Goal: Task Accomplishment & Management: Use online tool/utility

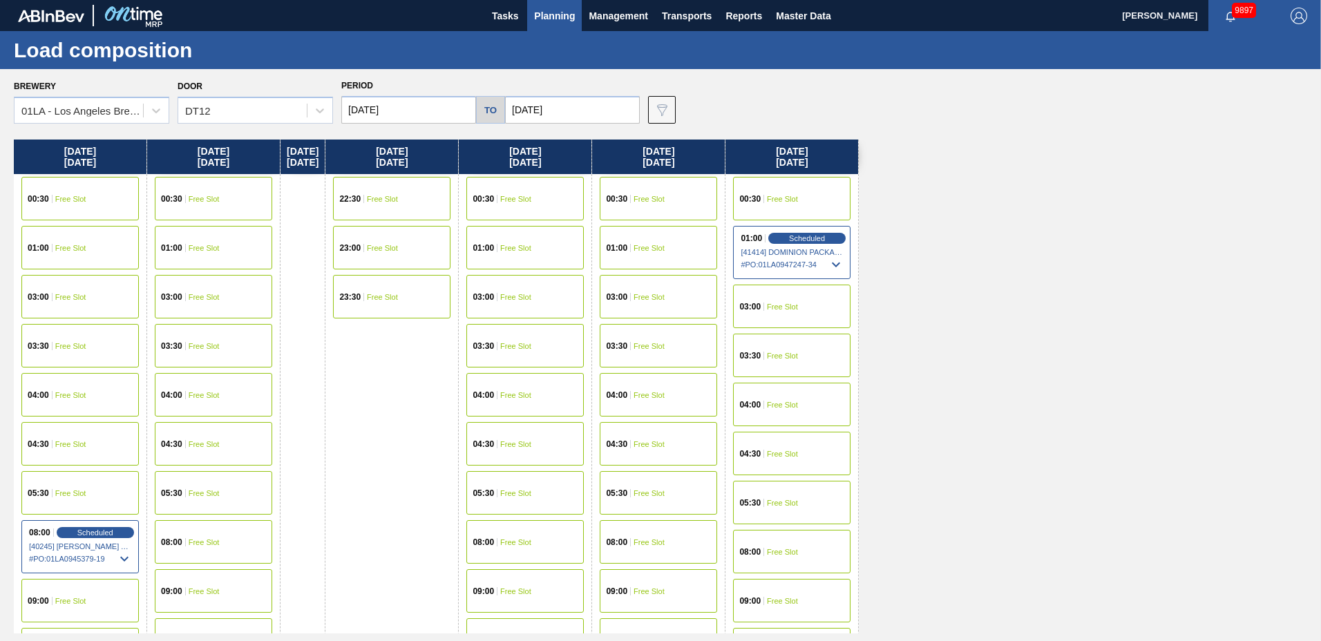
click at [544, 10] on span "Planning" at bounding box center [554, 16] width 41 height 17
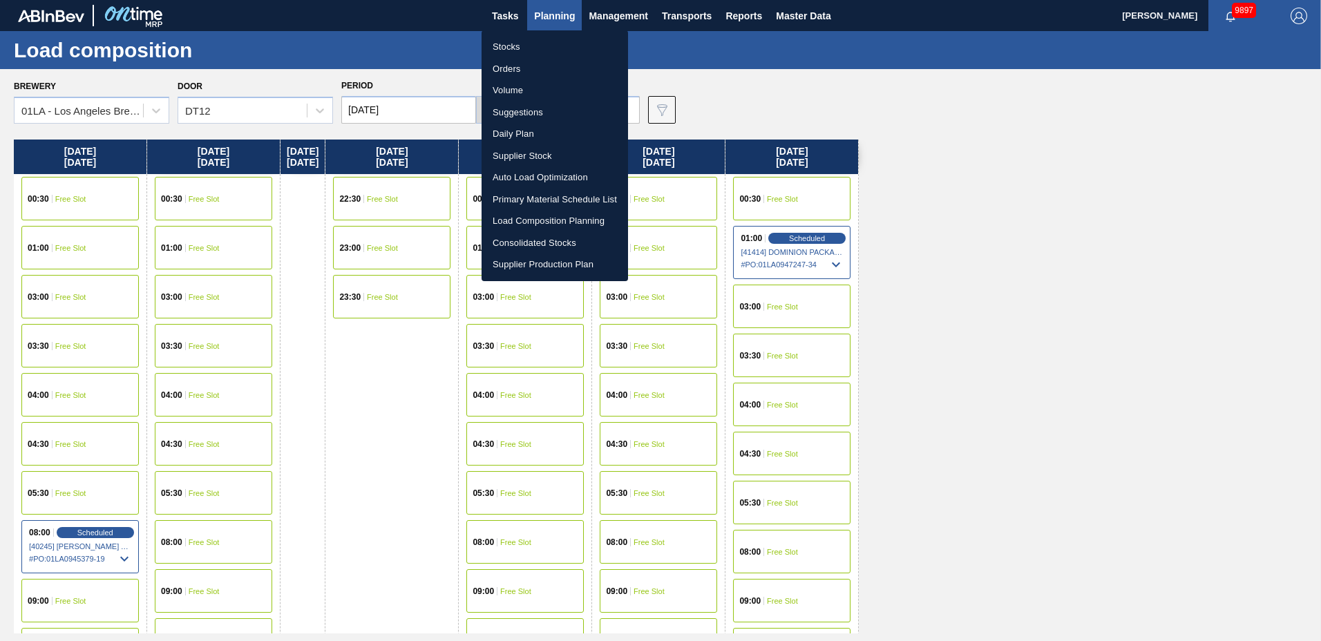
click at [540, 113] on li "Suggestions" at bounding box center [555, 113] width 147 height 22
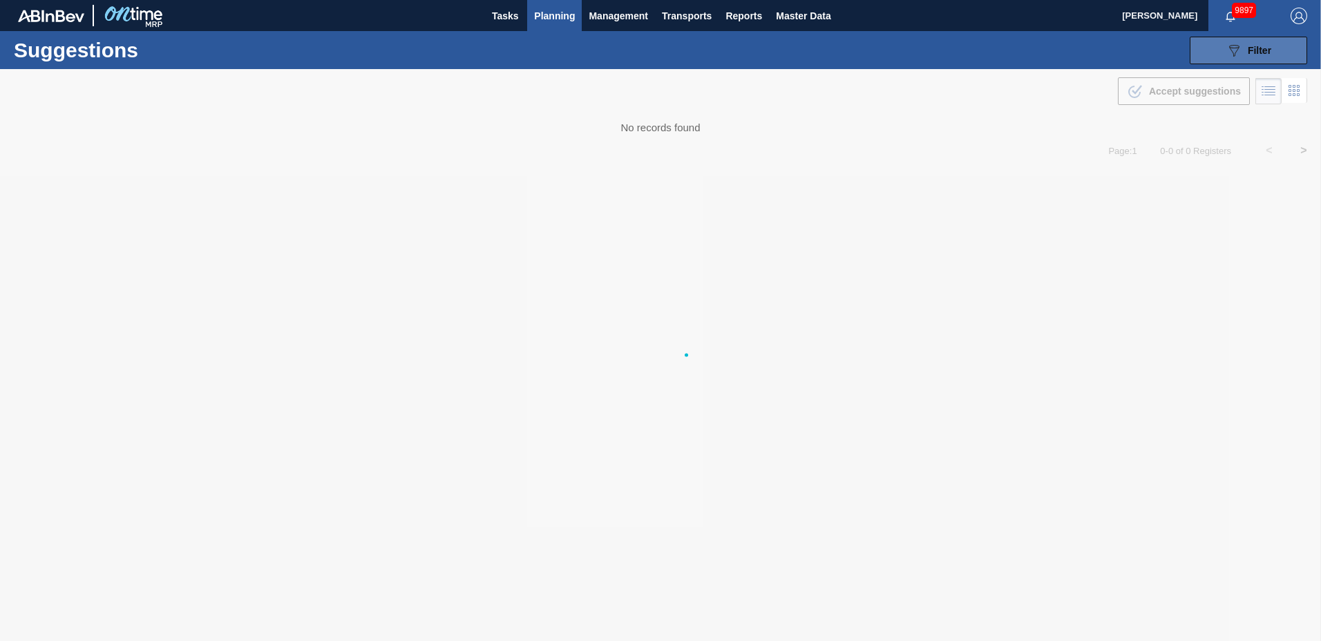
click at [1237, 48] on icon "089F7B8B-B2A5-4AFE-B5C0-19BA573D28AC" at bounding box center [1234, 50] width 17 height 17
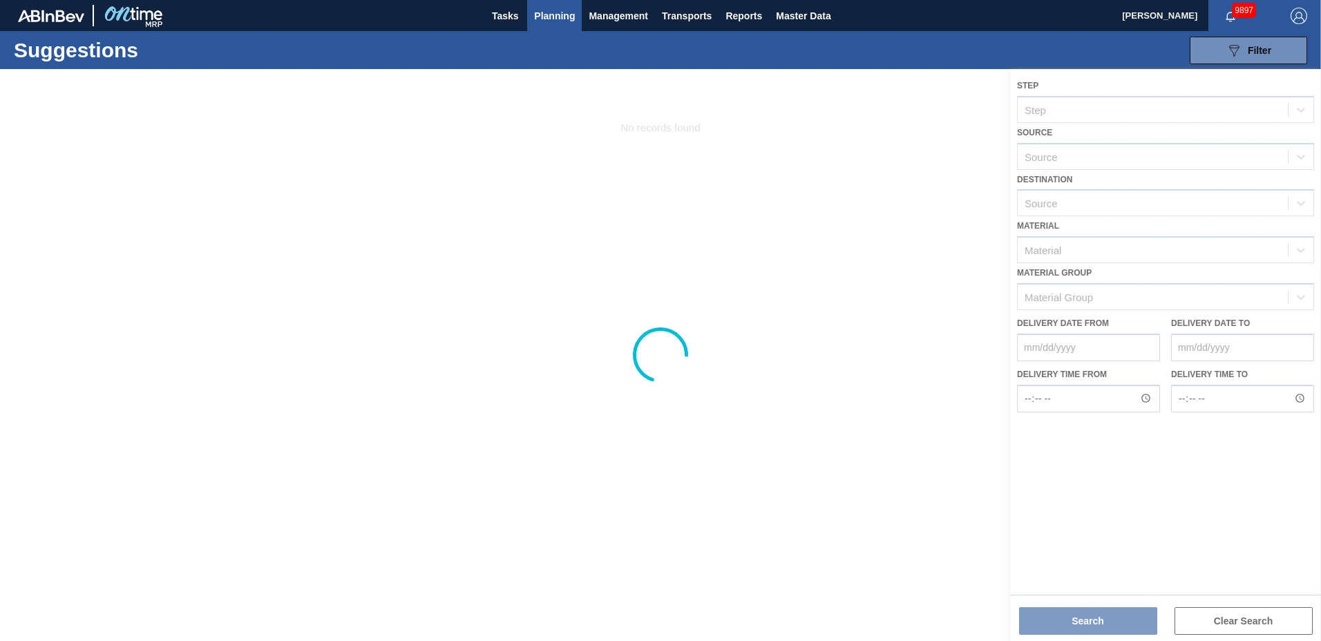
click at [1107, 204] on div at bounding box center [660, 355] width 1321 height 572
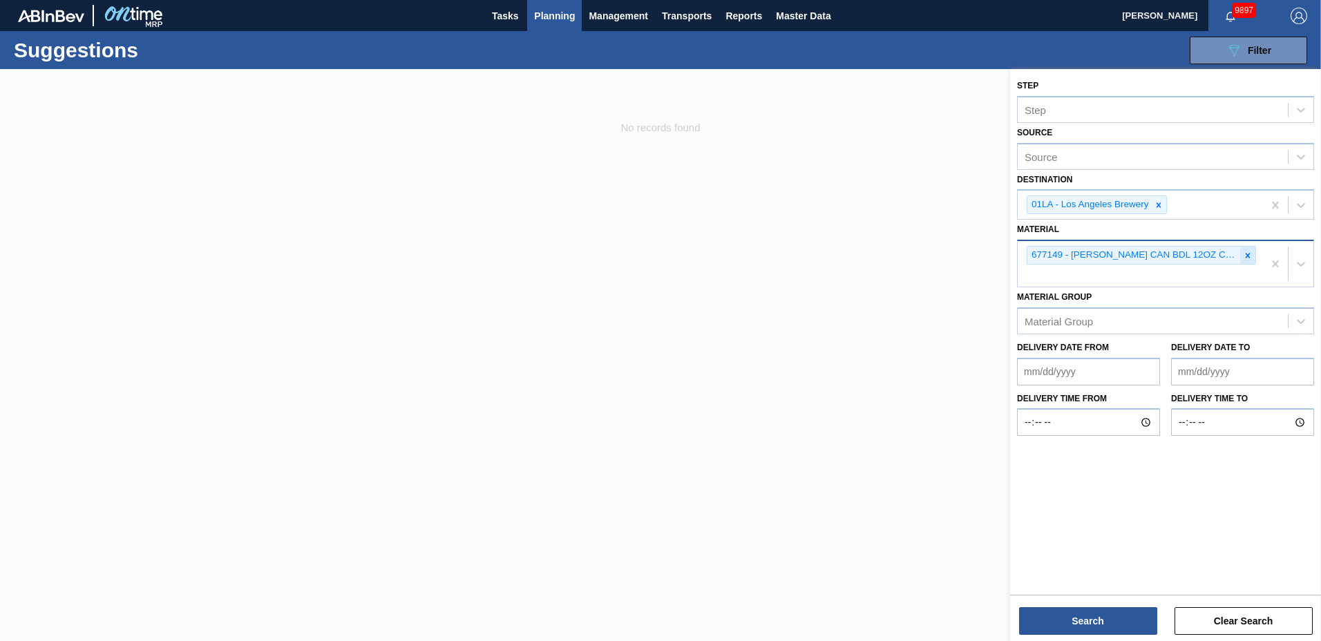
click at [1247, 254] on icon at bounding box center [1248, 255] width 5 height 5
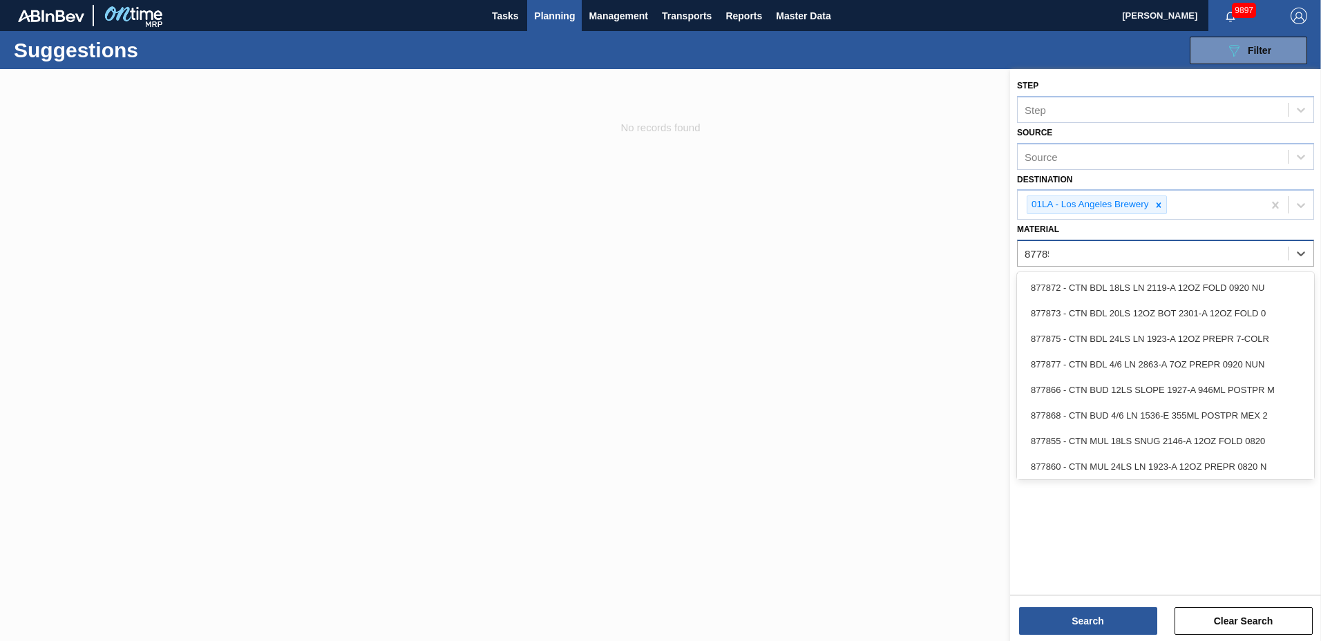
type input "877858"
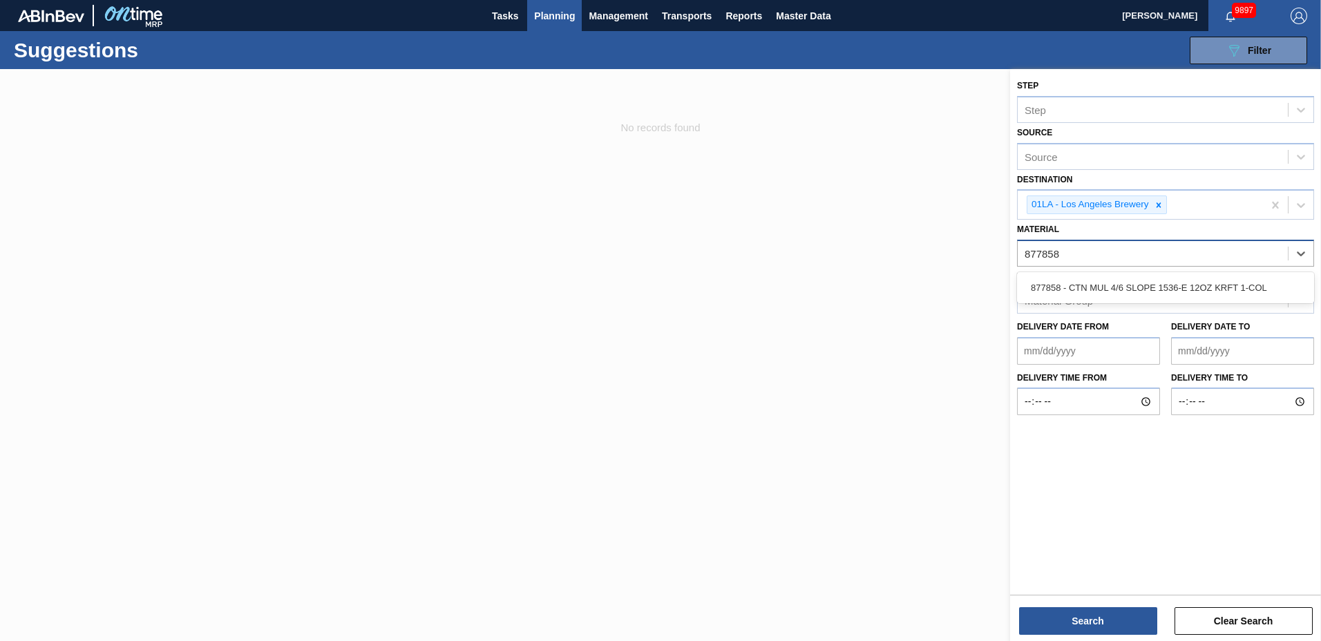
click at [1173, 280] on div "877858 - CTN MUL 4/6 SLOPE 1536-E 12OZ KRFT 1-COL" at bounding box center [1165, 288] width 297 height 26
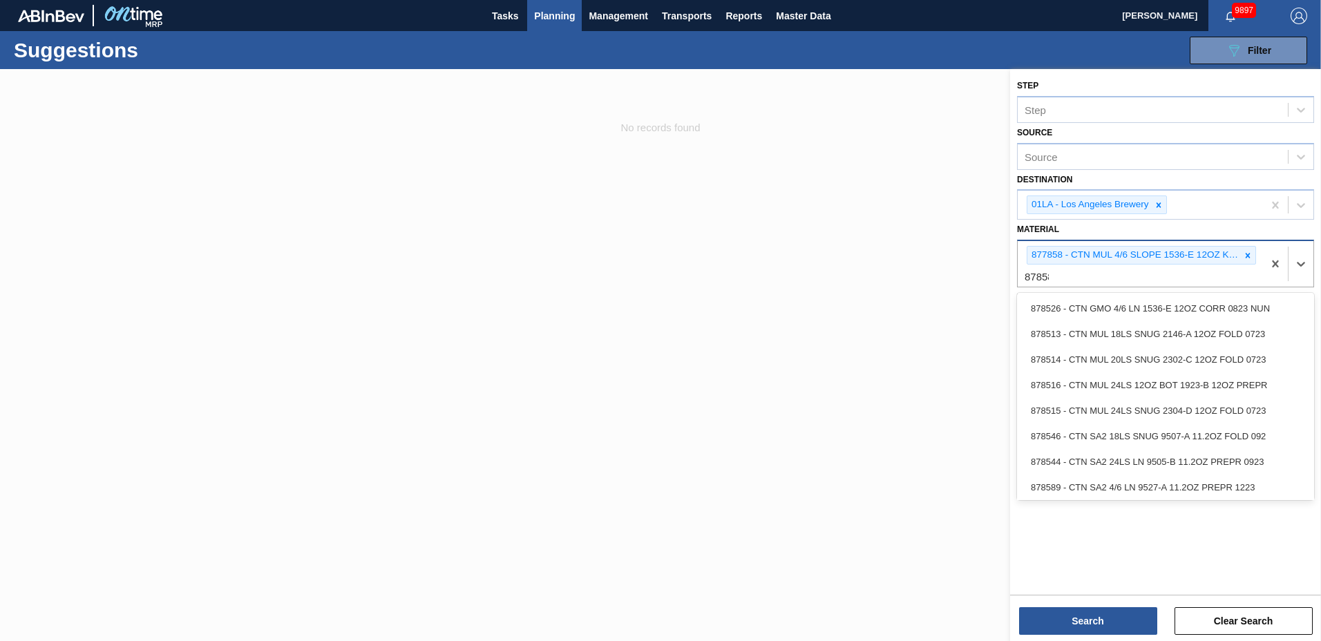
type input "878589"
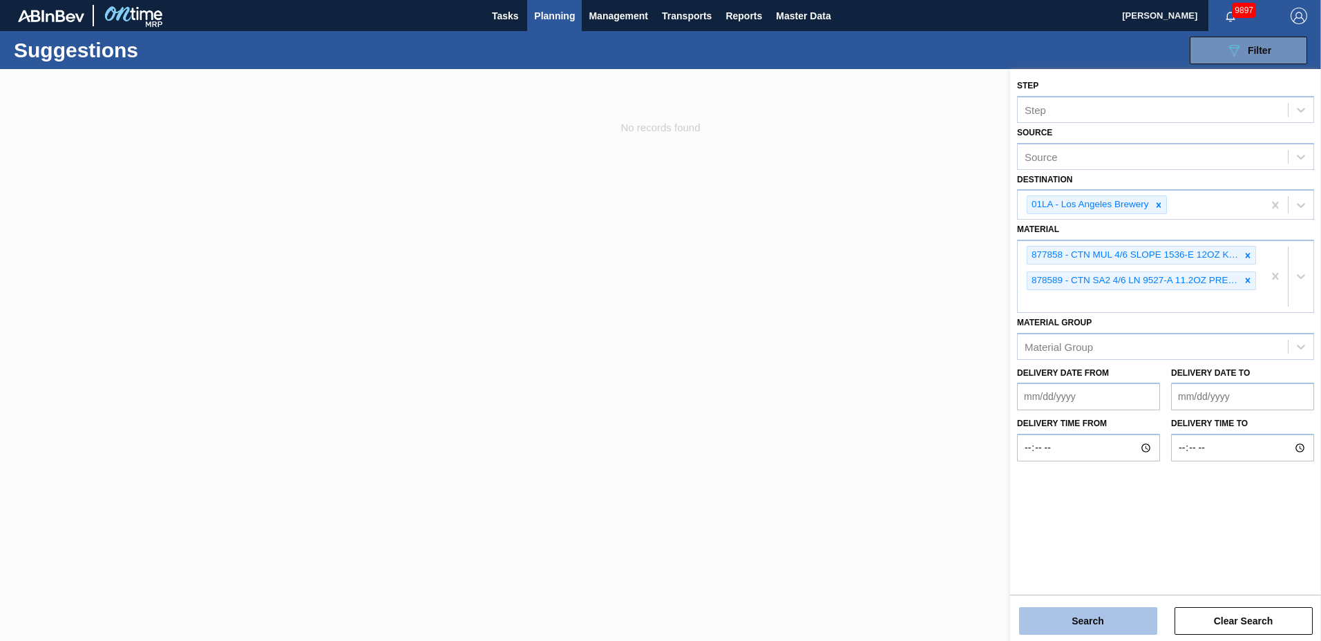
click at [1039, 623] on button "Search" at bounding box center [1088, 621] width 138 height 28
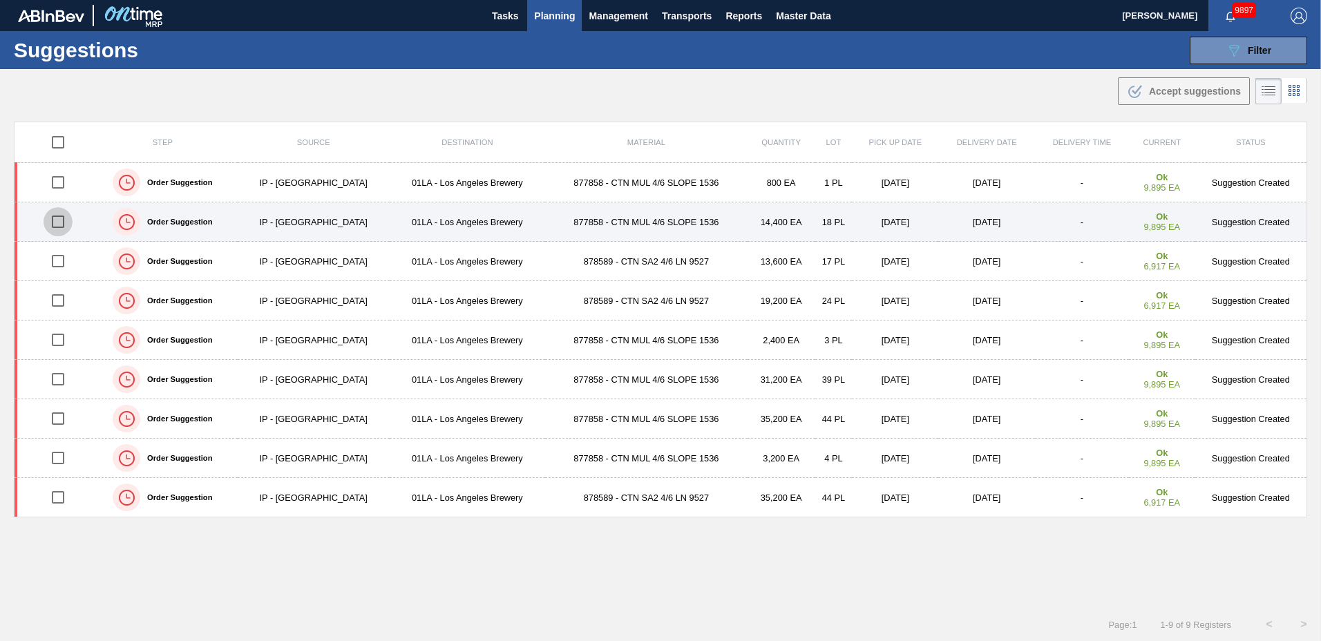
click at [55, 226] on input "checkbox" at bounding box center [58, 221] width 29 height 29
checkbox input "true"
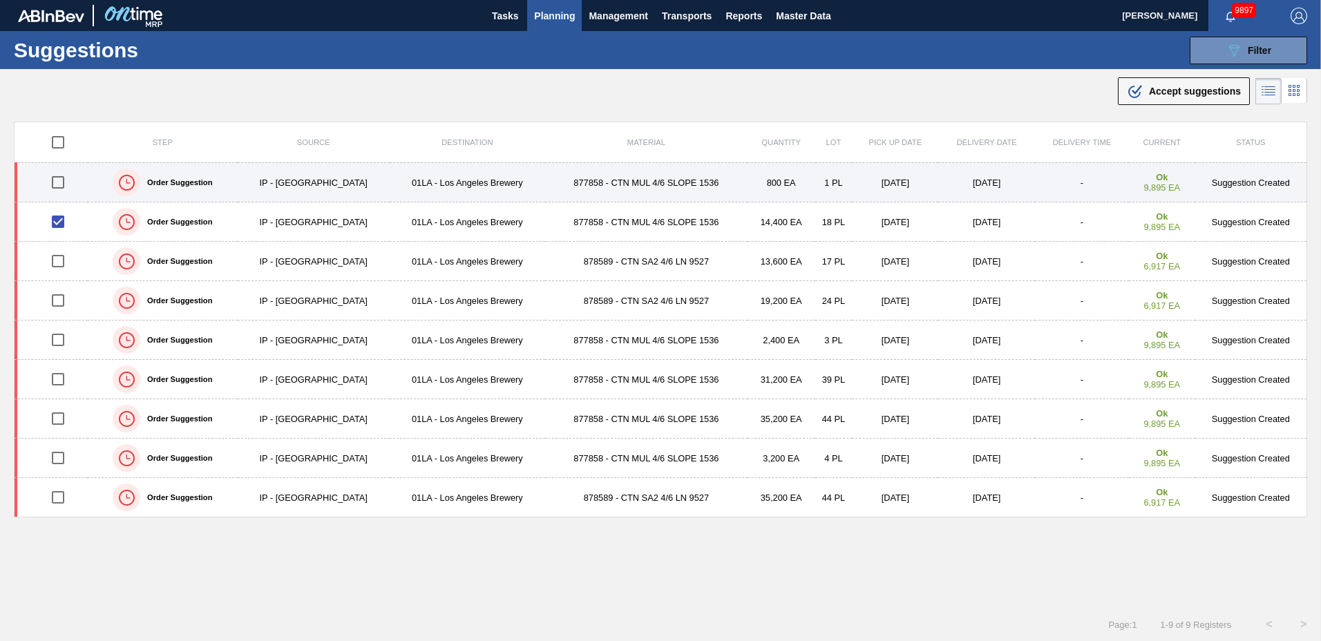
click at [55, 185] on input "checkbox" at bounding box center [58, 182] width 29 height 29
checkbox input "true"
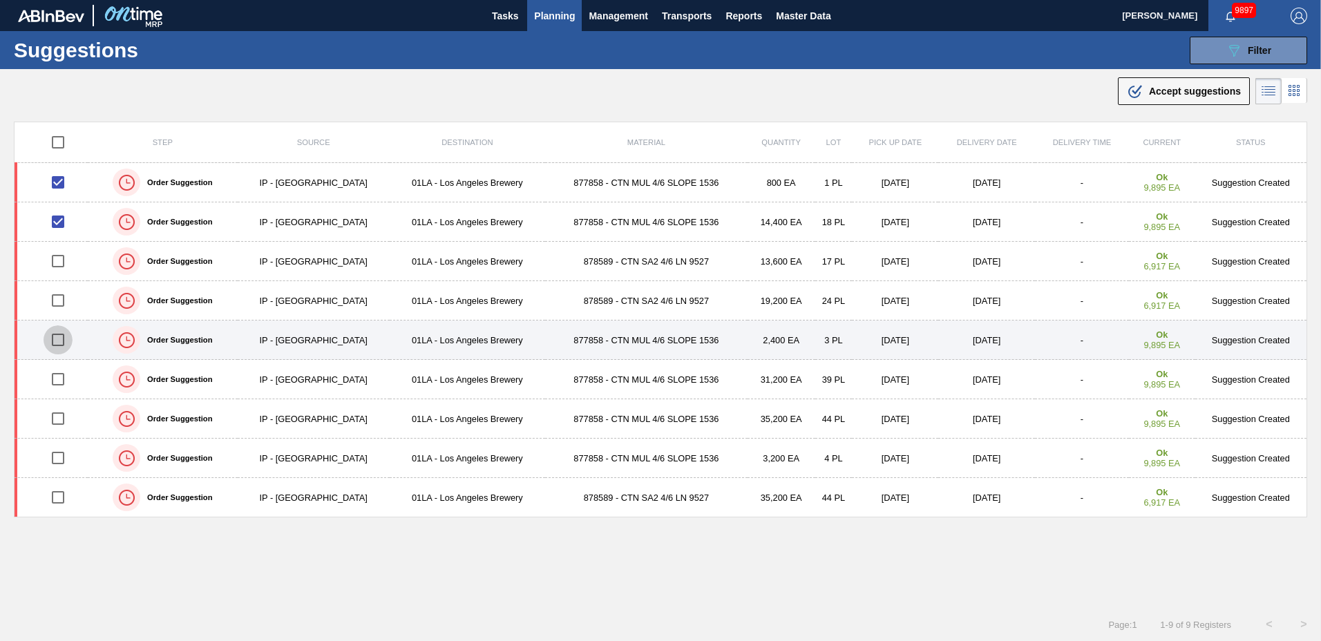
click at [56, 341] on input "checkbox" at bounding box center [58, 339] width 29 height 29
checkbox input "true"
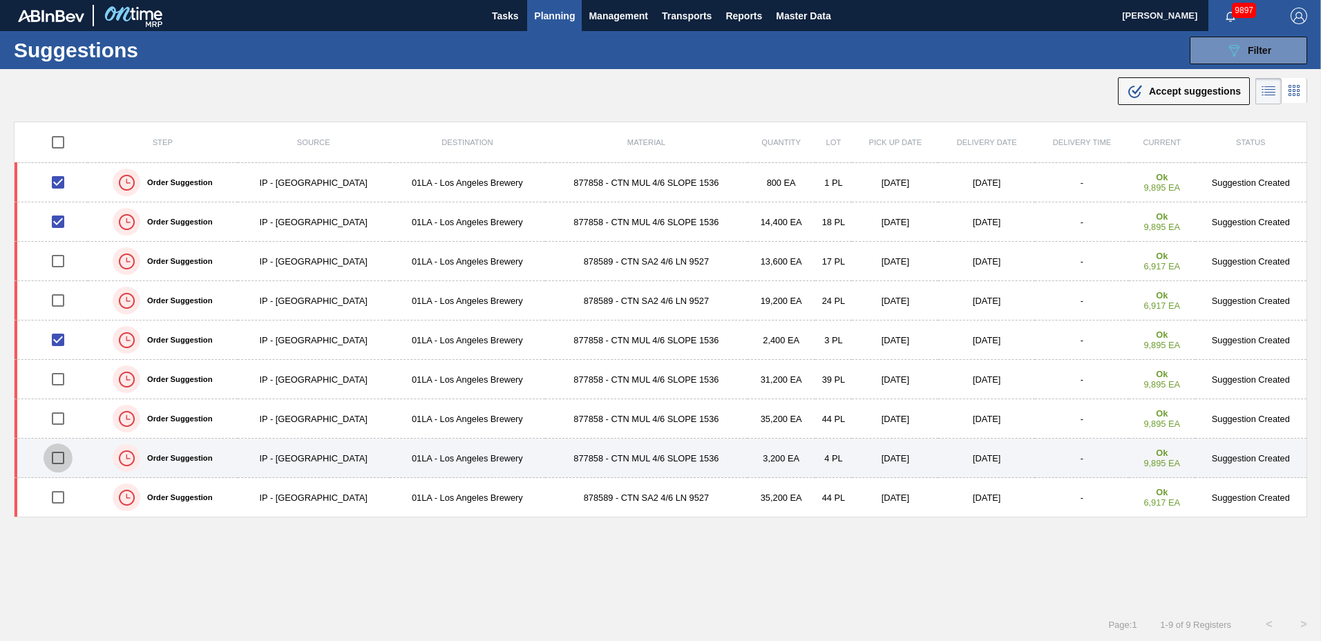
click at [59, 464] on input "checkbox" at bounding box center [58, 458] width 29 height 29
checkbox input "true"
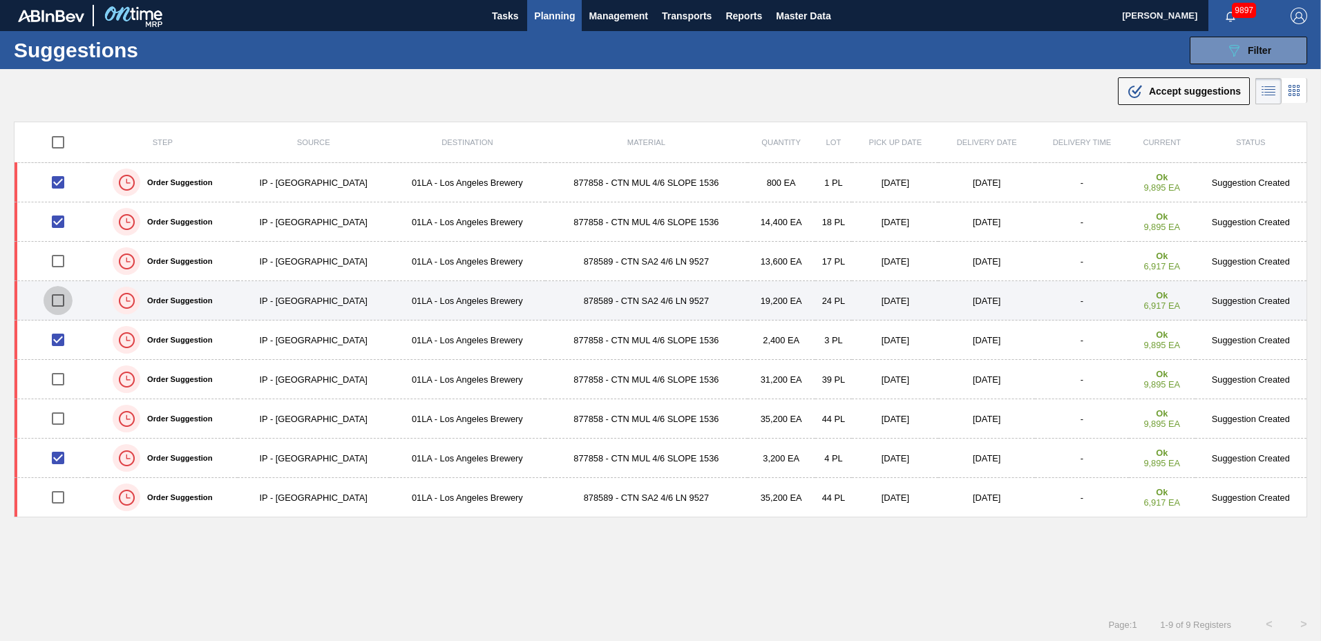
click at [55, 299] on input "checkbox" at bounding box center [58, 300] width 29 height 29
checkbox input "true"
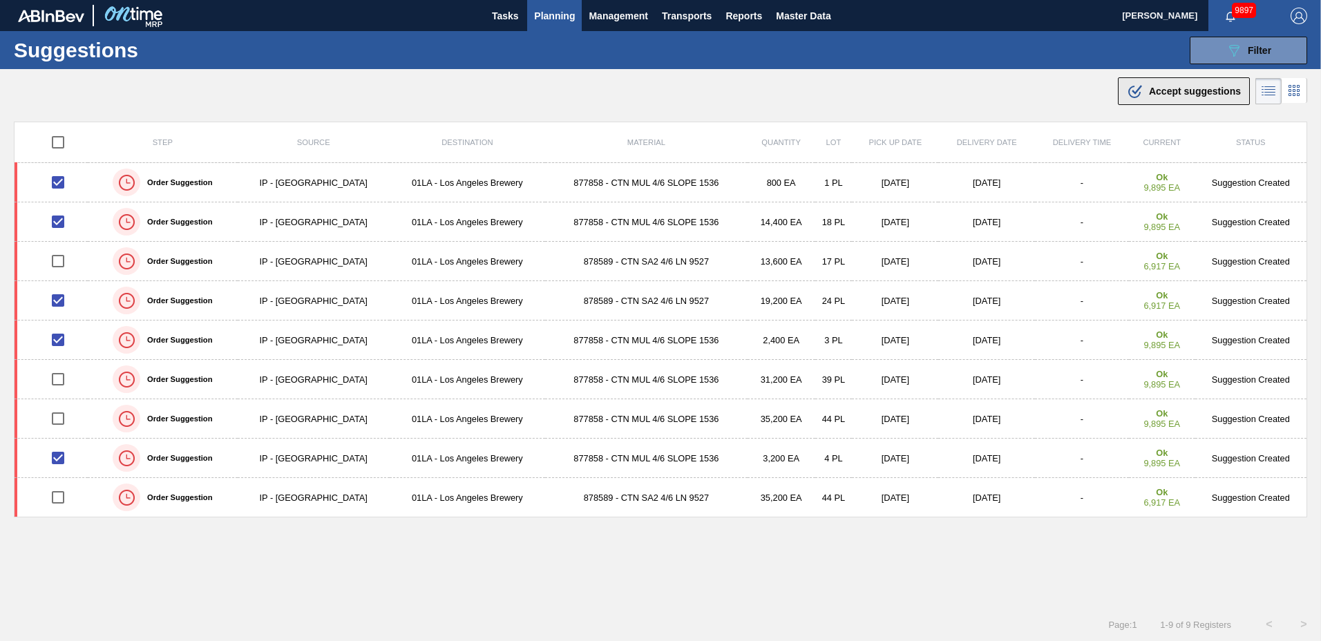
click at [1162, 88] on span "Accept suggestions" at bounding box center [1195, 91] width 92 height 11
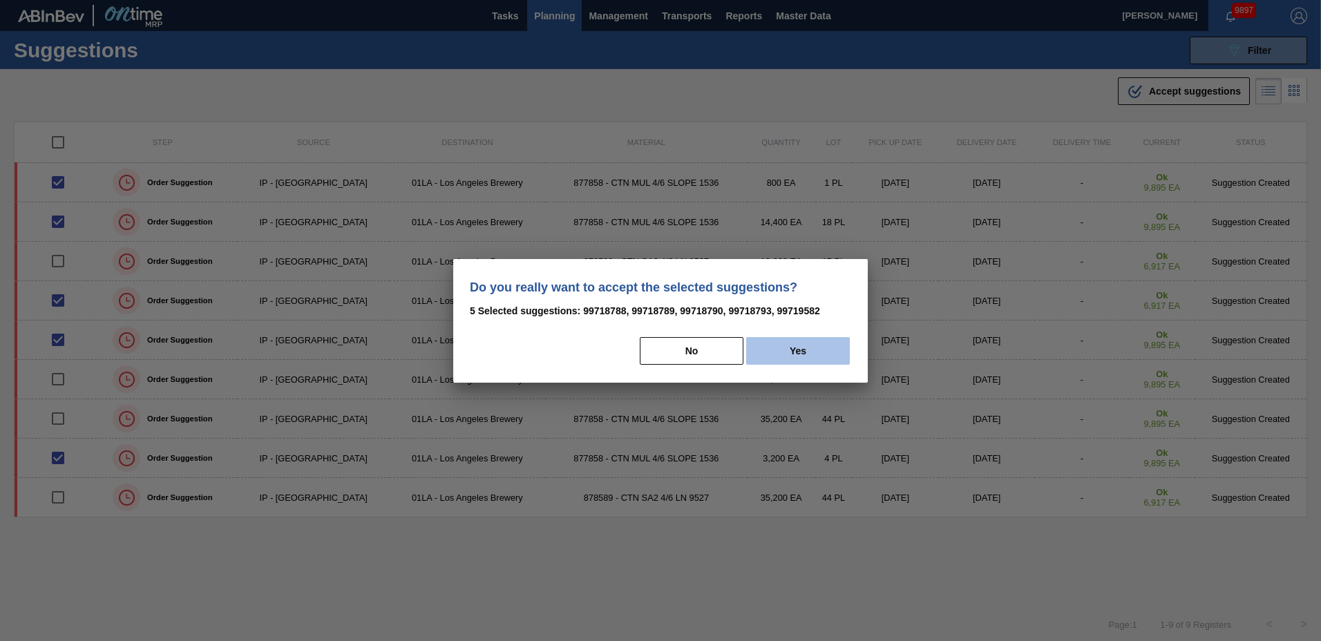
click at [806, 343] on button "Yes" at bounding box center [798, 351] width 104 height 28
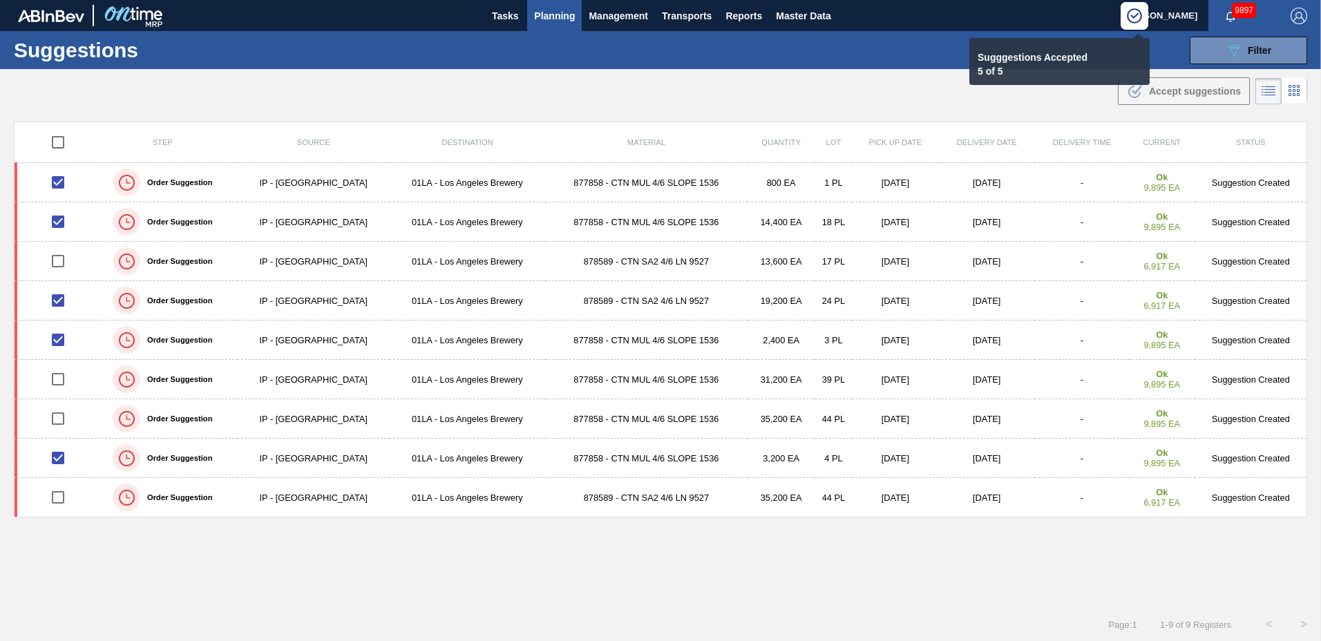
click at [558, 17] on span "Planning" at bounding box center [554, 16] width 41 height 17
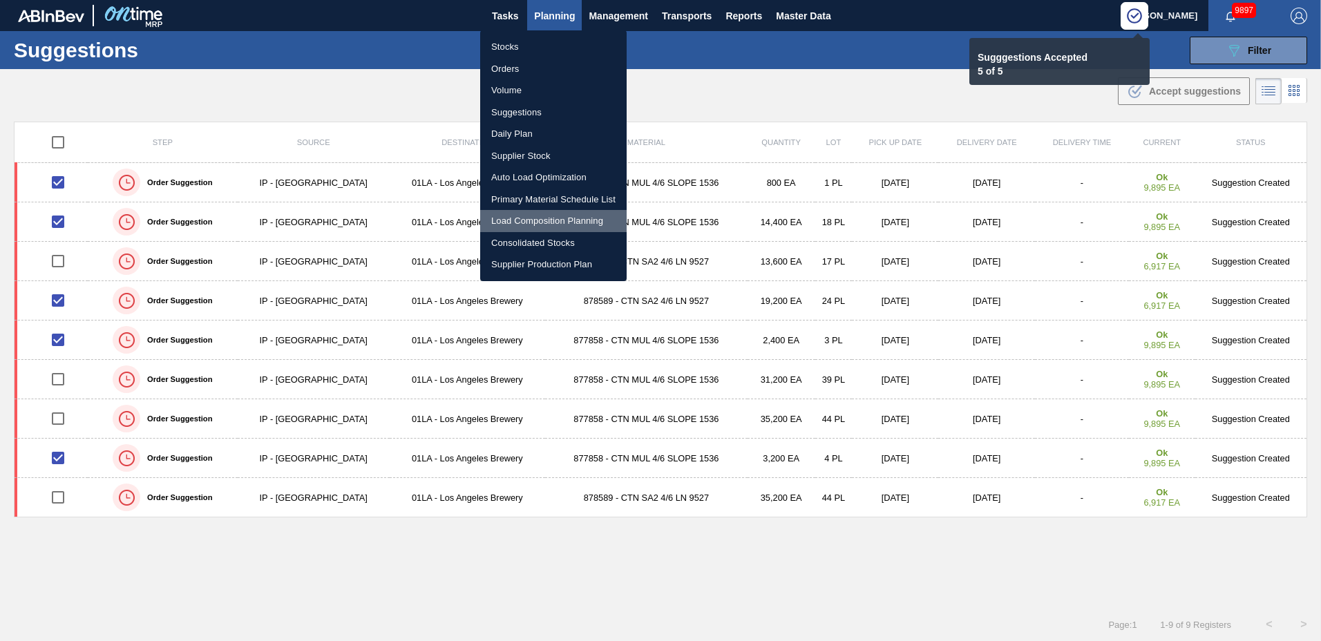
click at [537, 217] on li "Load Composition Planning" at bounding box center [553, 221] width 147 height 22
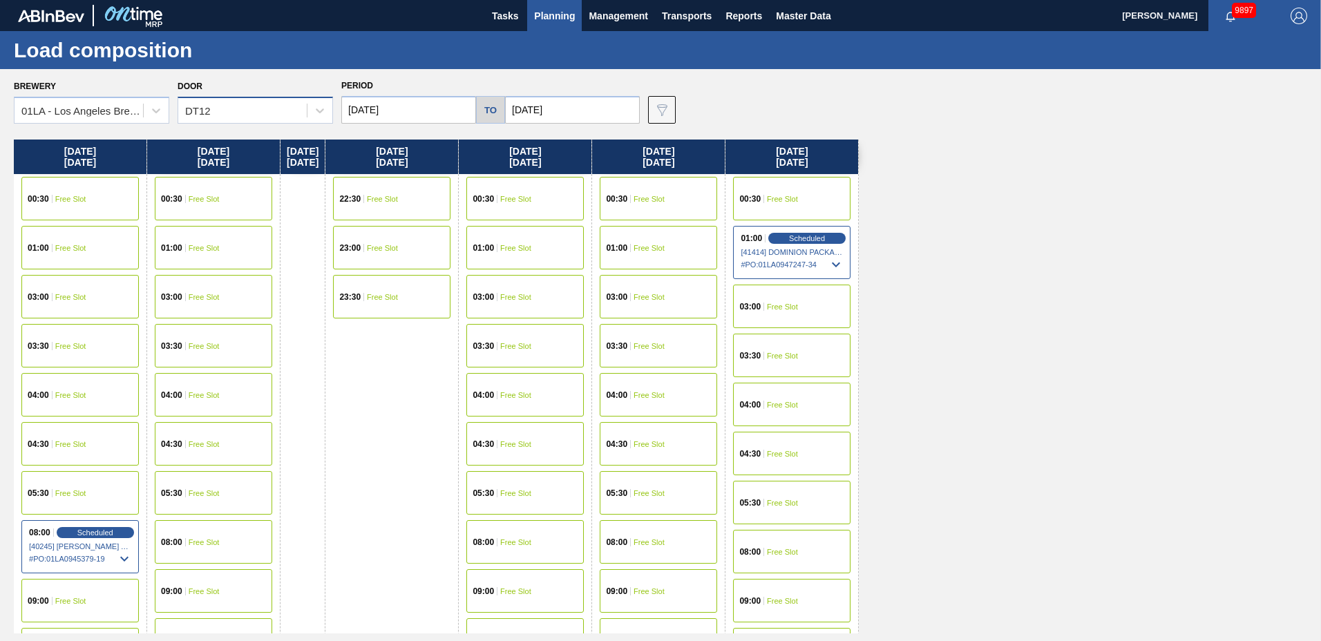
click at [207, 112] on div "DT12" at bounding box center [198, 111] width 26 height 12
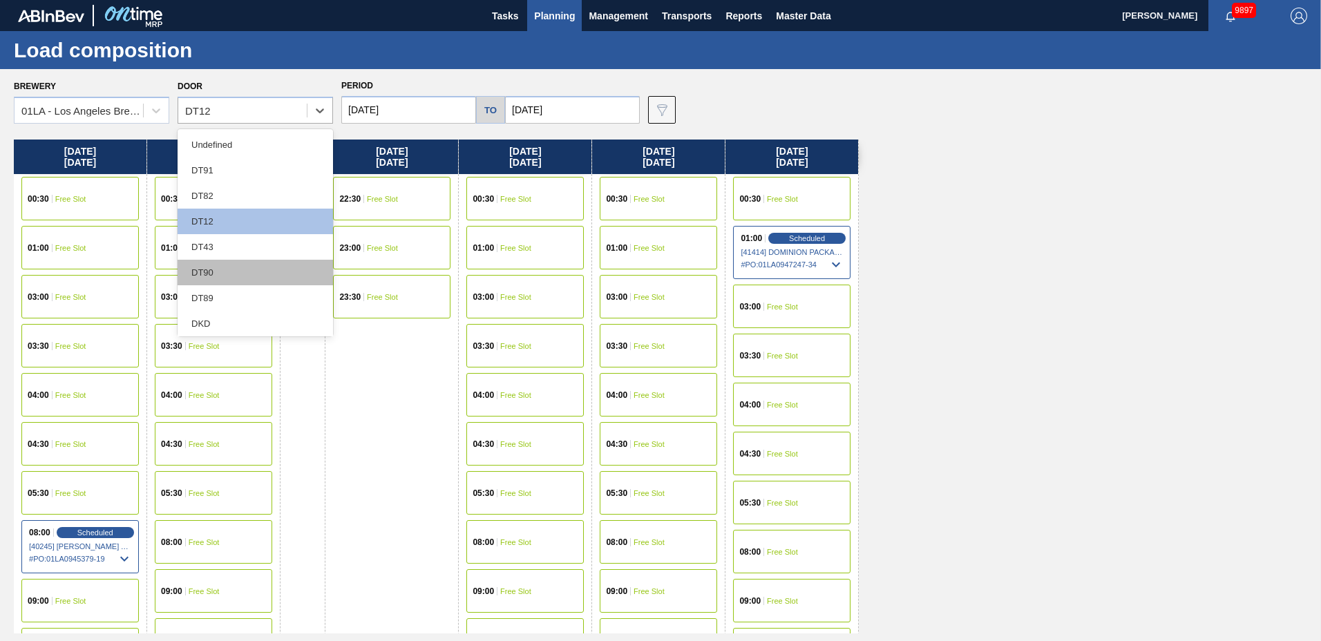
click at [223, 274] on div "DT90" at bounding box center [255, 273] width 155 height 26
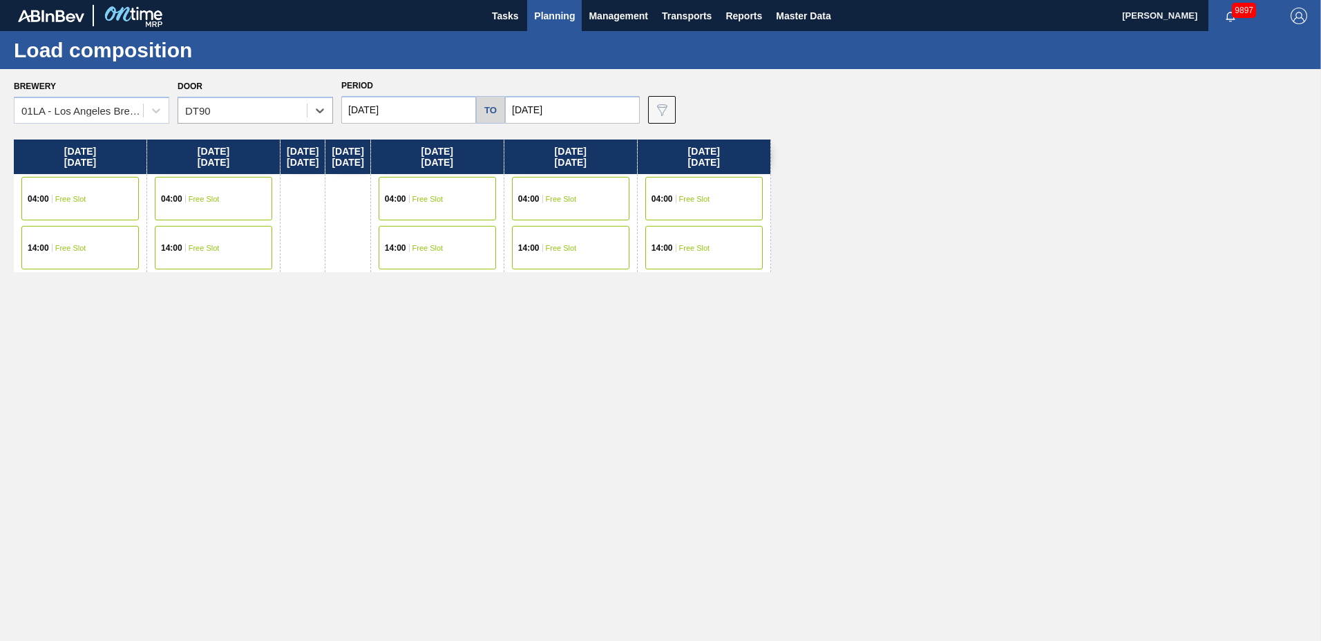
click at [396, 109] on input "[DATE]" at bounding box center [408, 110] width 135 height 28
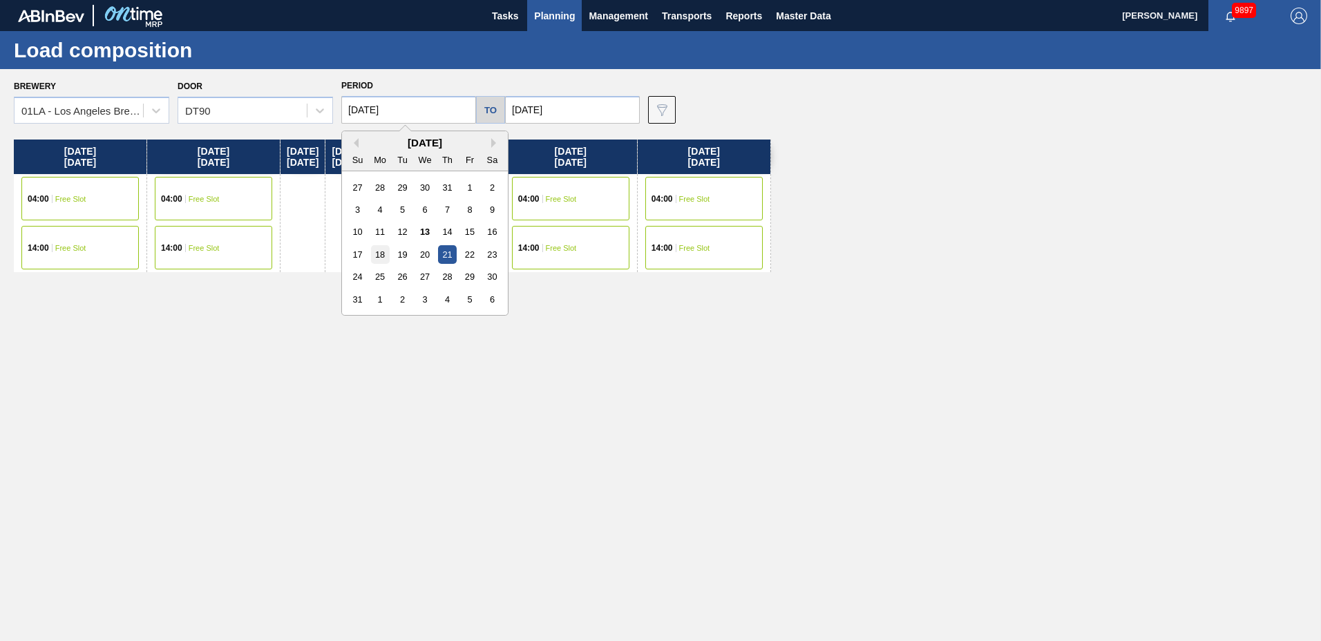
click at [383, 253] on div "18" at bounding box center [380, 254] width 19 height 19
type input "[DATE]"
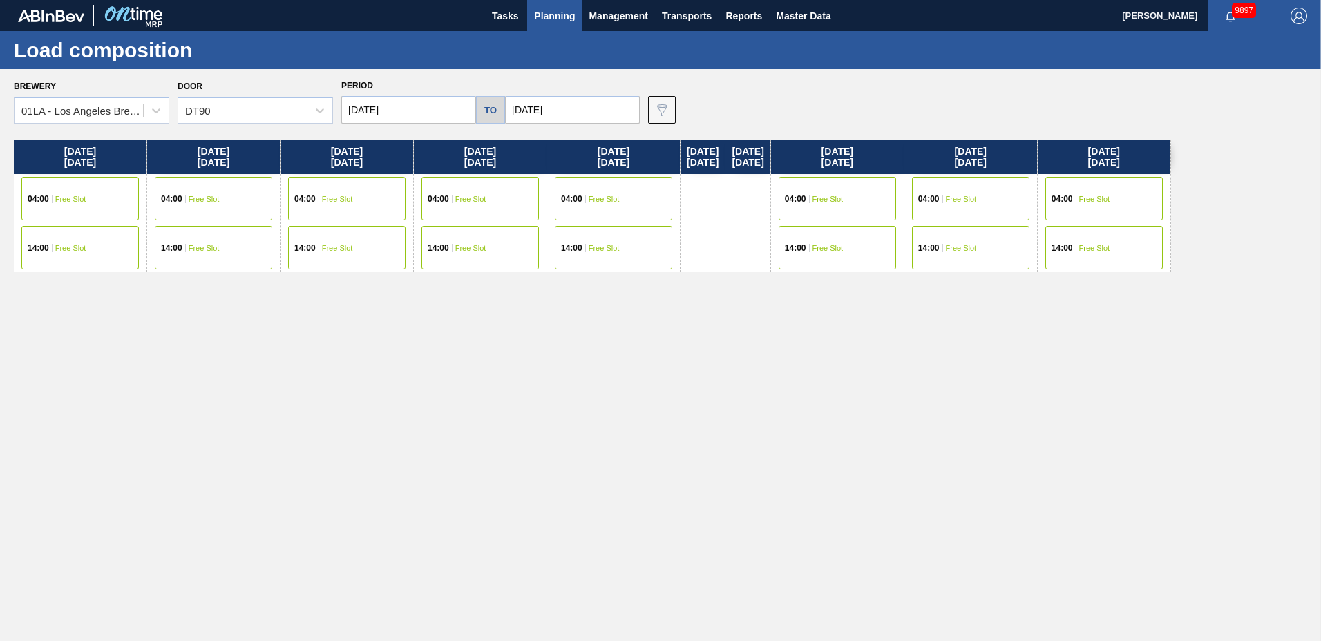
click at [216, 203] on div "04:00 Free Slot" at bounding box center [213, 199] width 117 height 44
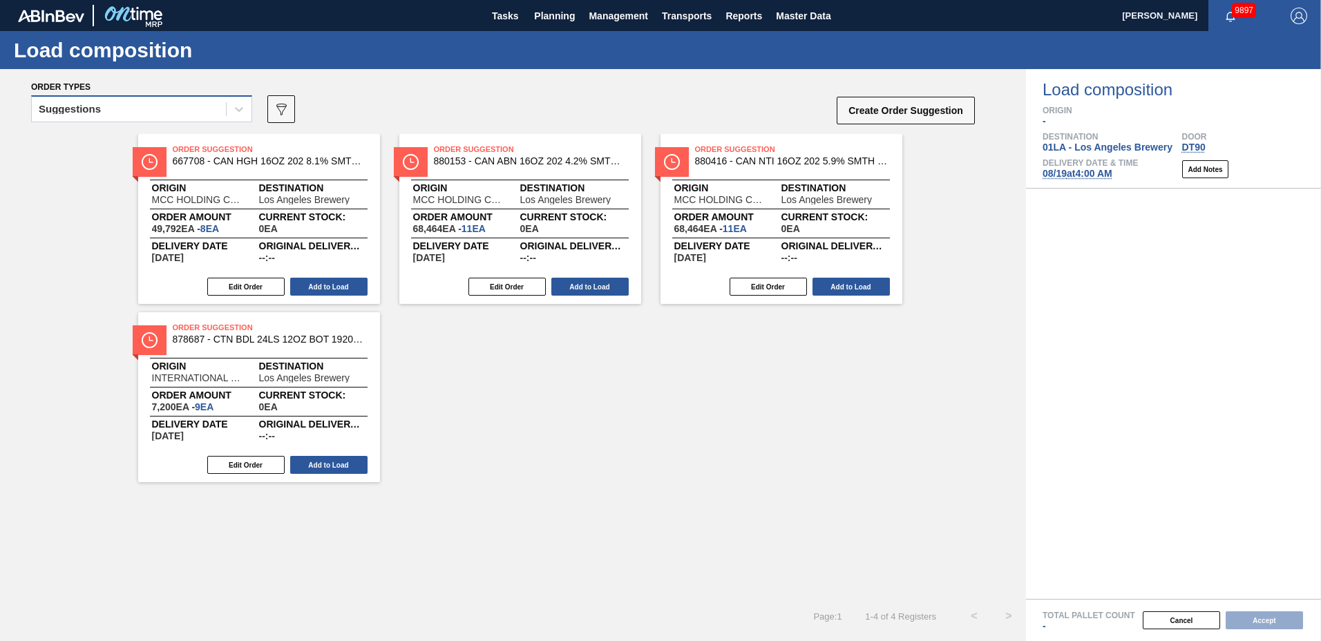
click at [145, 111] on div "Suggestions" at bounding box center [129, 110] width 194 height 20
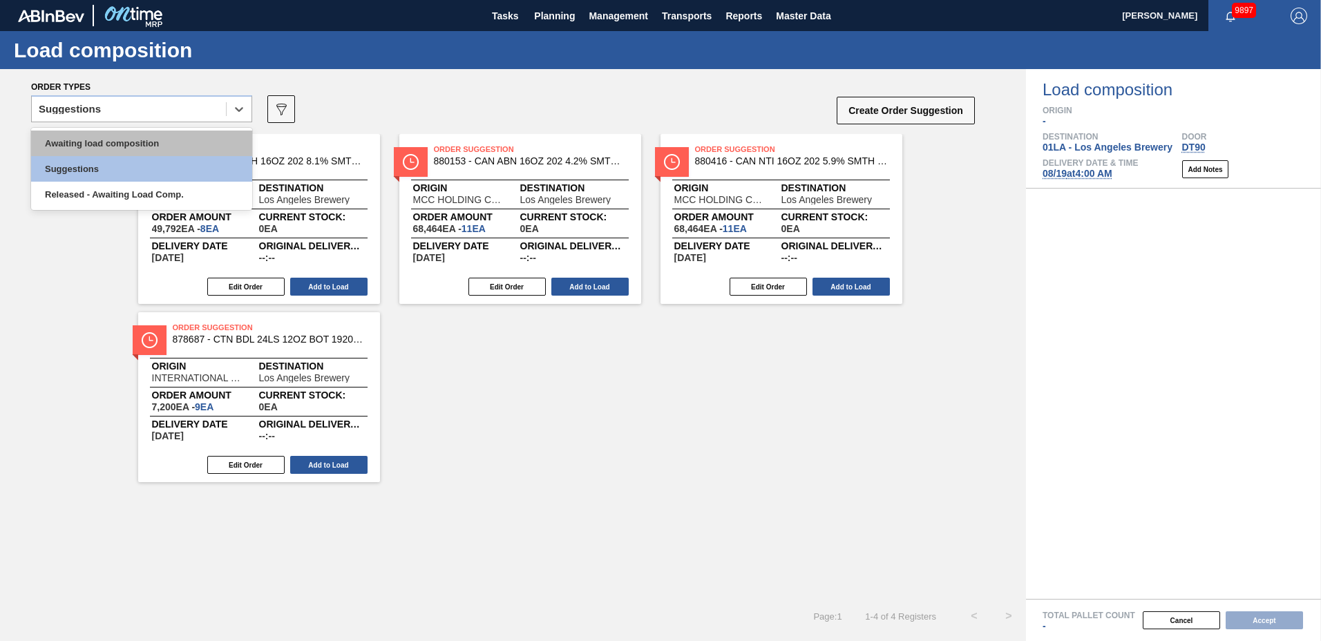
click at [144, 138] on div "Awaiting load composition" at bounding box center [141, 144] width 221 height 26
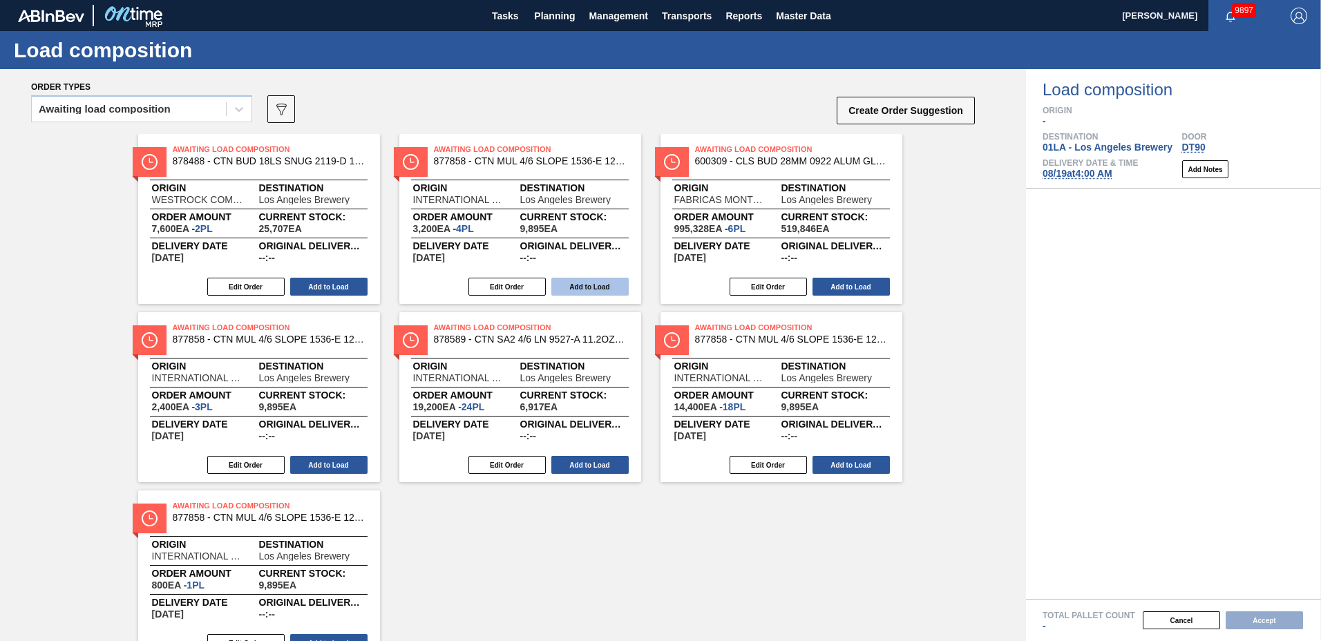
click at [583, 289] on button "Add to Load" at bounding box center [589, 287] width 77 height 18
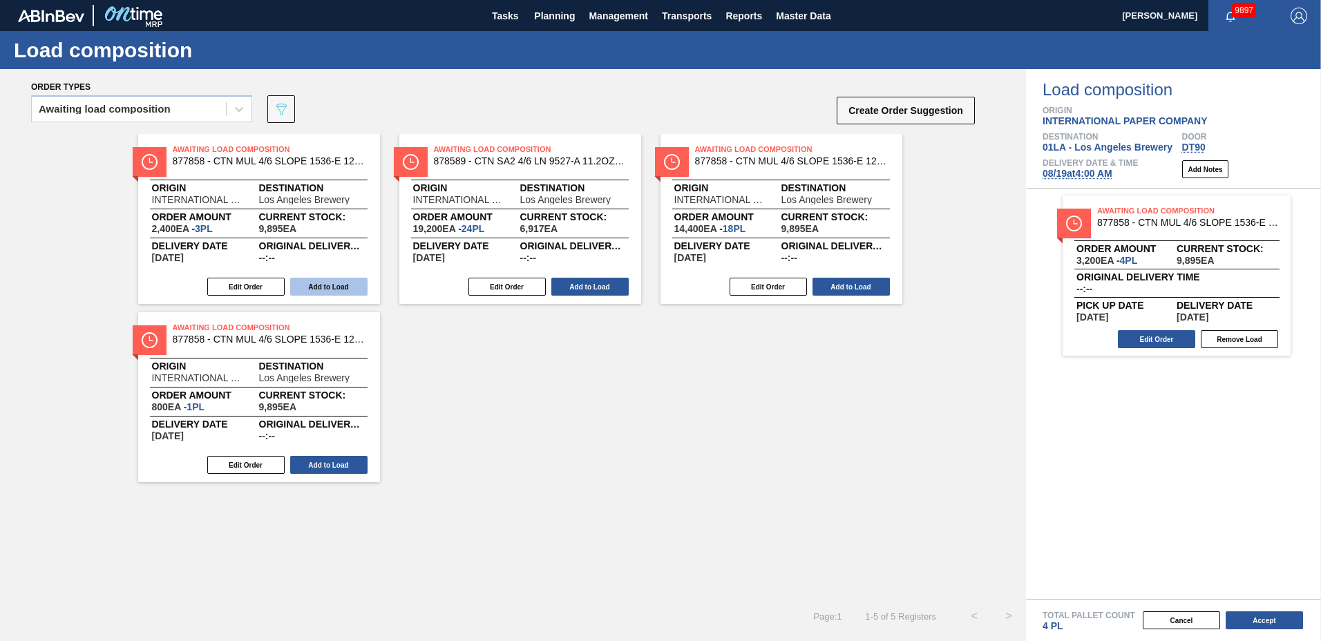
click at [348, 278] on button "Add to Load" at bounding box center [328, 287] width 77 height 18
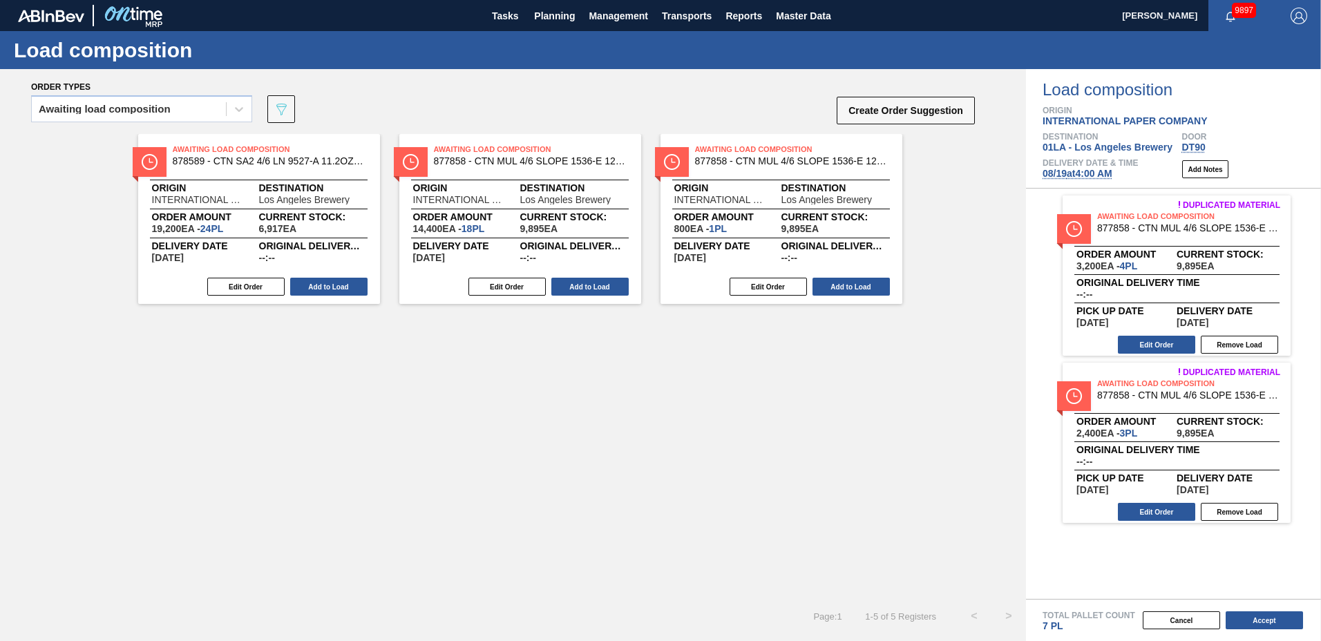
click at [348, 278] on button "Add to Load" at bounding box center [328, 287] width 77 height 18
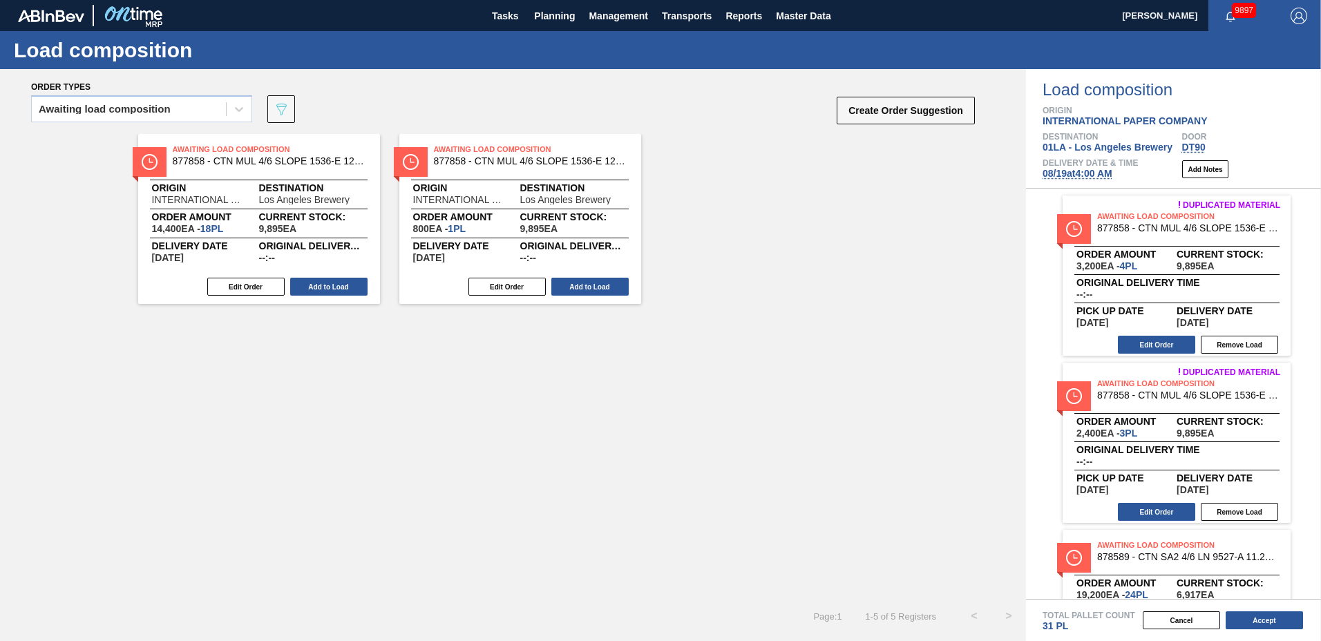
click at [348, 278] on button "Add to Load" at bounding box center [328, 287] width 77 height 18
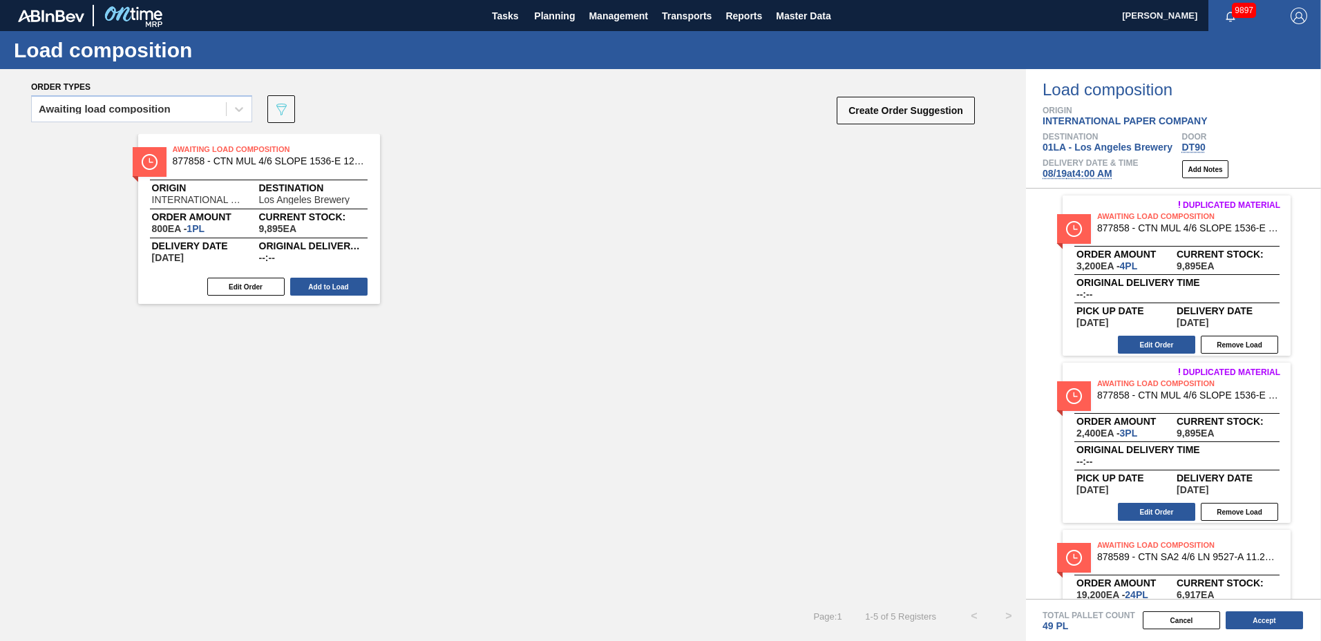
click at [348, 278] on button "Add to Load" at bounding box center [328, 287] width 77 height 18
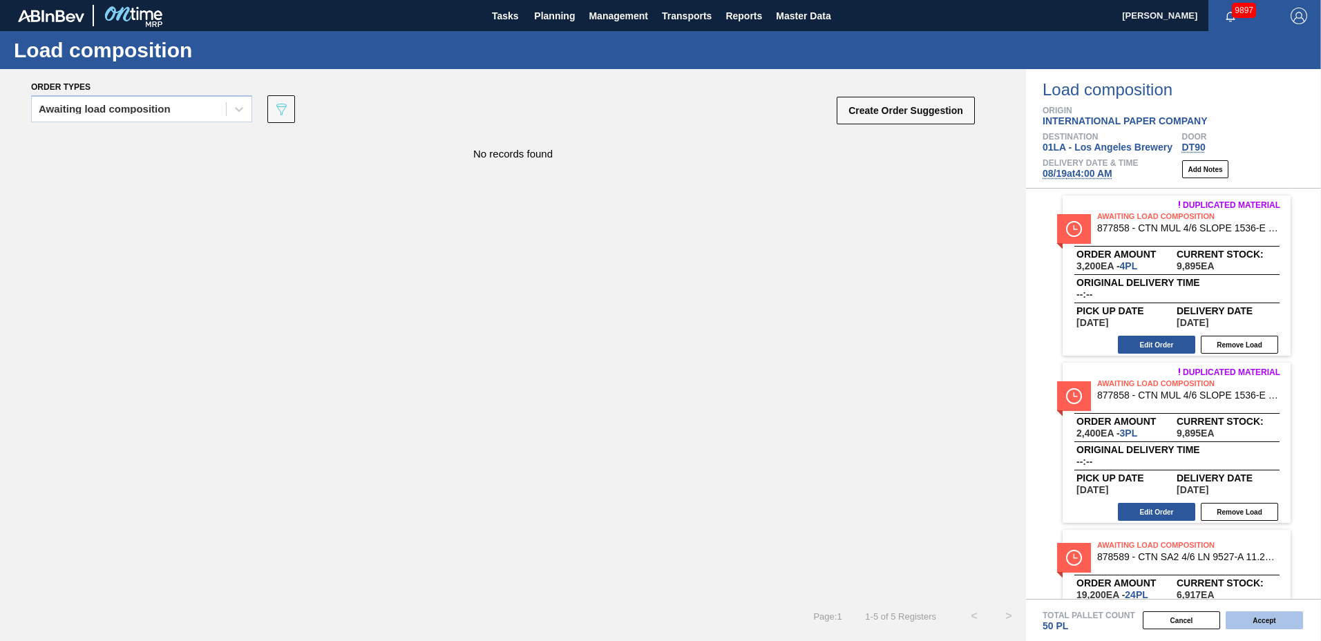
click at [1259, 616] on button "Accept" at bounding box center [1264, 621] width 77 height 18
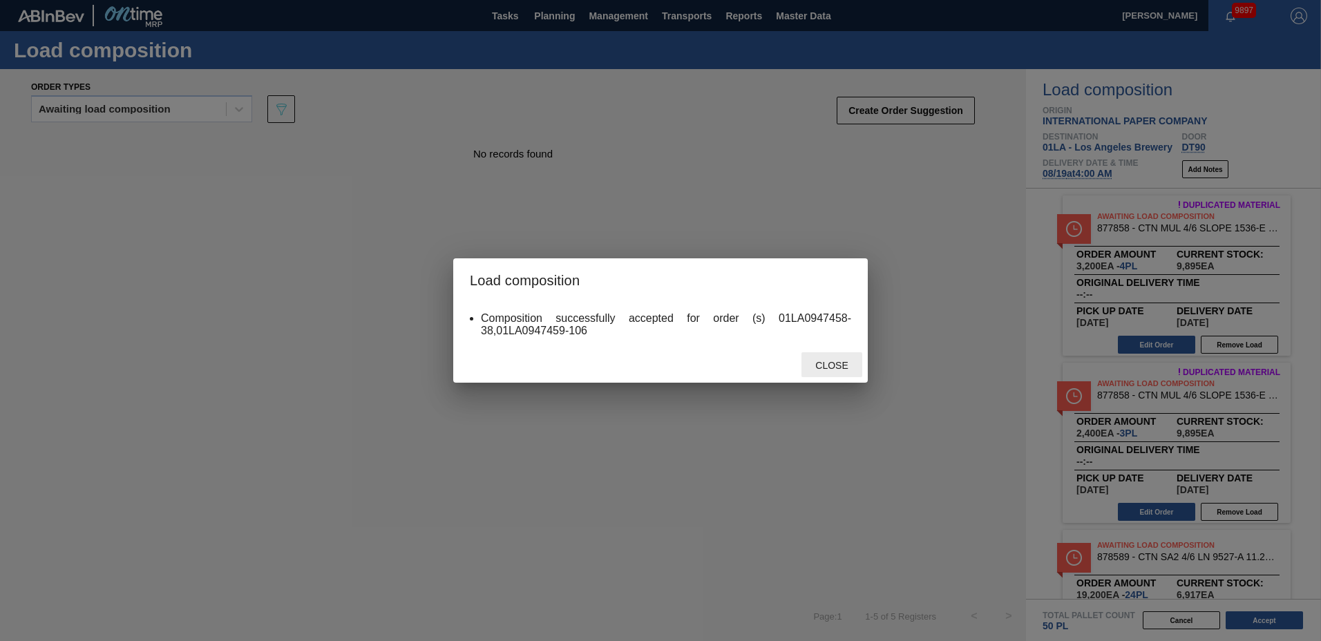
click at [839, 363] on span "Close" at bounding box center [831, 365] width 55 height 11
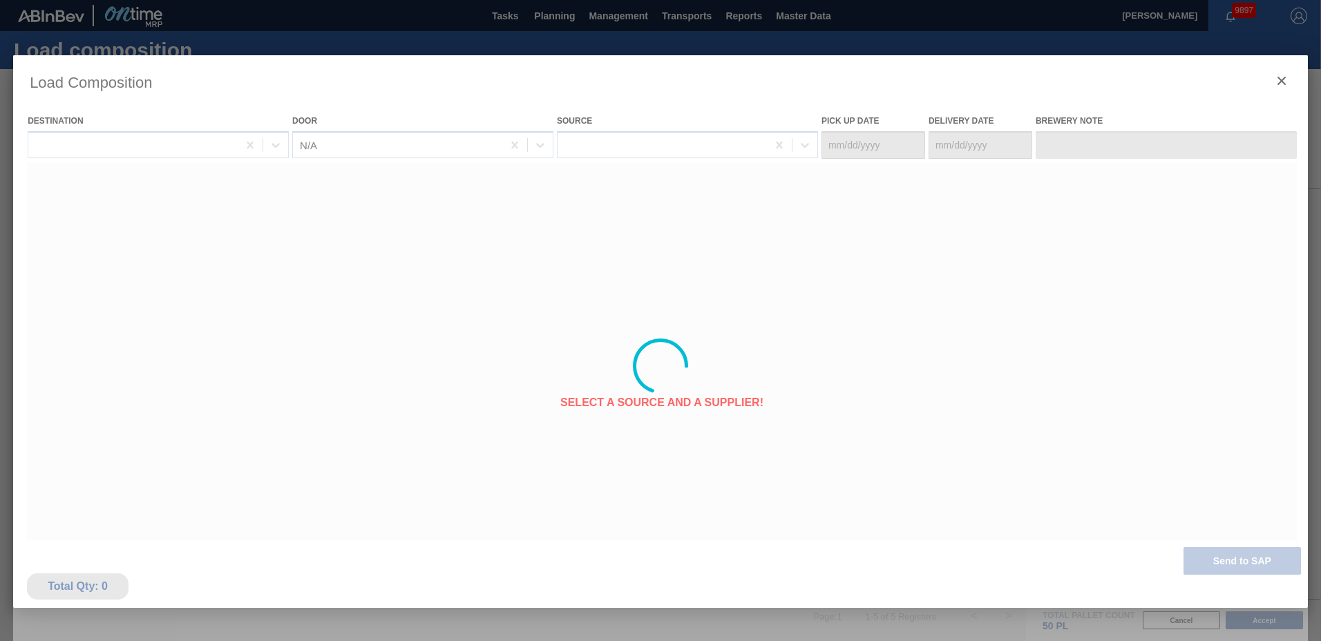
type Date "[DATE]"
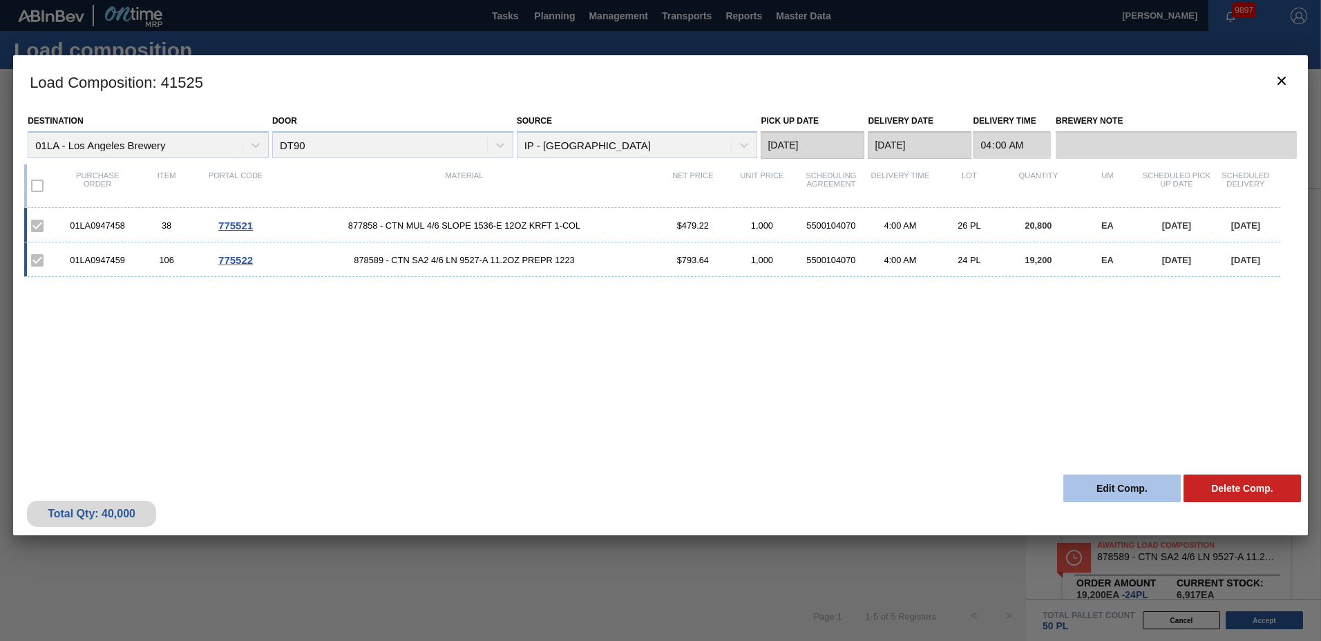
click at [1137, 488] on button "Edit Comp." at bounding box center [1122, 489] width 117 height 28
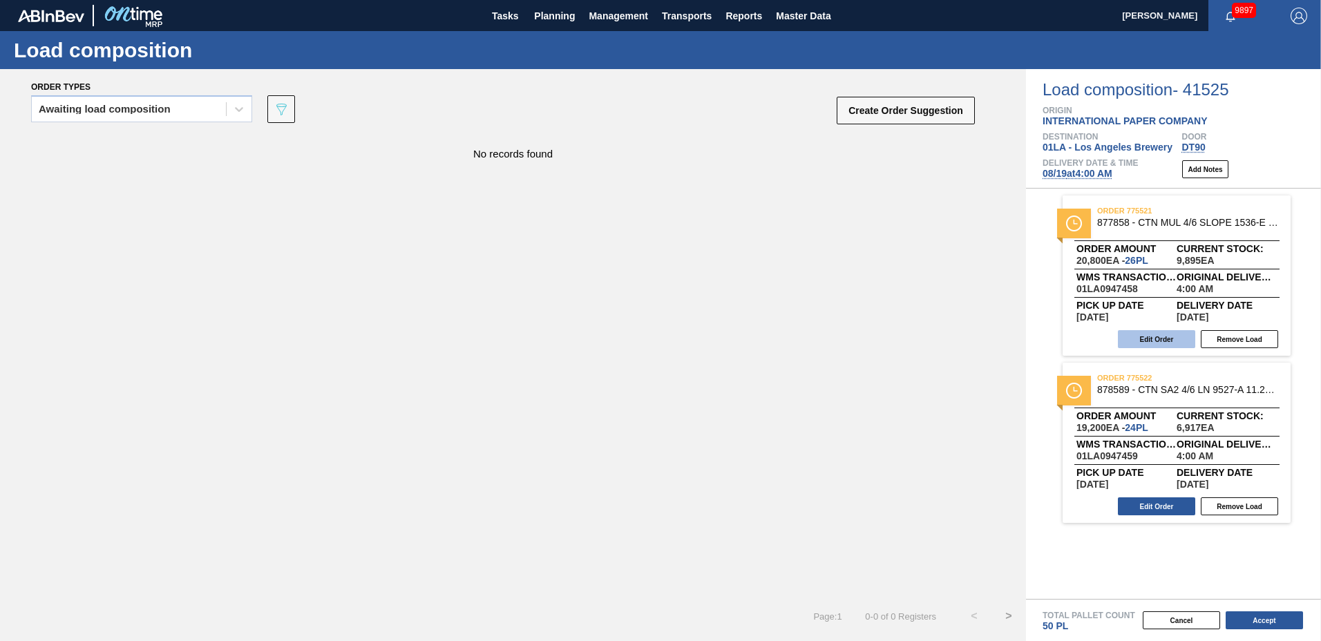
click at [1160, 337] on button "Edit Order" at bounding box center [1156, 339] width 77 height 18
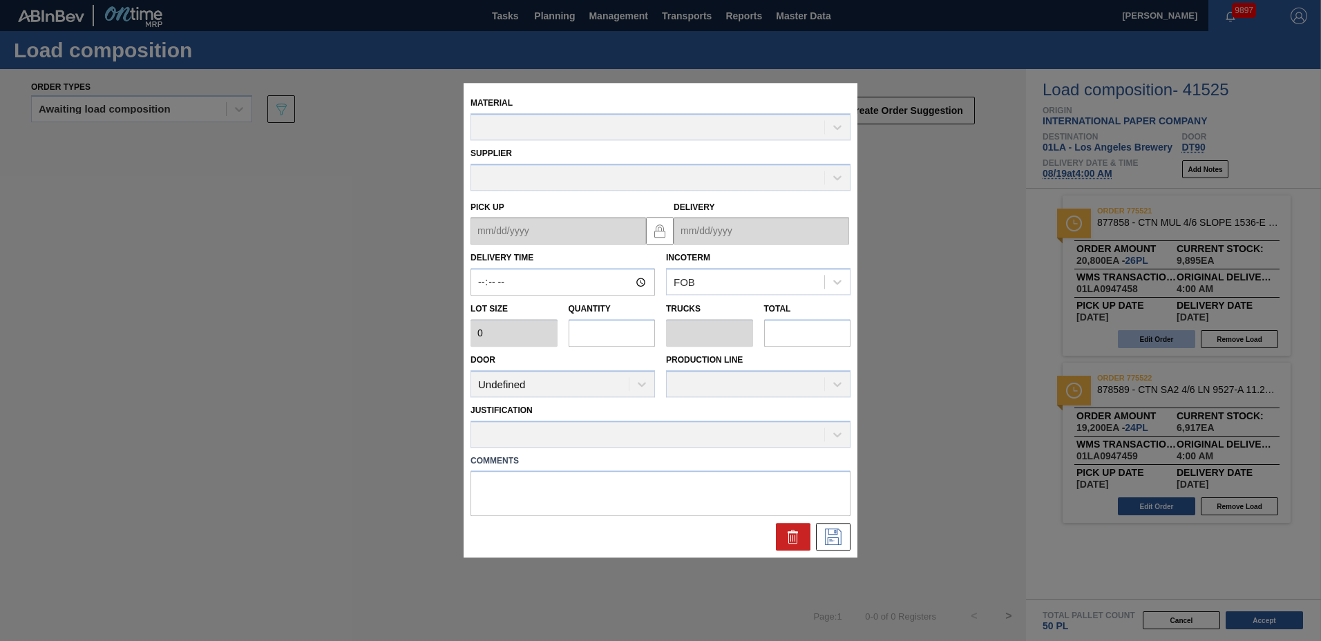
type input "04:00:00"
type input "800"
type input "26"
type input "0.591"
type input "20,800"
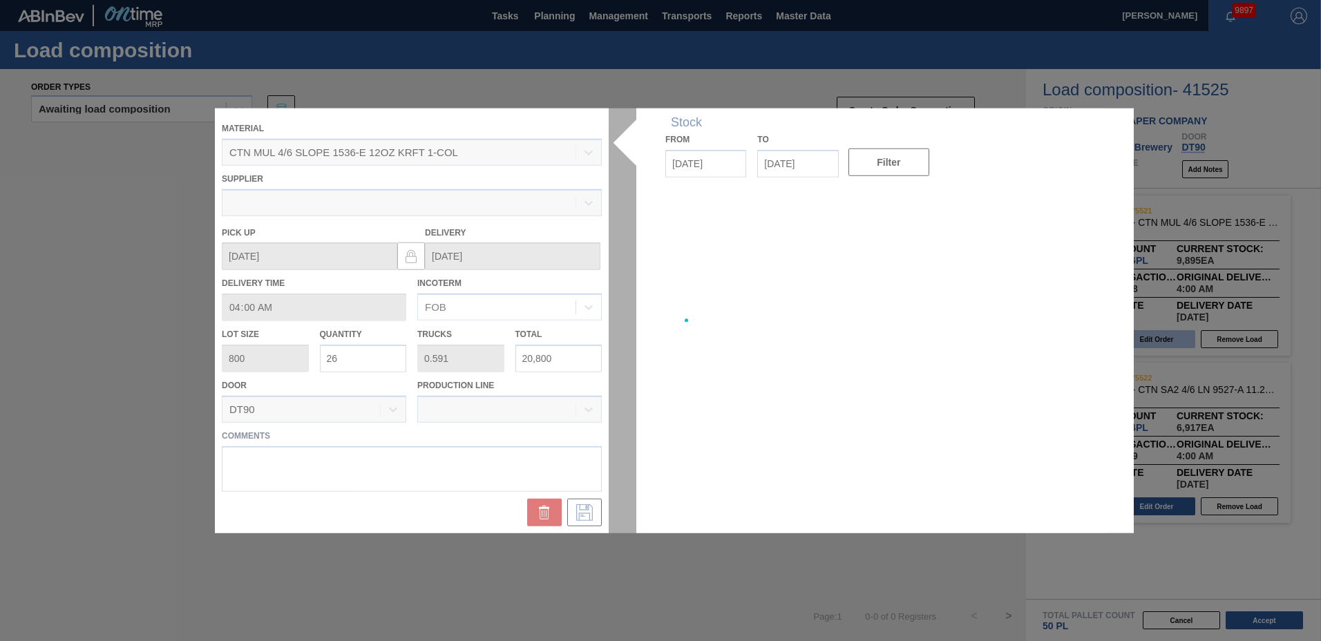
type up "[DATE]"
type input "[DATE]"
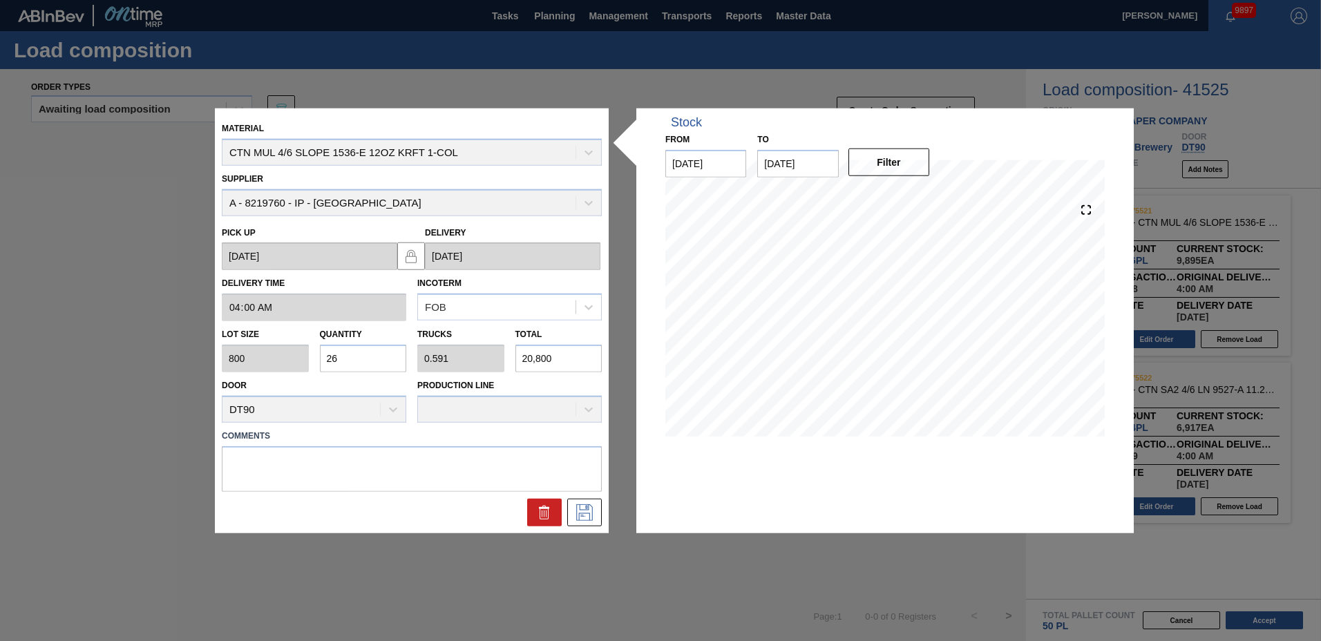
click at [382, 349] on input "26" at bounding box center [363, 359] width 87 height 28
type input "2"
type input "0.045"
type input "1,600"
type input "28"
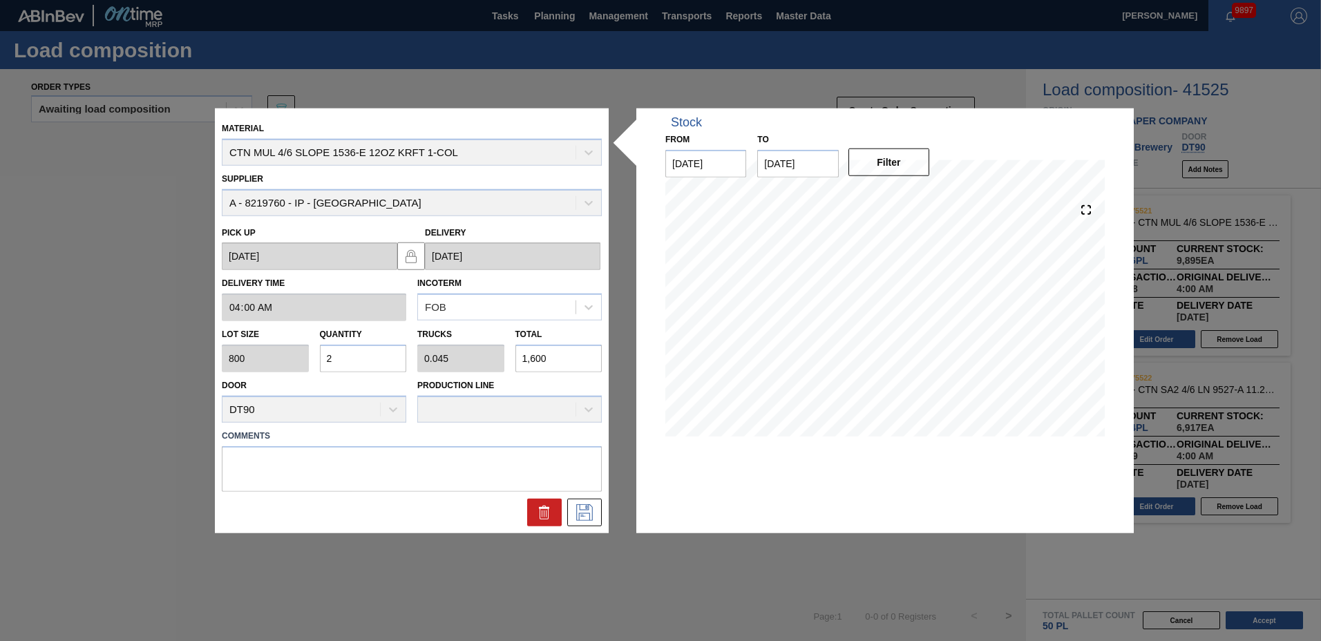
type input "0.636"
type input "22,400"
type input "28"
click at [310, 451] on textarea at bounding box center [412, 469] width 380 height 46
type textarea "TAIL"
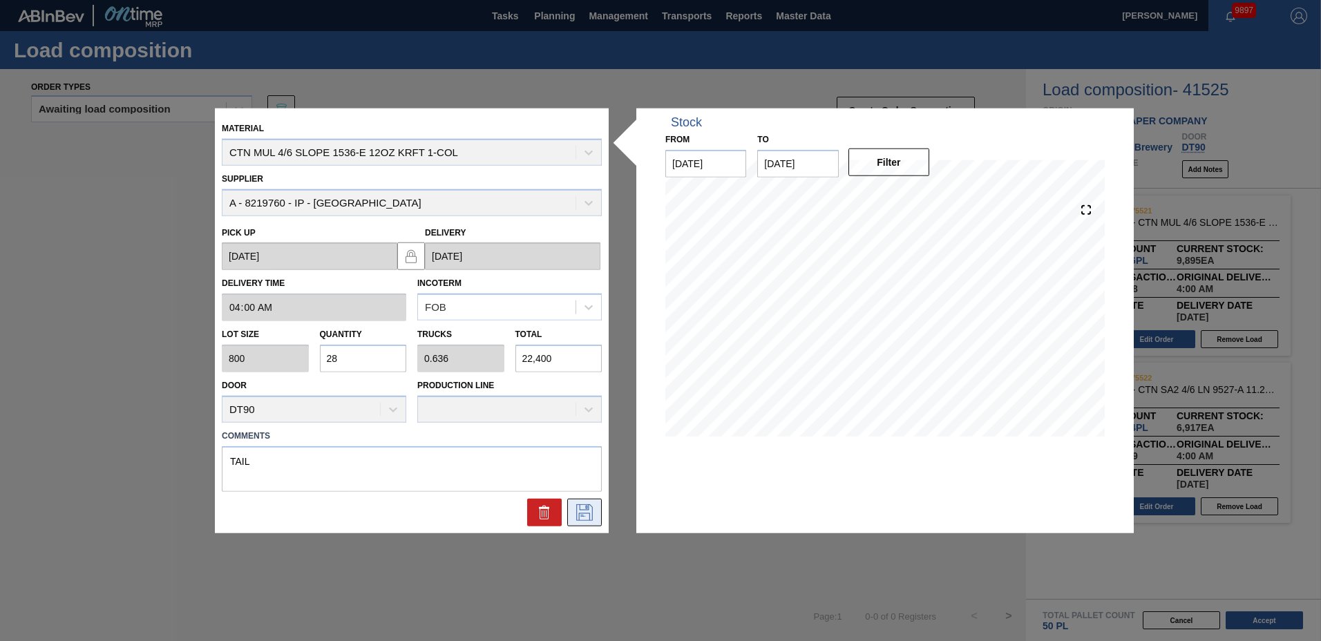
click at [585, 514] on icon at bounding box center [585, 512] width 22 height 17
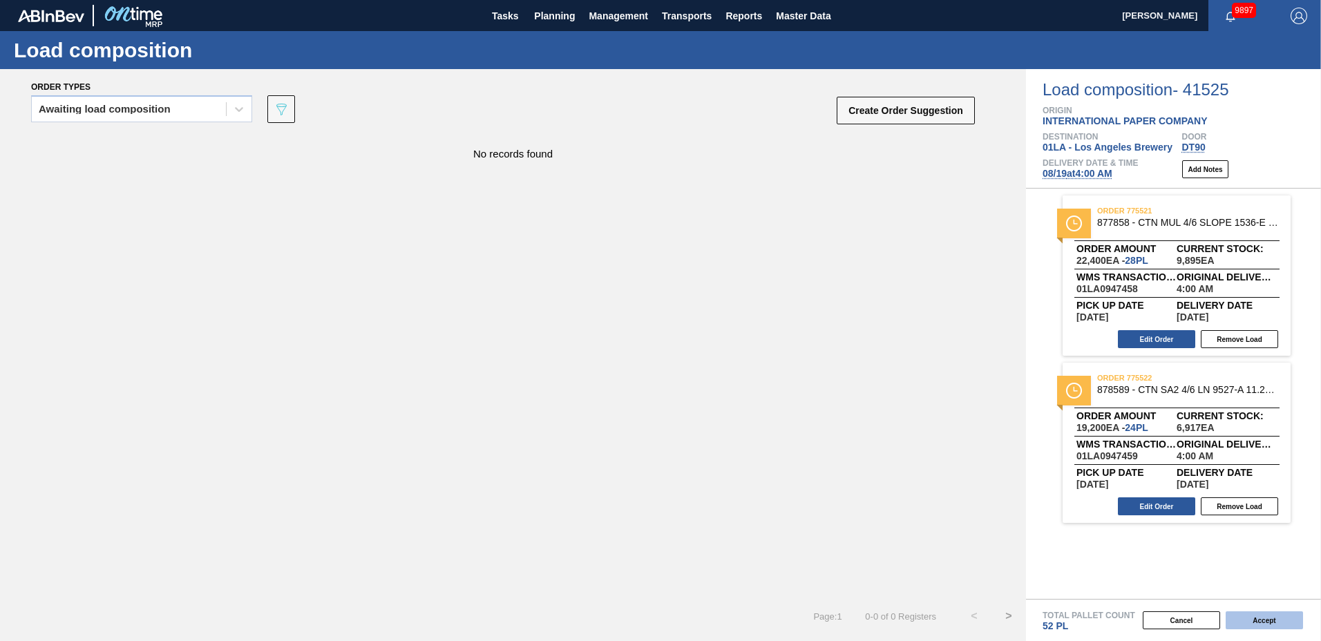
click at [1277, 618] on button "Accept" at bounding box center [1264, 621] width 77 height 18
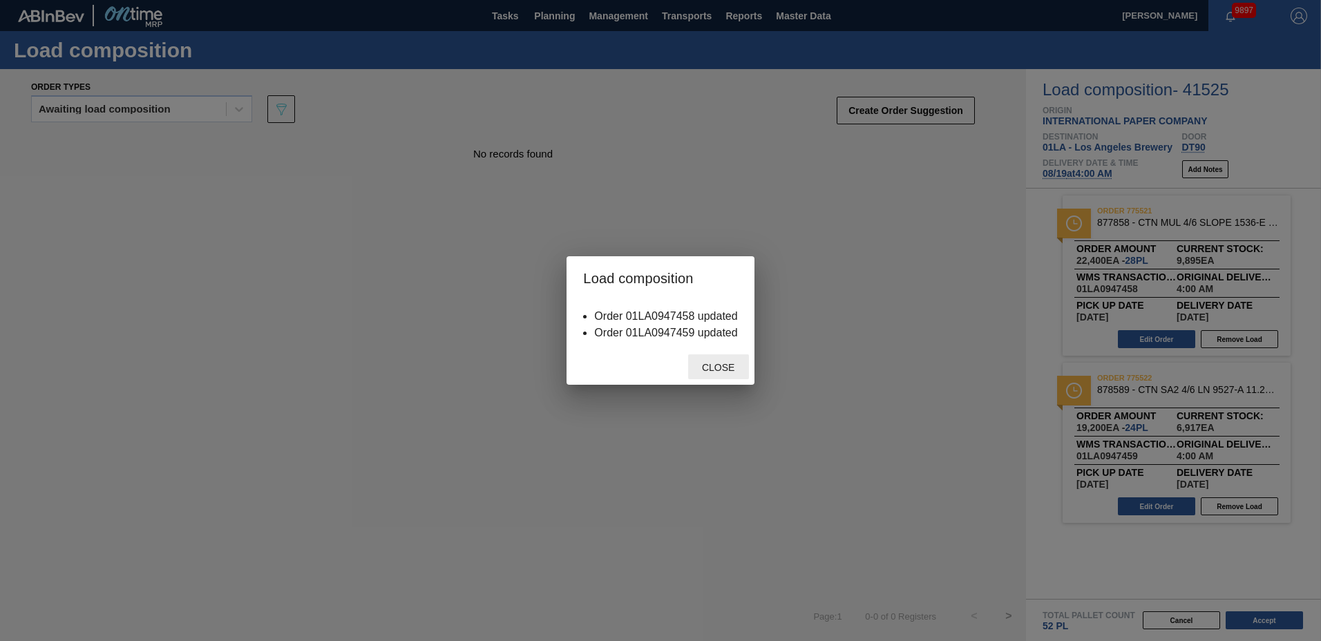
click at [716, 363] on span "Close" at bounding box center [718, 367] width 55 height 11
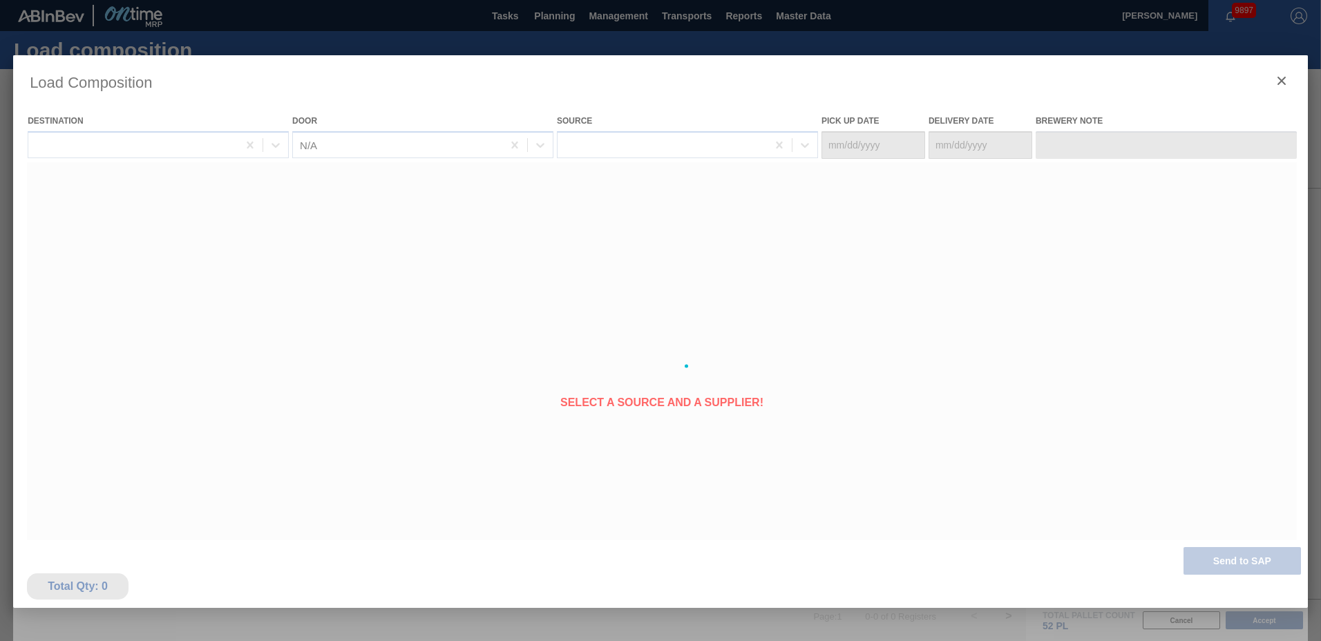
type Date "[DATE]"
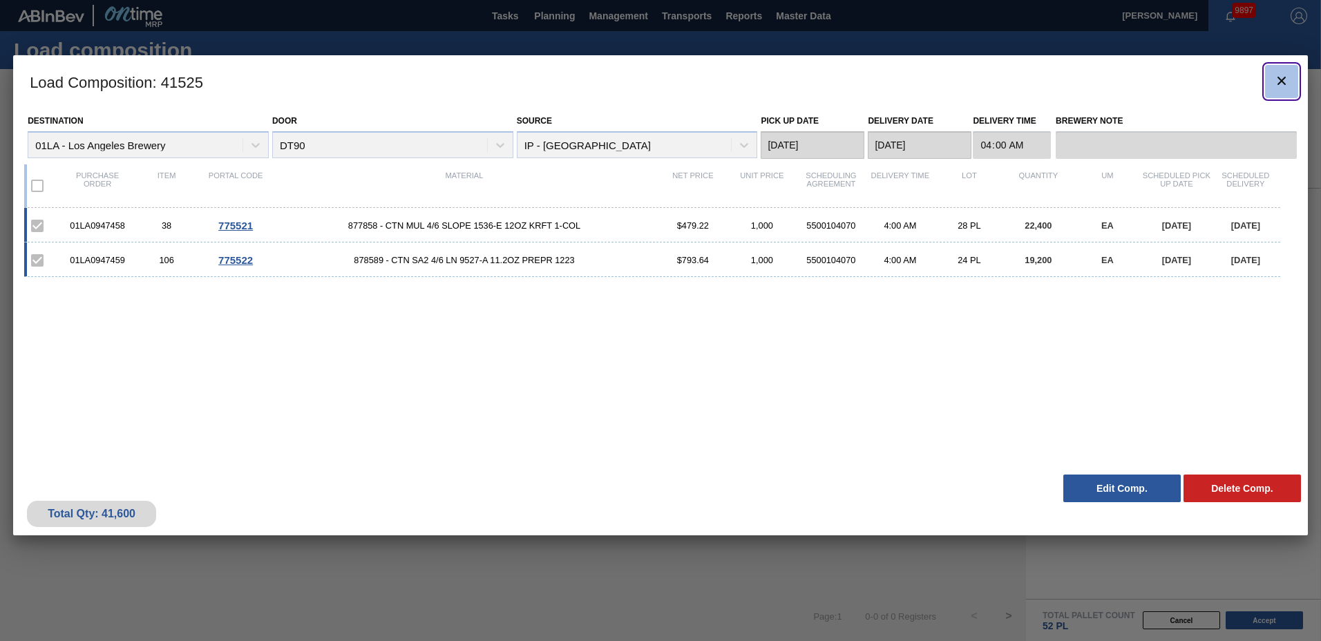
click at [1287, 88] on icon "botão de ícone" at bounding box center [1282, 81] width 17 height 17
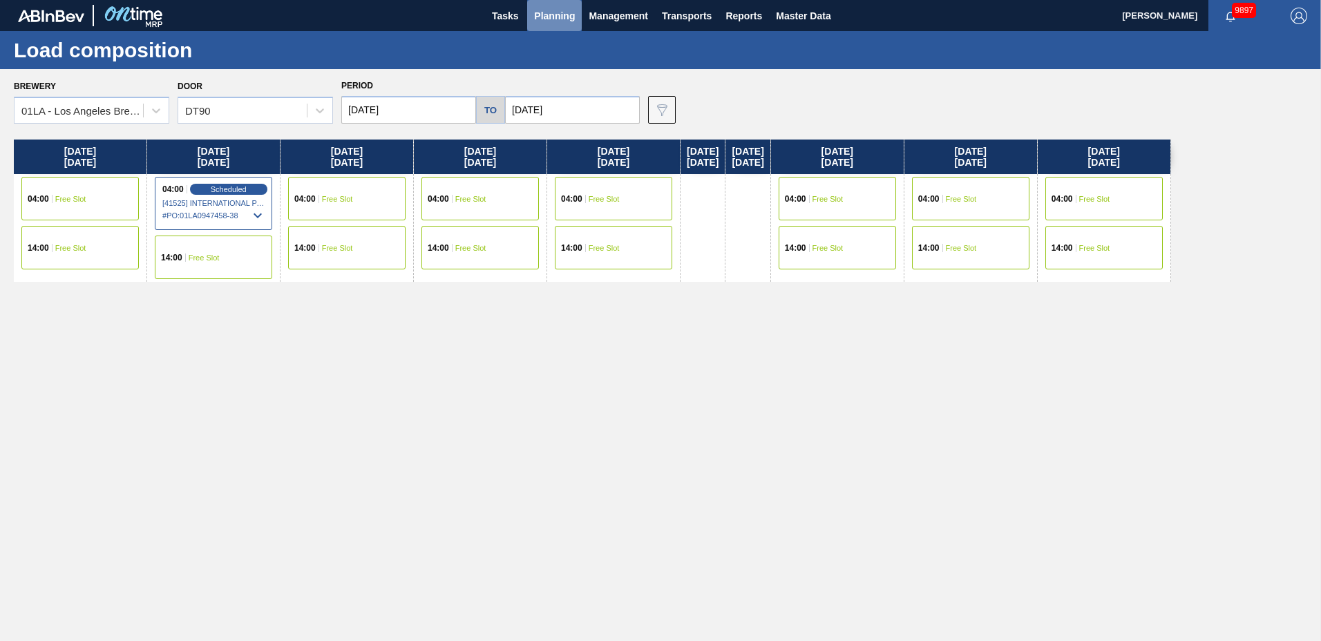
click at [568, 13] on span "Planning" at bounding box center [554, 16] width 41 height 17
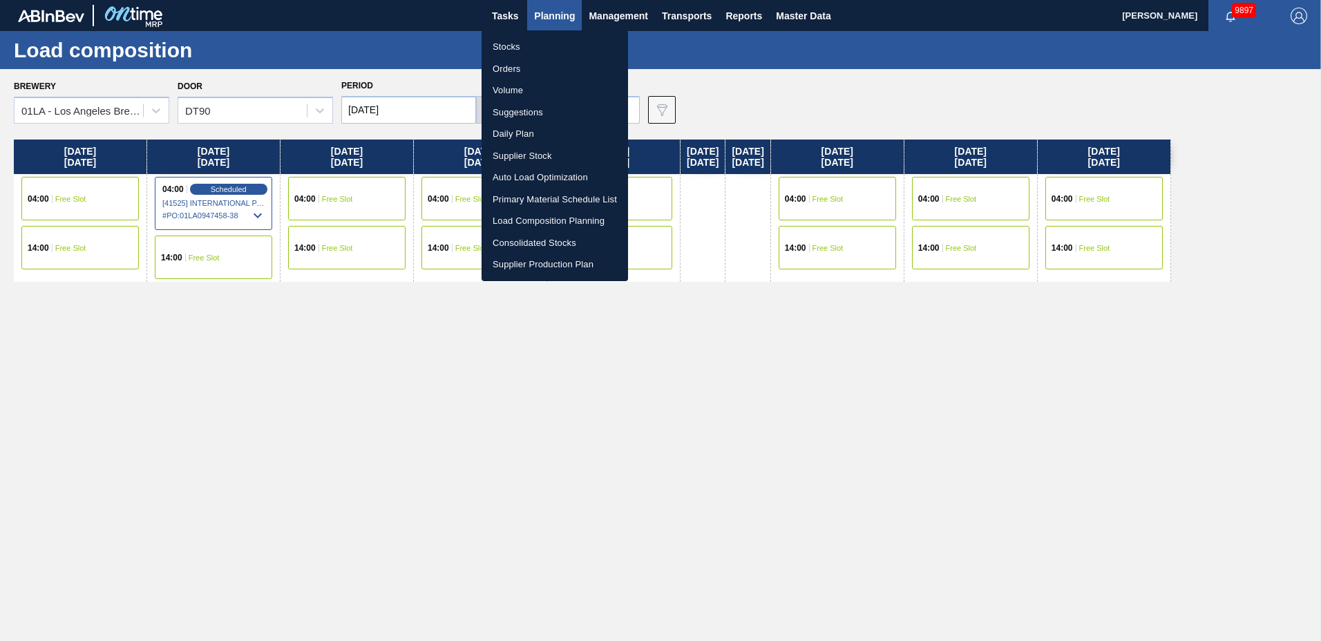
click at [556, 104] on li "Suggestions" at bounding box center [555, 113] width 147 height 22
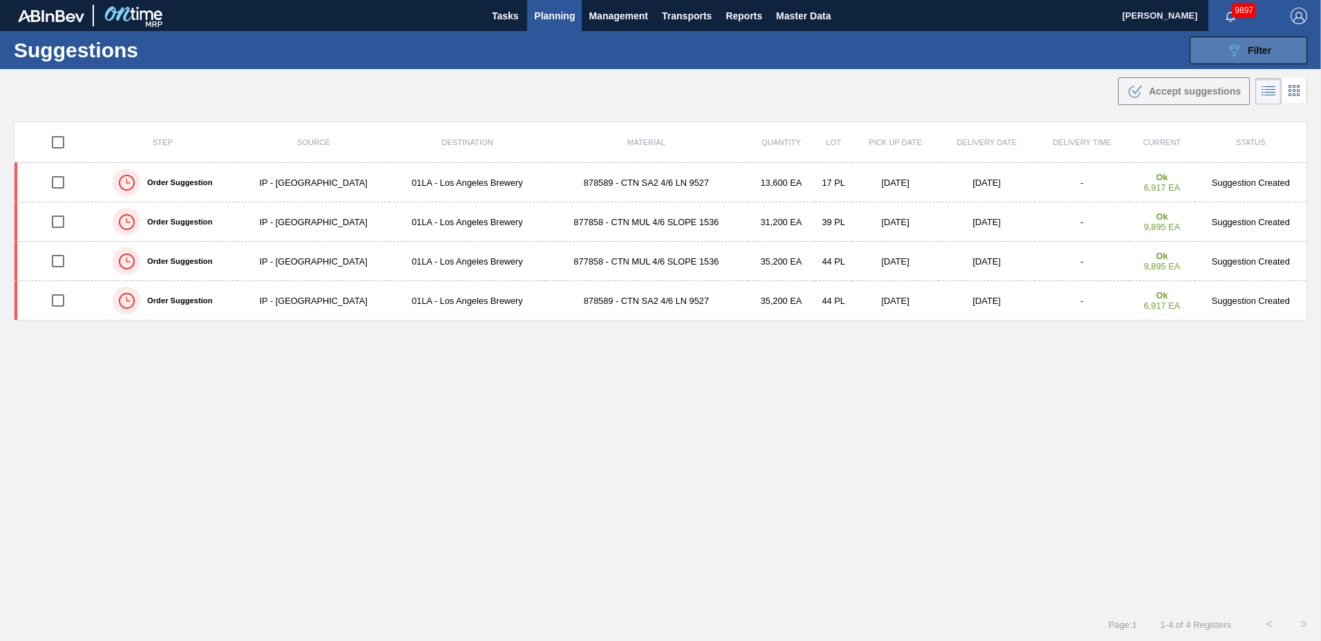
click at [1242, 50] on div "089F7B8B-B2A5-4AFE-B5C0-19BA573D28AC Filter" at bounding box center [1249, 50] width 46 height 17
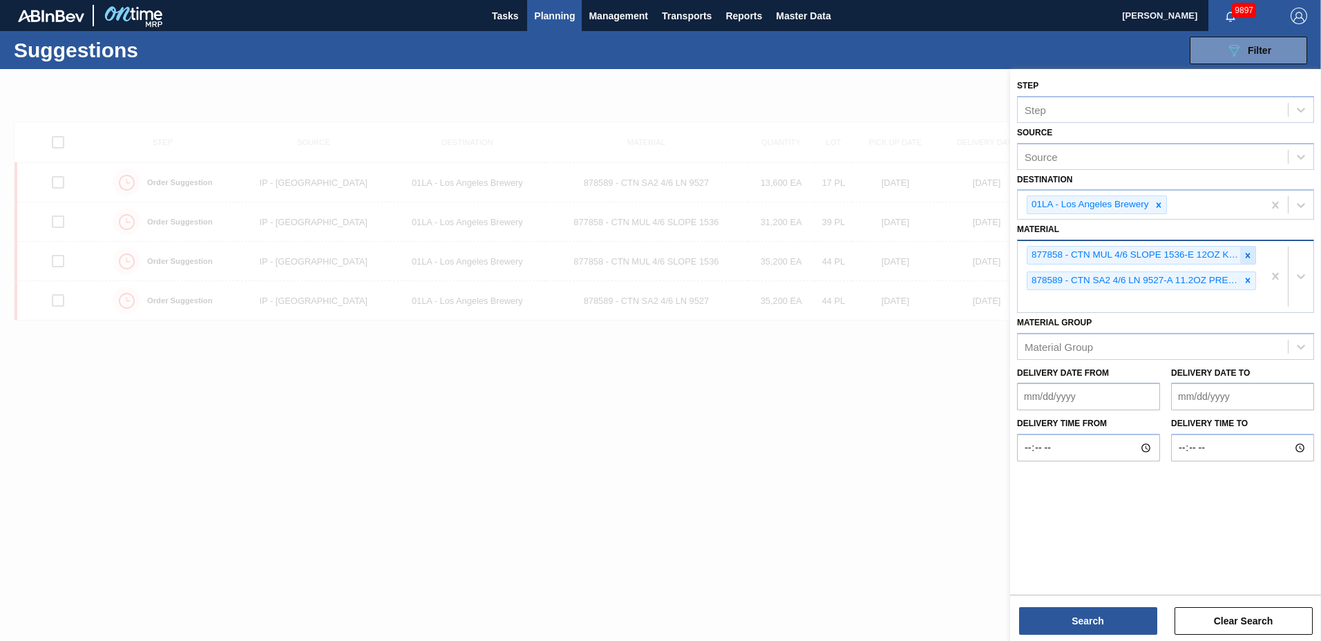
click at [1243, 253] on div at bounding box center [1247, 255] width 15 height 17
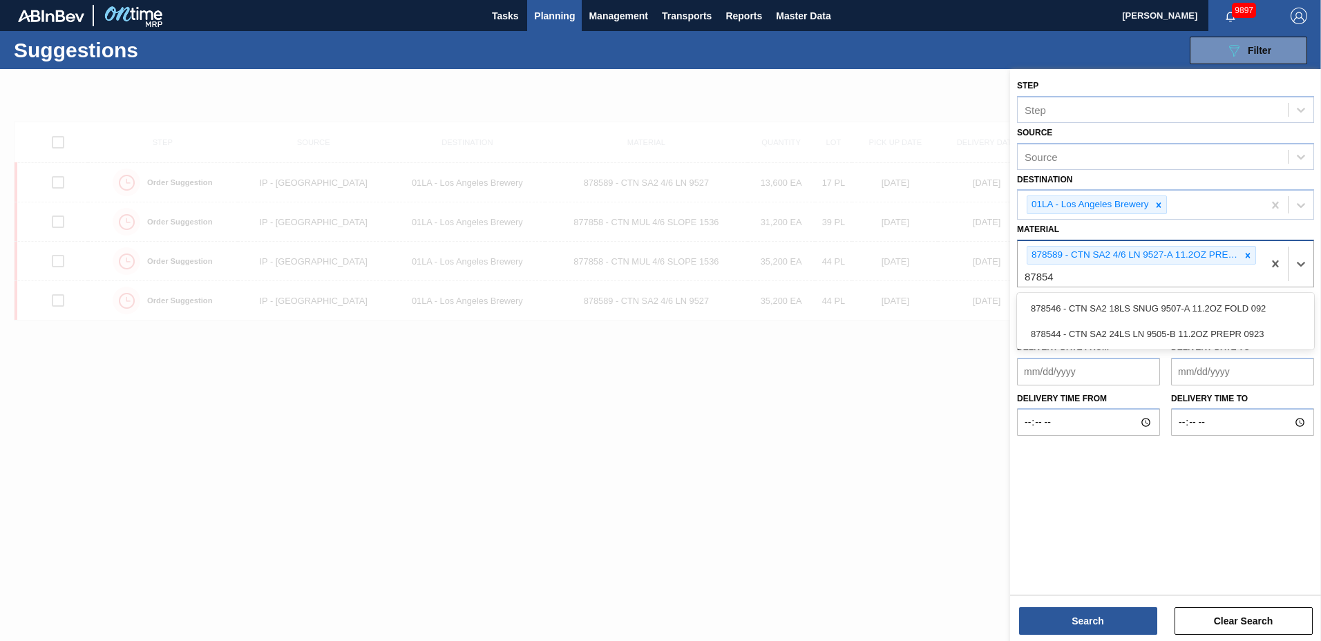
type input "878544"
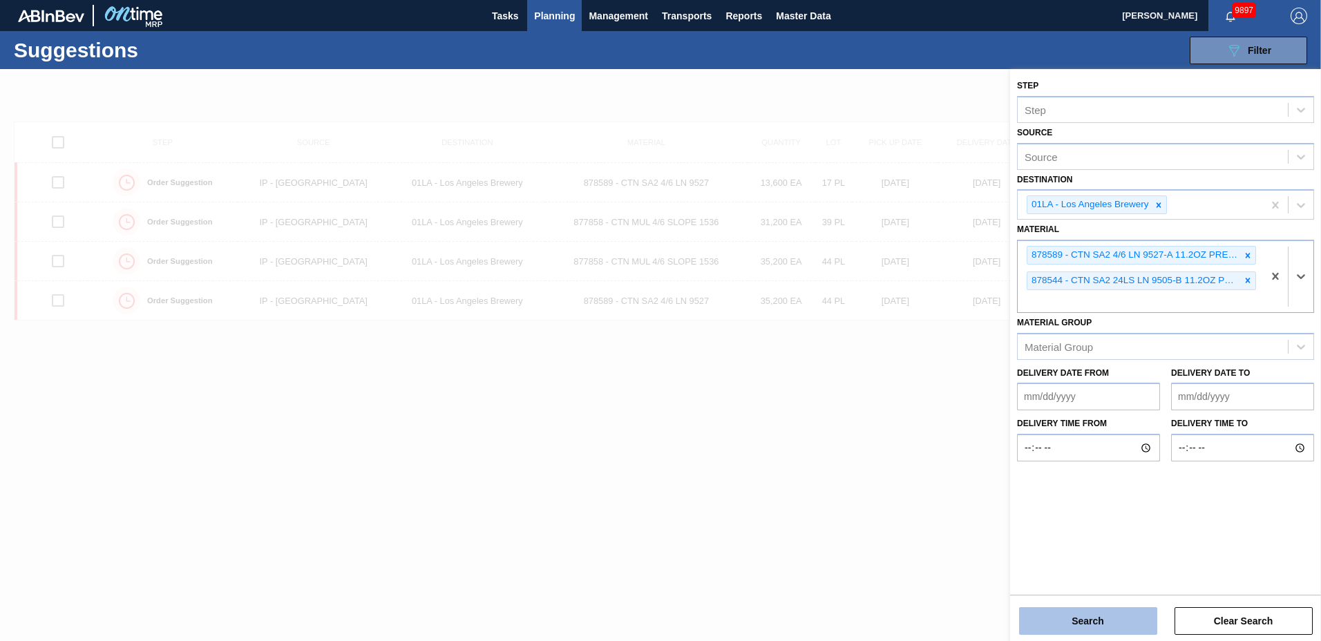
click at [1074, 612] on button "Search" at bounding box center [1088, 621] width 138 height 28
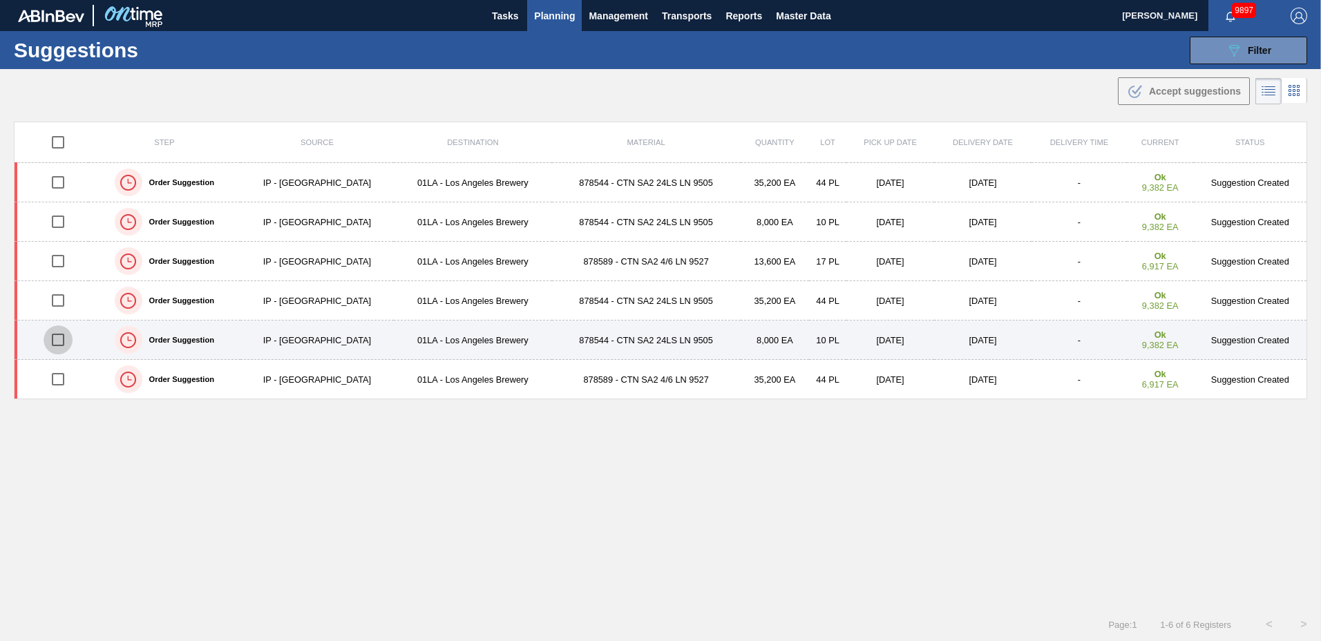
click at [55, 341] on input "checkbox" at bounding box center [58, 339] width 29 height 29
checkbox input "true"
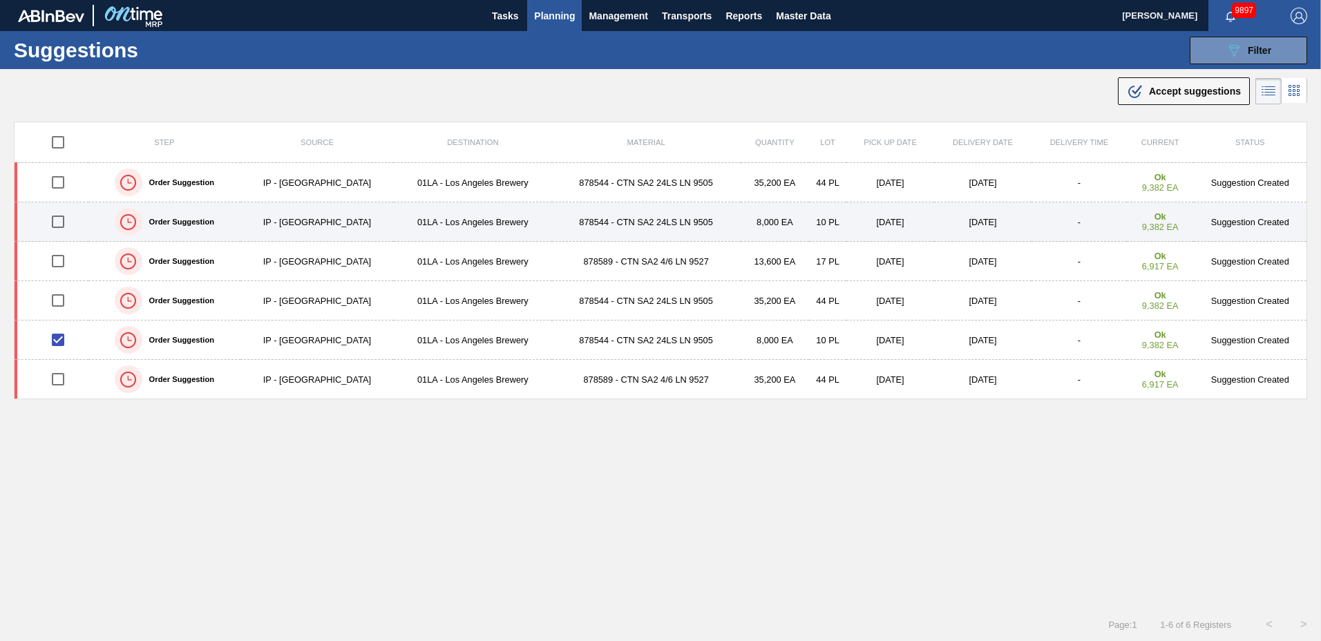
click at [61, 223] on input "checkbox" at bounding box center [58, 221] width 29 height 29
checkbox input "true"
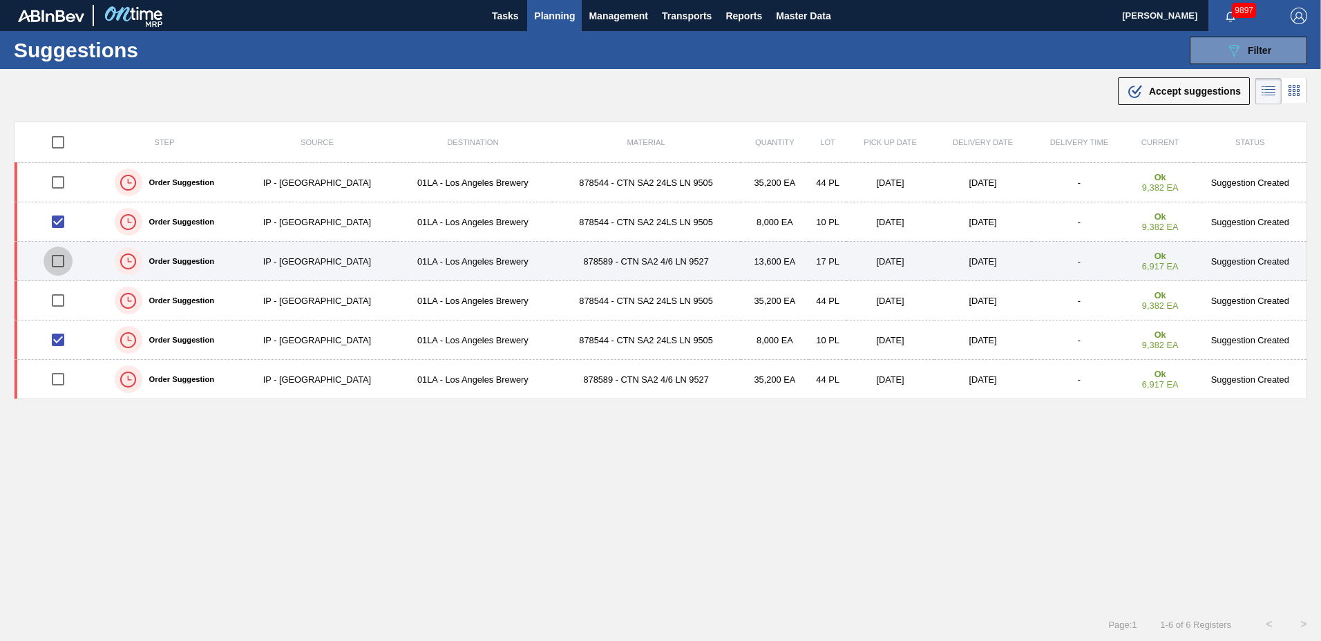
click at [62, 259] on input "checkbox" at bounding box center [58, 261] width 29 height 29
checkbox input "true"
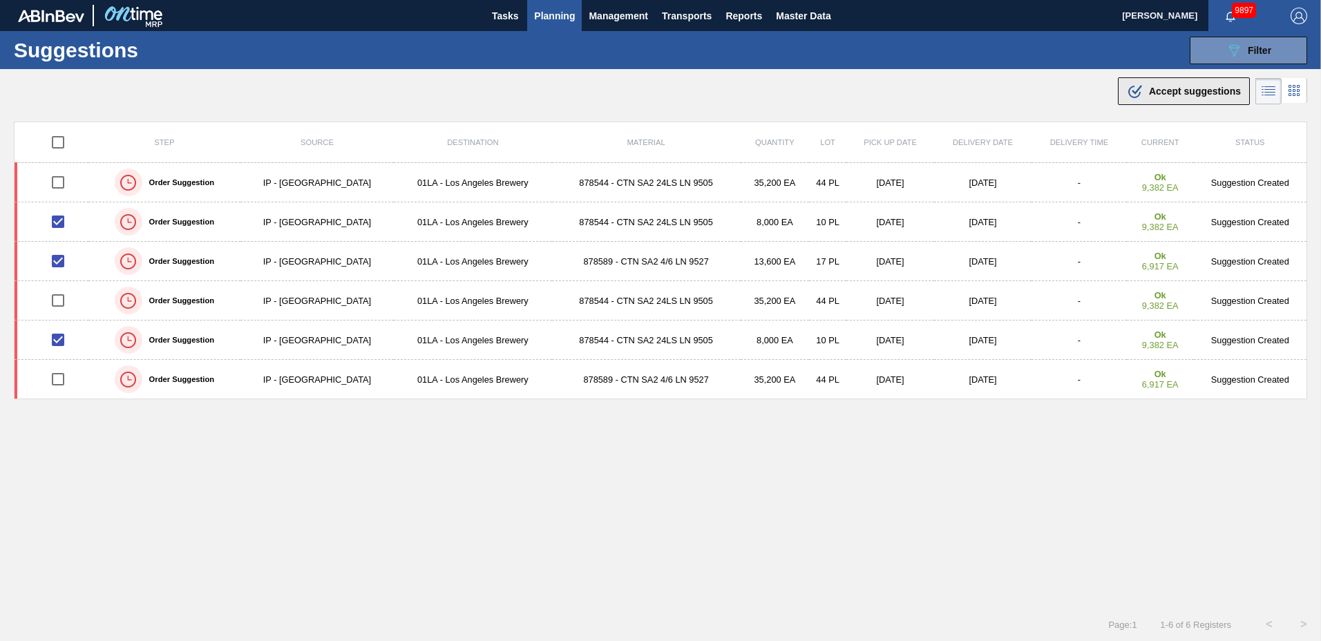
click at [1155, 94] on span "Accept suggestions" at bounding box center [1195, 91] width 92 height 11
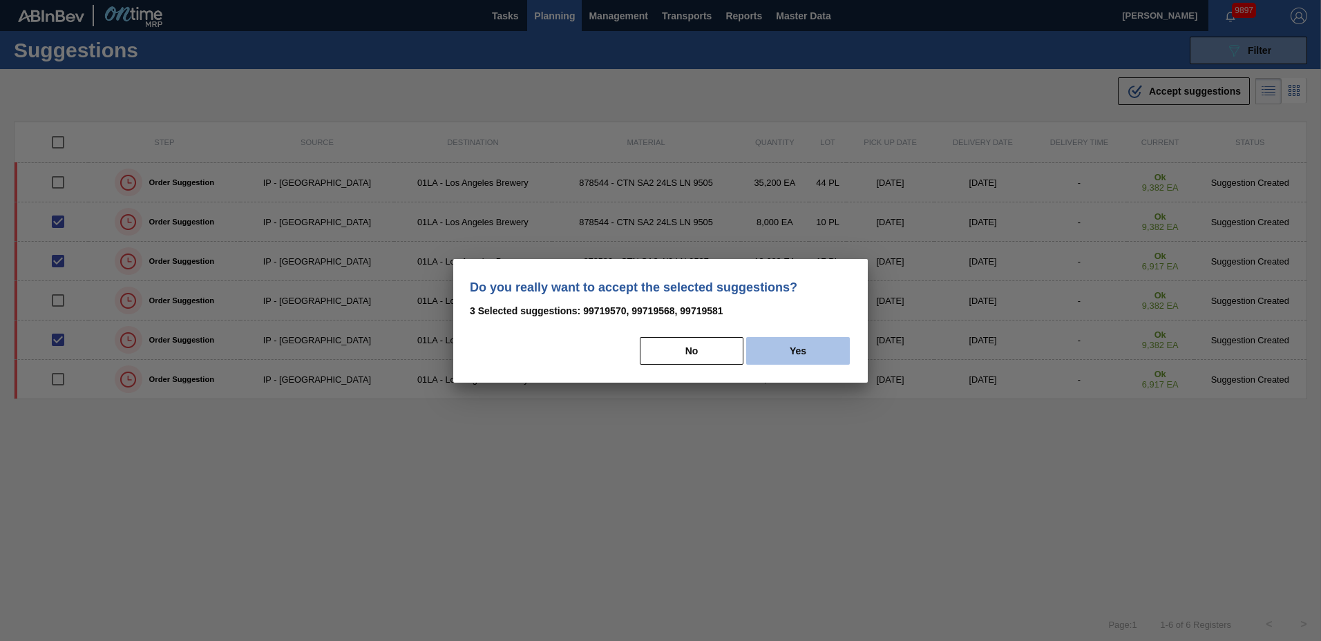
click at [772, 341] on button "Yes" at bounding box center [798, 351] width 104 height 28
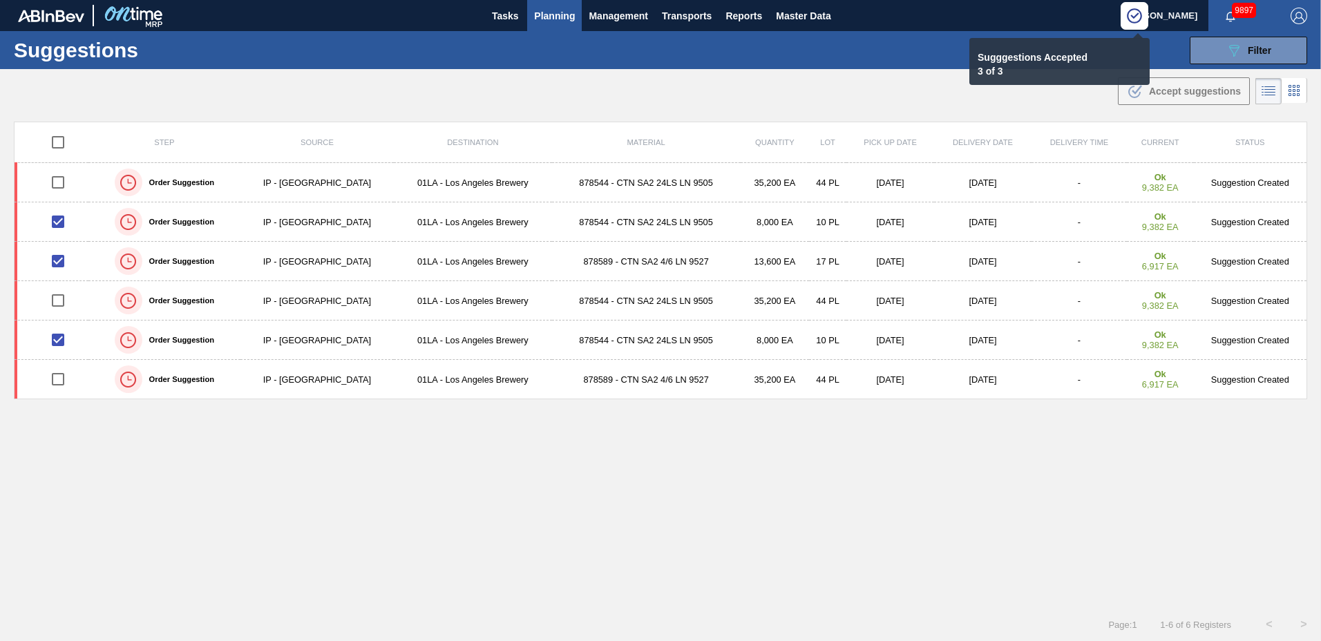
click at [555, 13] on span "Planning" at bounding box center [554, 16] width 41 height 17
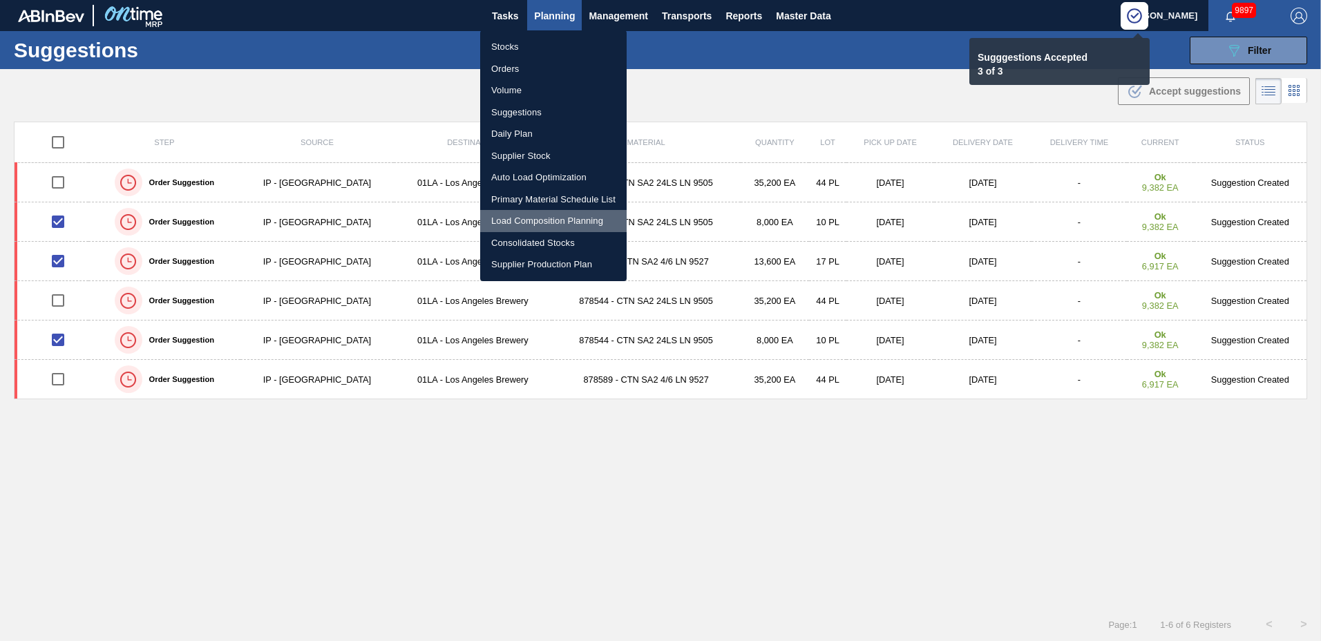
click at [523, 211] on li "Load Composition Planning" at bounding box center [553, 221] width 147 height 22
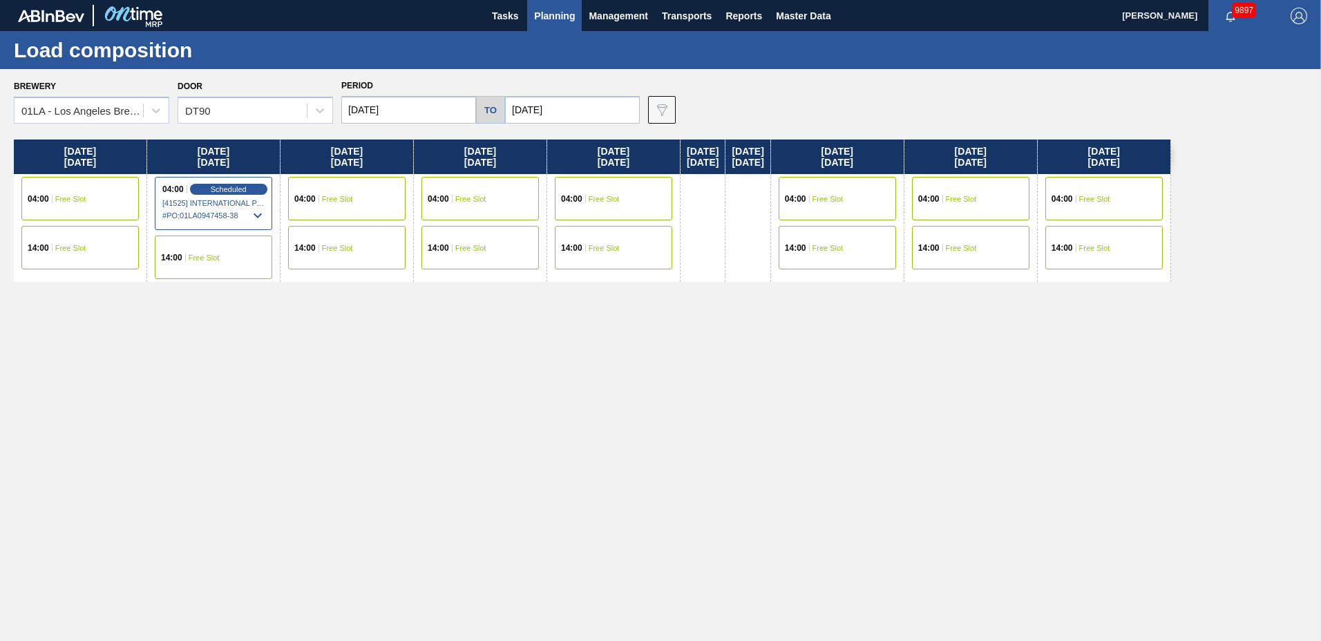
click at [343, 191] on div "04:00 Free Slot" at bounding box center [346, 199] width 117 height 44
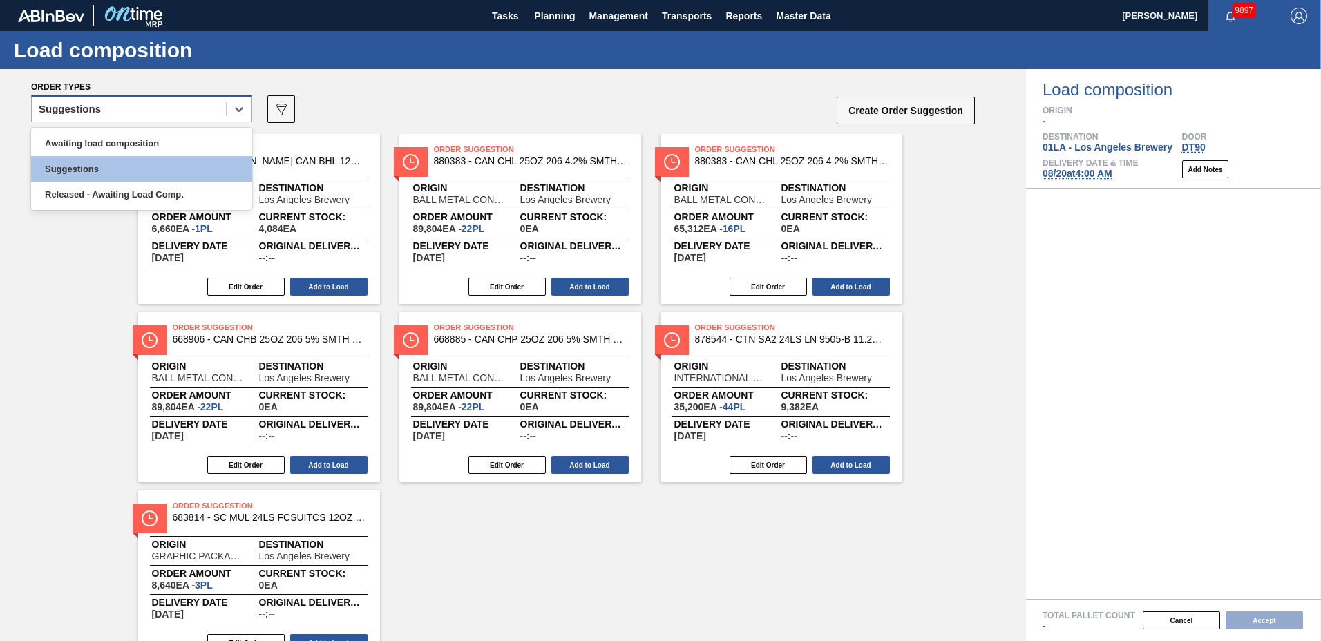
click at [172, 111] on div "Suggestions" at bounding box center [129, 110] width 194 height 20
click at [164, 146] on div "Awaiting load composition" at bounding box center [141, 144] width 221 height 26
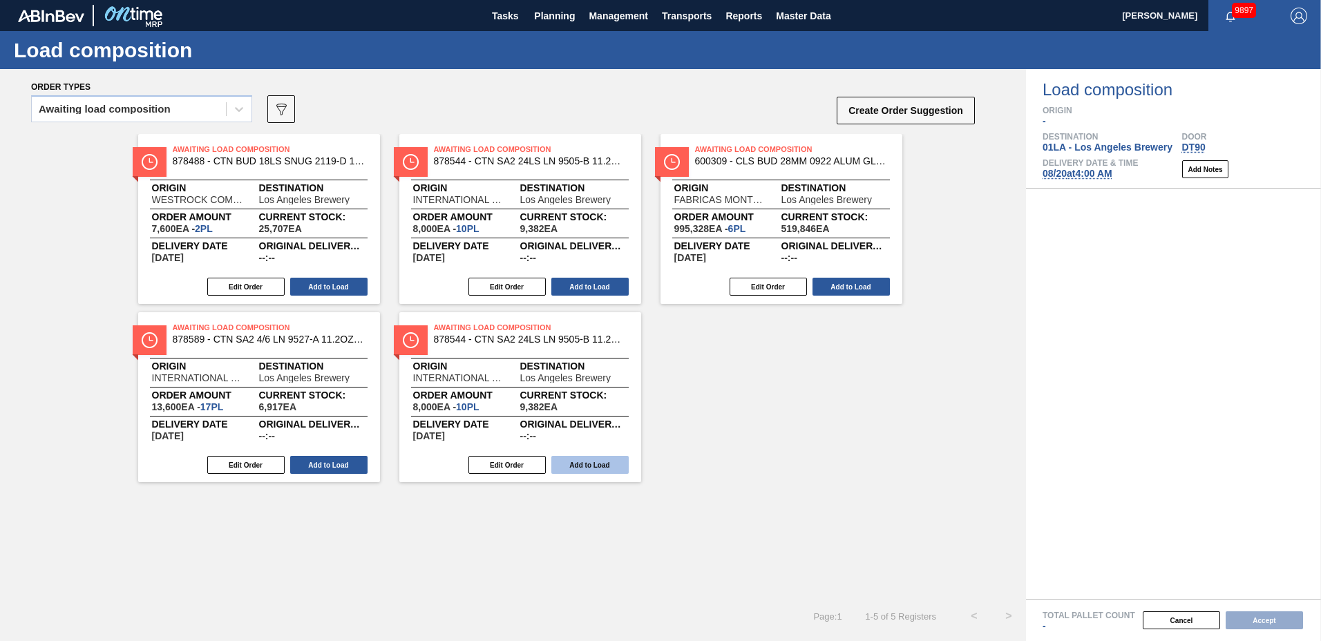
click at [596, 462] on button "Add to Load" at bounding box center [589, 465] width 77 height 18
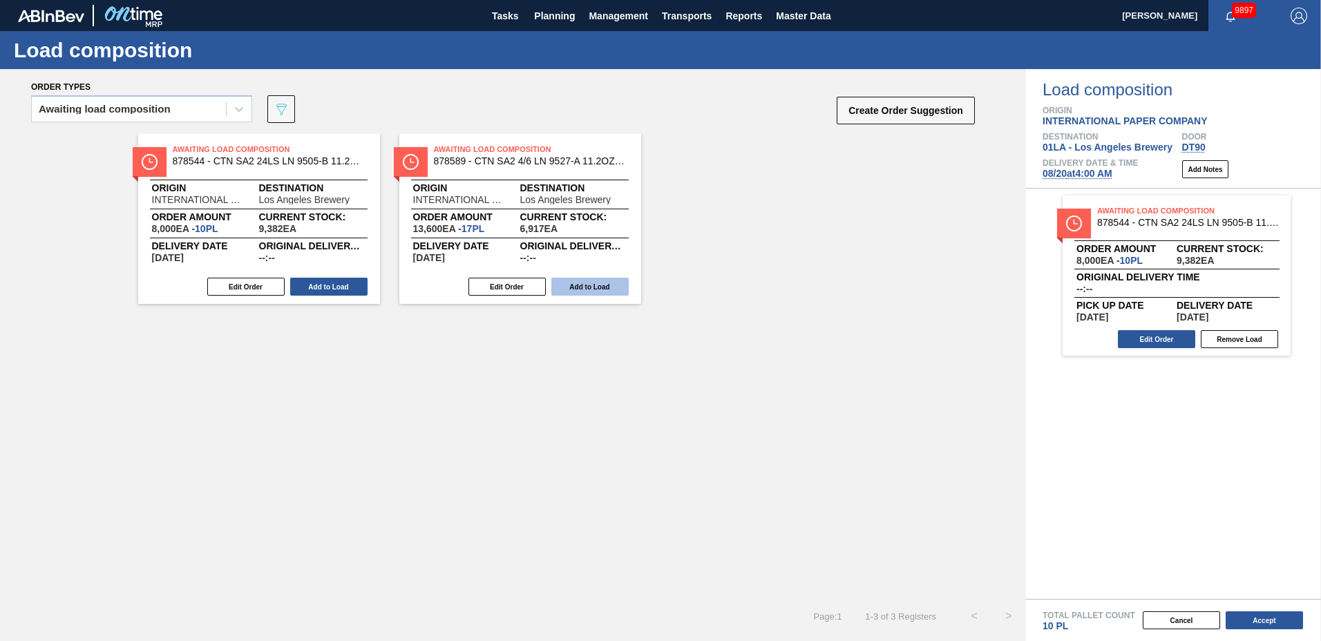
click at [325, 289] on button "Add to Load" at bounding box center [328, 287] width 77 height 18
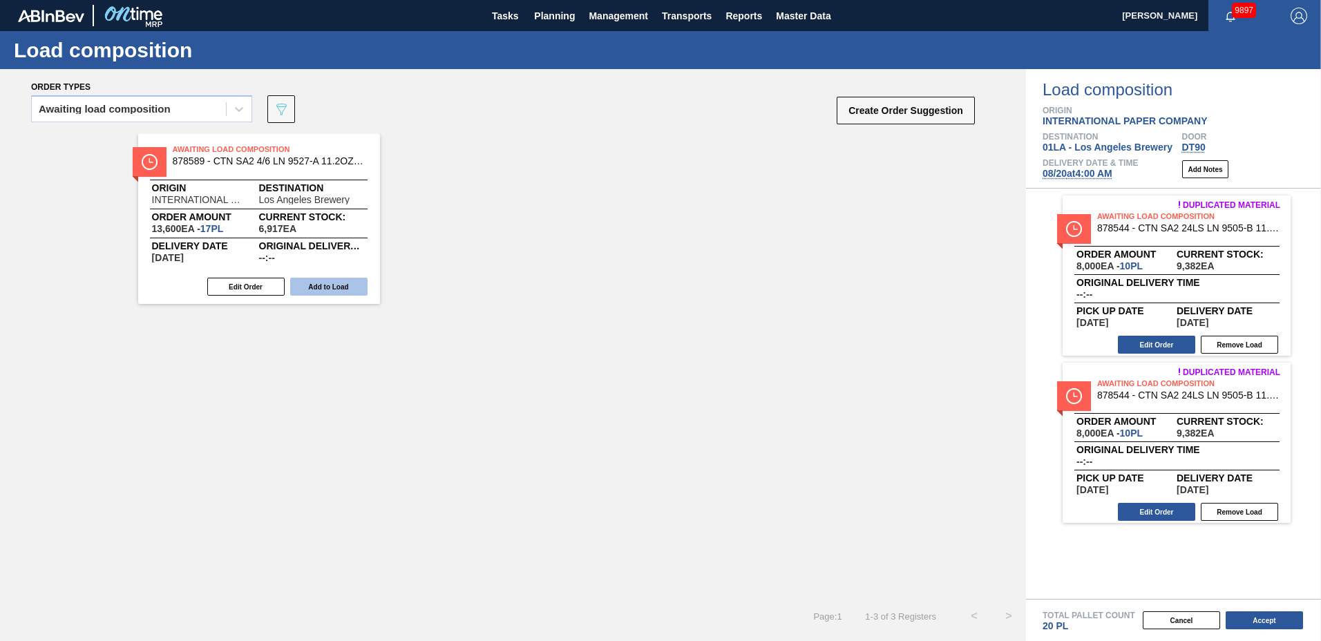
click at [326, 288] on button "Add to Load" at bounding box center [328, 287] width 77 height 18
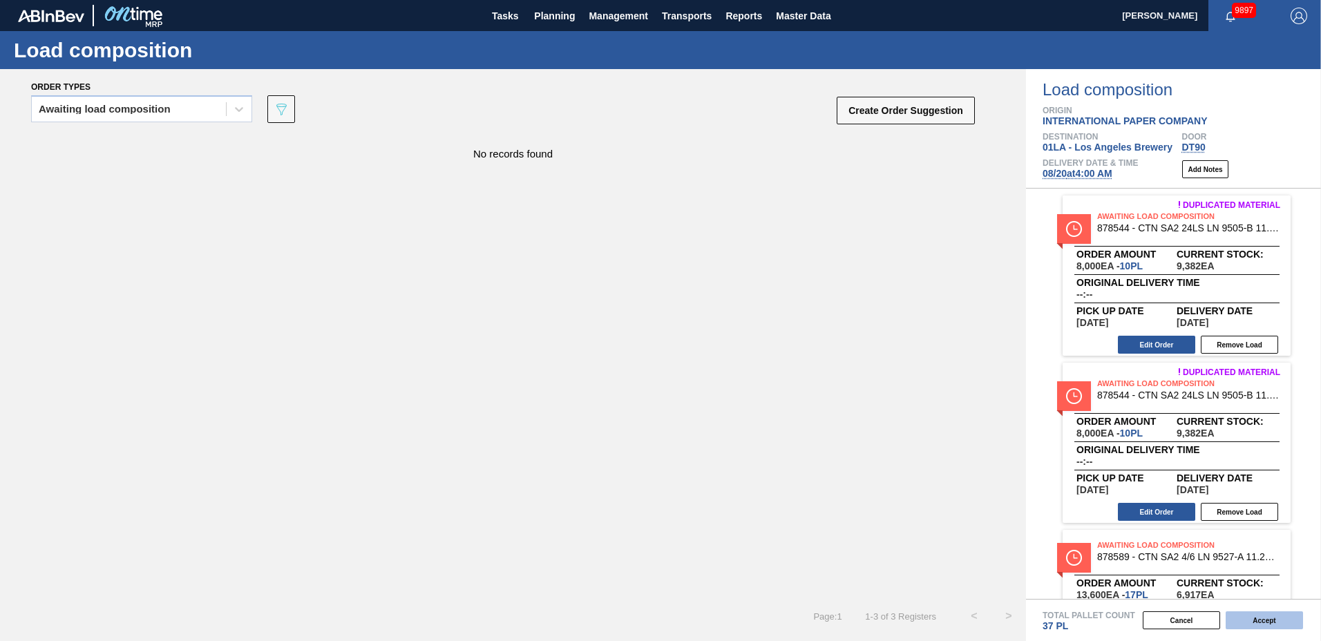
click at [1247, 619] on button "Accept" at bounding box center [1264, 621] width 77 height 18
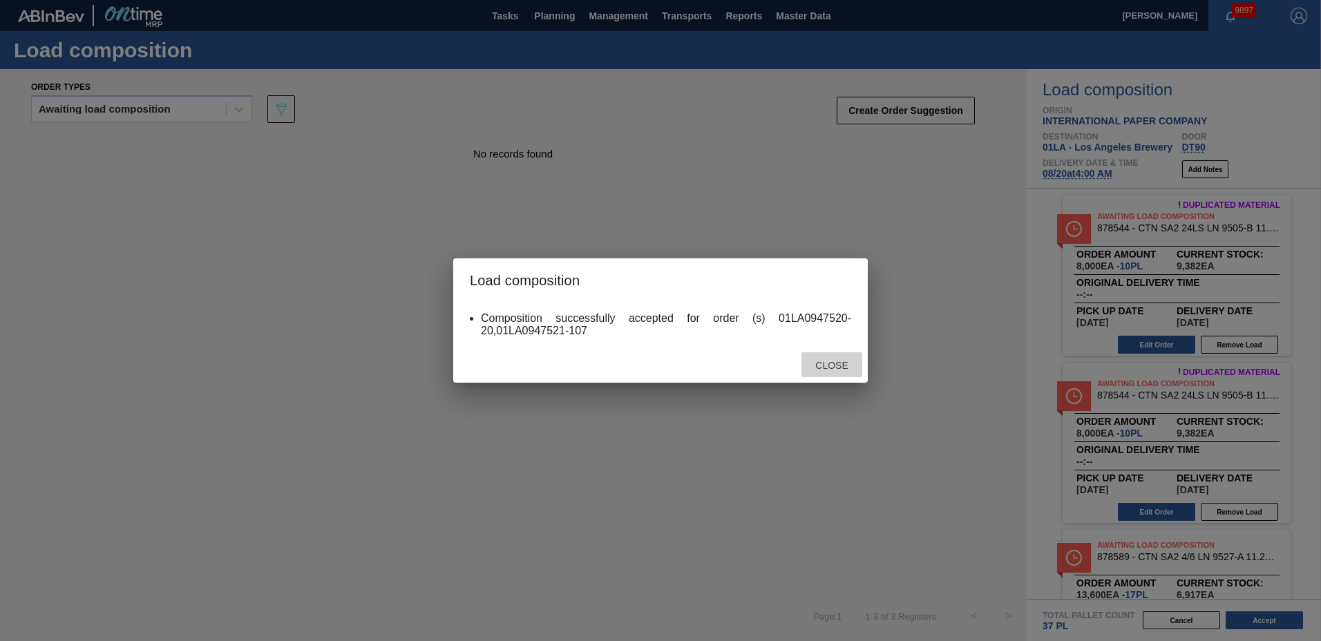
click at [846, 366] on span "Close" at bounding box center [831, 365] width 55 height 11
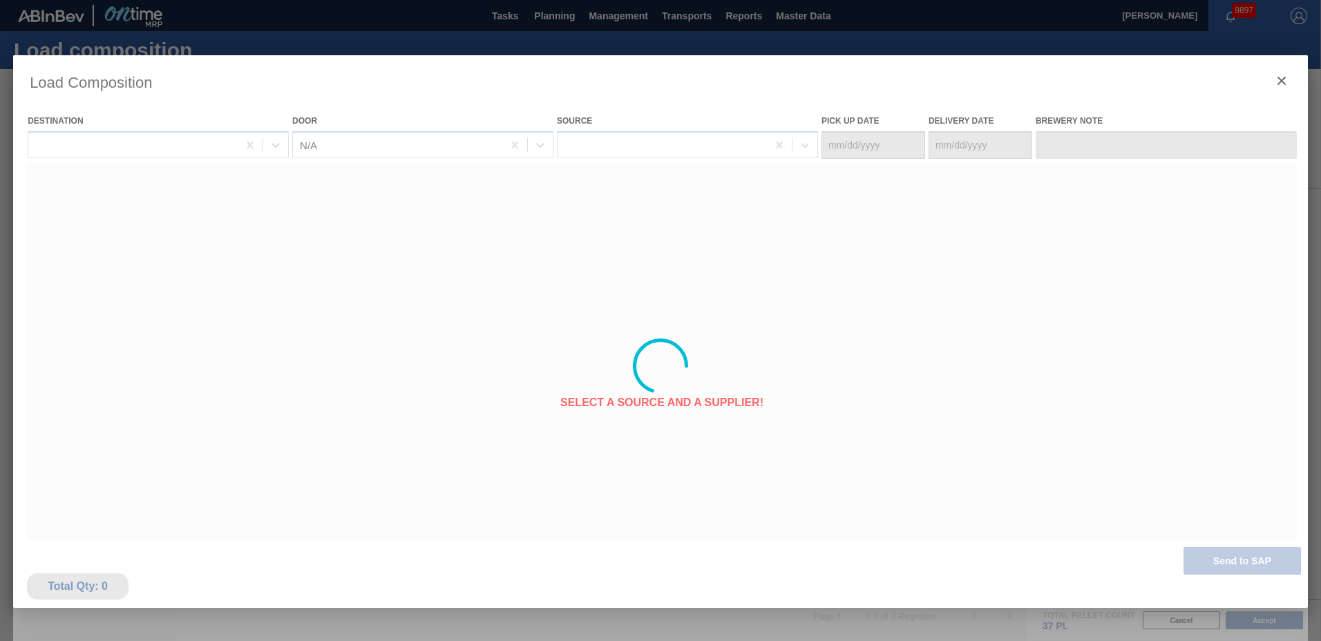
type Date "[DATE]"
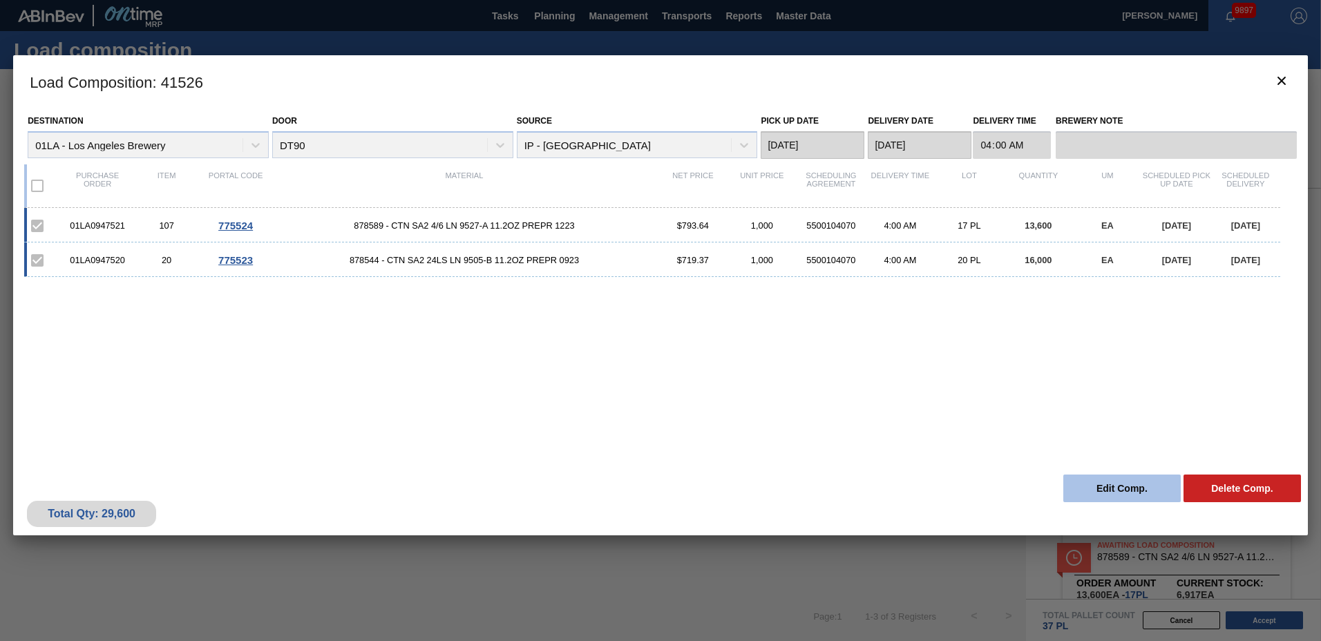
click at [1127, 484] on button "Edit Comp." at bounding box center [1122, 489] width 117 height 28
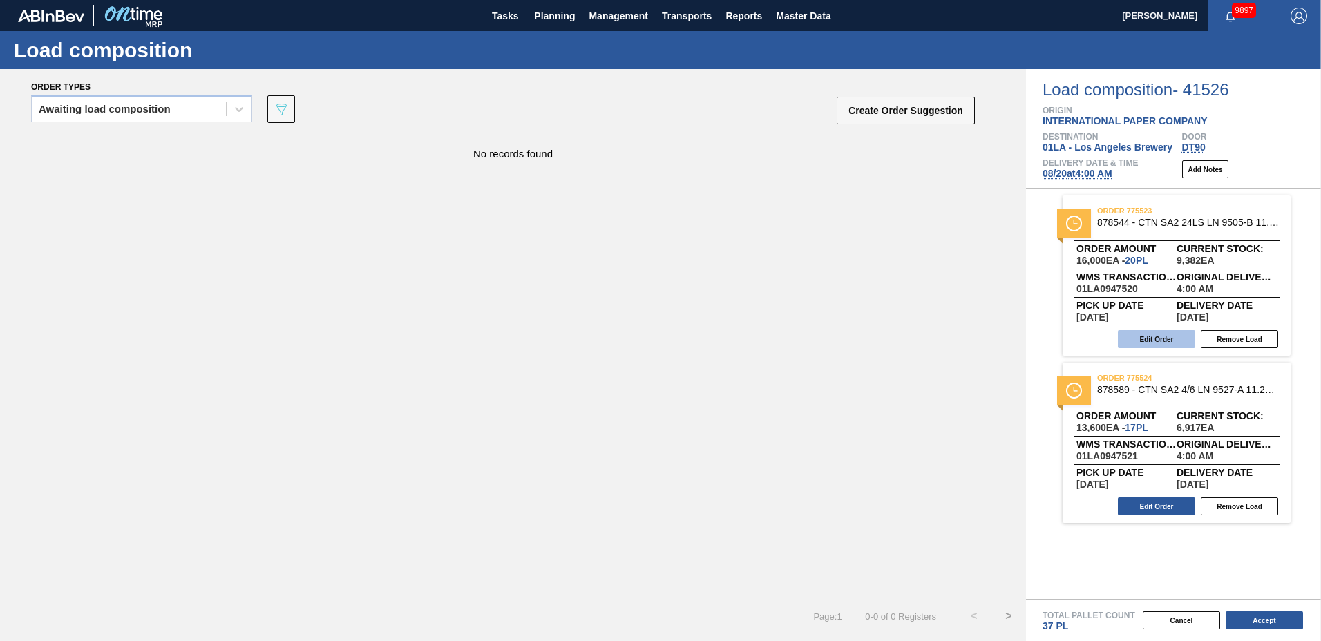
click at [1164, 342] on button "Edit Order" at bounding box center [1156, 339] width 77 height 18
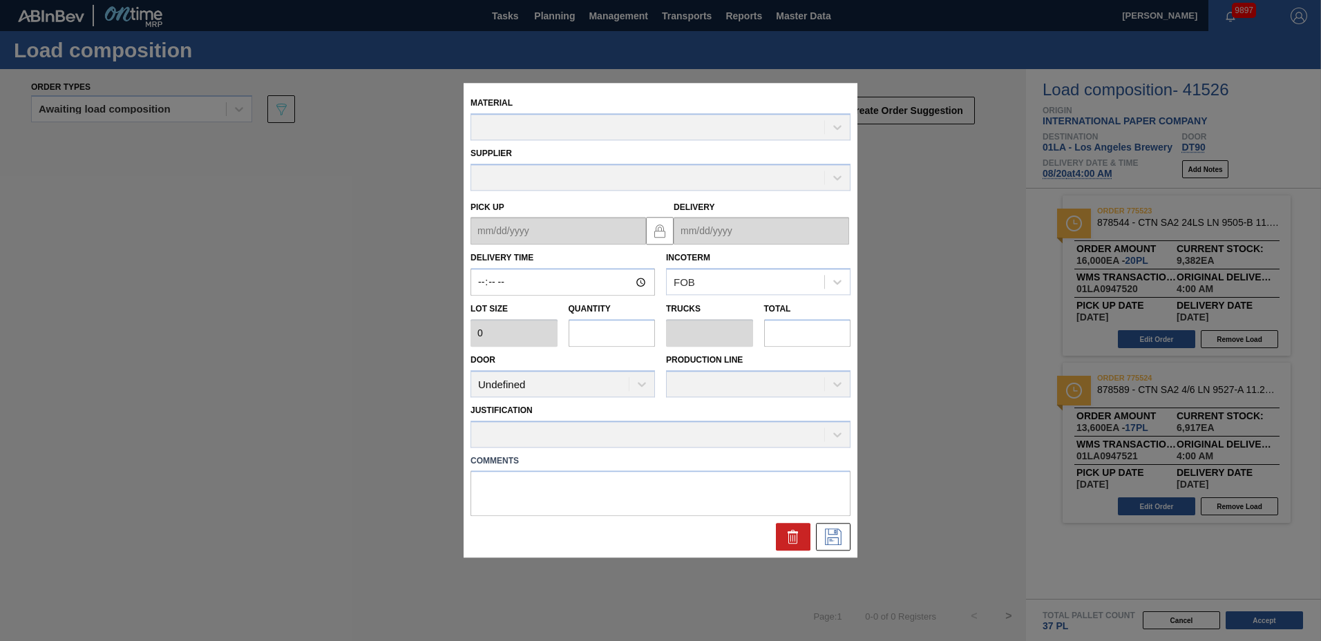
type input "04:00:00"
type input "800"
type input "20"
type input "0.455"
type input "16,000"
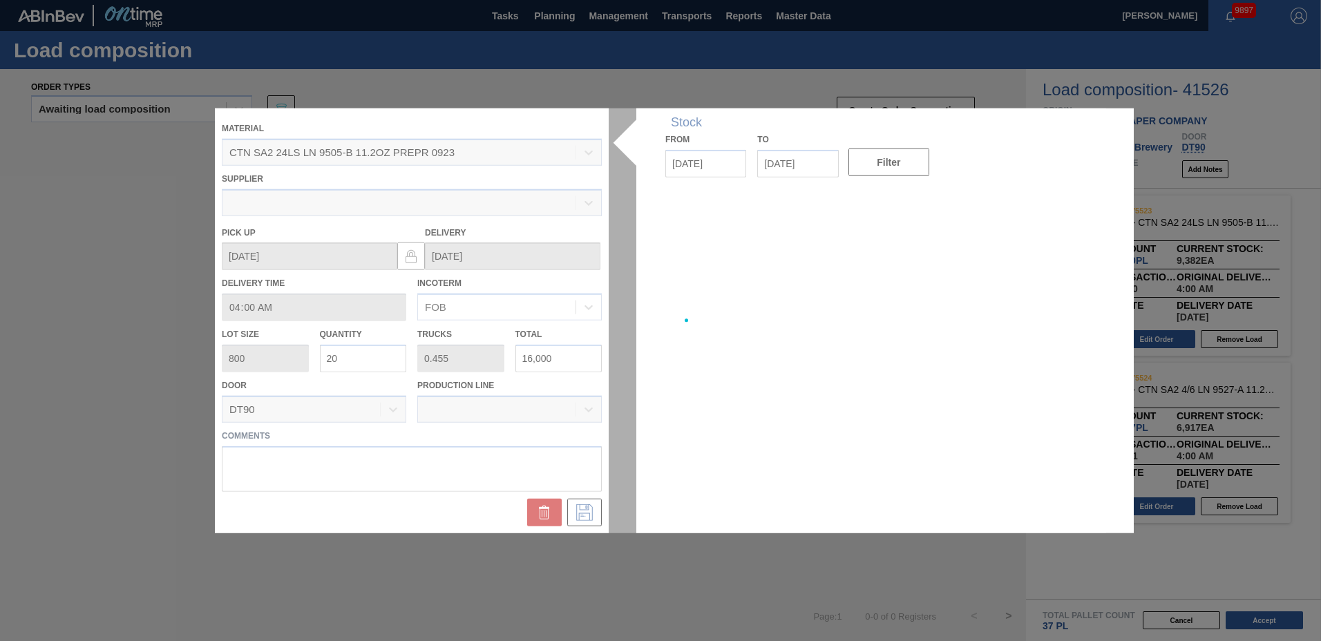
type up "[DATE]"
type input "[DATE]"
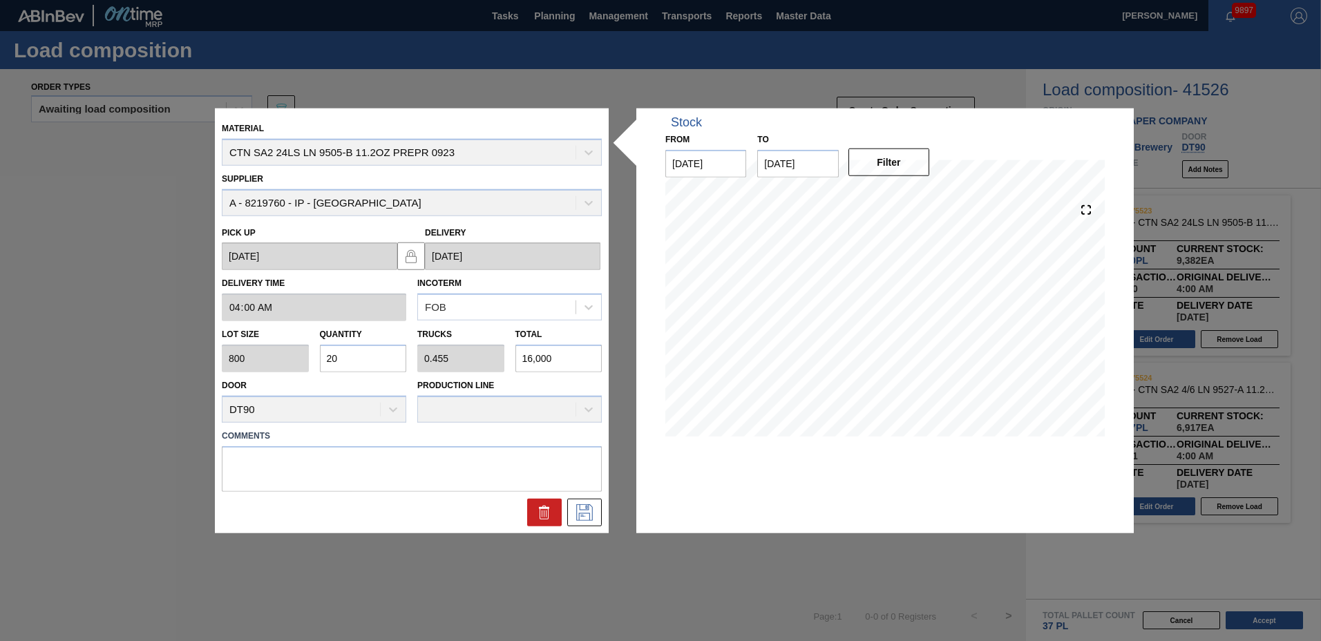
click at [366, 366] on input "20" at bounding box center [363, 359] width 87 height 28
type input "2"
type input "0.045"
type input "1,600"
type input "24"
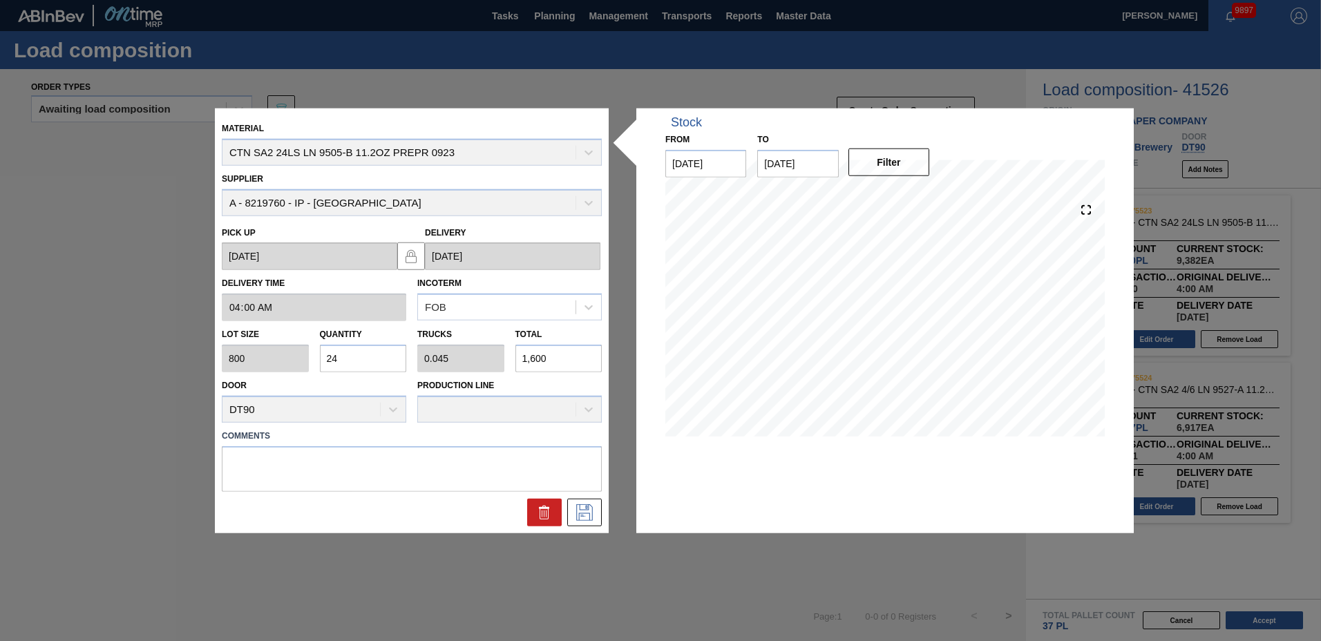
type input "0.545"
type input "19,200"
type input "24"
click at [255, 459] on textarea at bounding box center [412, 469] width 380 height 46
type textarea "NOSE"
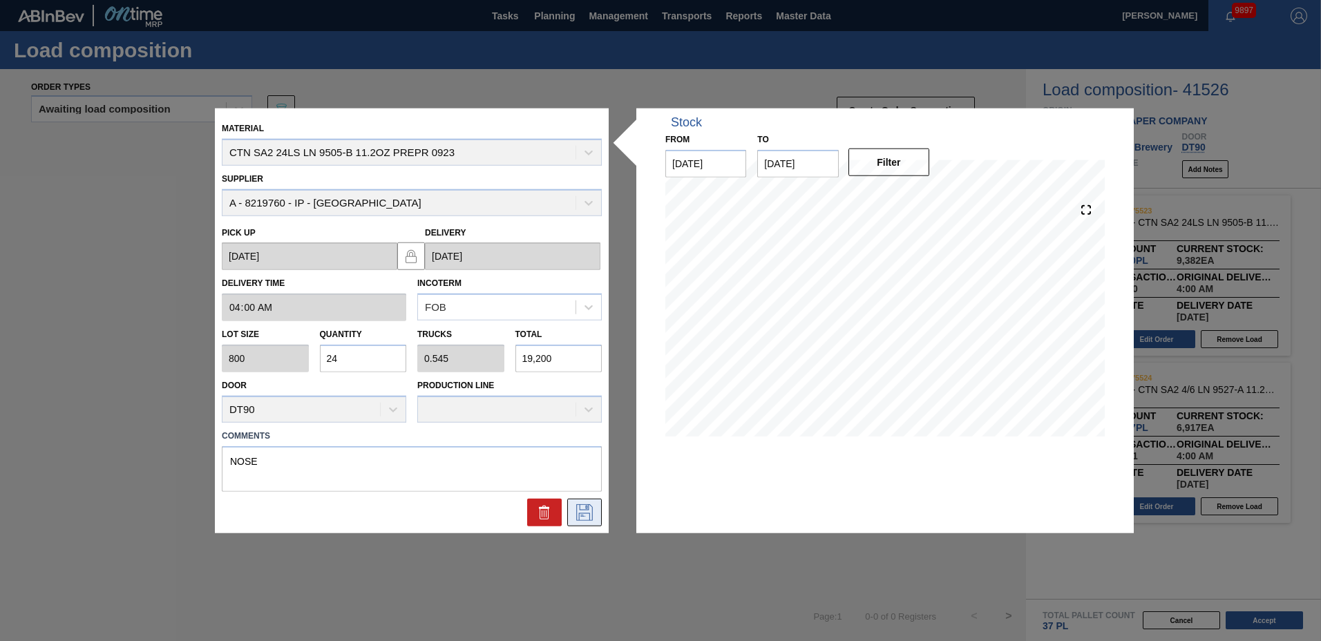
click at [585, 516] on icon at bounding box center [585, 512] width 22 height 17
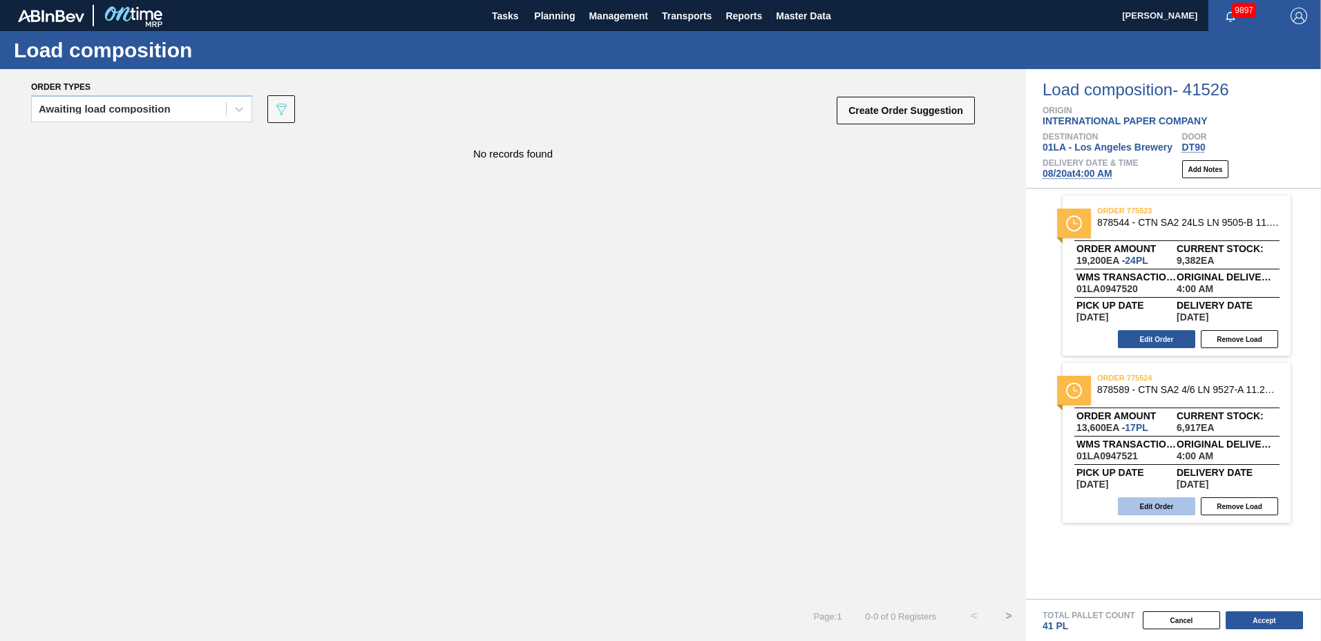
click at [1158, 511] on button "Edit Order" at bounding box center [1156, 507] width 77 height 18
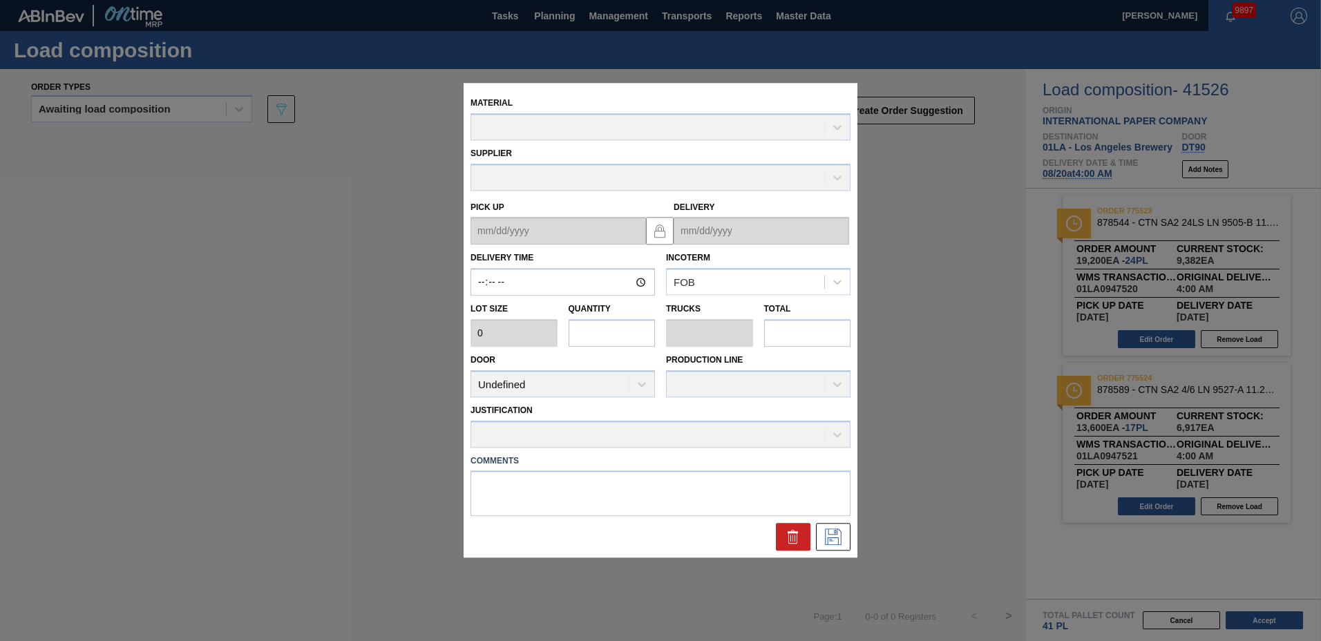
type input "04:00:00"
type input "800"
type input "17"
type input "0.386"
type input "13,600"
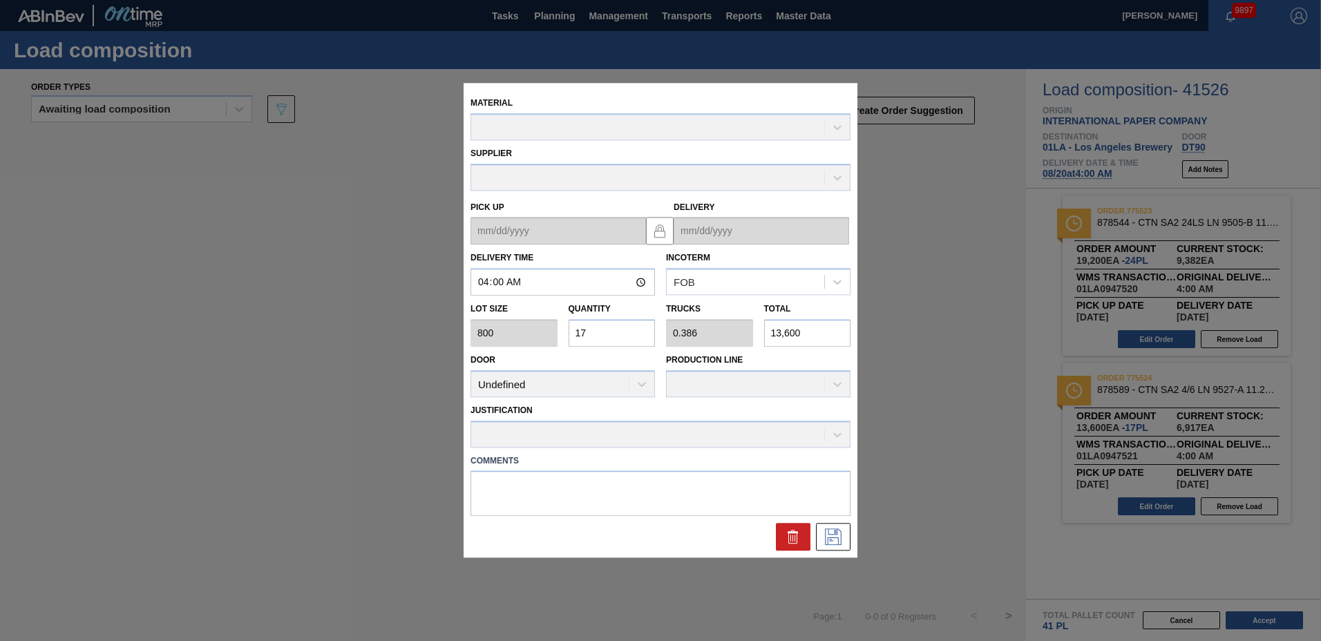
type up "[DATE]"
type input "[DATE]"
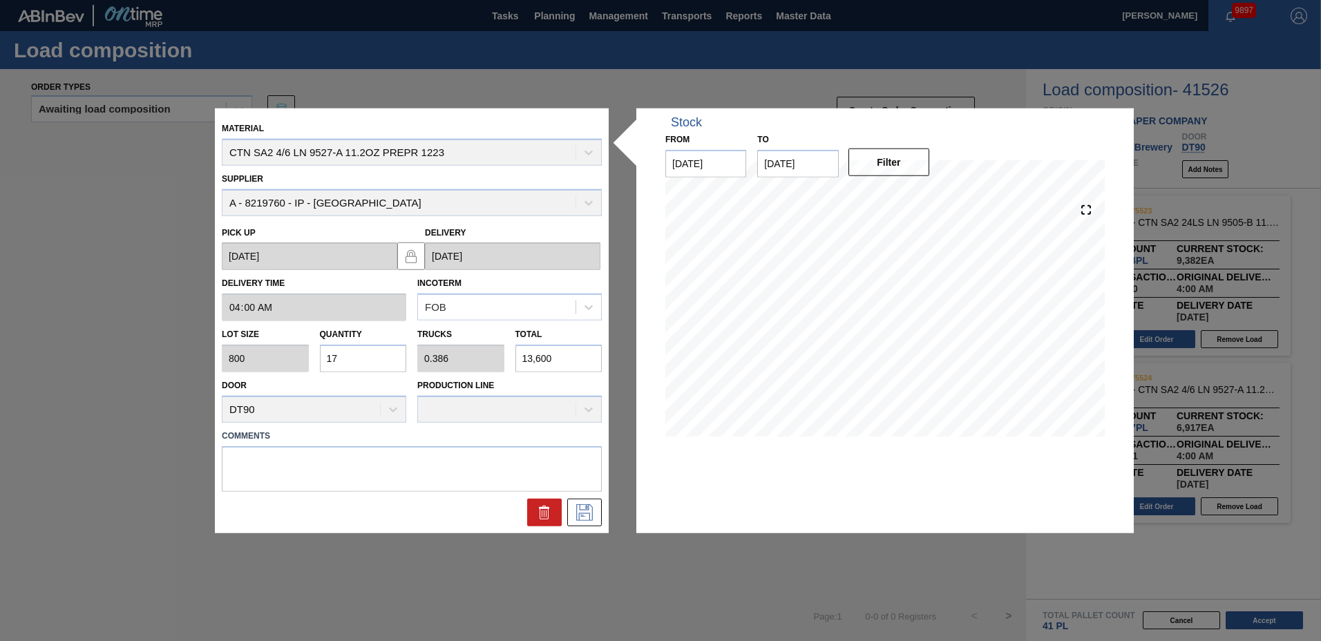
drag, startPoint x: 375, startPoint y: 361, endPoint x: 213, endPoint y: 358, distance: 161.7
click at [213, 358] on div "Material CTN SA2 4/6 LN 9527-A 11.2OZ PREPR 1223 Supplier A - 8219760 - IP - [G…" at bounding box center [660, 320] width 1321 height 641
type input "2"
type input "0.045"
type input "1,600"
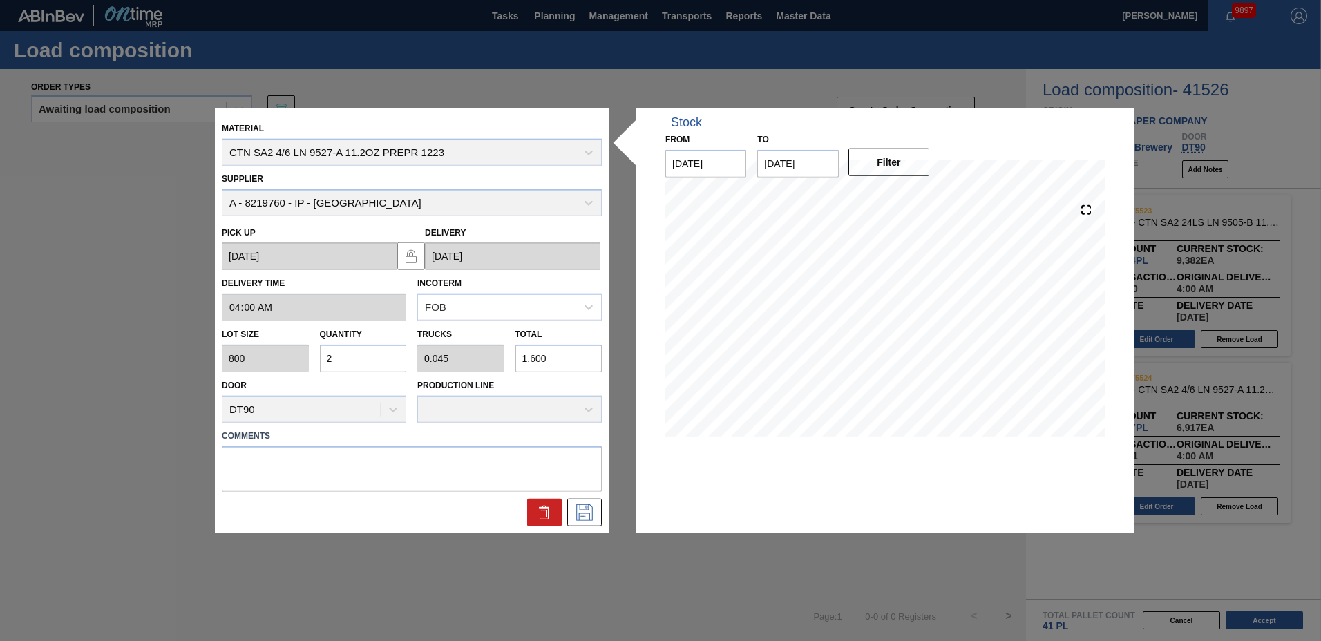
type input "24"
type input "0.545"
type input "19,200"
type input "2"
type input "0.045"
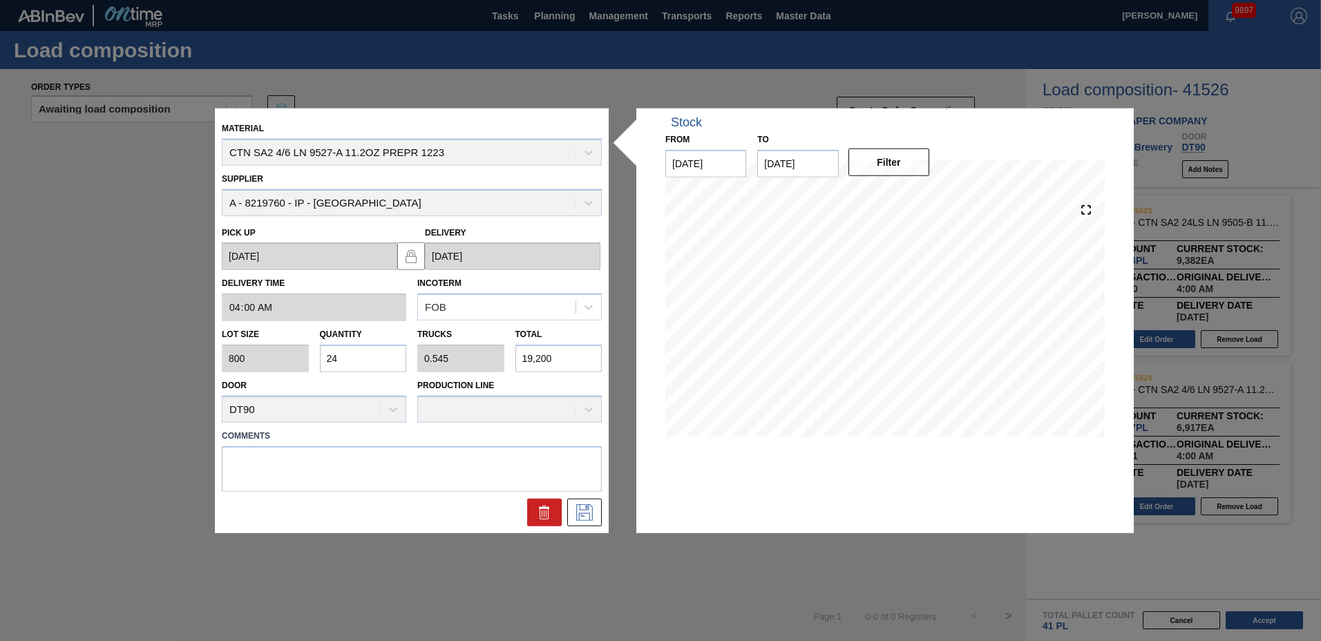
type input "1,600"
type input "28"
type input "0.636"
type input "22,400"
type input "28"
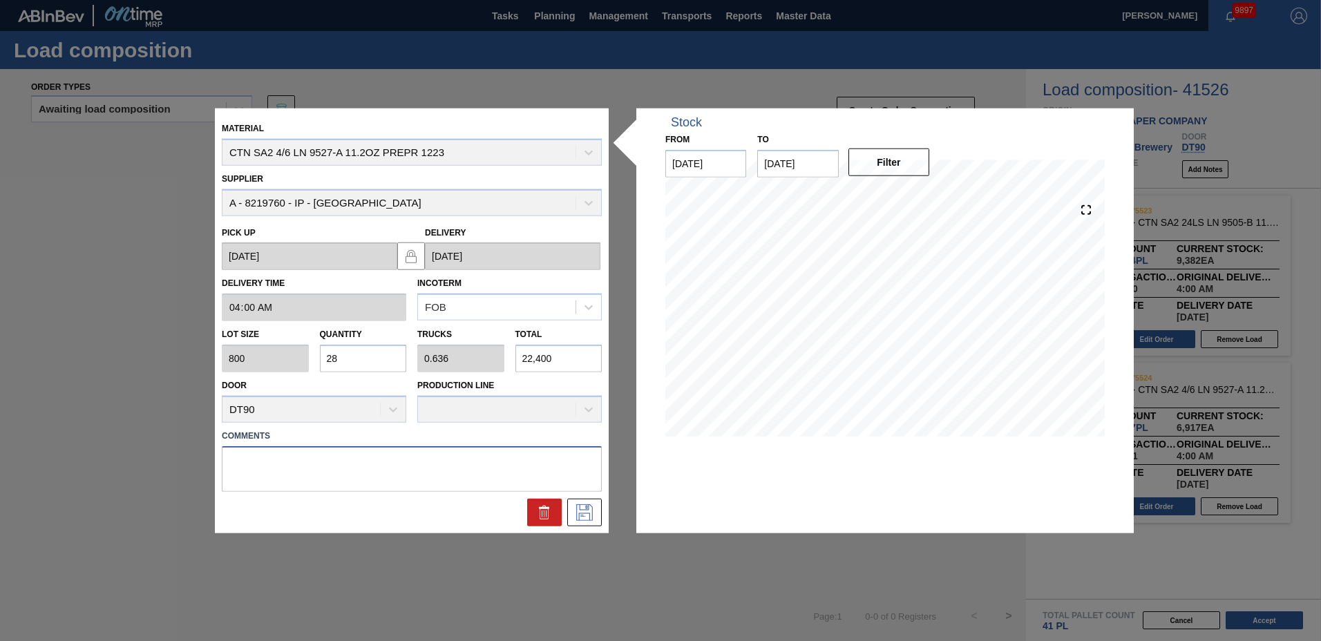
drag, startPoint x: 329, startPoint y: 482, endPoint x: 329, endPoint y: 471, distance: 10.4
click at [329, 478] on textarea at bounding box center [412, 469] width 380 height 46
type textarea "TAIL"
click at [587, 512] on icon at bounding box center [585, 512] width 22 height 17
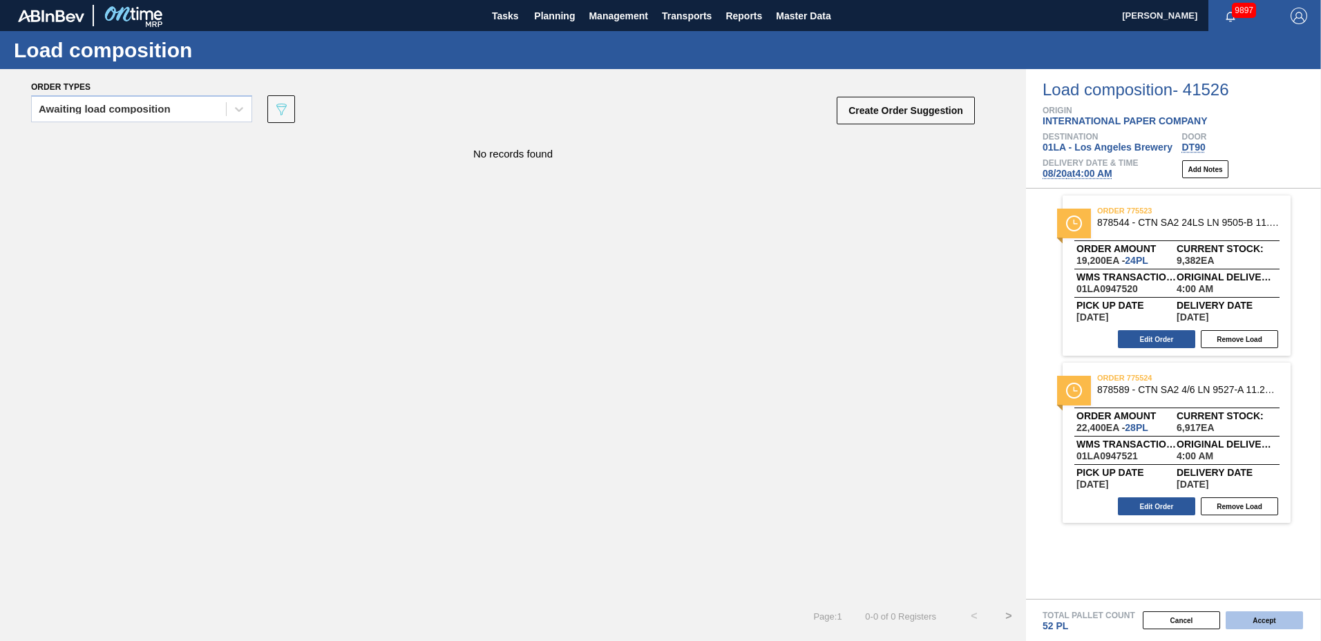
click at [1276, 616] on button "Accept" at bounding box center [1264, 621] width 77 height 18
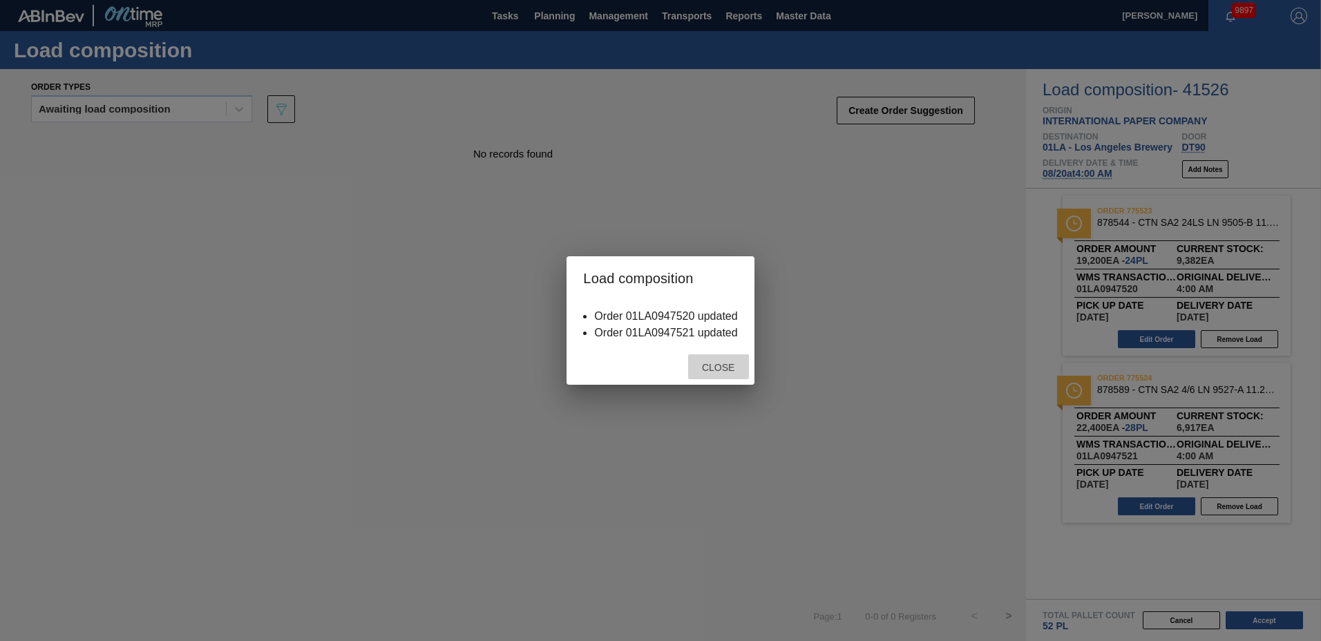
click at [712, 375] on div "Close" at bounding box center [718, 368] width 61 height 26
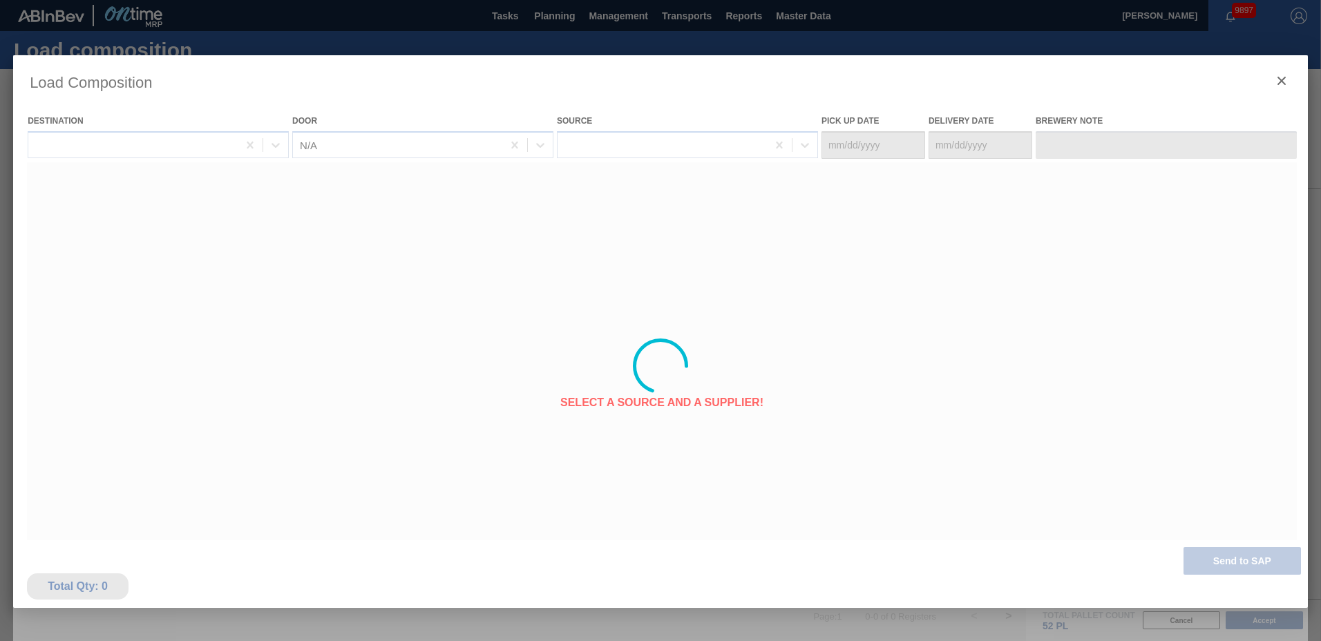
type Date "[DATE]"
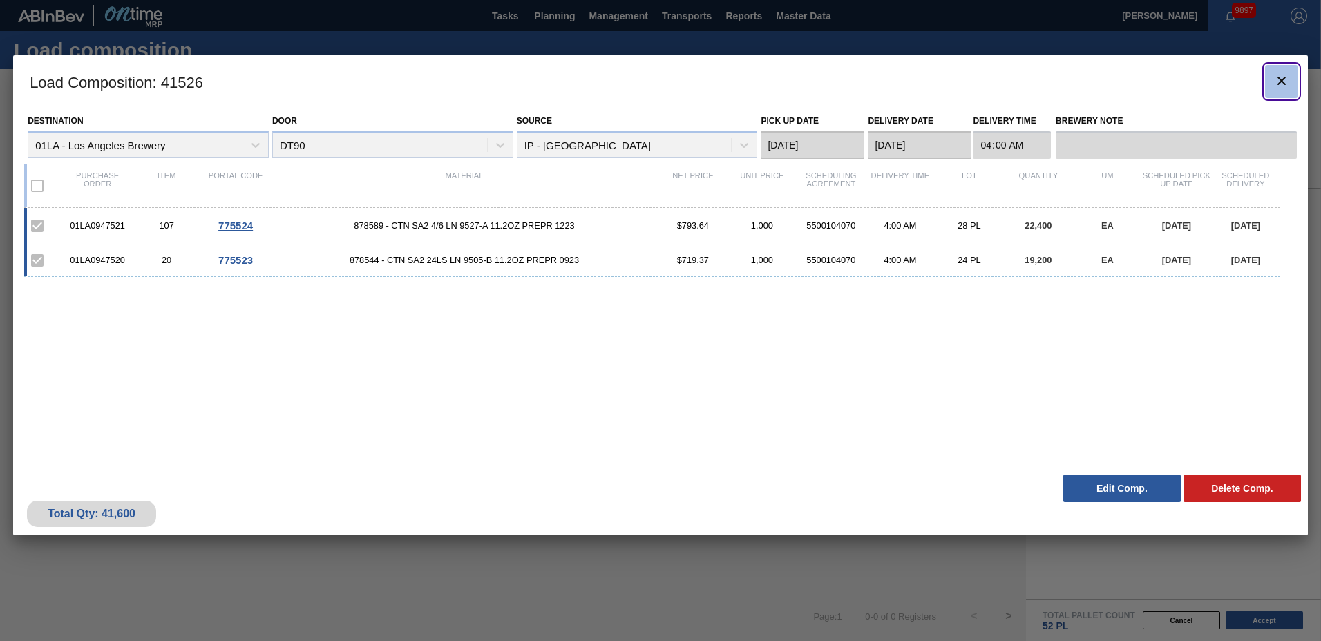
click at [1287, 75] on icon "botão de ícone" at bounding box center [1282, 81] width 17 height 17
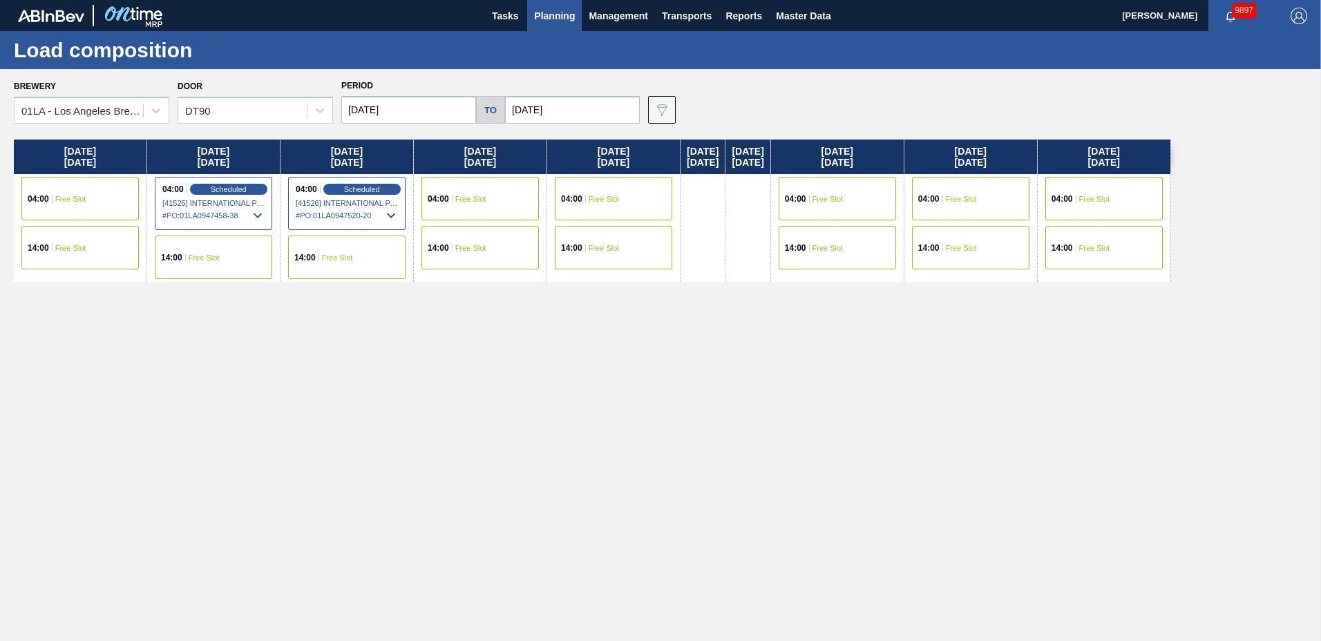
click at [560, 19] on span "Planning" at bounding box center [554, 16] width 41 height 17
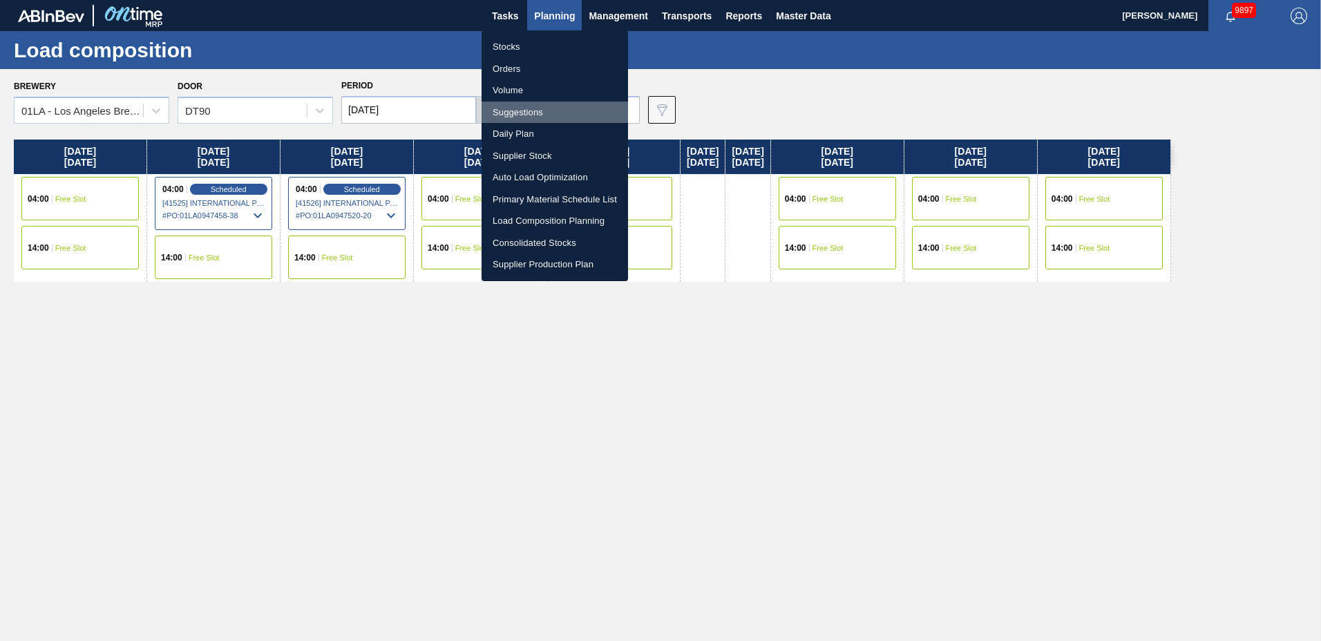
click at [564, 113] on li "Suggestions" at bounding box center [555, 113] width 147 height 22
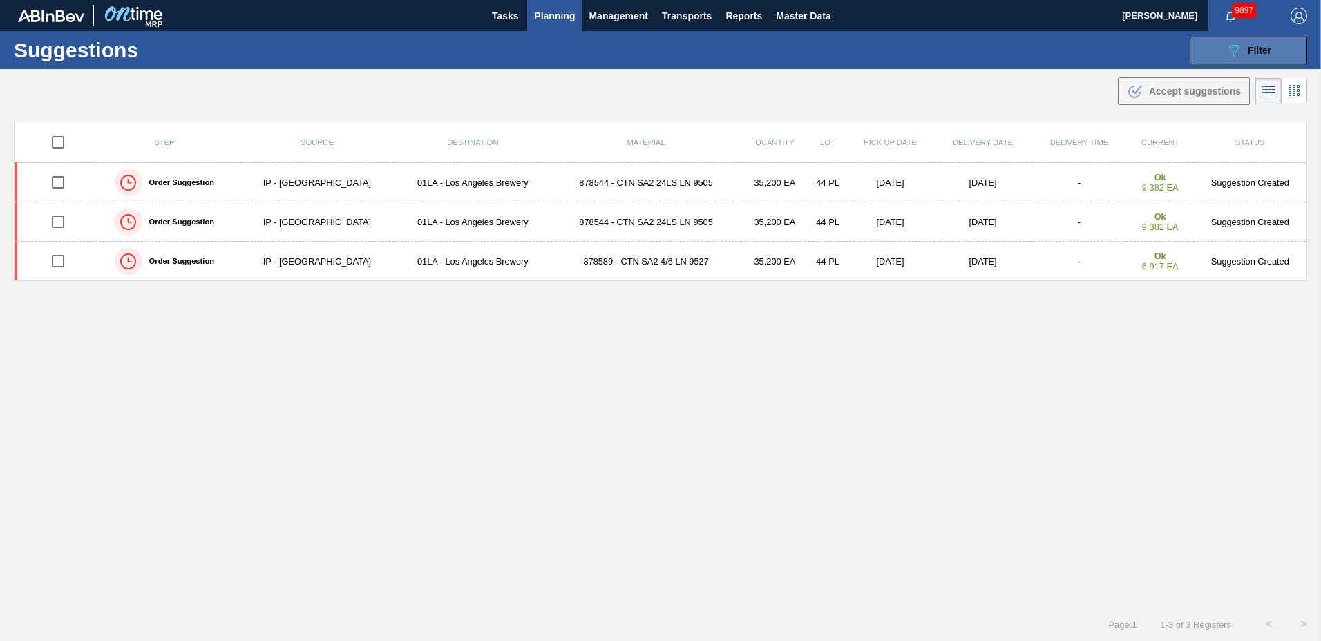
click at [1242, 50] on div "089F7B8B-B2A5-4AFE-B5C0-19BA573D28AC Filter" at bounding box center [1249, 50] width 46 height 17
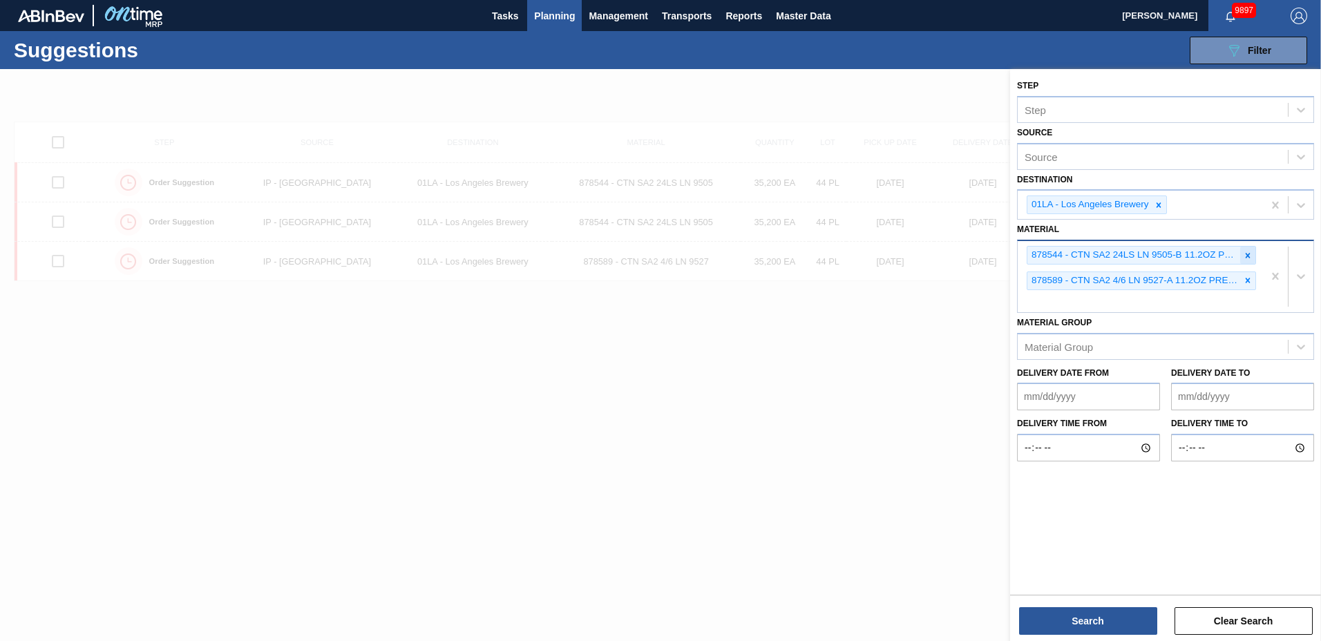
click at [1247, 258] on icon at bounding box center [1248, 255] width 5 height 5
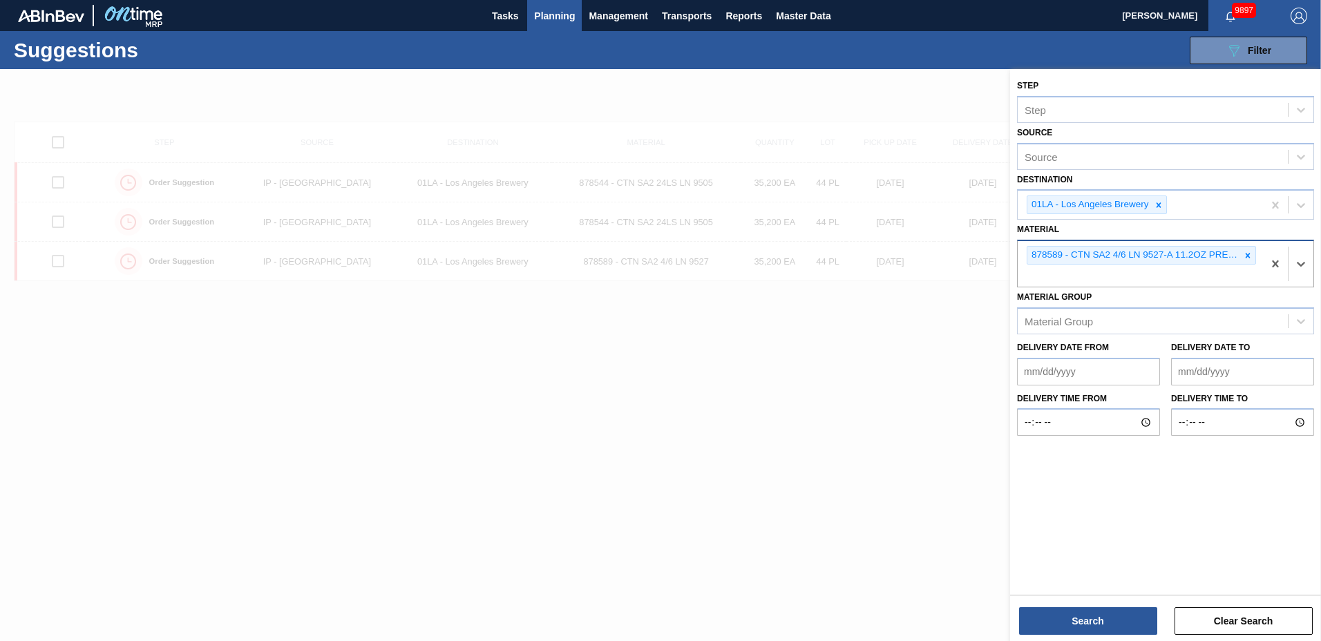
click at [1247, 258] on icon at bounding box center [1248, 255] width 5 height 5
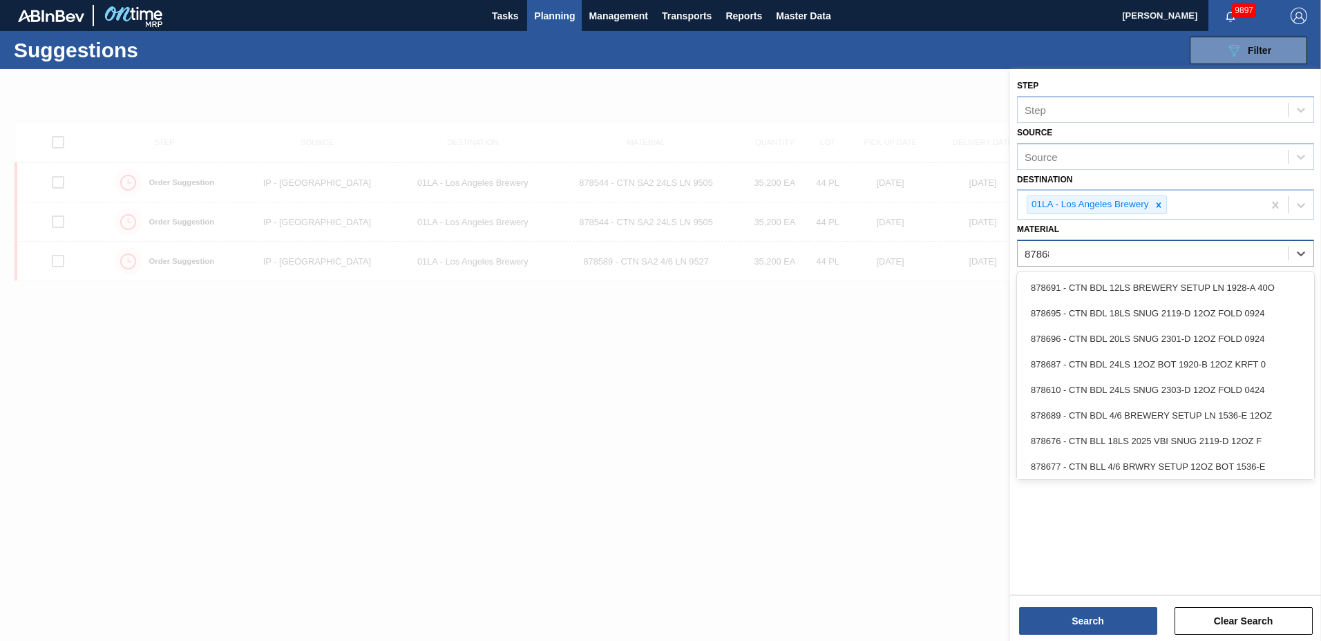
type input "878689"
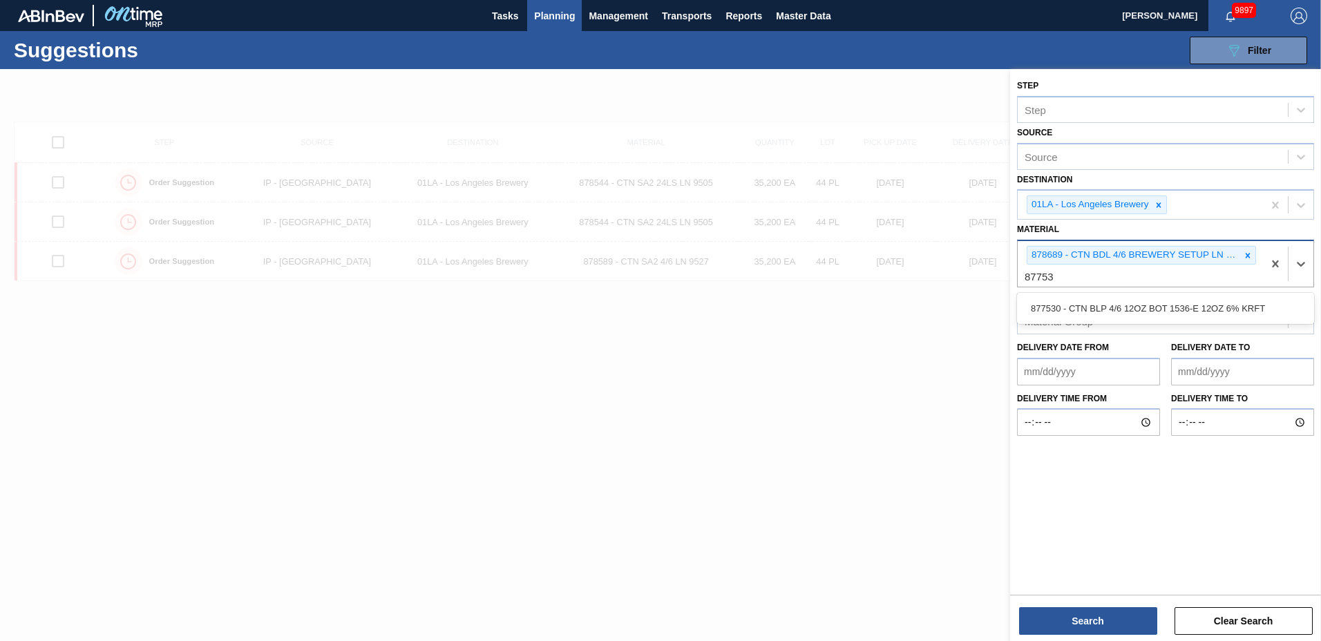
type input "877530"
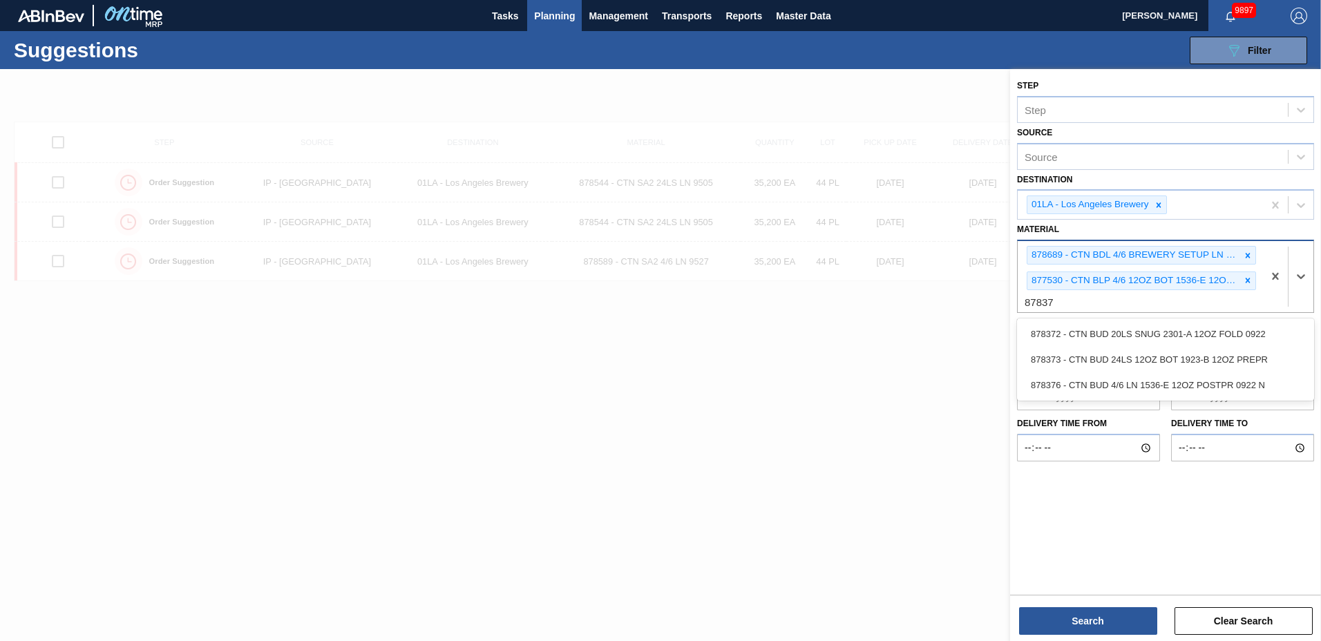
type input "878376"
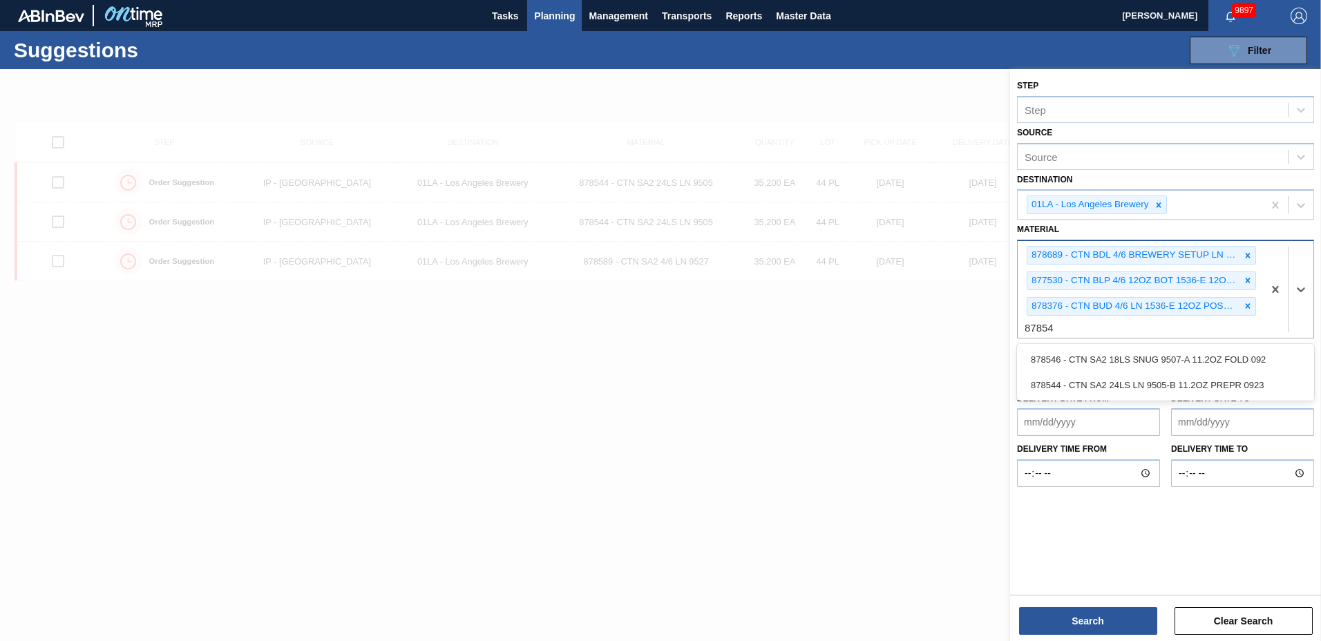
type input "878544"
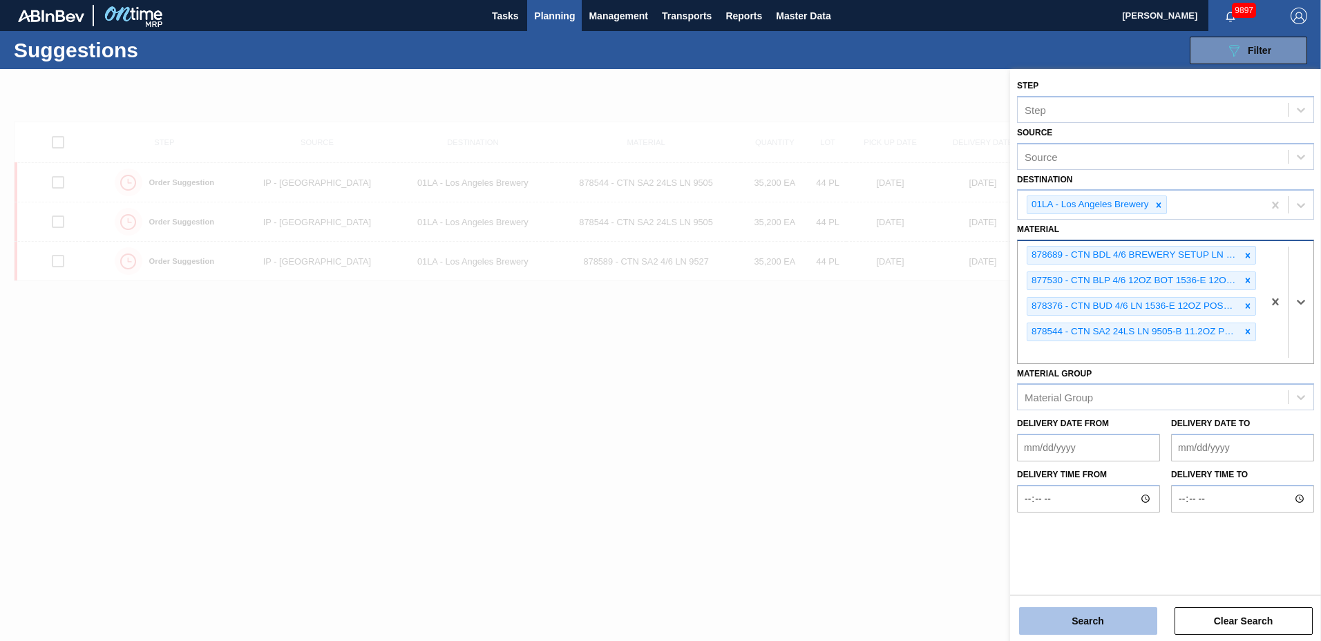
click at [1113, 617] on button "Search" at bounding box center [1088, 621] width 138 height 28
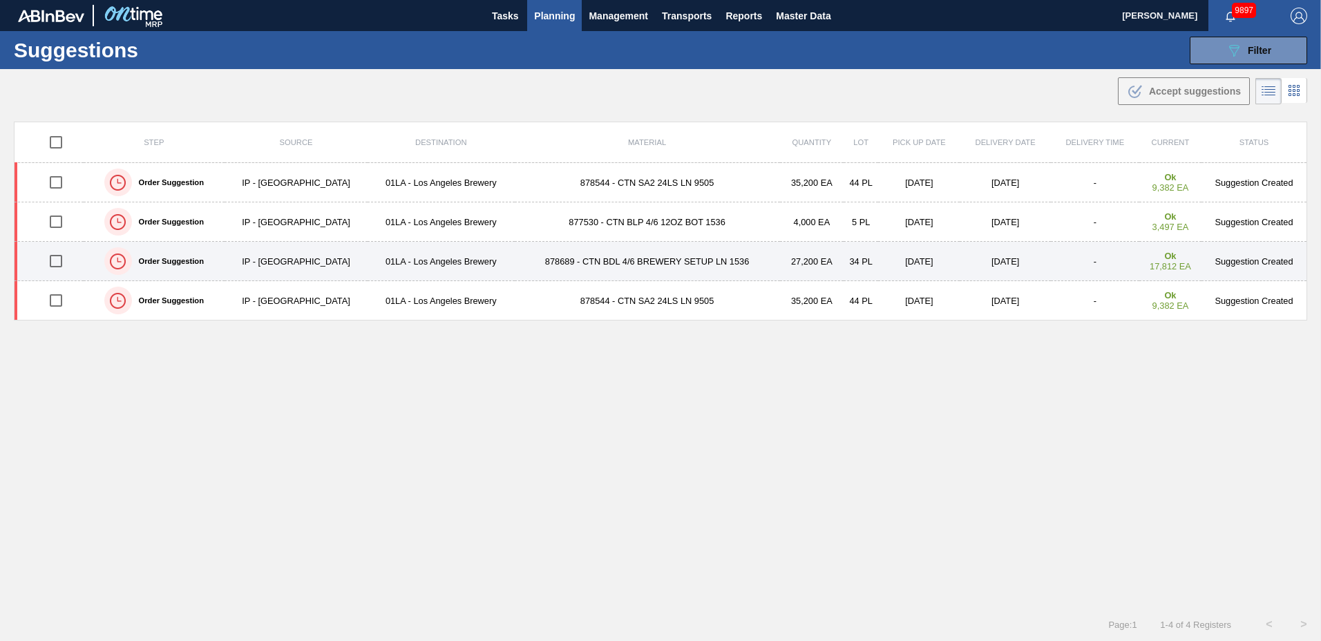
click at [61, 258] on input "checkbox" at bounding box center [55, 261] width 29 height 29
checkbox input "true"
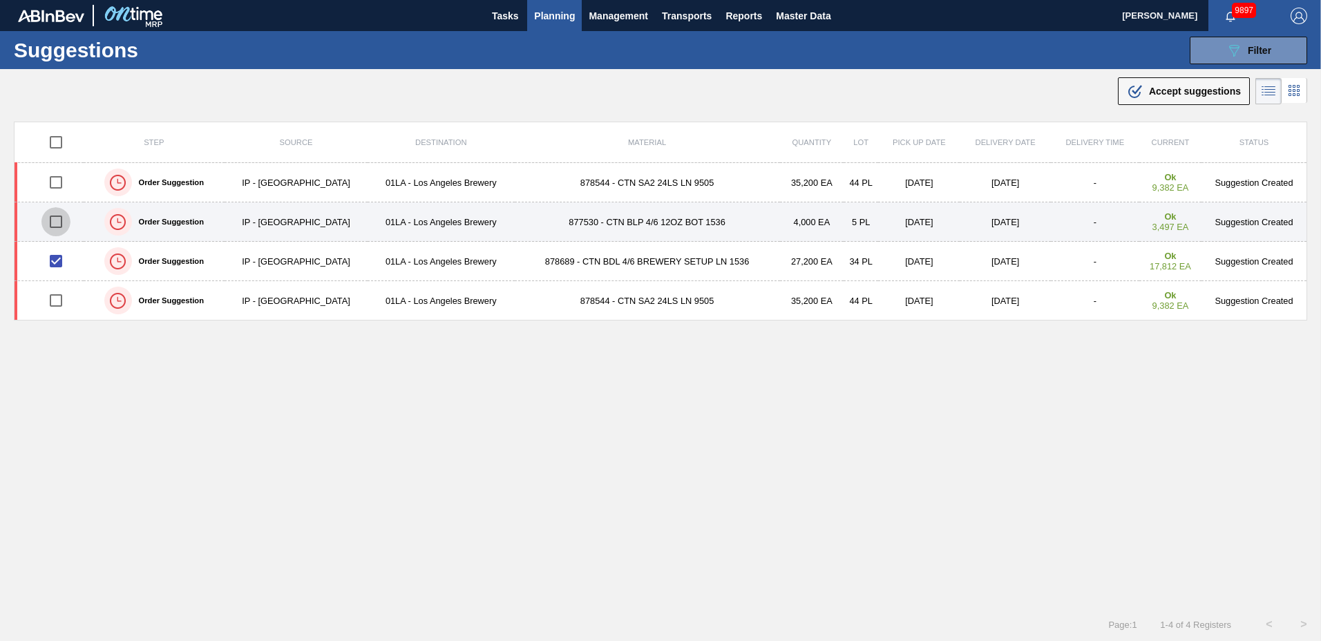
click at [59, 218] on input "checkbox" at bounding box center [55, 221] width 29 height 29
checkbox input "true"
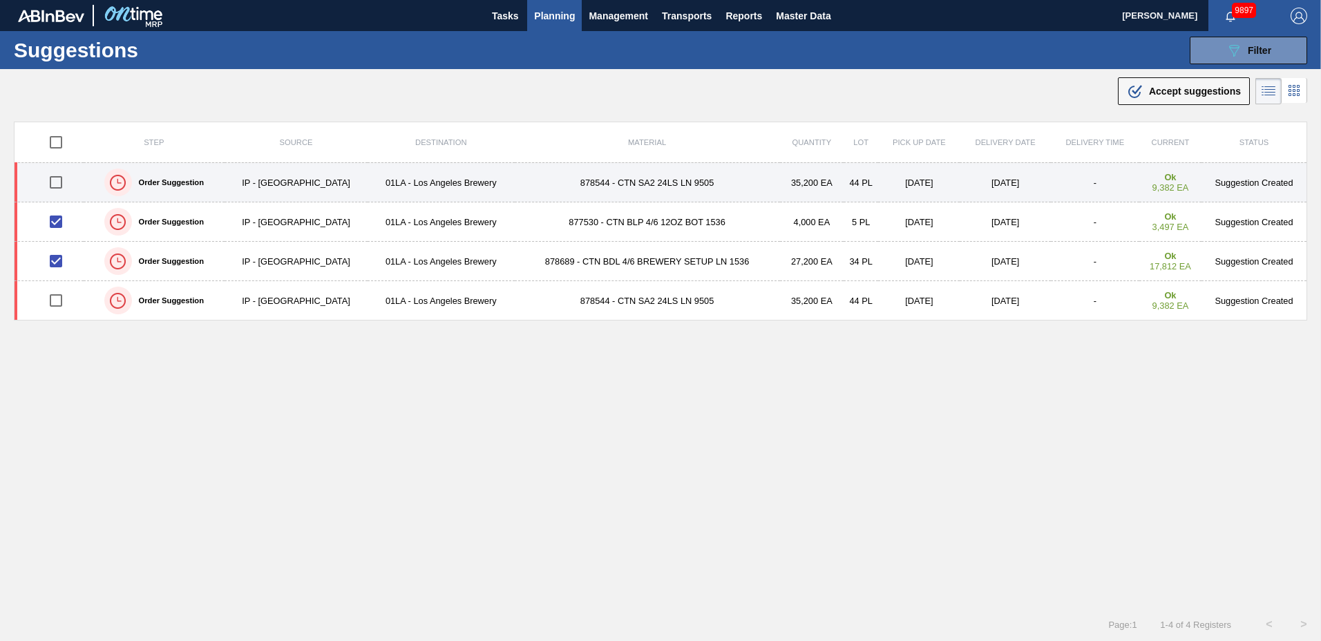
click at [54, 177] on input "checkbox" at bounding box center [55, 182] width 29 height 29
checkbox input "true"
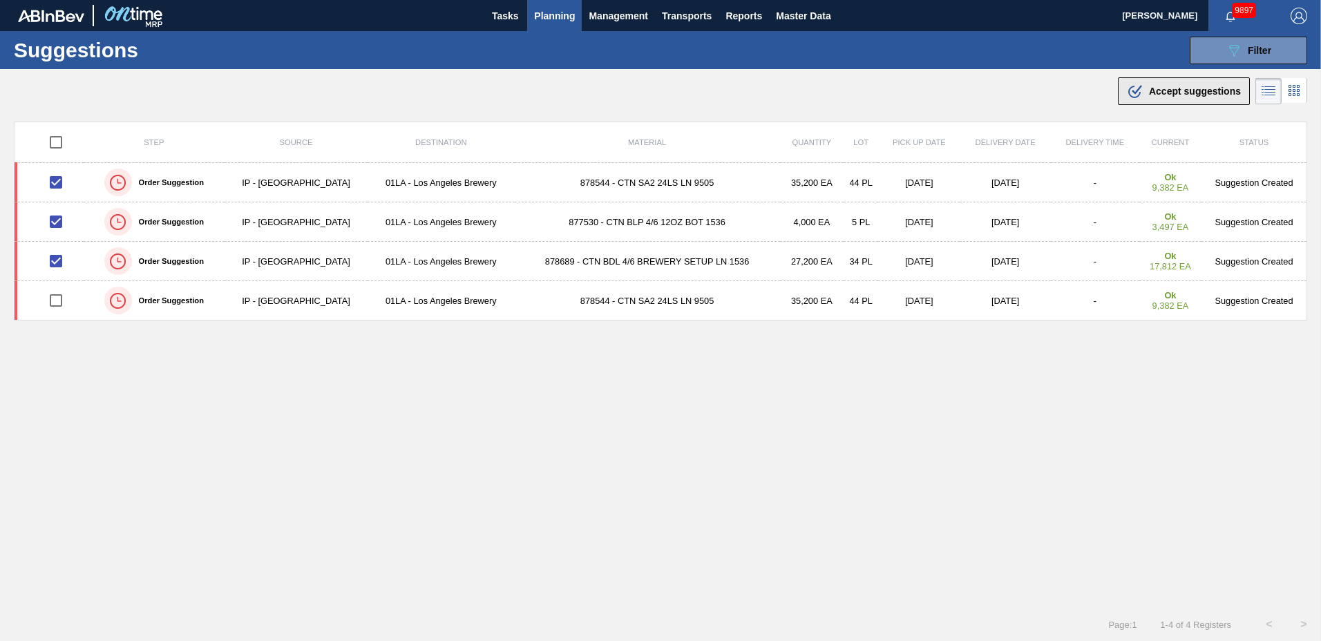
click at [1149, 86] on span "Accept suggestions" at bounding box center [1195, 91] width 92 height 11
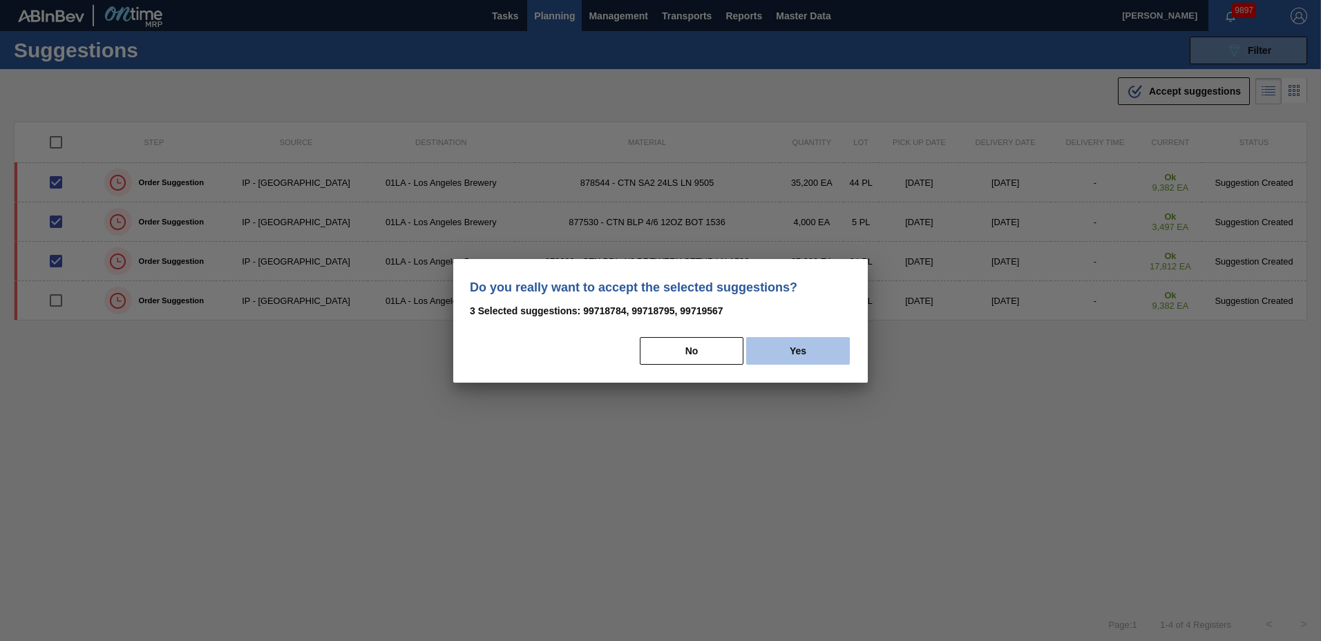
click at [792, 343] on button "Yes" at bounding box center [798, 351] width 104 height 28
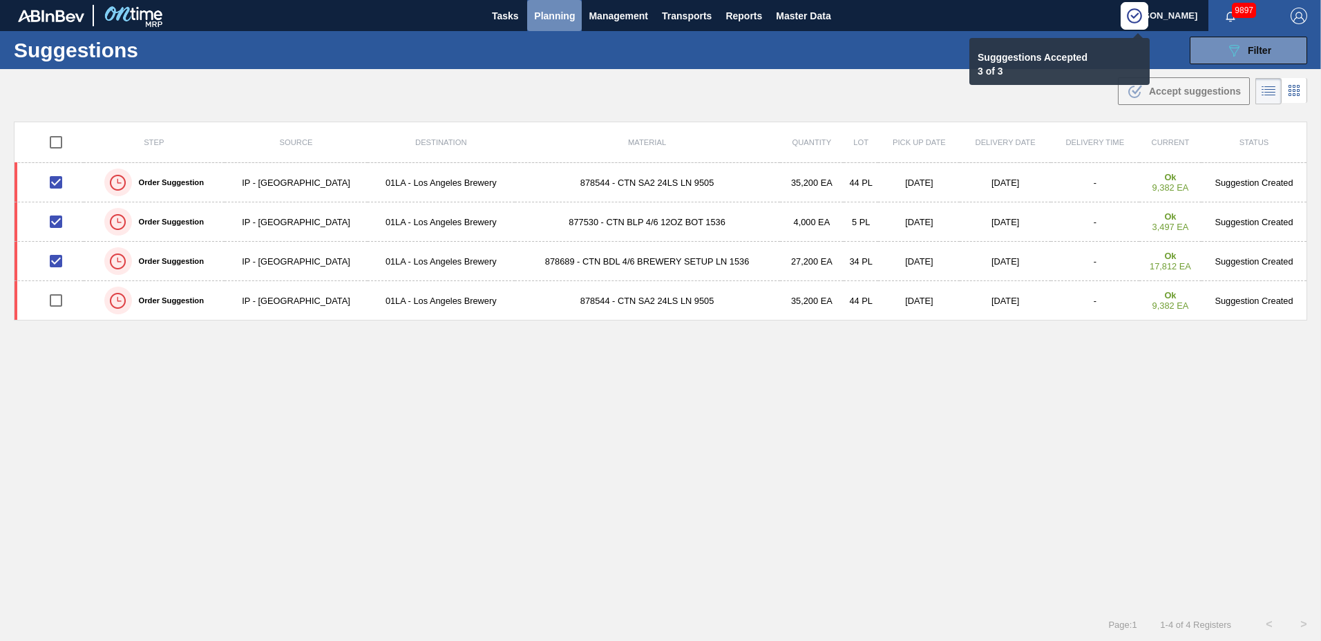
click at [556, 11] on span "Planning" at bounding box center [554, 16] width 41 height 17
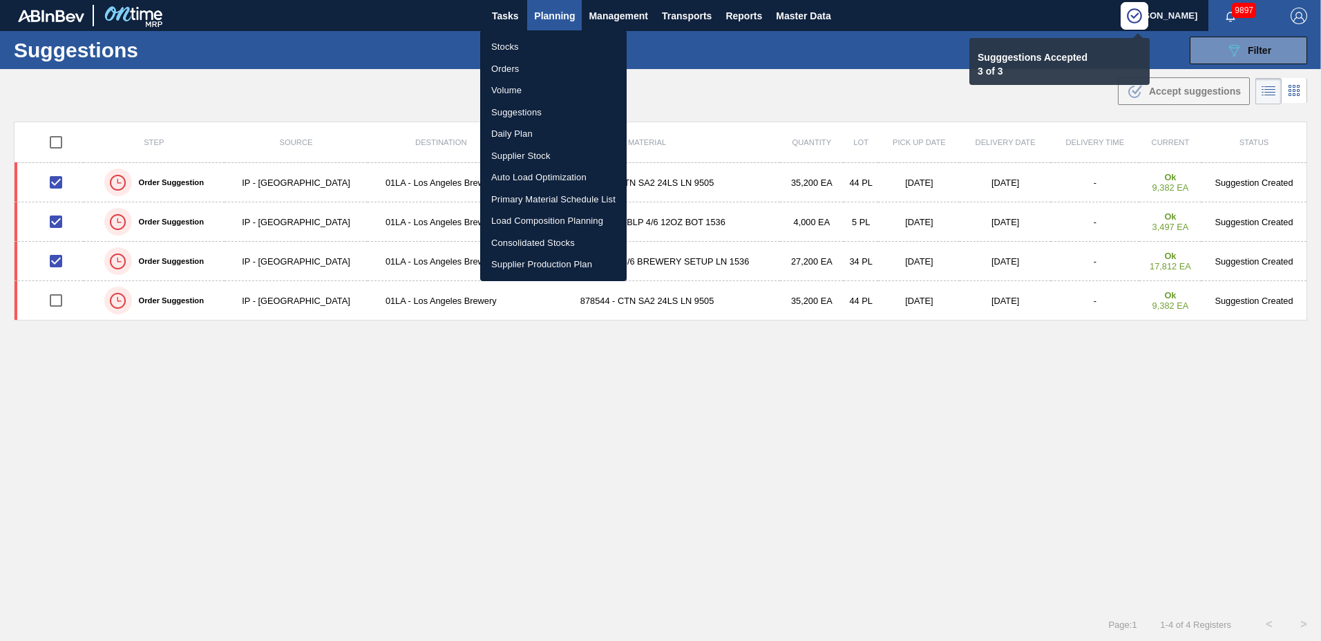
click at [508, 213] on li "Load Composition Planning" at bounding box center [553, 221] width 147 height 22
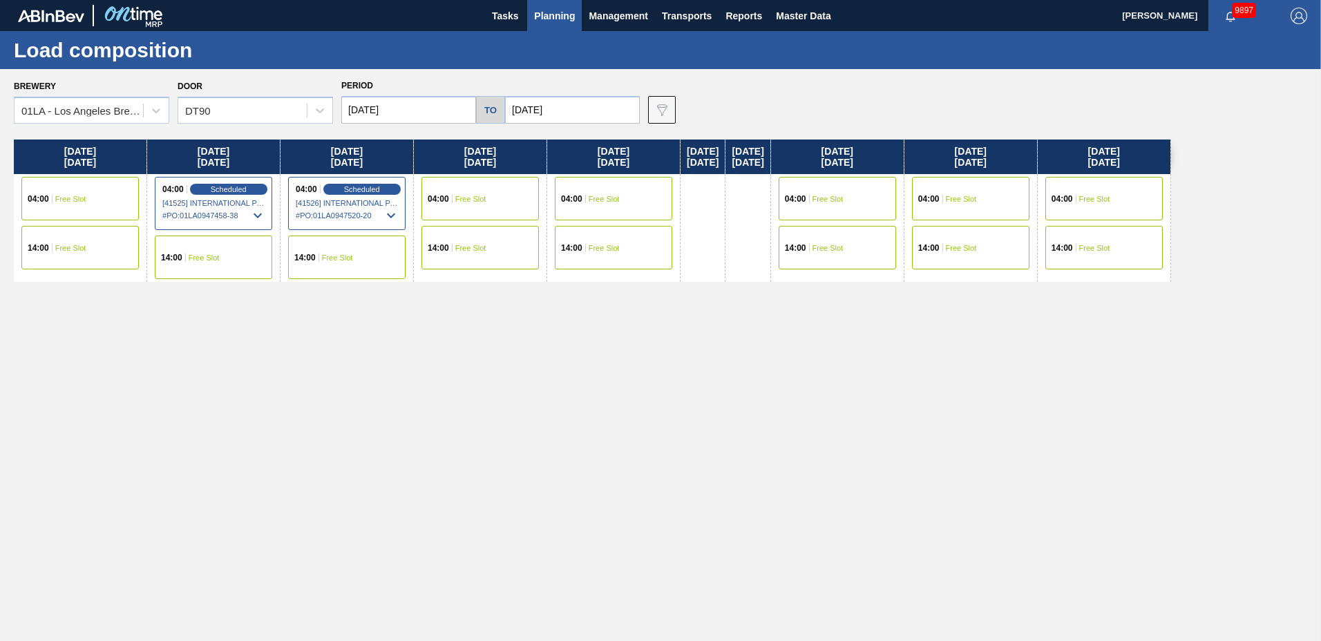
click at [465, 205] on div "04:00 Free Slot" at bounding box center [480, 199] width 117 height 44
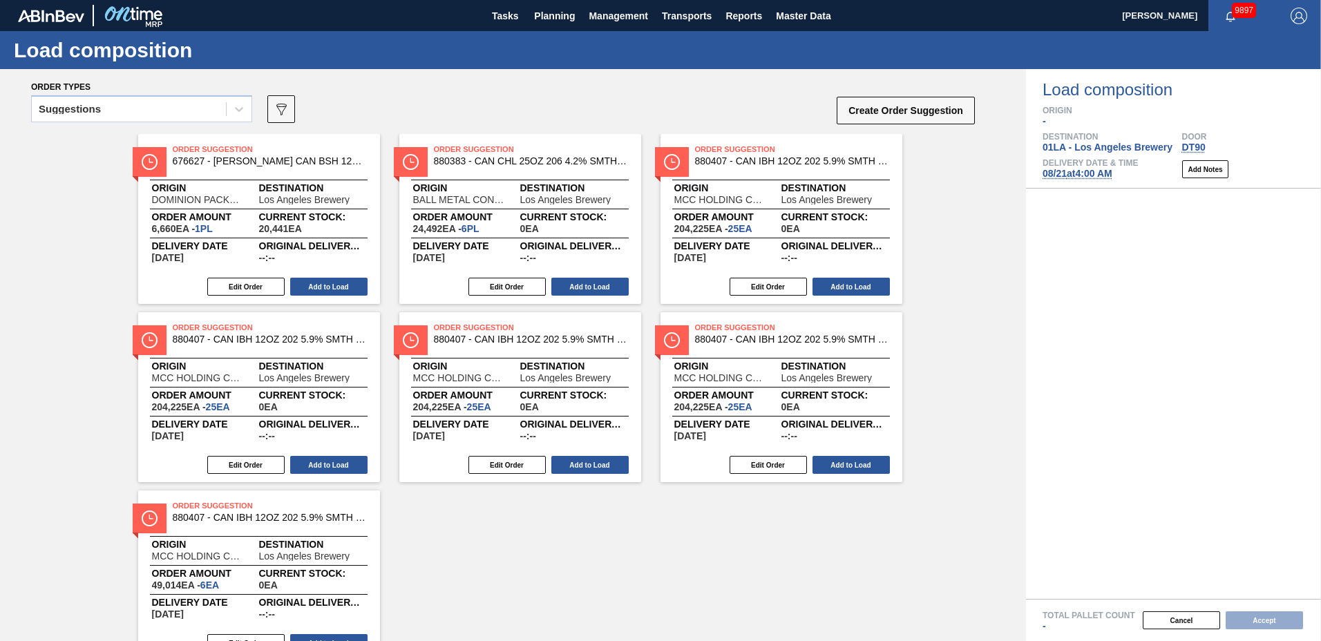
click at [147, 75] on div "Order types Suggestions 089F7B8B-B2A5-4AFE-B5C0-19BA573D28AC Create Order Sugge…" at bounding box center [513, 101] width 1026 height 65
click at [157, 119] on div "Suggestions" at bounding box center [129, 110] width 194 height 20
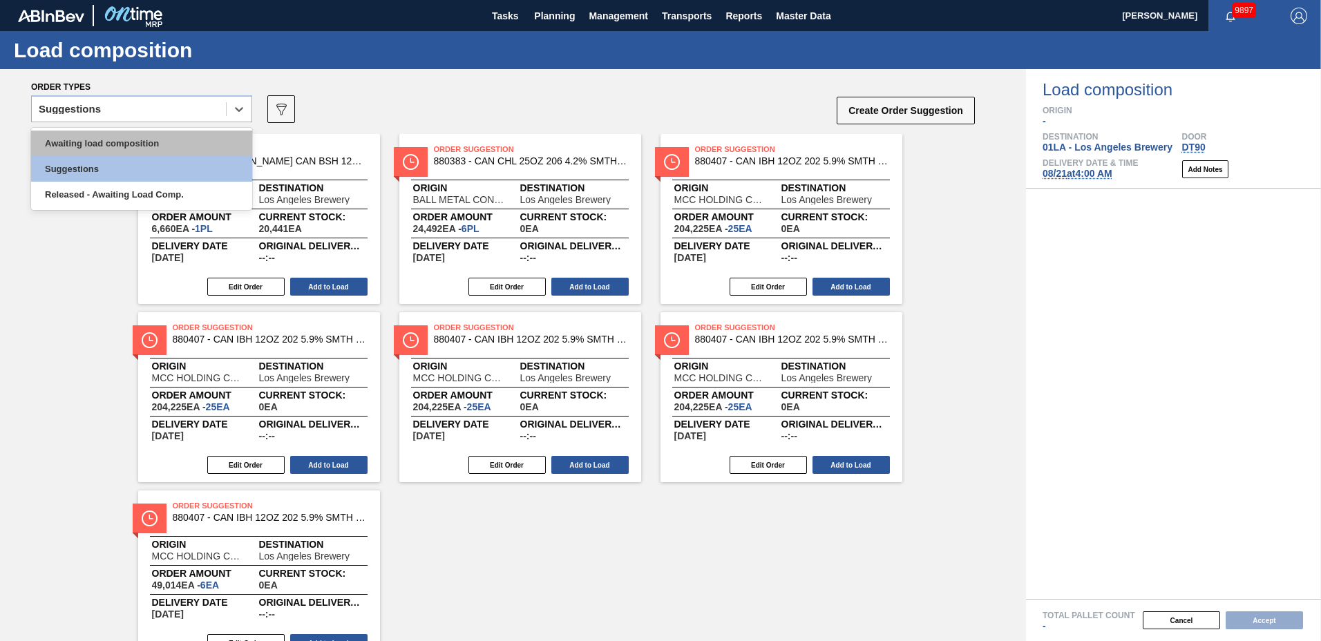
click at [152, 138] on div "Awaiting load composition" at bounding box center [141, 144] width 221 height 26
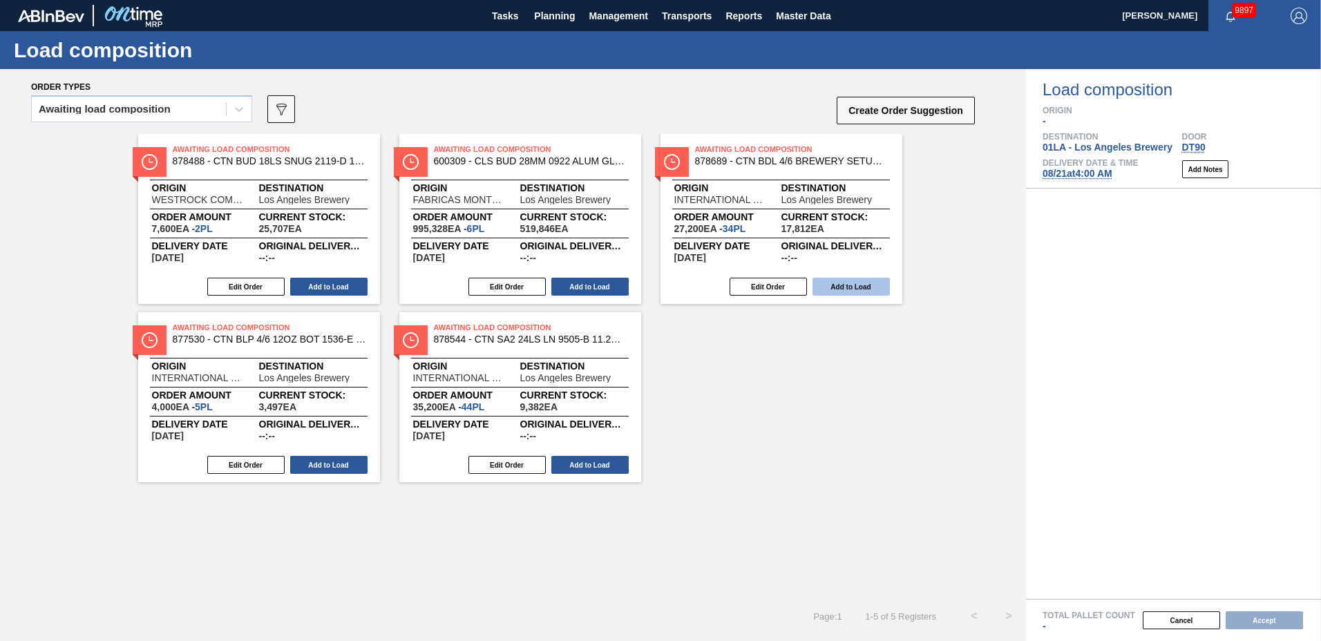
click at [863, 287] on button "Add to Load" at bounding box center [851, 287] width 77 height 18
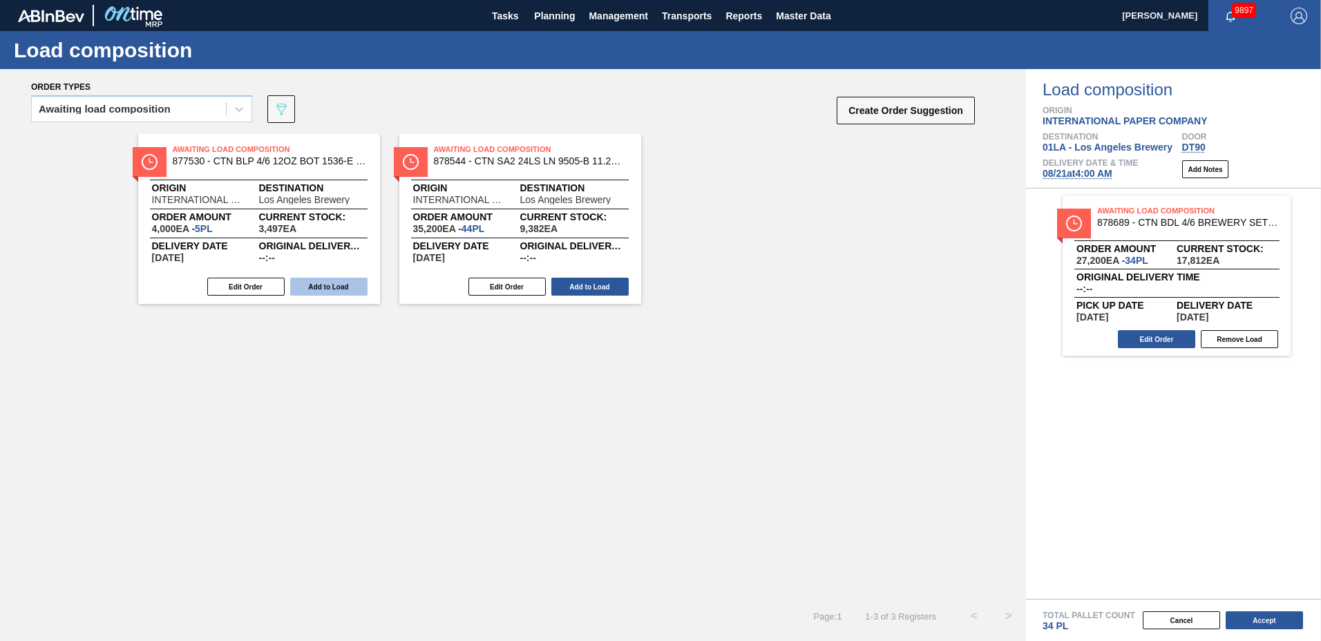
click at [359, 285] on button "Add to Load" at bounding box center [328, 287] width 77 height 18
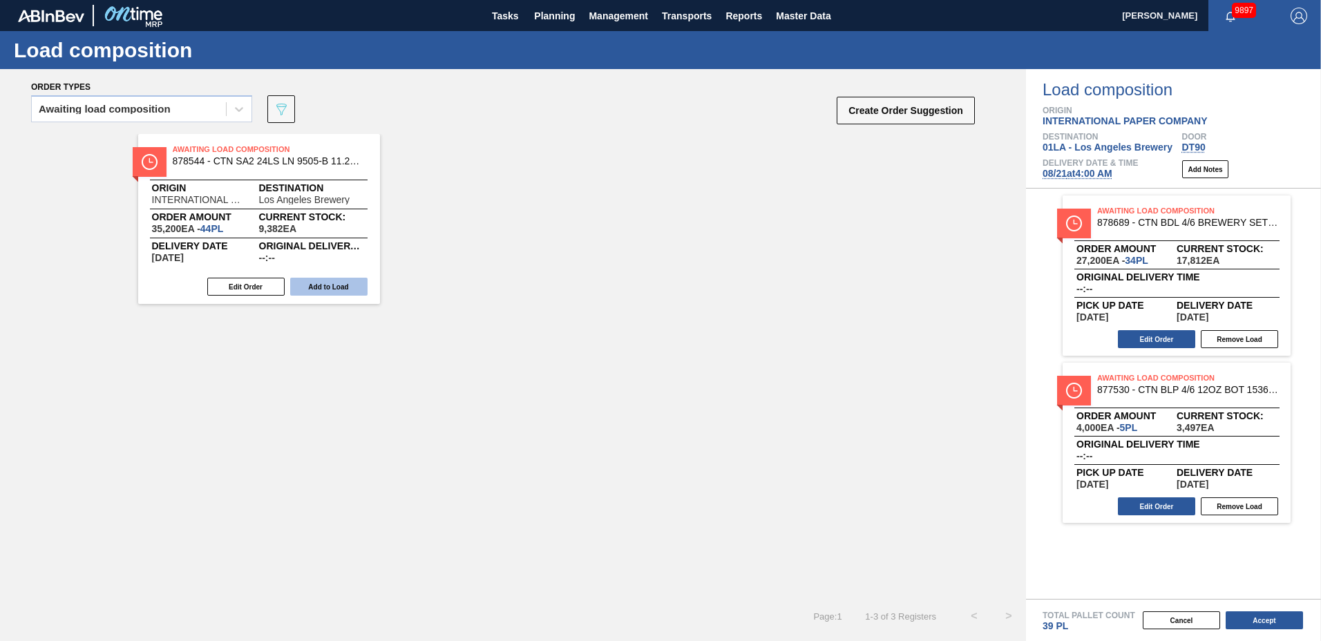
click at [359, 285] on button "Add to Load" at bounding box center [328, 287] width 77 height 18
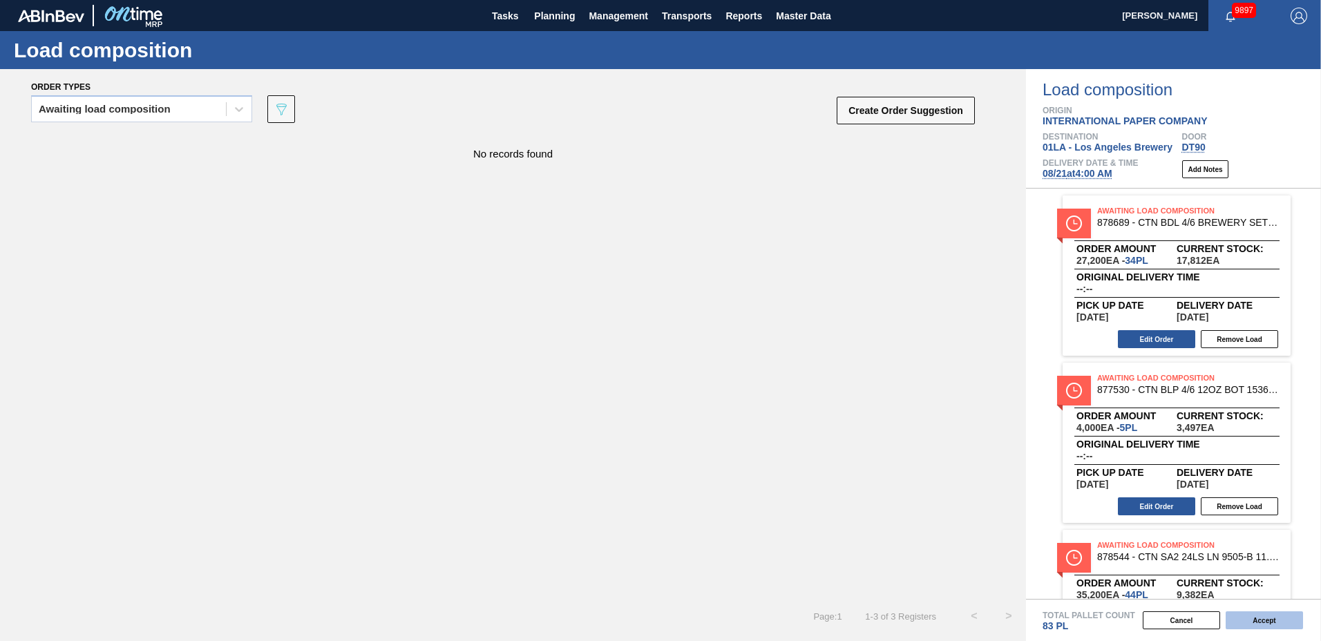
click at [1253, 623] on button "Accept" at bounding box center [1264, 621] width 77 height 18
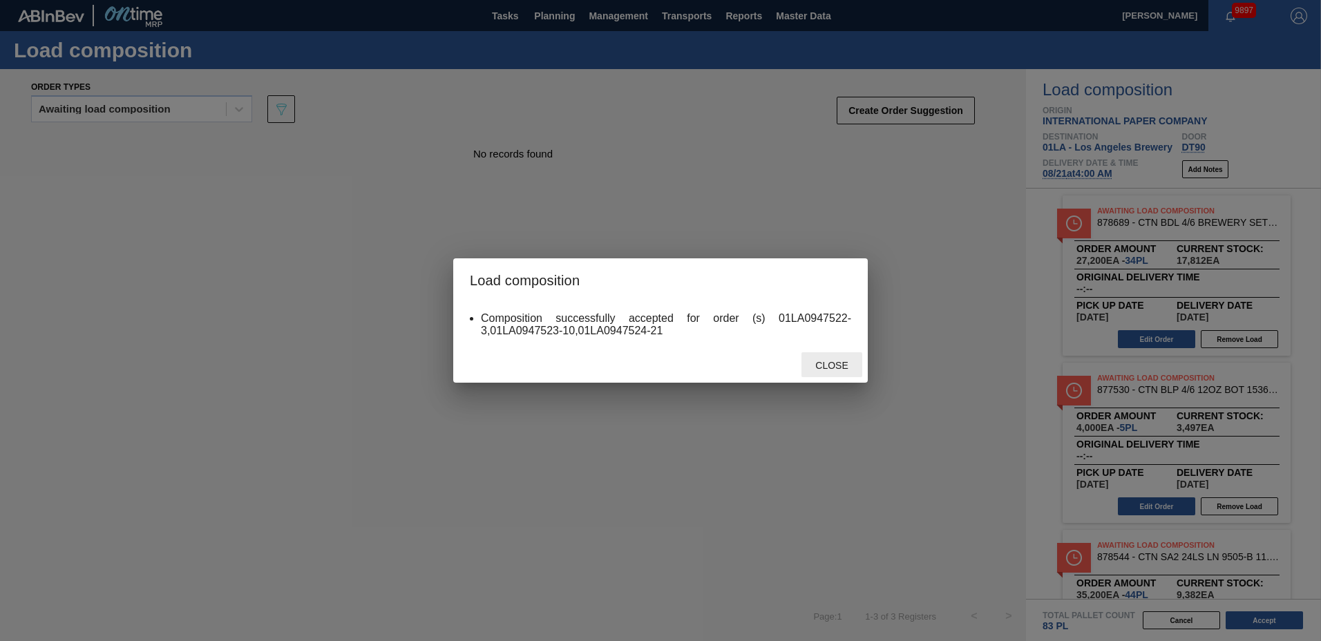
click at [853, 371] on div "Close" at bounding box center [832, 365] width 61 height 26
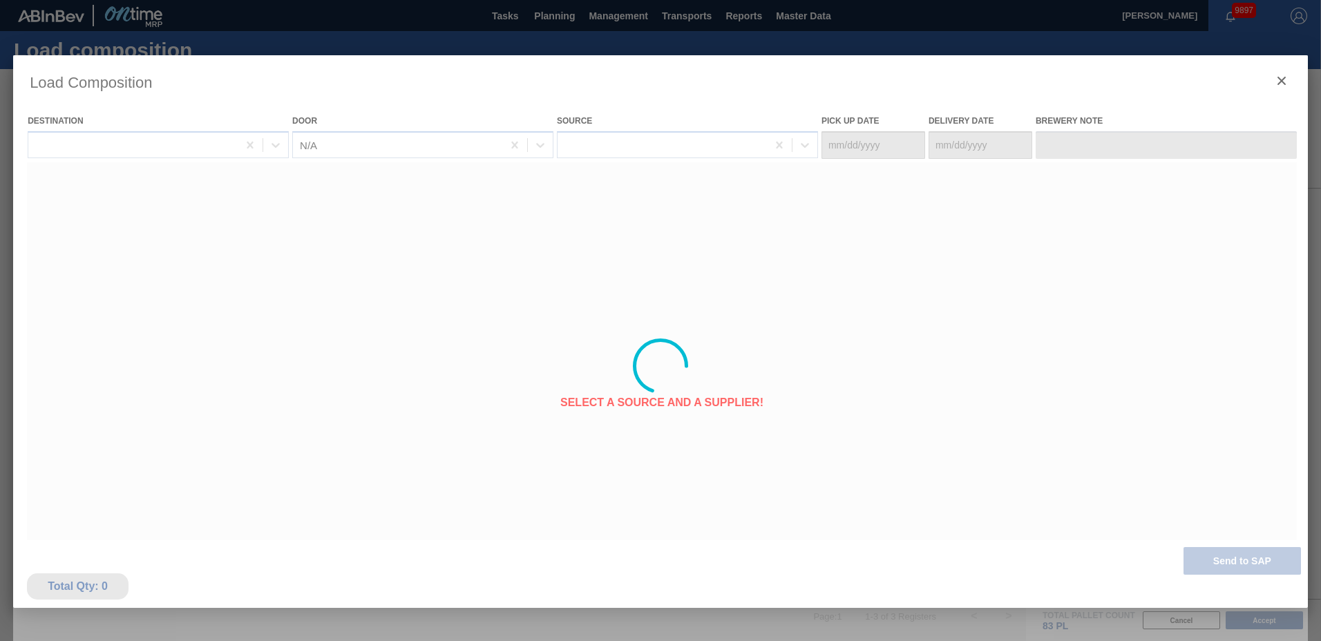
type Date "[DATE]"
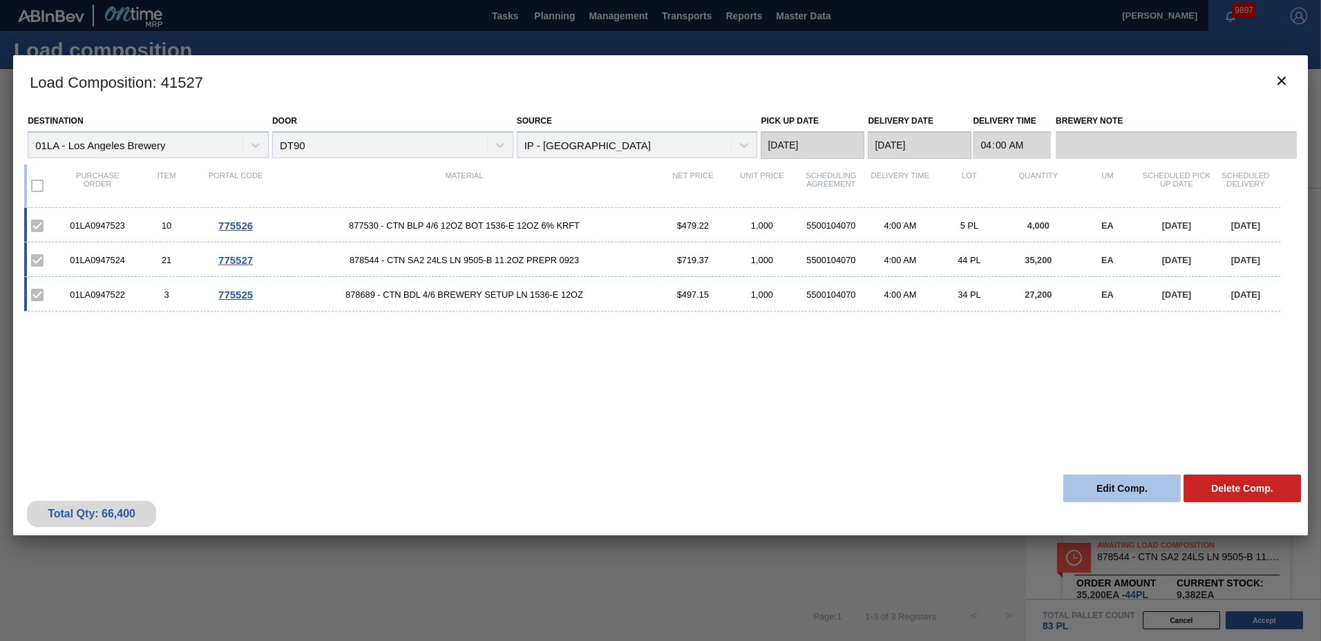
click at [1113, 482] on button "Edit Comp." at bounding box center [1122, 489] width 117 height 28
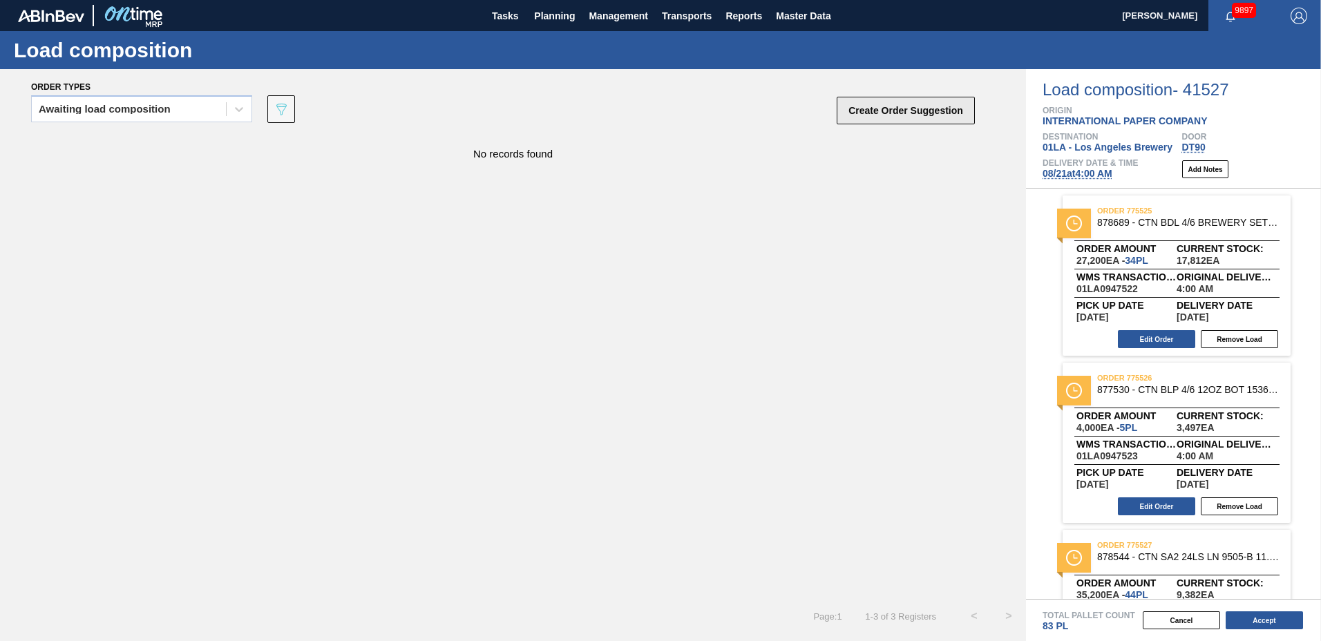
click at [881, 113] on button "Create Order Suggestion" at bounding box center [906, 111] width 138 height 28
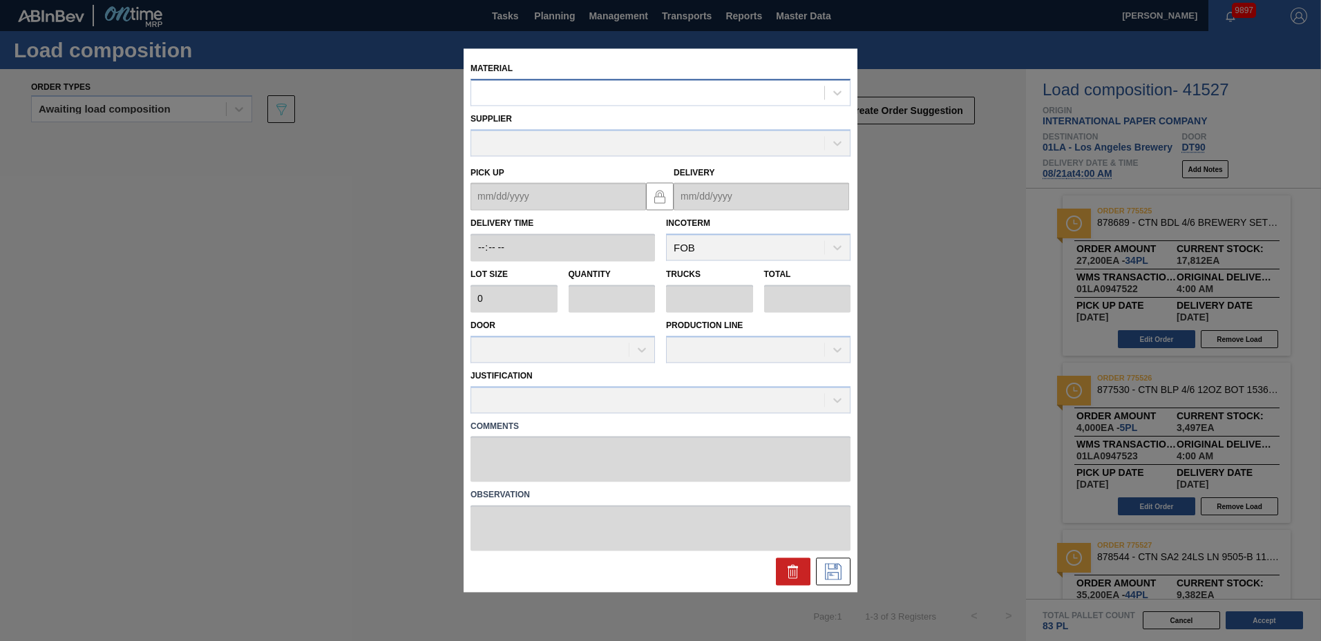
click at [634, 97] on div at bounding box center [647, 93] width 353 height 20
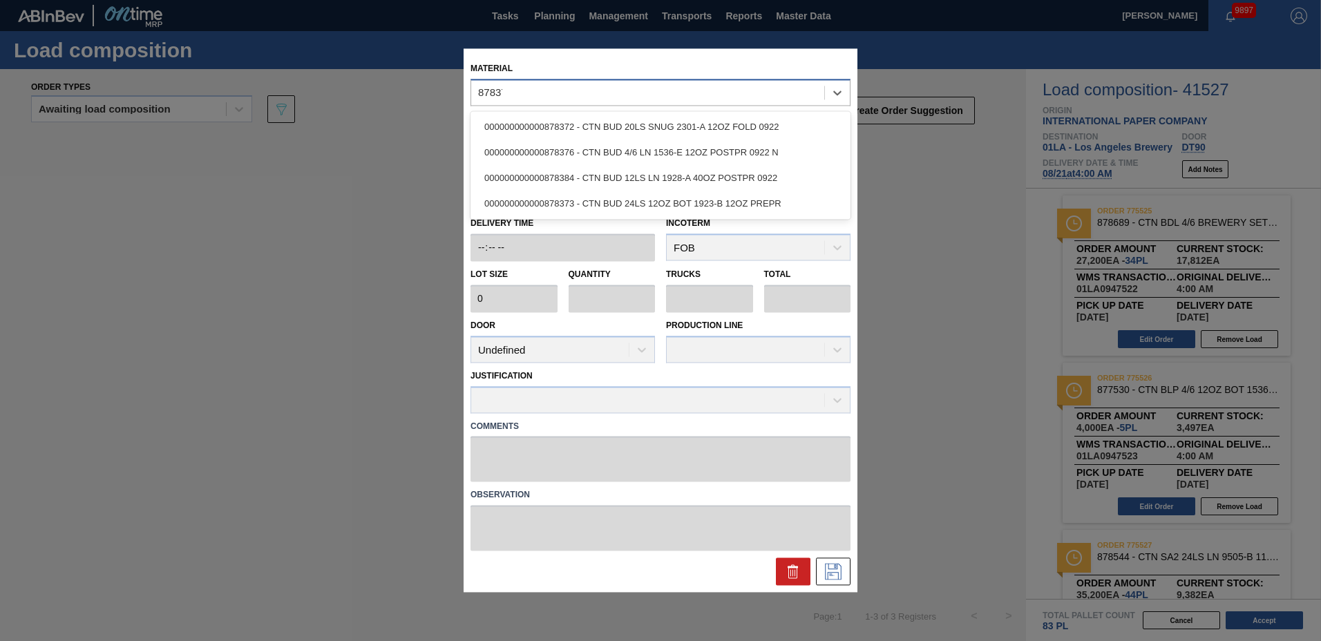
type input "878376"
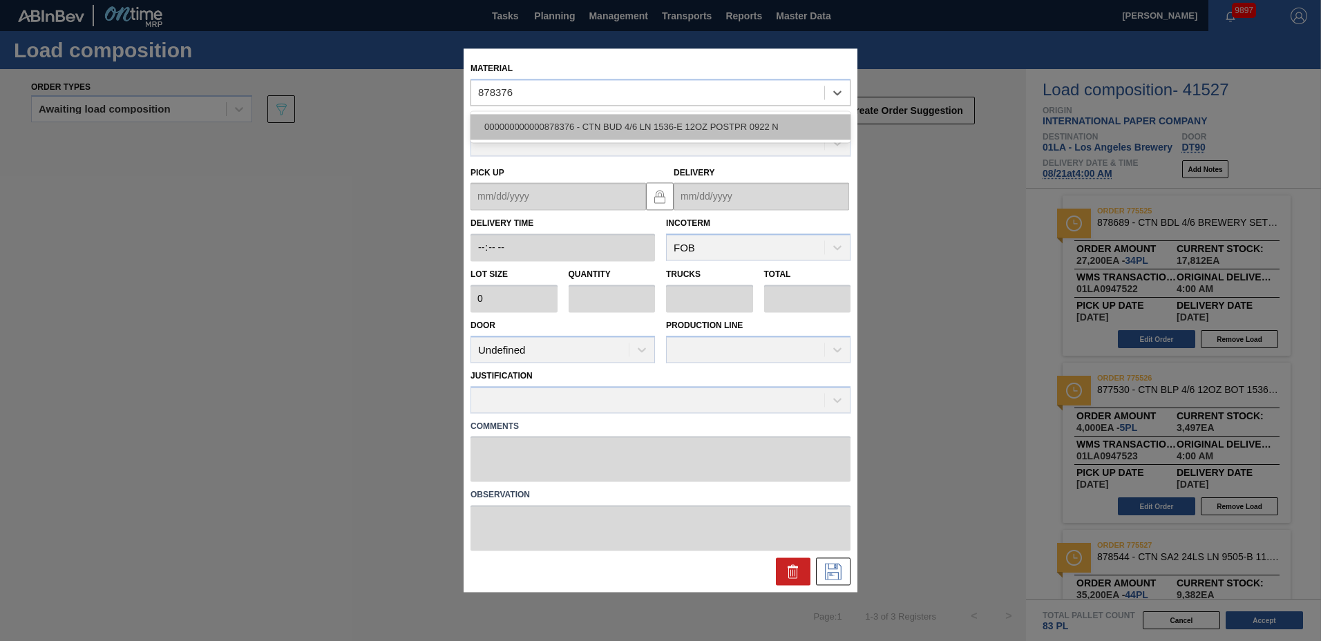
click at [624, 124] on div "000000000000878376 - CTN BUD 4/6 LN 1536-E 12OZ POSTPR 0922 N" at bounding box center [661, 127] width 380 height 26
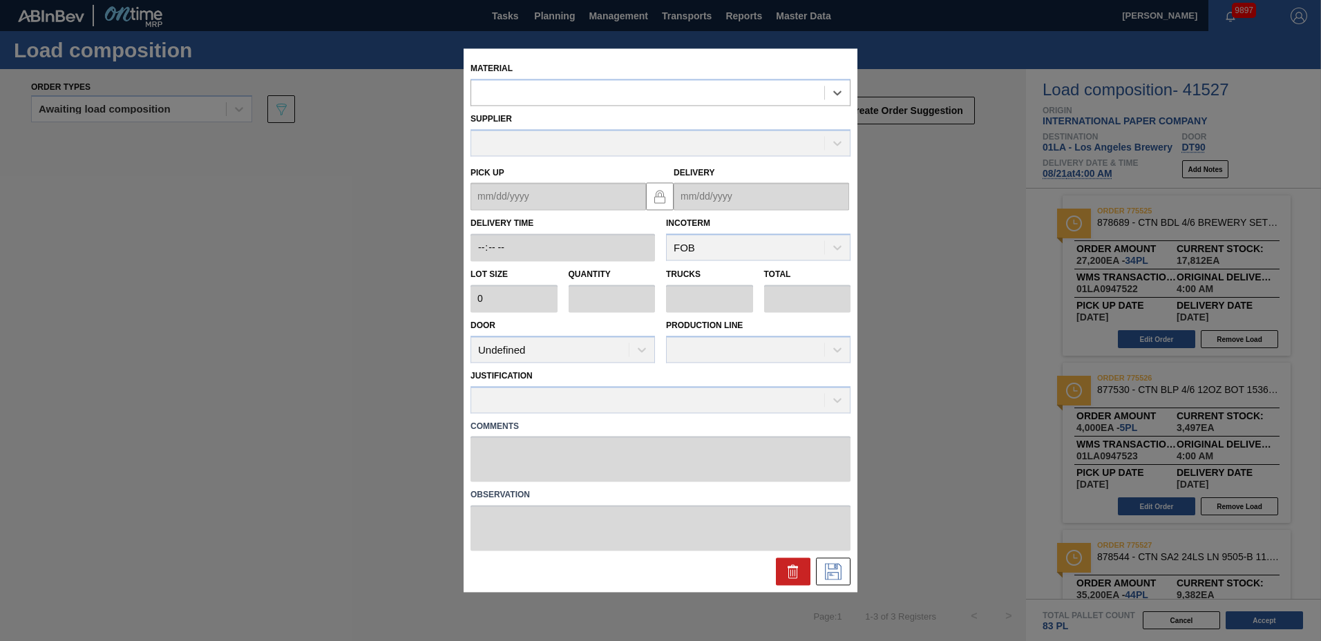
type input "800"
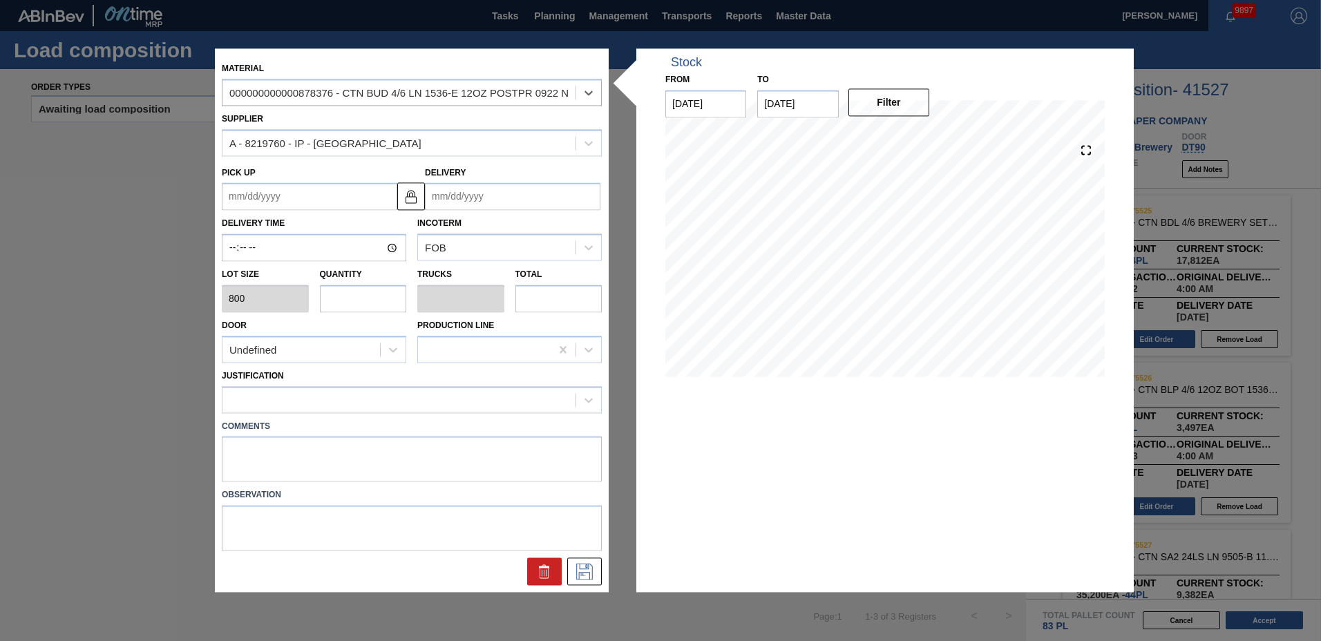
click at [499, 202] on input "Delivery" at bounding box center [513, 197] width 176 height 28
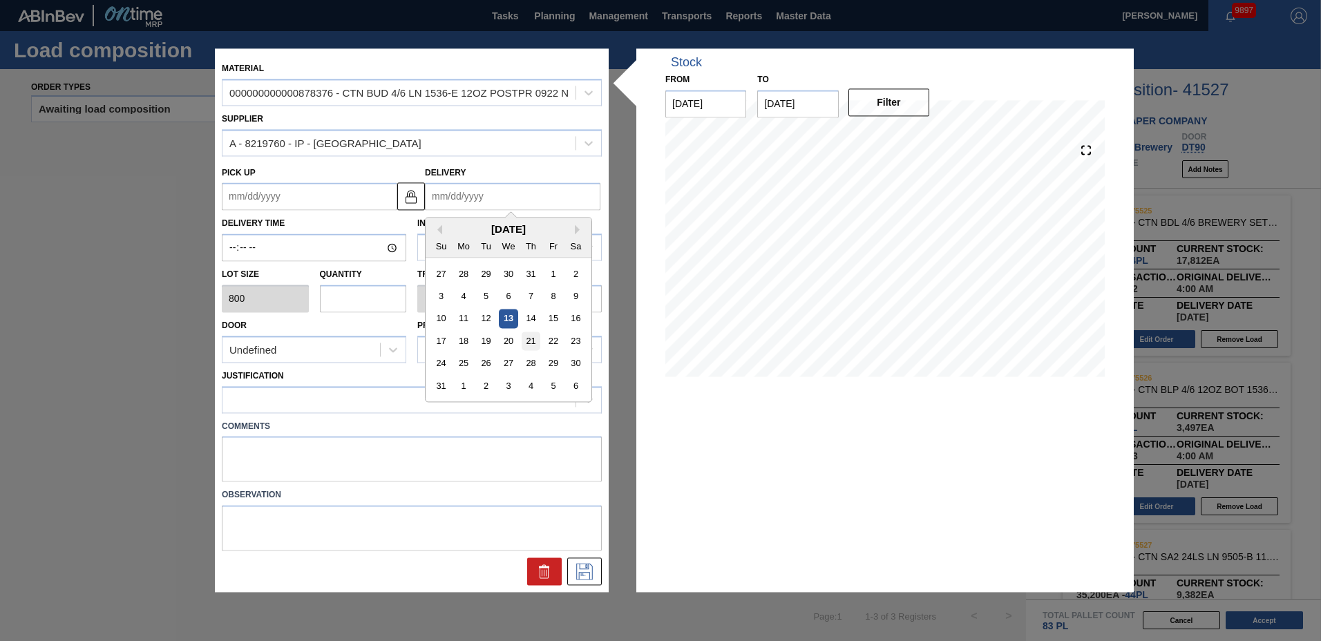
click at [531, 346] on div "21" at bounding box center [531, 341] width 19 height 19
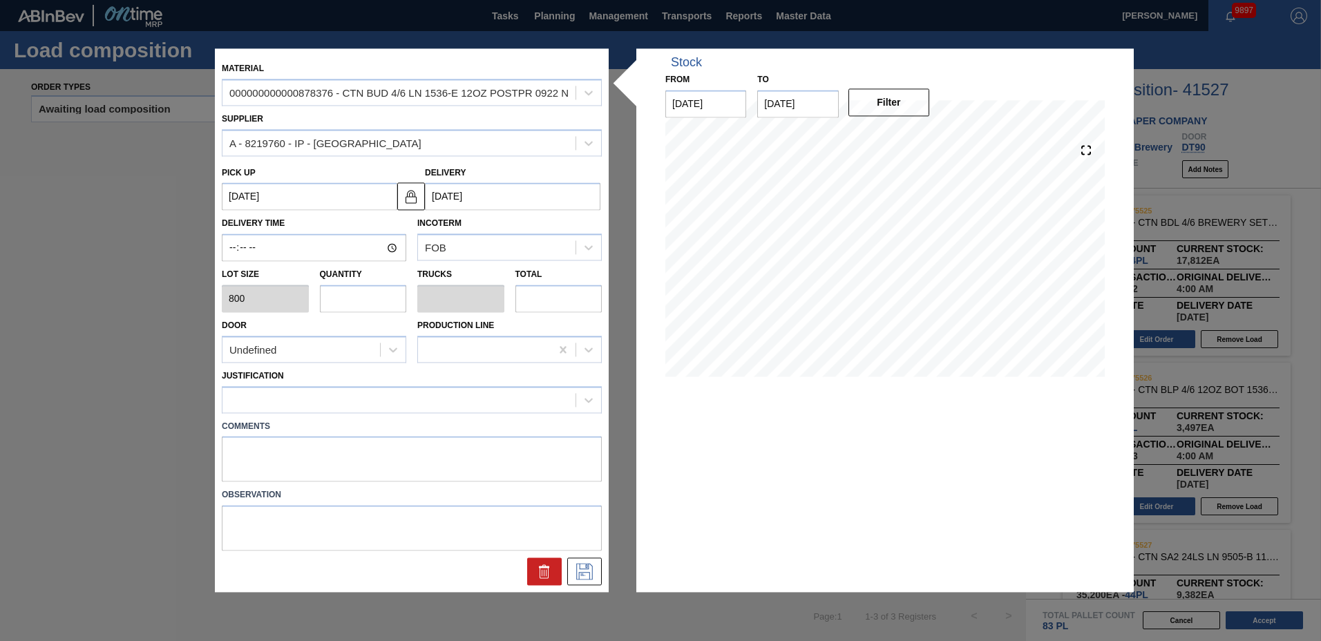
type up "[DATE]"
type input "[DATE]"
click at [353, 294] on input "text" at bounding box center [363, 299] width 87 height 28
type input "1"
type input "0.023"
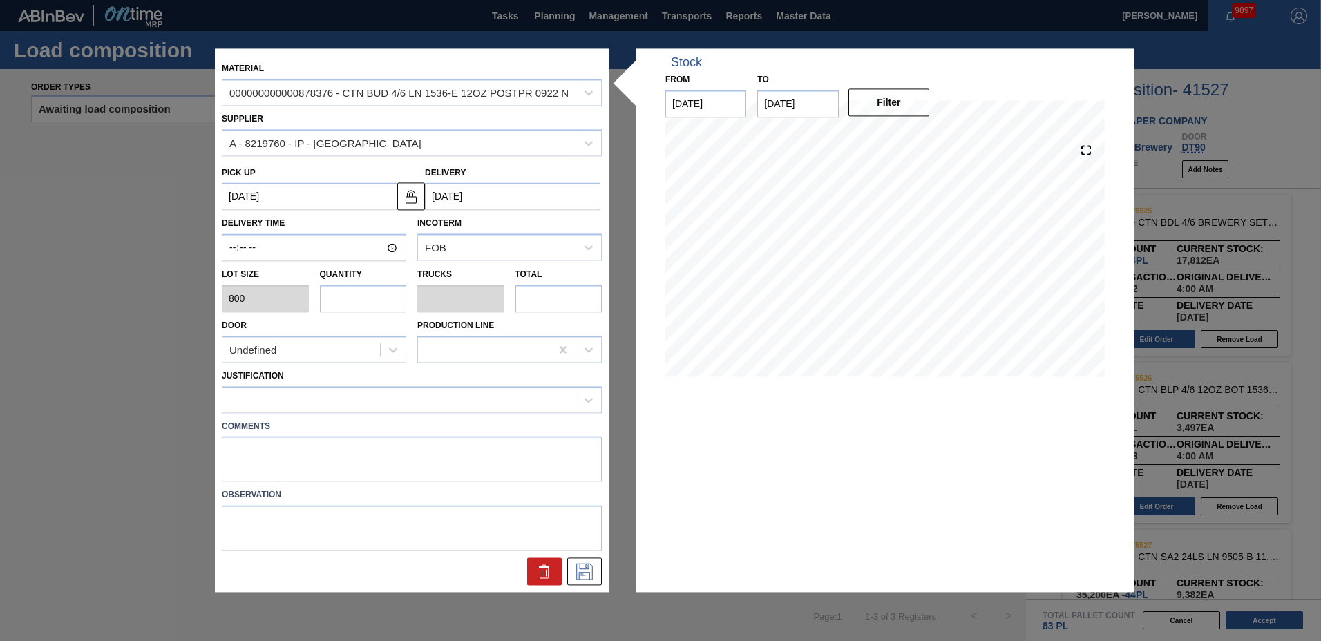
type input "800"
type input "10"
type input "0.227"
type input "8,000"
type input "10"
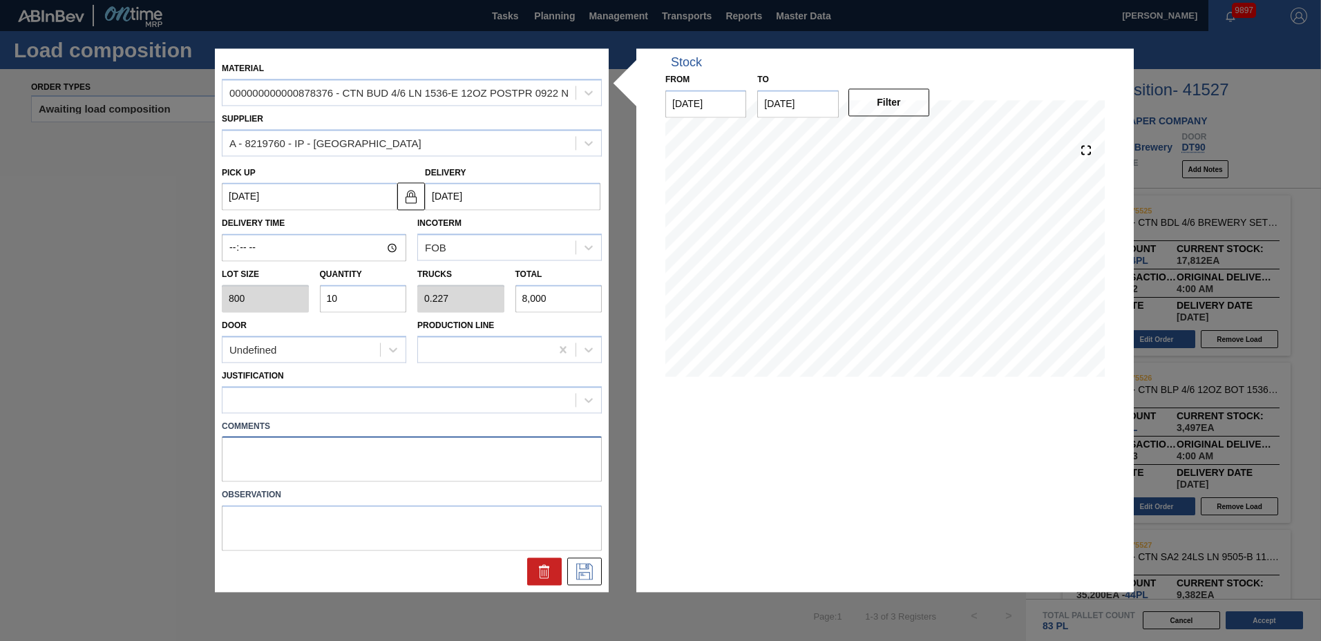
click at [296, 457] on textarea at bounding box center [412, 460] width 380 height 46
type textarea "3"
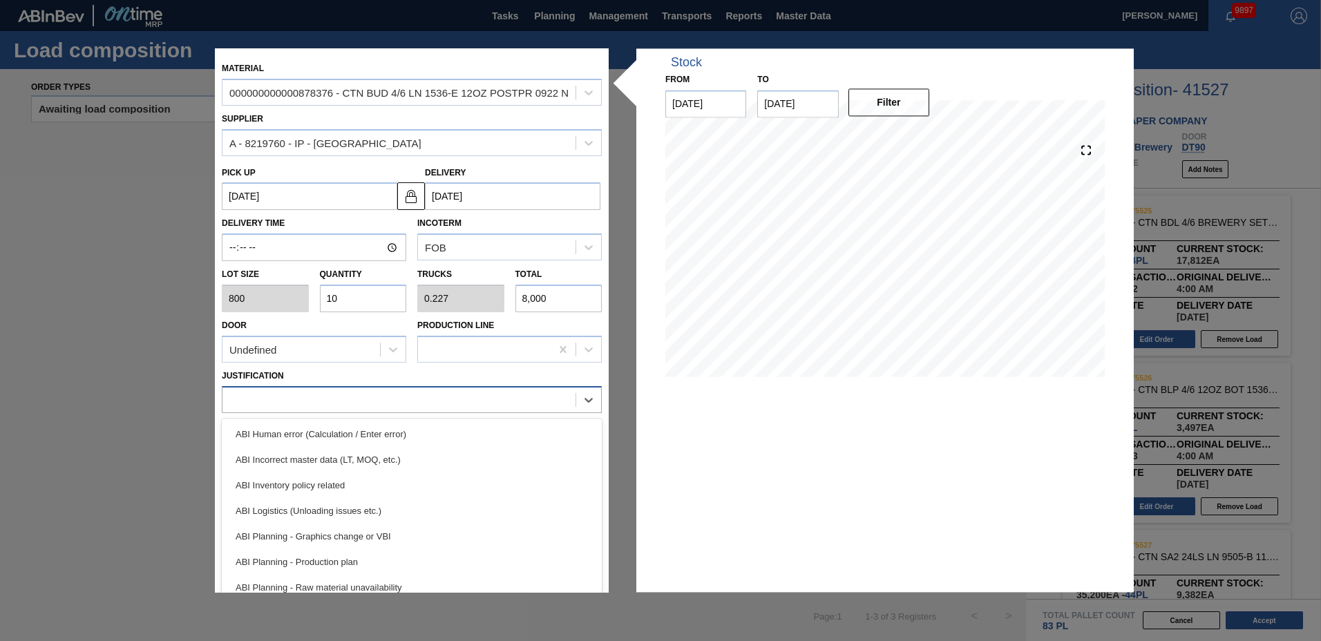
click at [308, 410] on div at bounding box center [399, 400] width 353 height 20
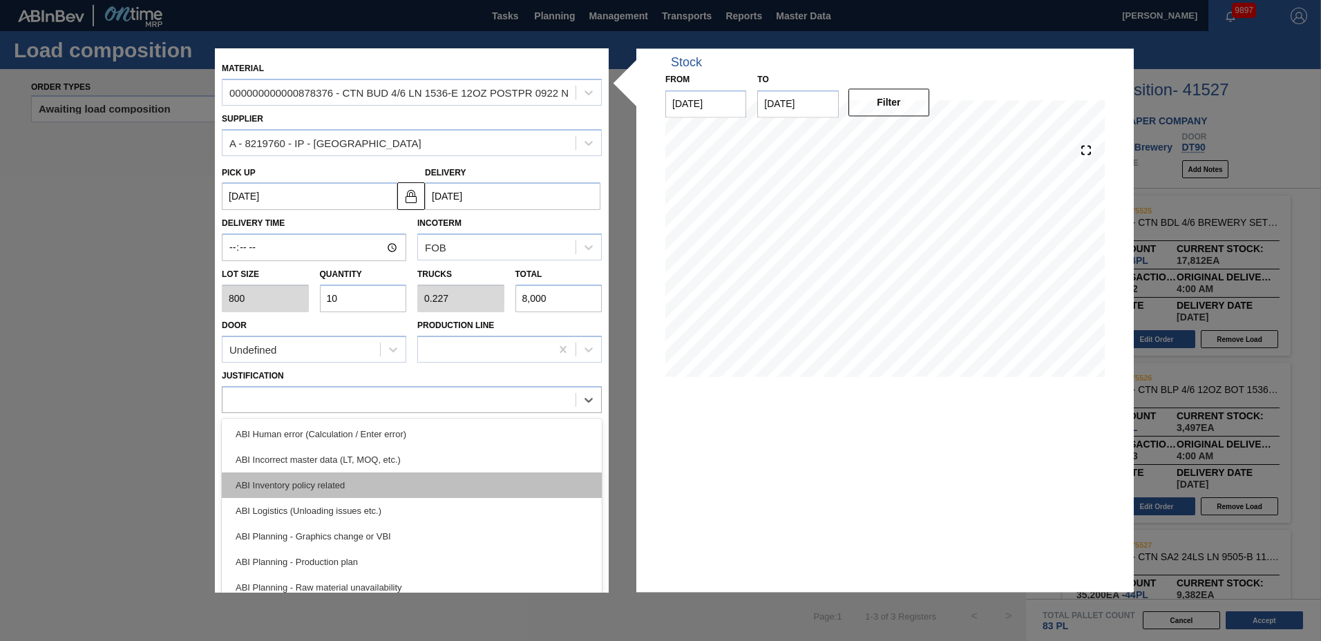
click at [320, 484] on div "ABI Inventory policy related" at bounding box center [412, 486] width 380 height 26
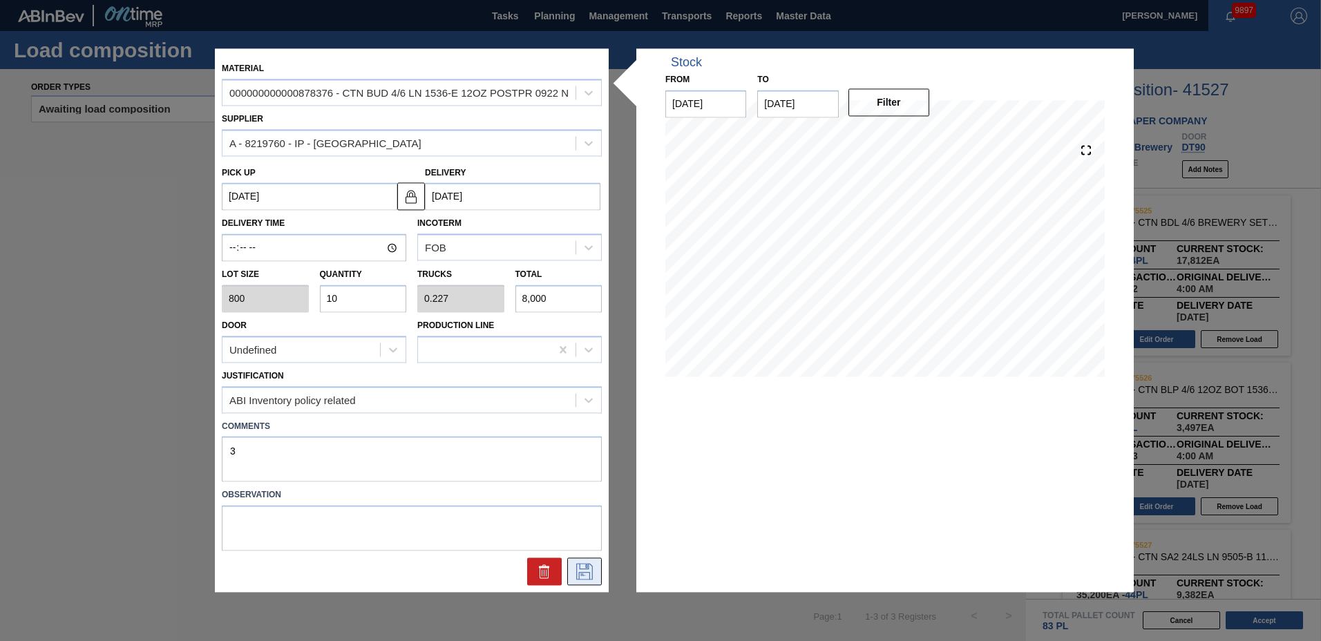
click at [578, 560] on button at bounding box center [584, 572] width 35 height 28
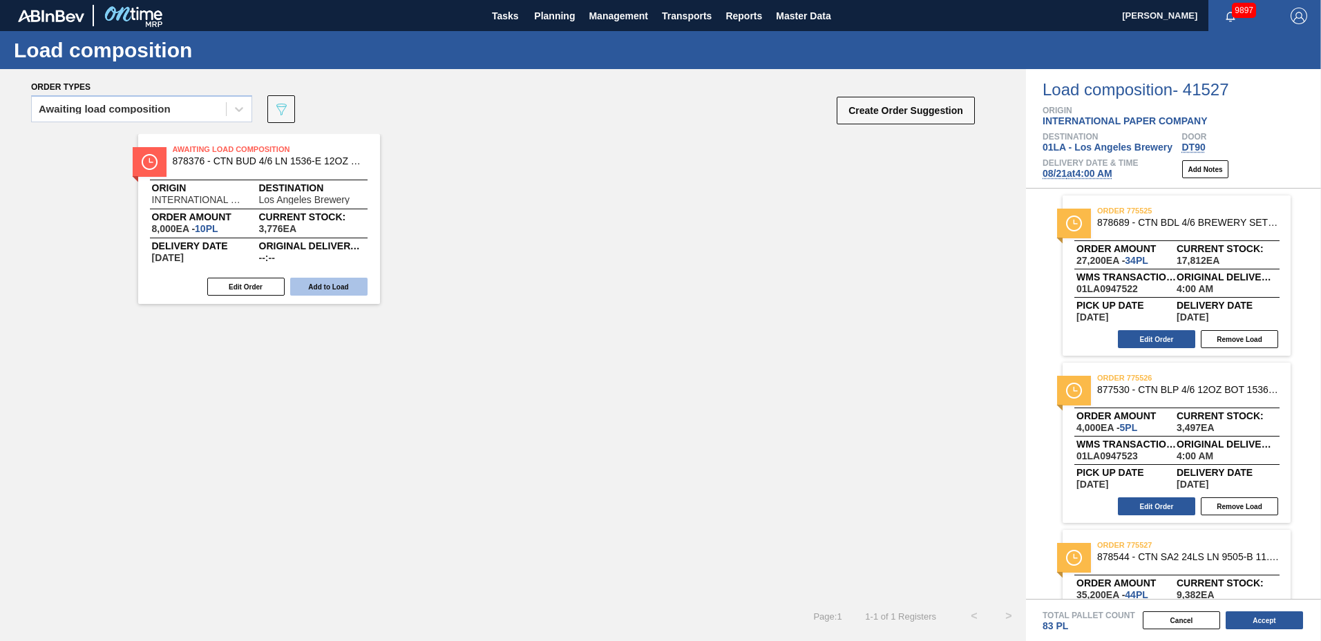
click at [324, 286] on button "Add to Load" at bounding box center [328, 287] width 77 height 18
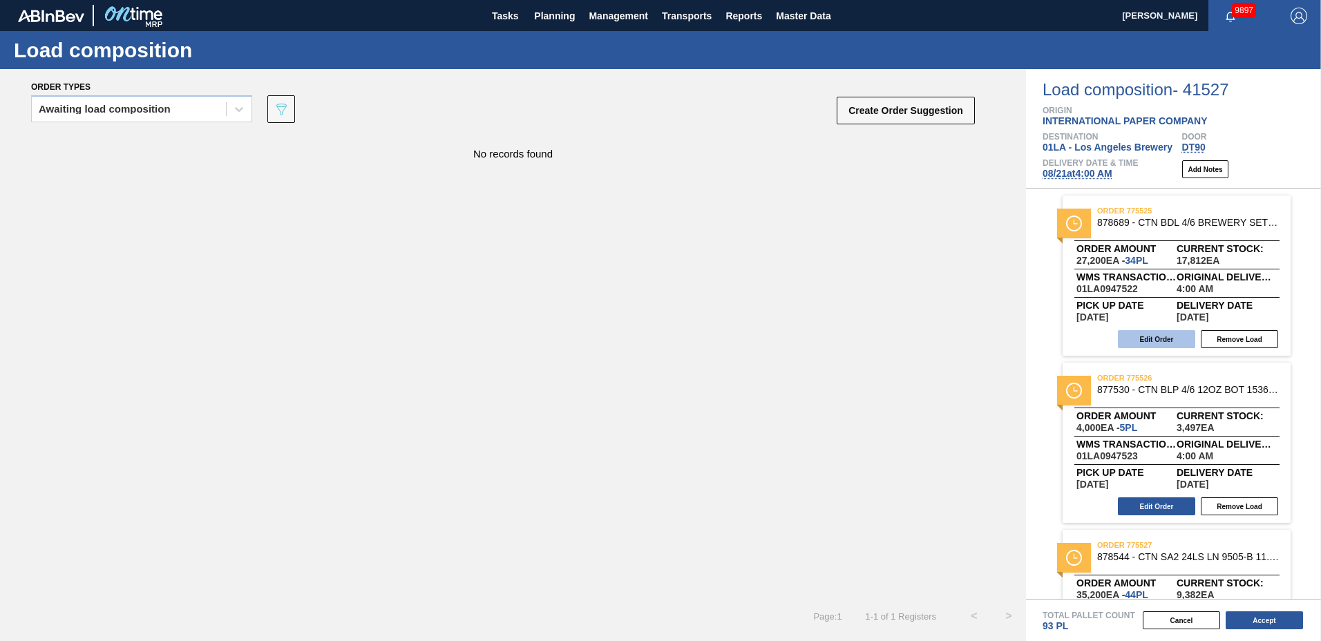
click at [1144, 336] on button "Edit Order" at bounding box center [1156, 339] width 77 height 18
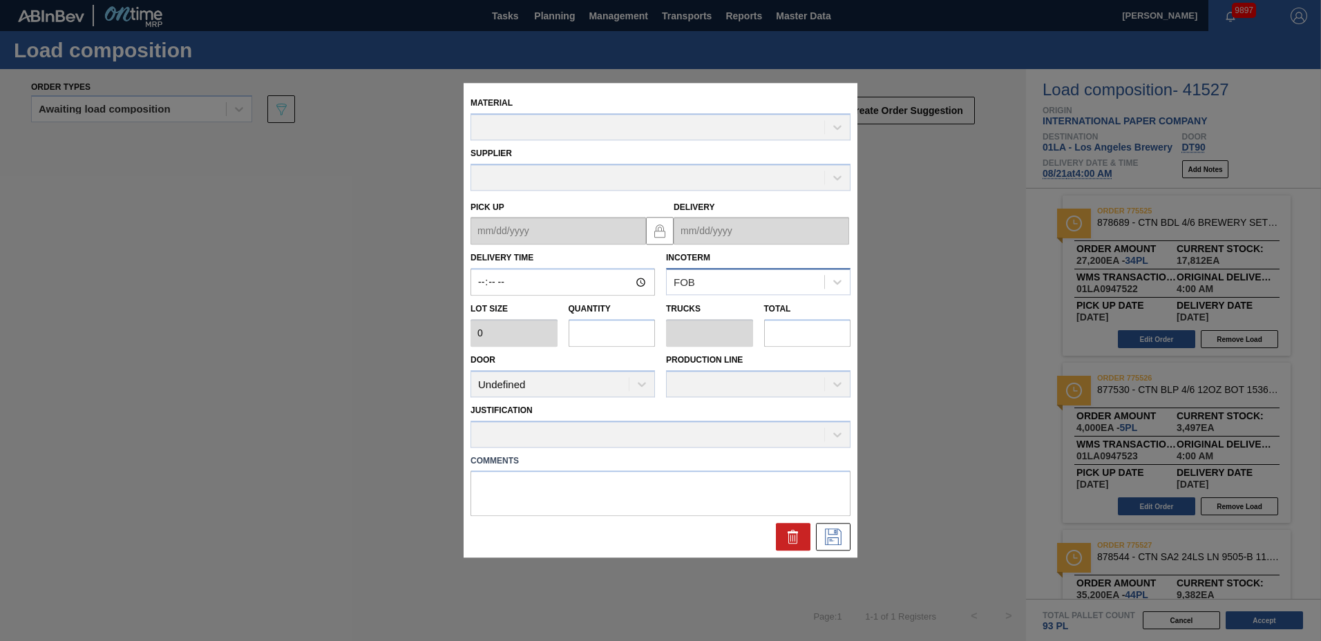
type input "04:00:00"
type input "800"
type input "34"
type input "0.654"
type input "27,200"
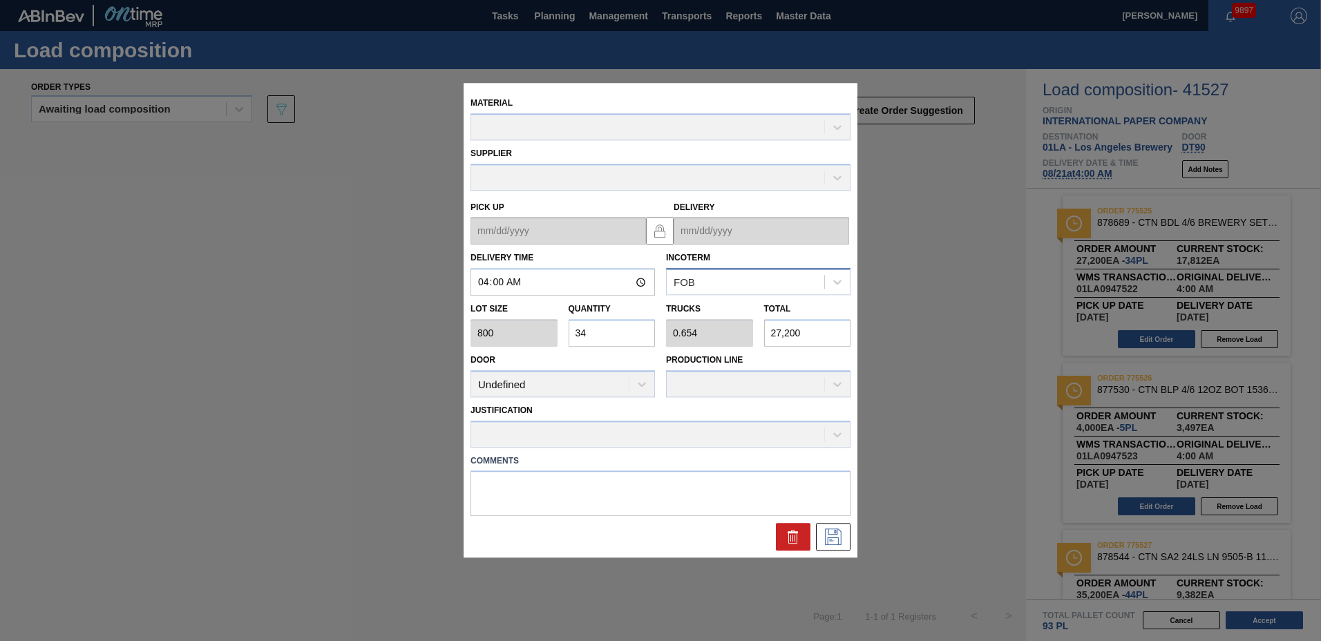
type up "[DATE]"
type input "[DATE]"
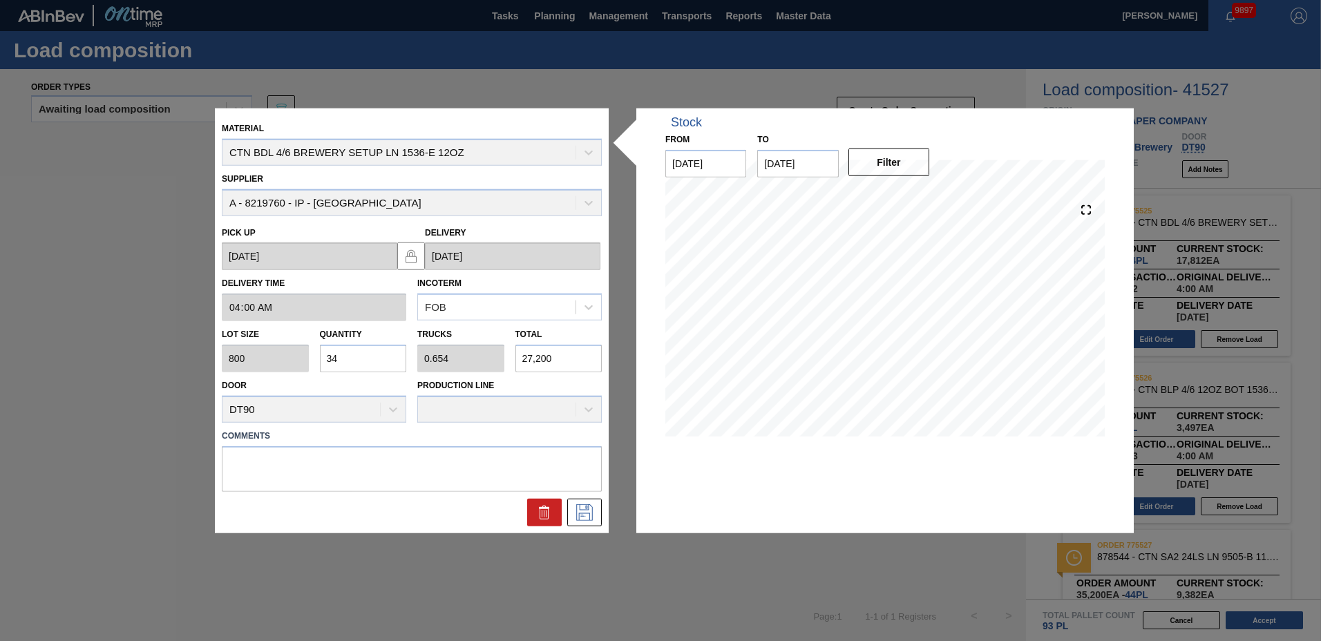
click at [370, 369] on input "34" at bounding box center [363, 359] width 87 height 28
type input "3"
type input "0.058"
type input "2,400"
type input "0"
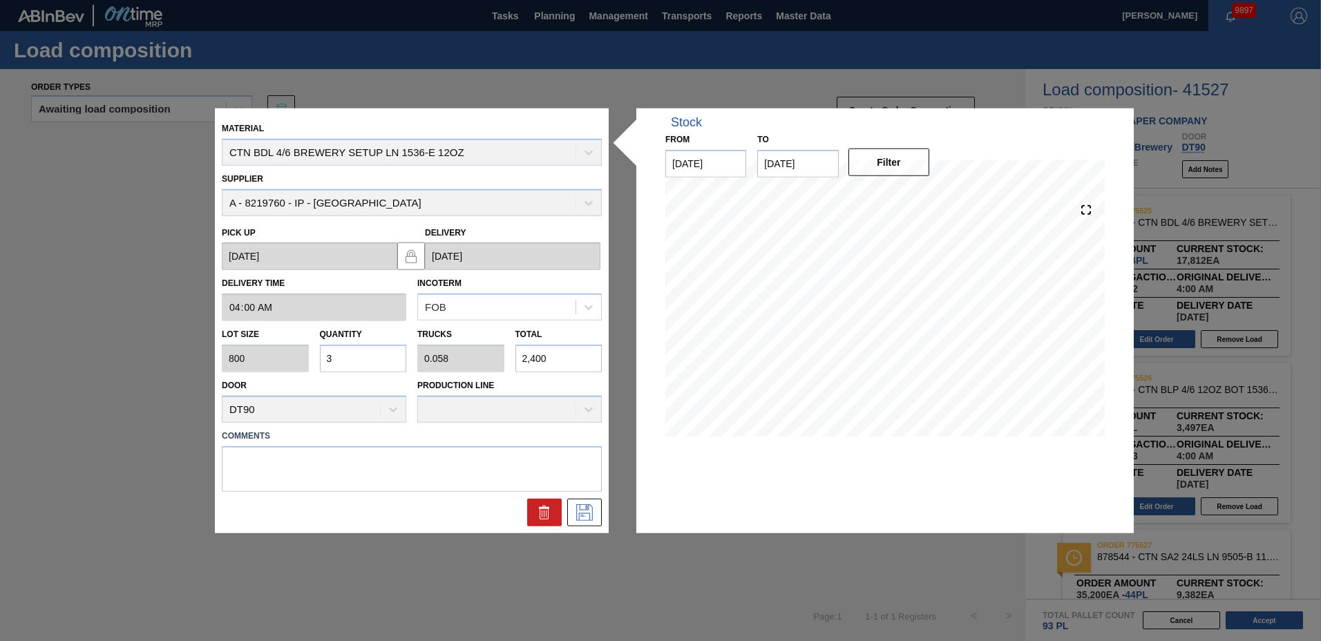
type input "0"
type input "2"
type input "0.038"
type input "1,600"
type input "22"
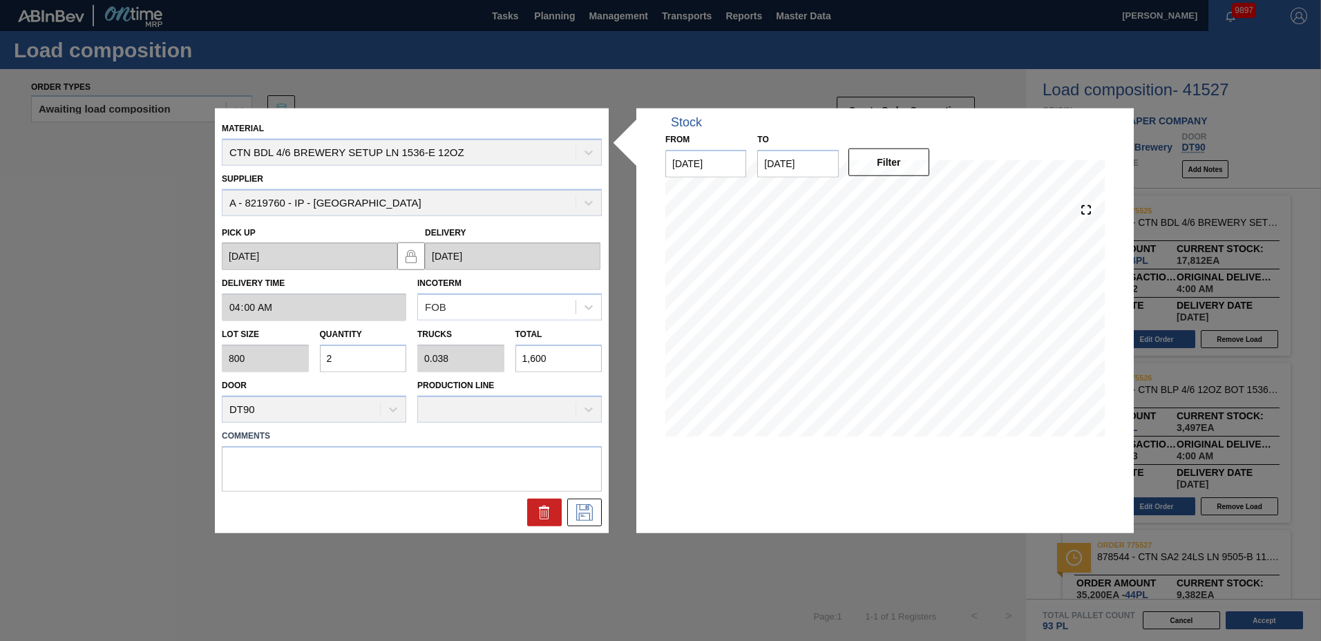
type input "0.423"
type input "17,600"
type input "22"
click at [317, 463] on textarea at bounding box center [412, 469] width 380 height 46
type textarea "NOSE"
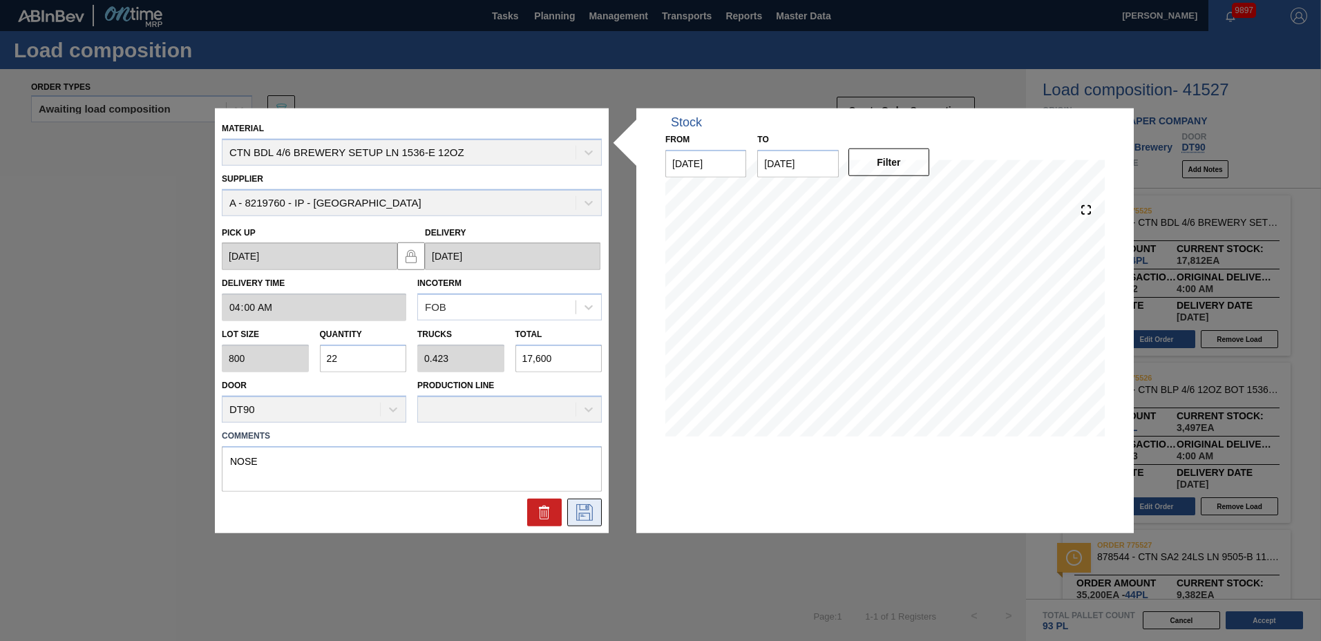
click at [597, 516] on button at bounding box center [584, 512] width 35 height 28
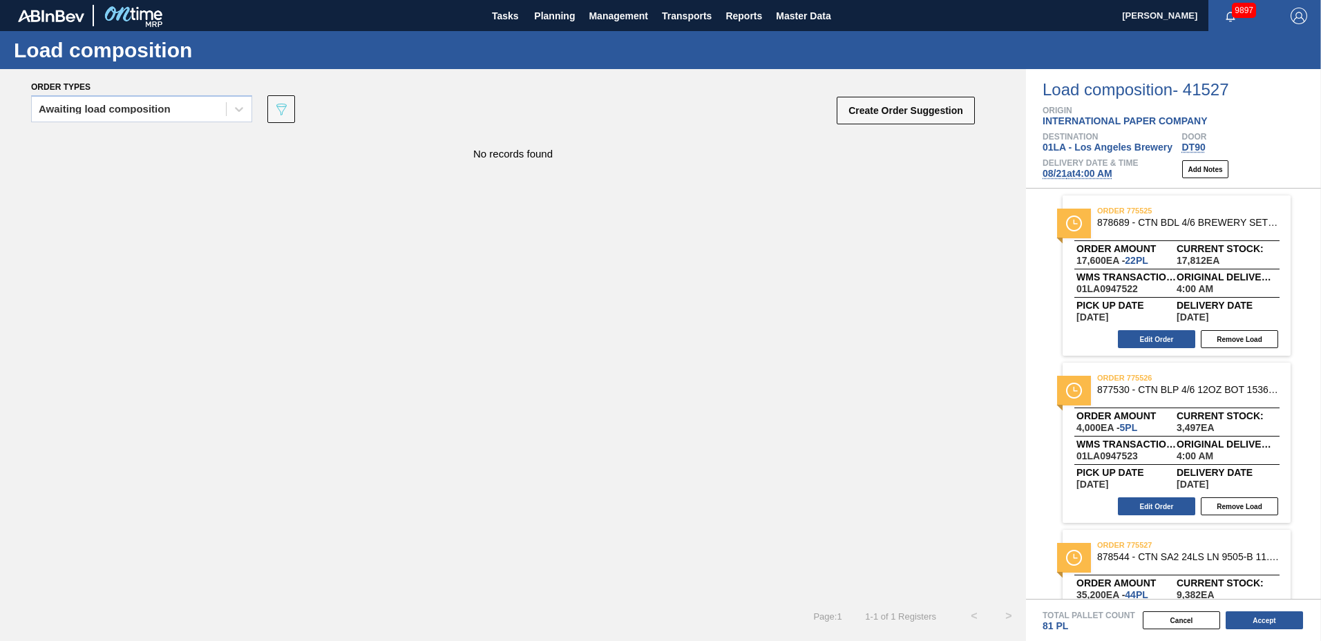
click at [1168, 495] on div "order 775526 877530 - CTN BLP 4/6 12OZ BOT 1536-E 12OZ 6% KRFT Order amount 4,0…" at bounding box center [1177, 443] width 228 height 160
click at [1150, 501] on button "Edit Order" at bounding box center [1156, 507] width 77 height 18
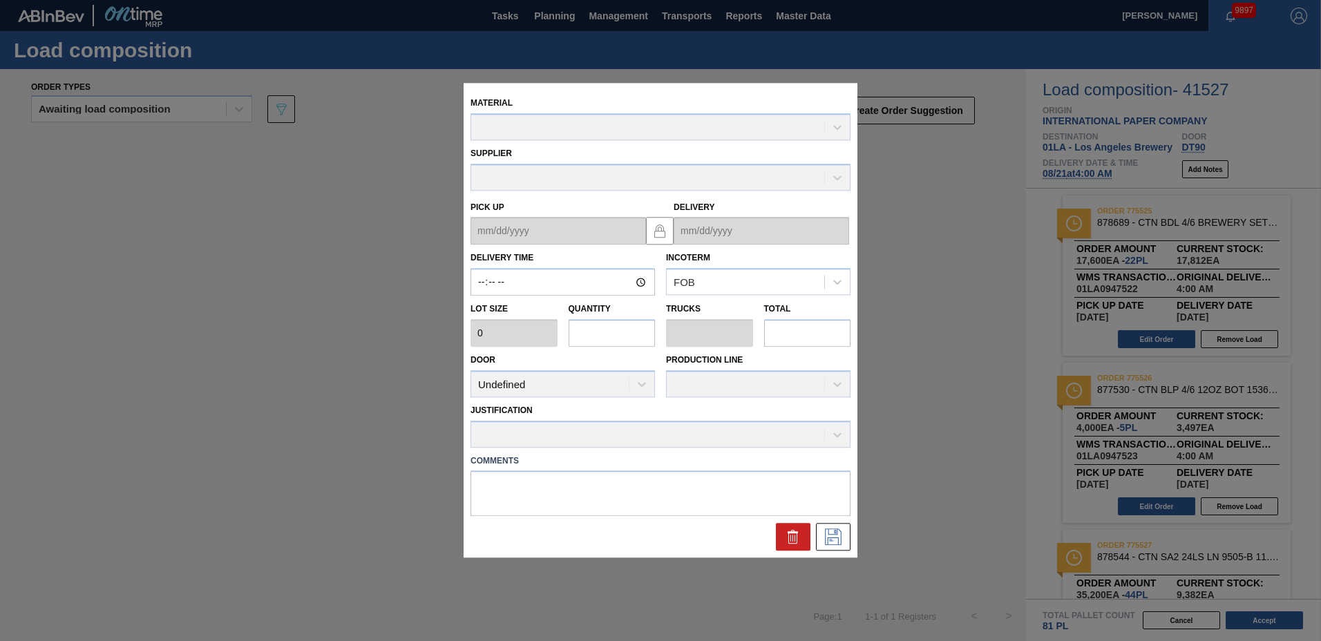
type input "04:00:00"
type input "800"
type input "5"
type input "0.114"
type input "4,000"
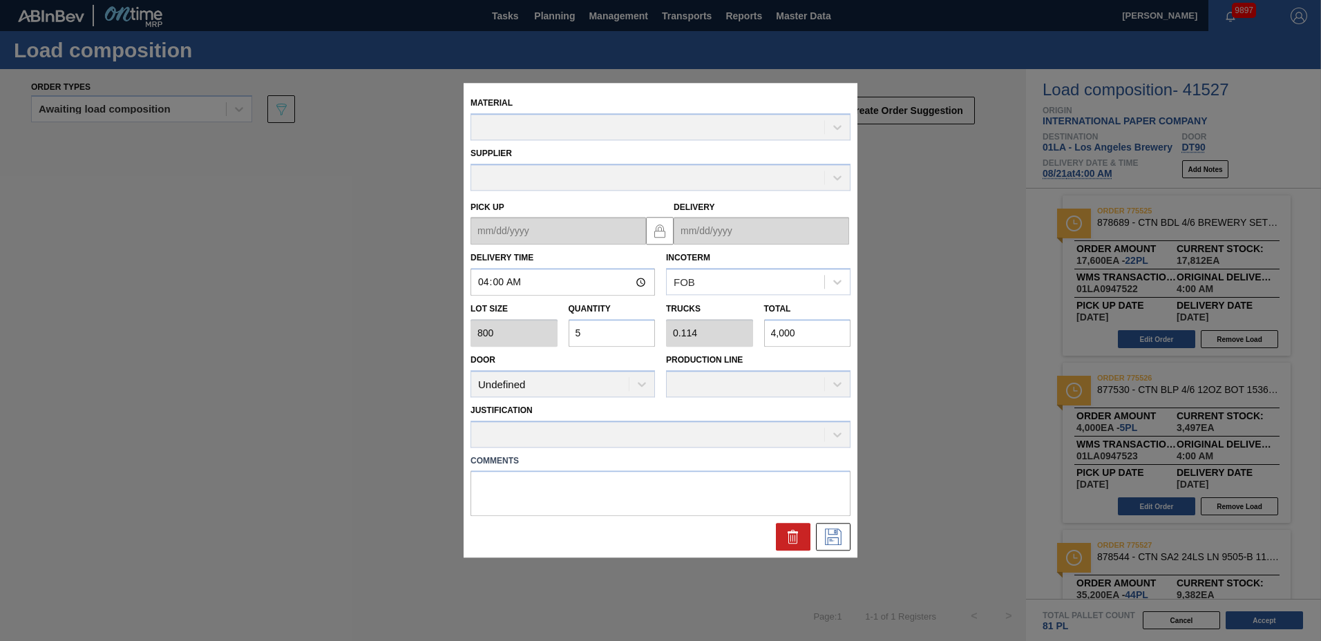
type up "[DATE]"
type input "[DATE]"
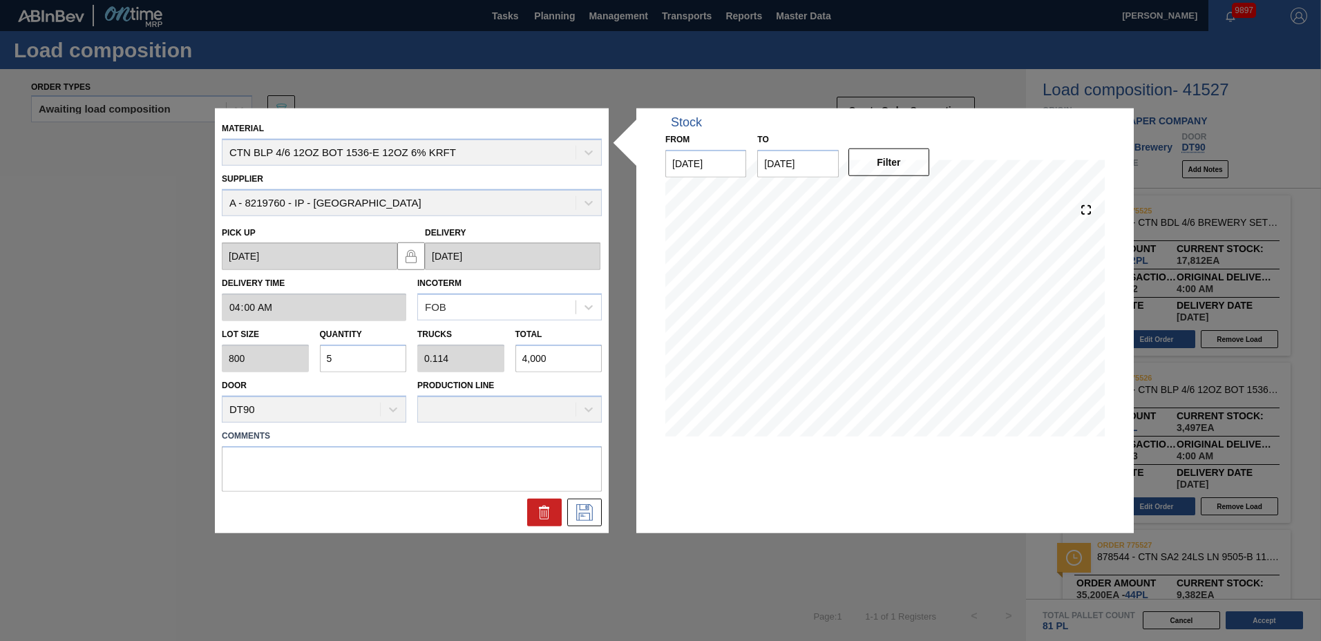
click at [369, 360] on input "5" at bounding box center [363, 359] width 87 height 28
type input "0"
type input "8"
type input "0.182"
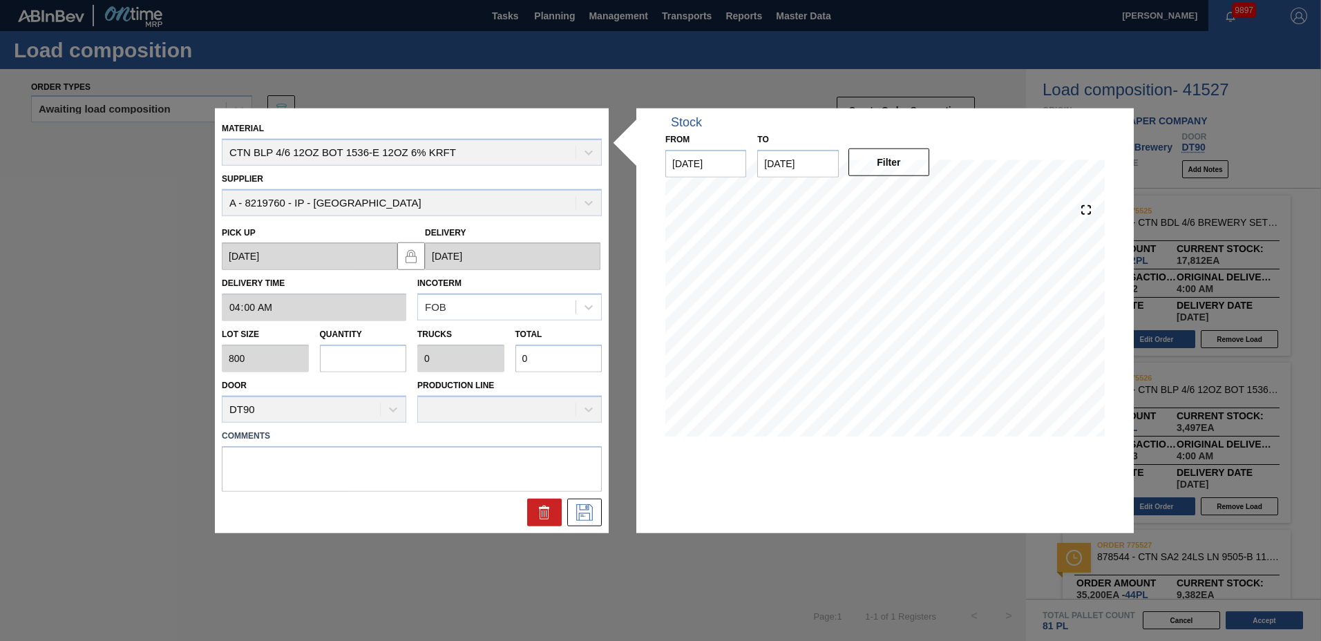
type input "6,400"
type input "8"
click at [281, 458] on textarea at bounding box center [412, 469] width 380 height 46
type textarea "2"
click at [593, 516] on icon at bounding box center [585, 512] width 22 height 17
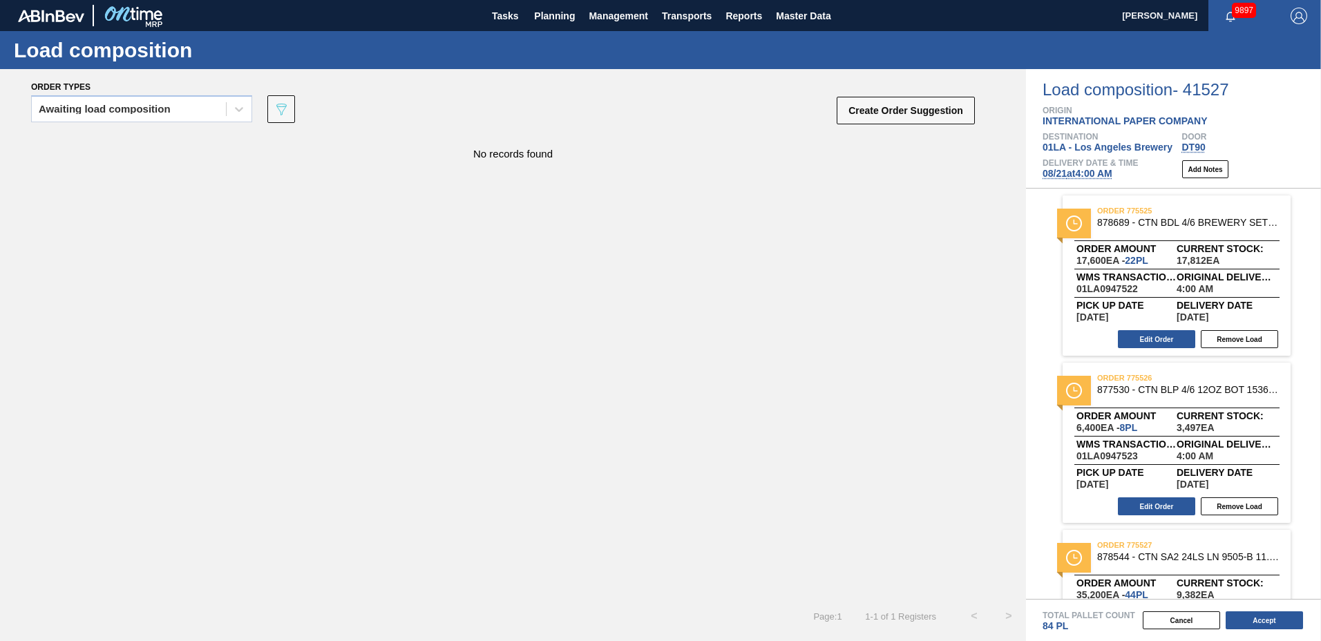
scroll to position [265, 0]
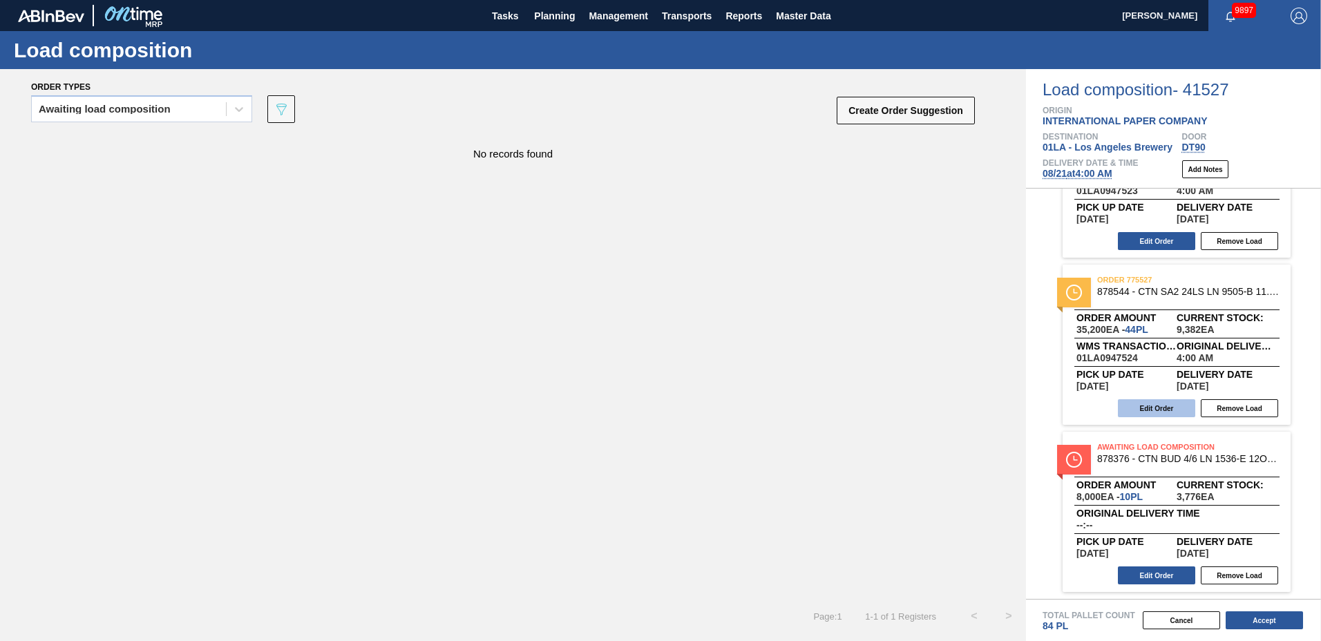
click at [1164, 404] on button "Edit Order" at bounding box center [1156, 408] width 77 height 18
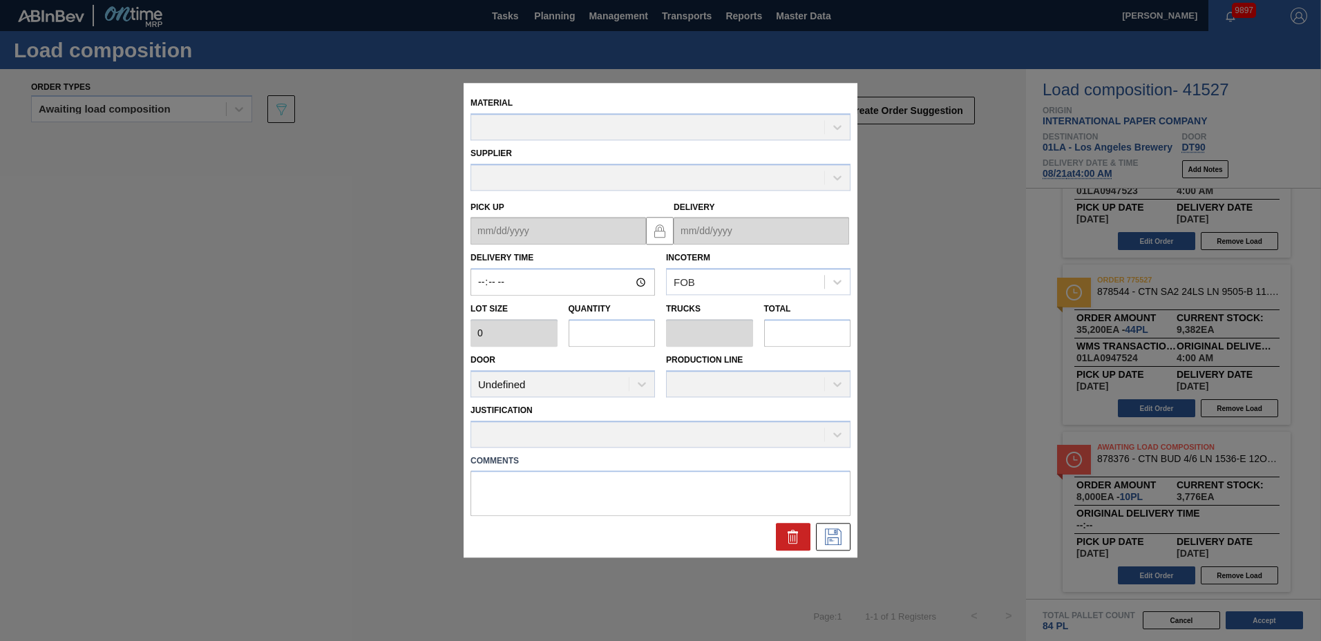
type input "04:00:00"
type input "800"
type input "44"
type input "1"
type input "35,200"
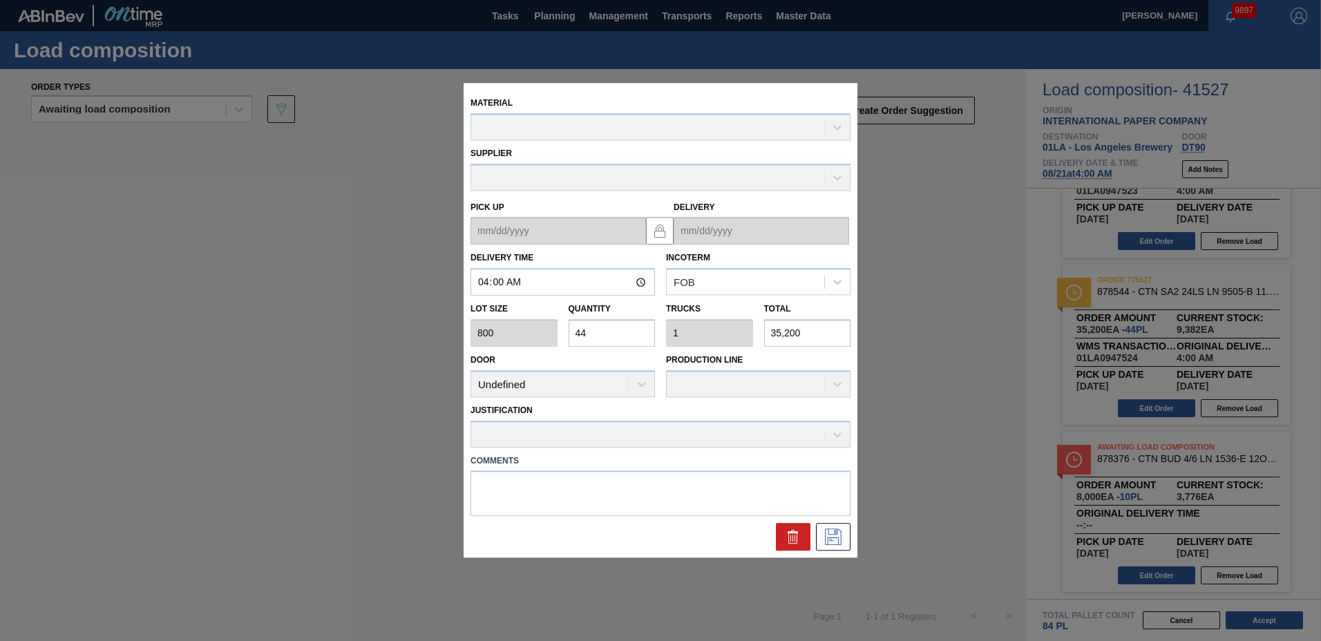
type up "[DATE]"
type input "[DATE]"
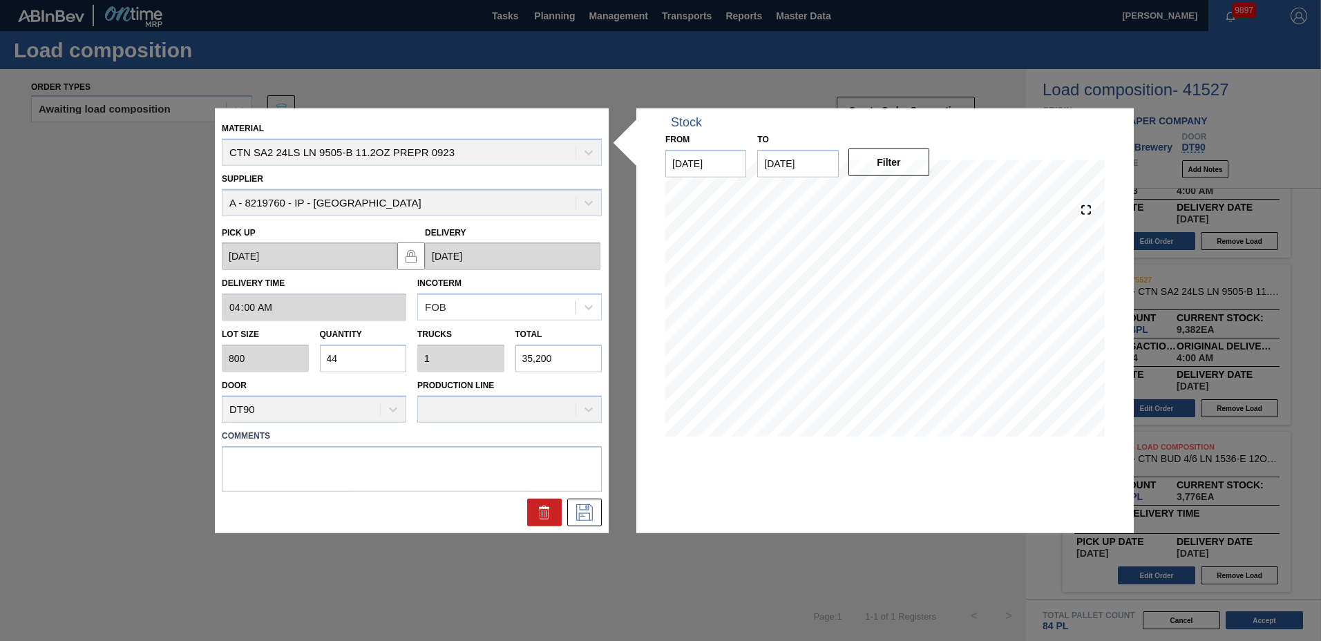
click at [362, 352] on input "44" at bounding box center [363, 359] width 87 height 28
type input "4"
type input "0.091"
type input "3,200"
type input "0"
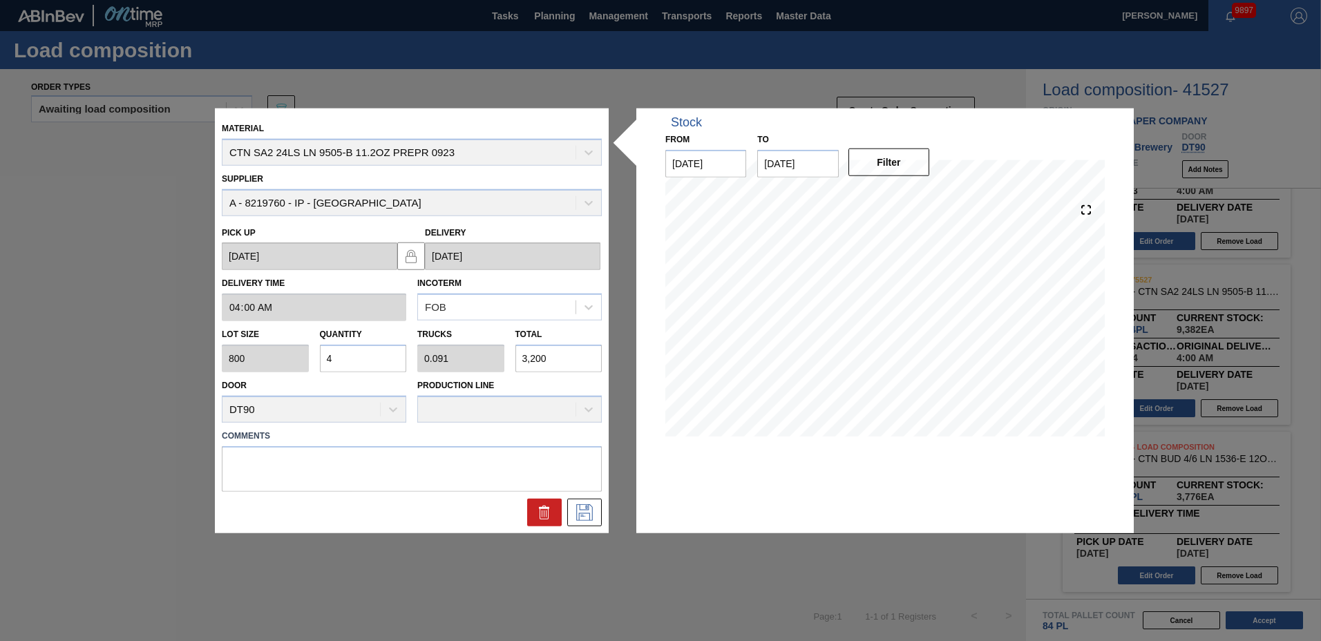
type input "0"
type input "1"
type input "0.023"
type input "800"
type input "12"
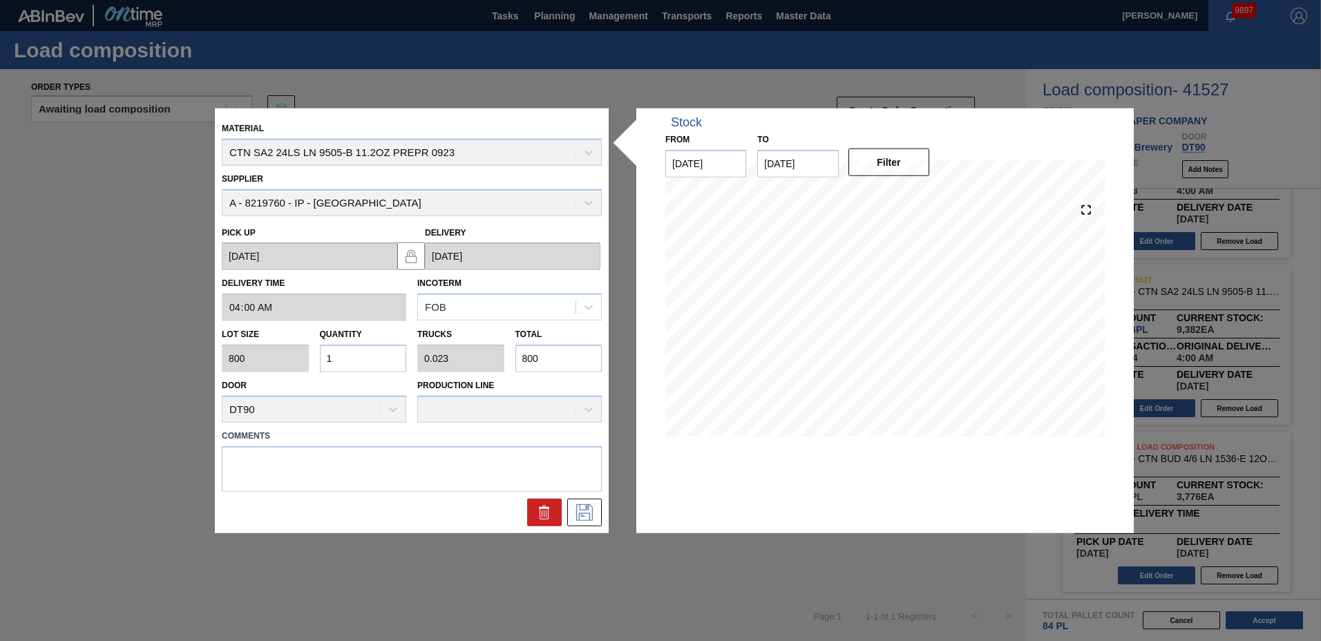
type input "0.273"
type input "9,600"
type input "12"
click at [253, 466] on textarea at bounding box center [412, 469] width 380 height 46
type textarea "TAIL"
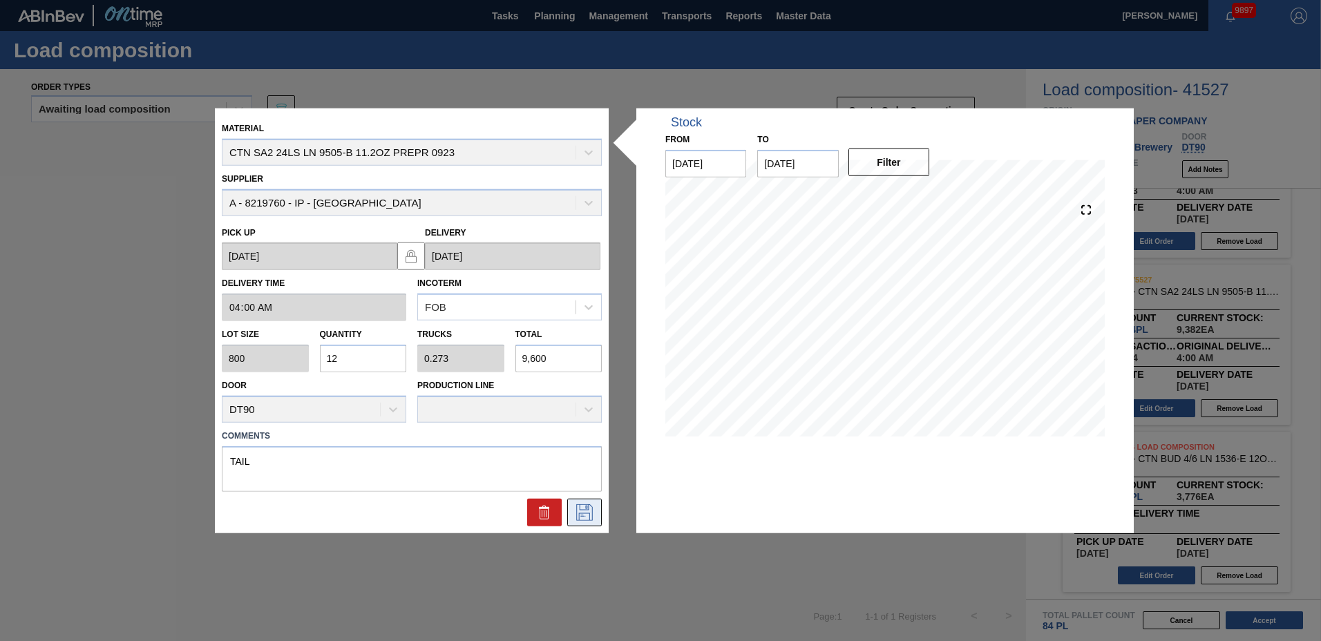
click at [587, 508] on icon at bounding box center [583, 510] width 7 height 11
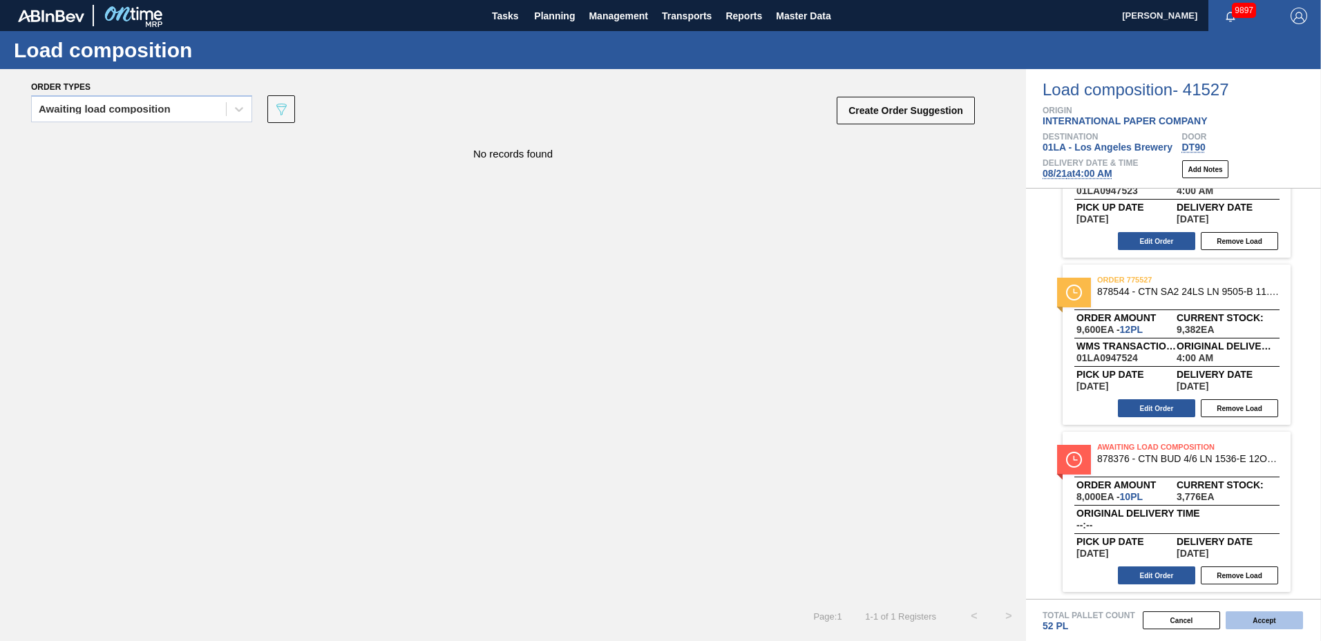
click at [1290, 621] on button "Accept" at bounding box center [1264, 621] width 77 height 18
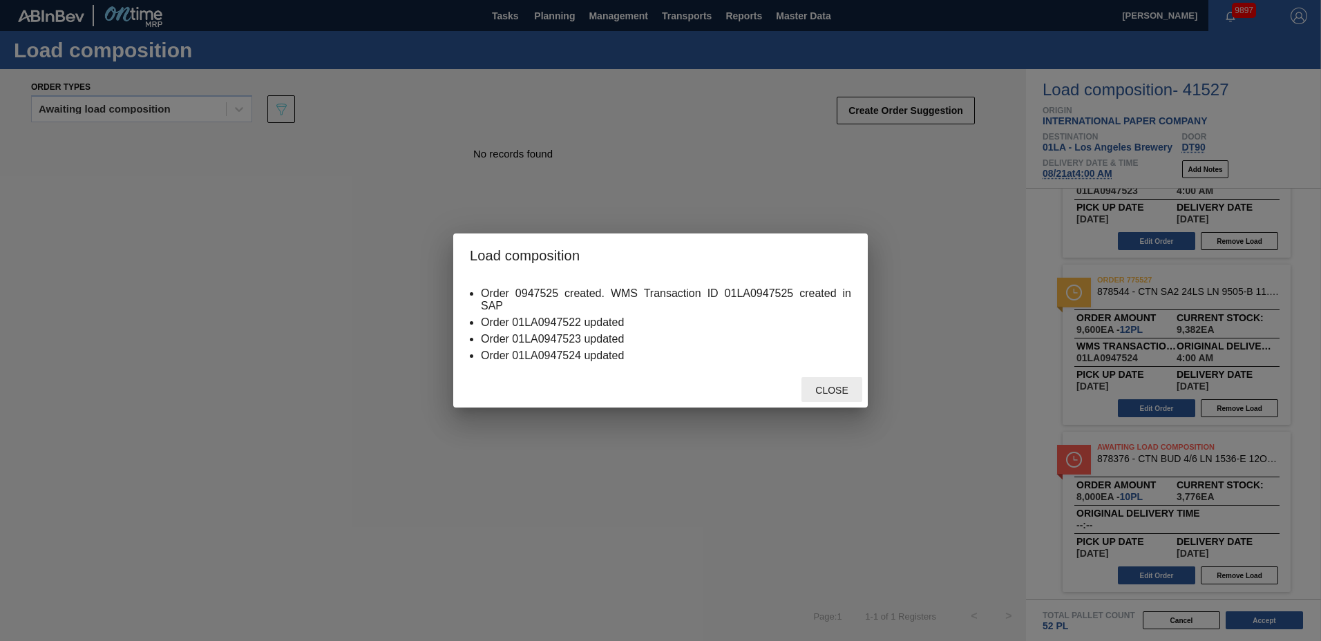
click at [828, 386] on span "Close" at bounding box center [831, 390] width 55 height 11
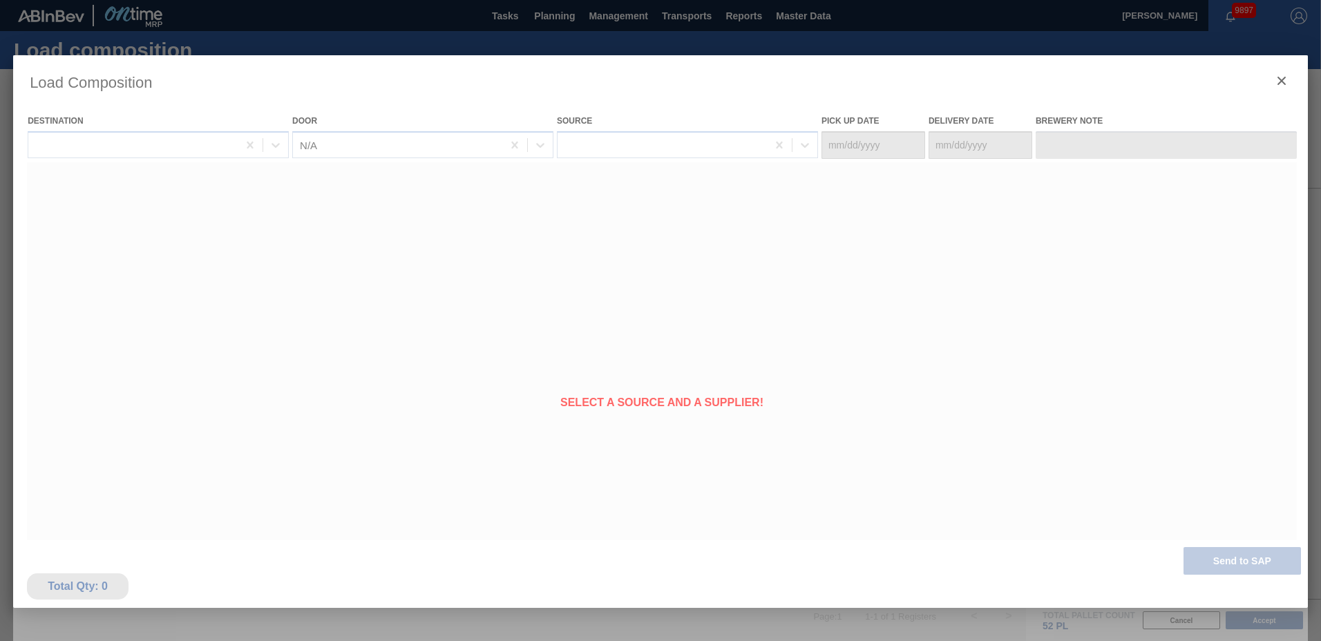
type Date "[DATE]"
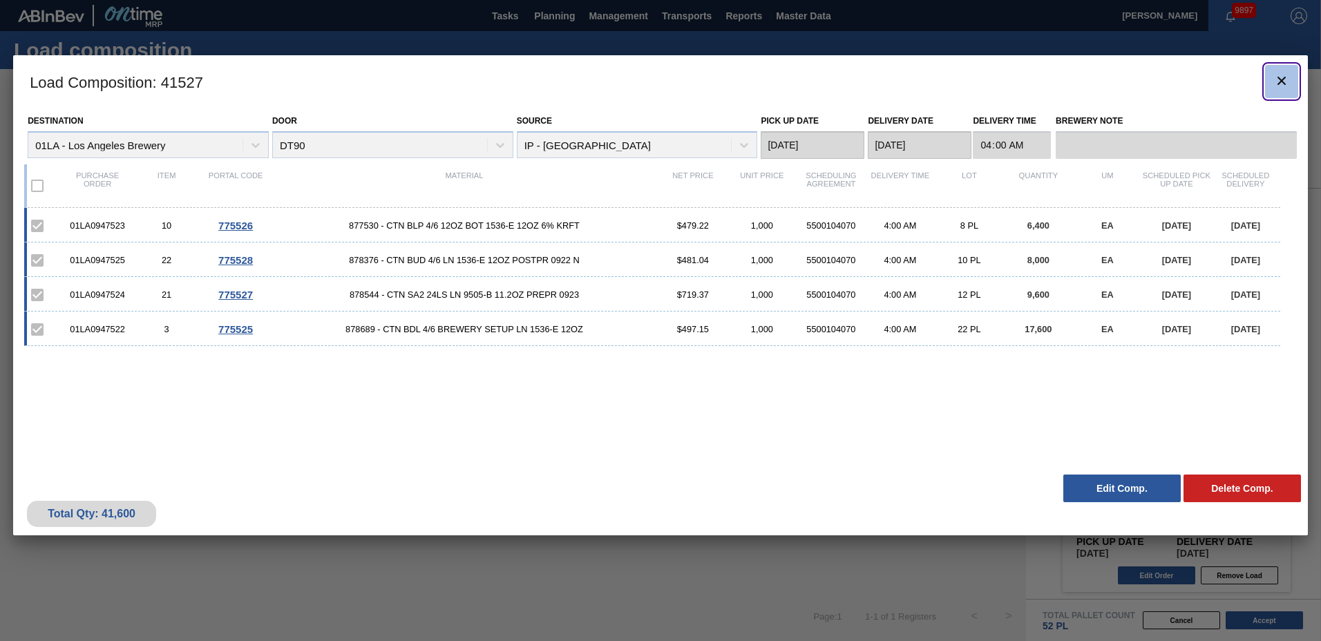
click at [1281, 76] on icon "botão de ícone" at bounding box center [1282, 81] width 17 height 17
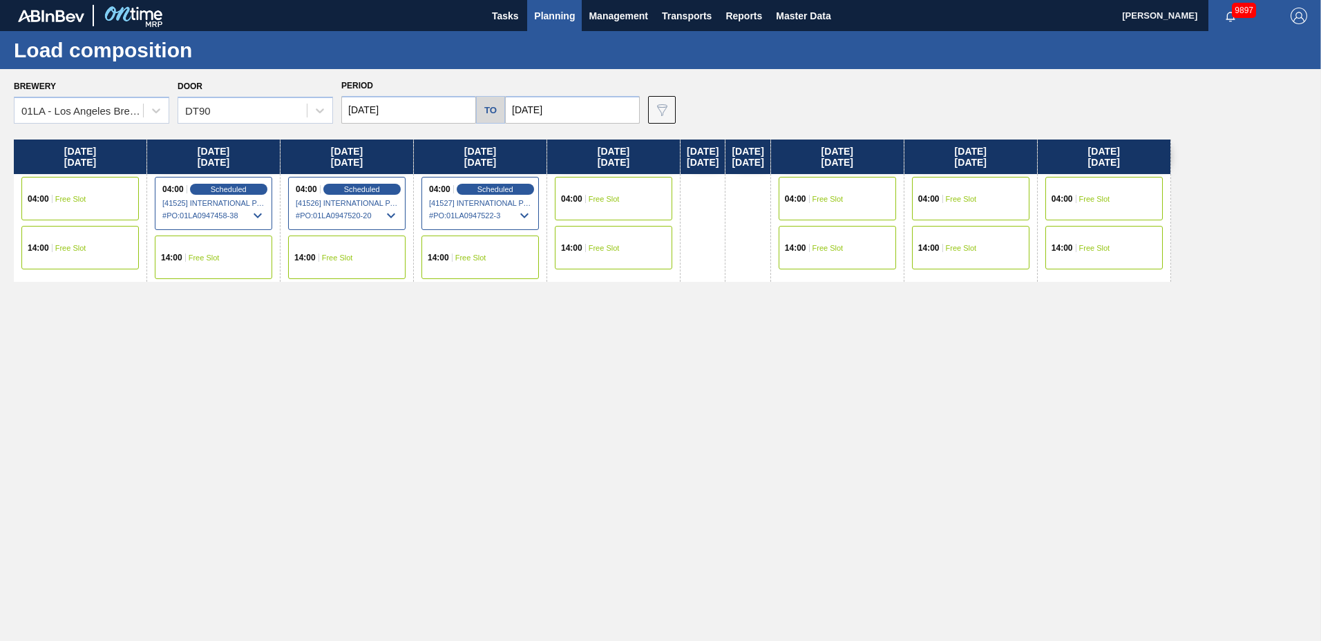
click at [538, 17] on span "Planning" at bounding box center [554, 16] width 41 height 17
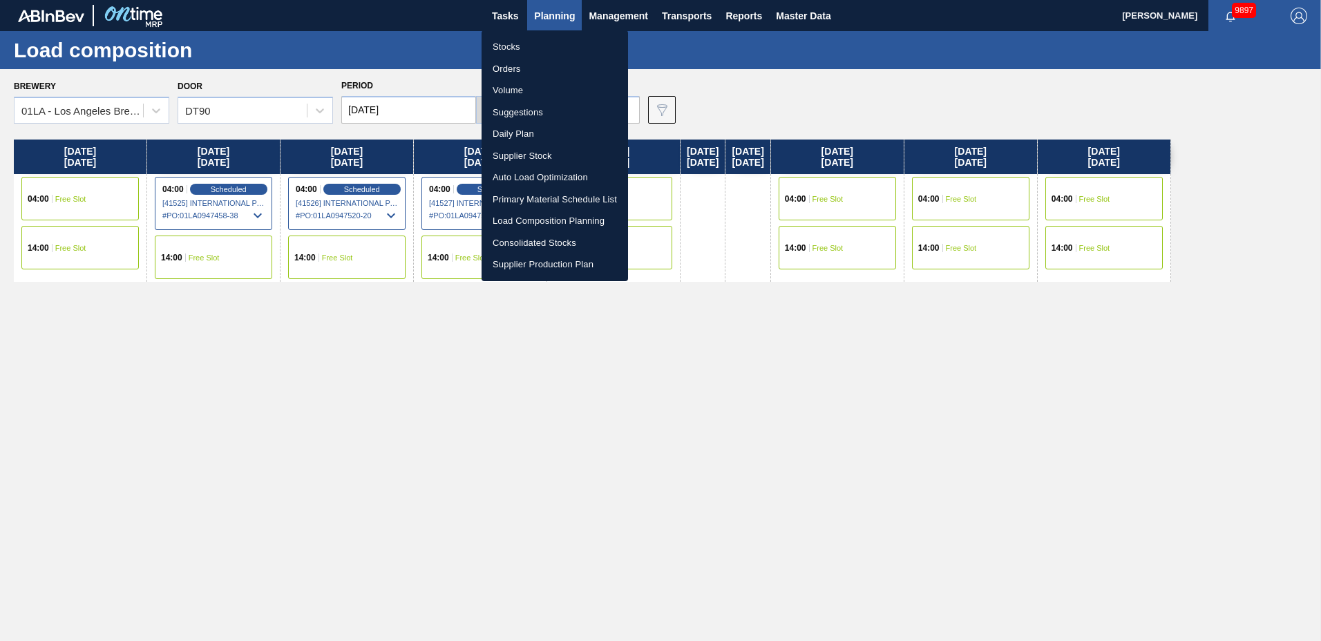
click at [545, 114] on li "Suggestions" at bounding box center [555, 113] width 147 height 22
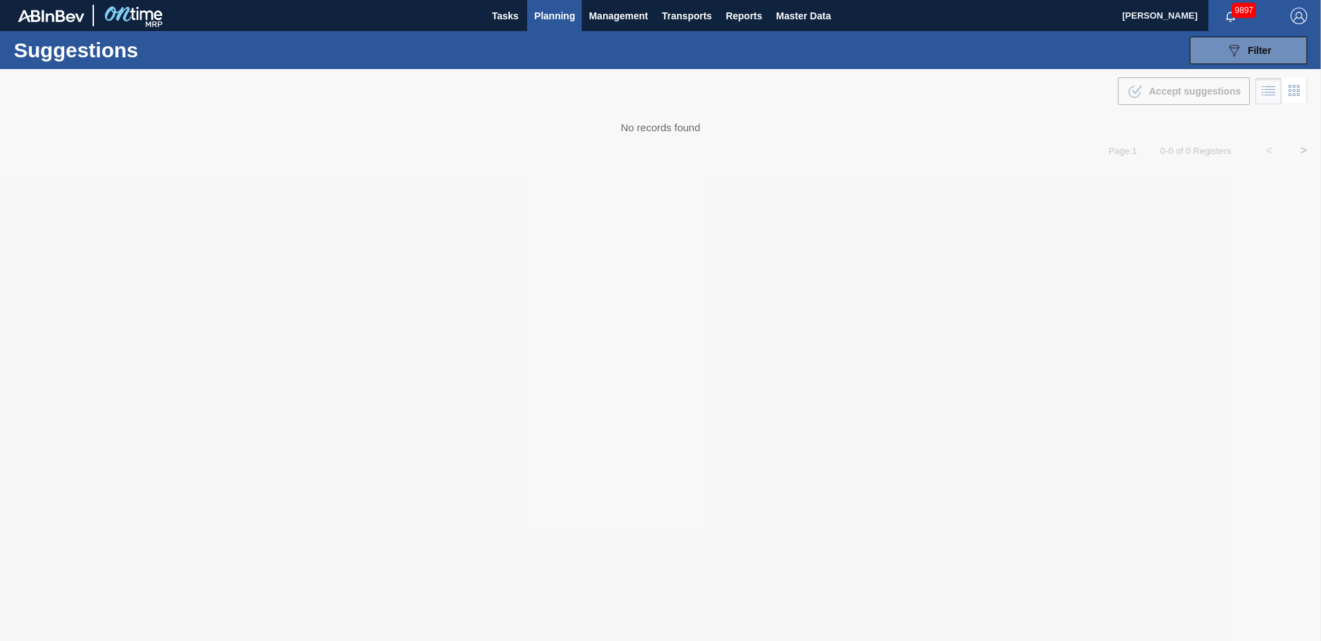
drag, startPoint x: 1257, startPoint y: 53, endPoint x: 1245, endPoint y: 77, distance: 27.2
click at [1257, 53] on span "Filter" at bounding box center [1259, 50] width 23 height 11
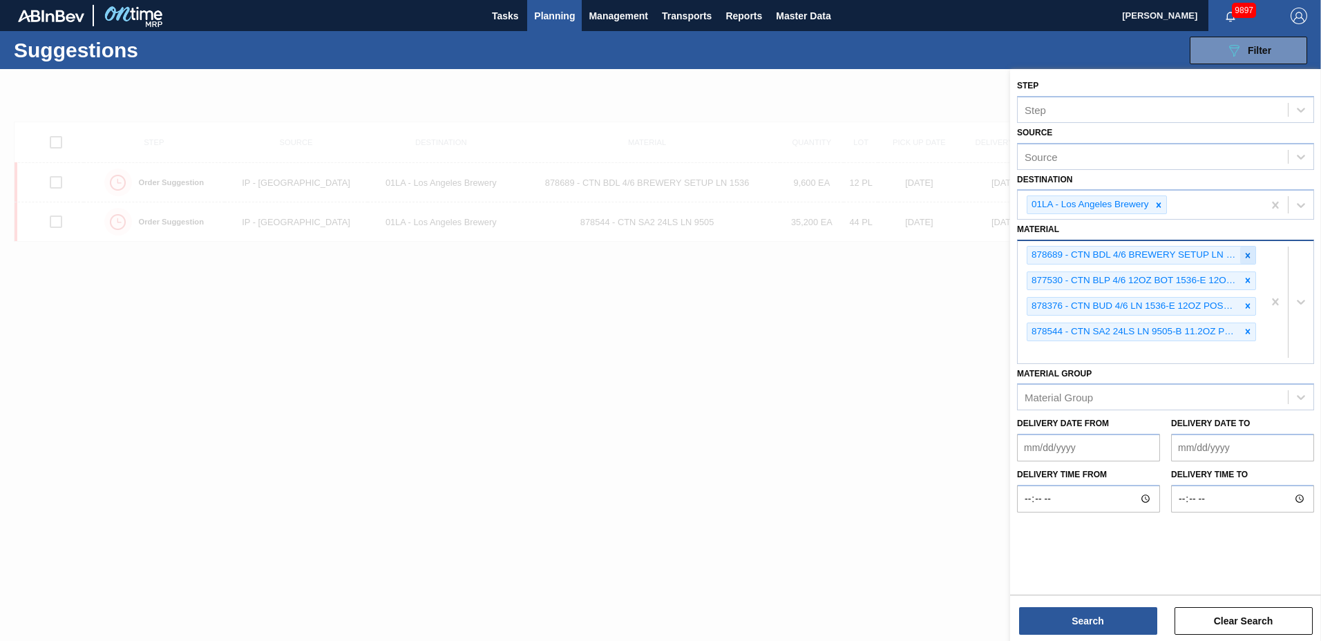
click at [1243, 256] on icon at bounding box center [1248, 256] width 10 height 10
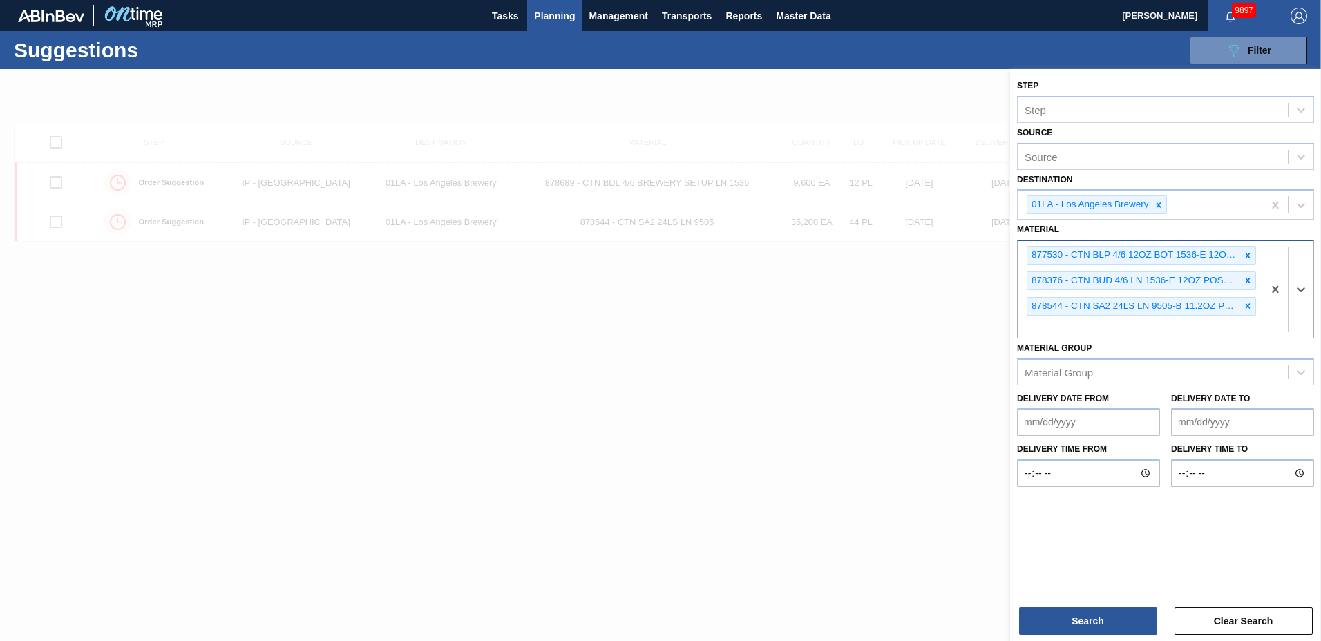
click at [1243, 256] on icon at bounding box center [1248, 256] width 10 height 10
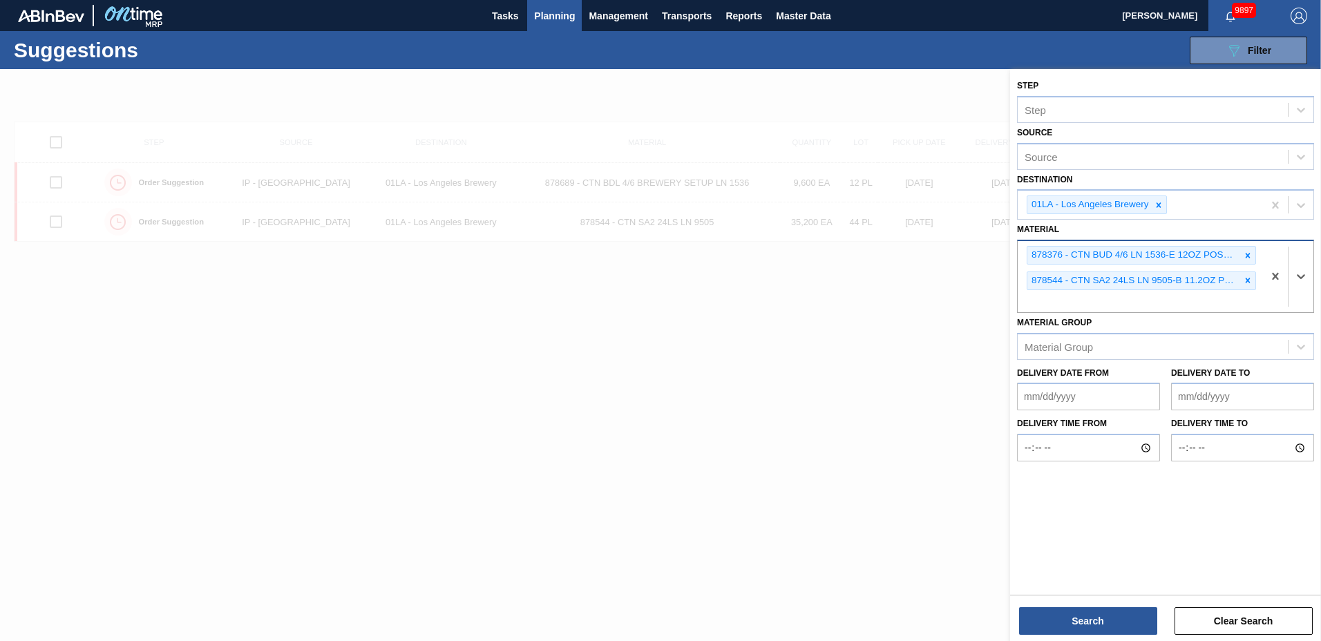
click at [1243, 256] on icon at bounding box center [1248, 256] width 10 height 10
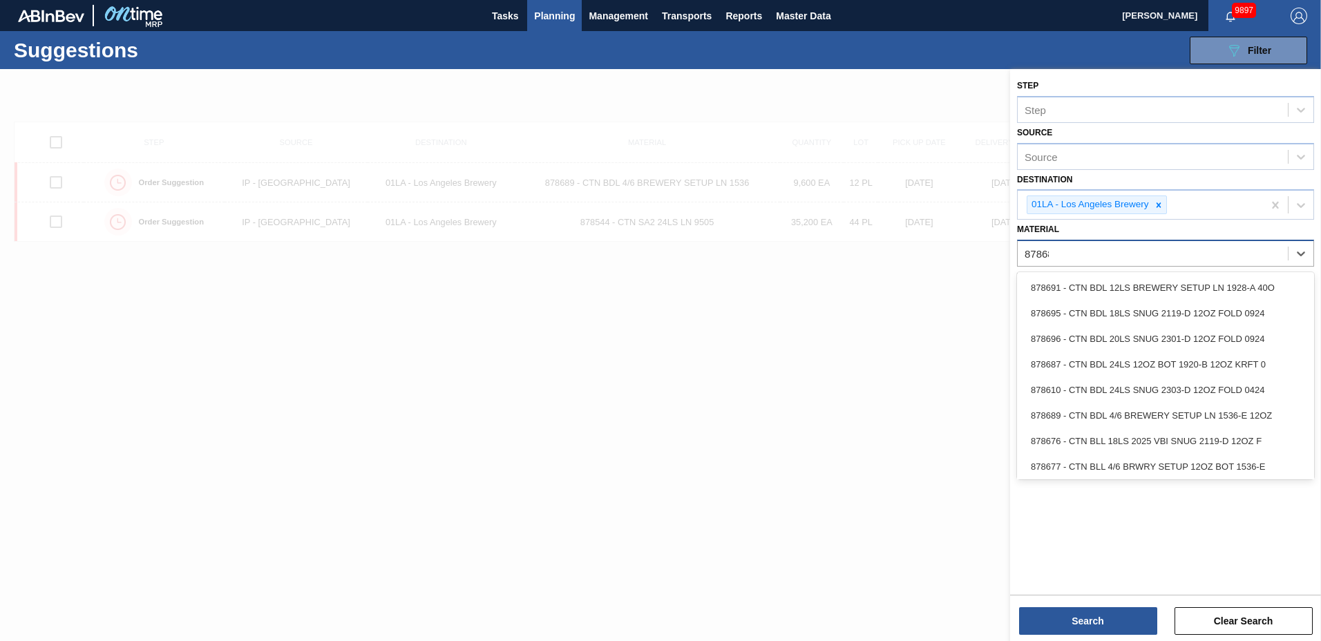
type input "878689"
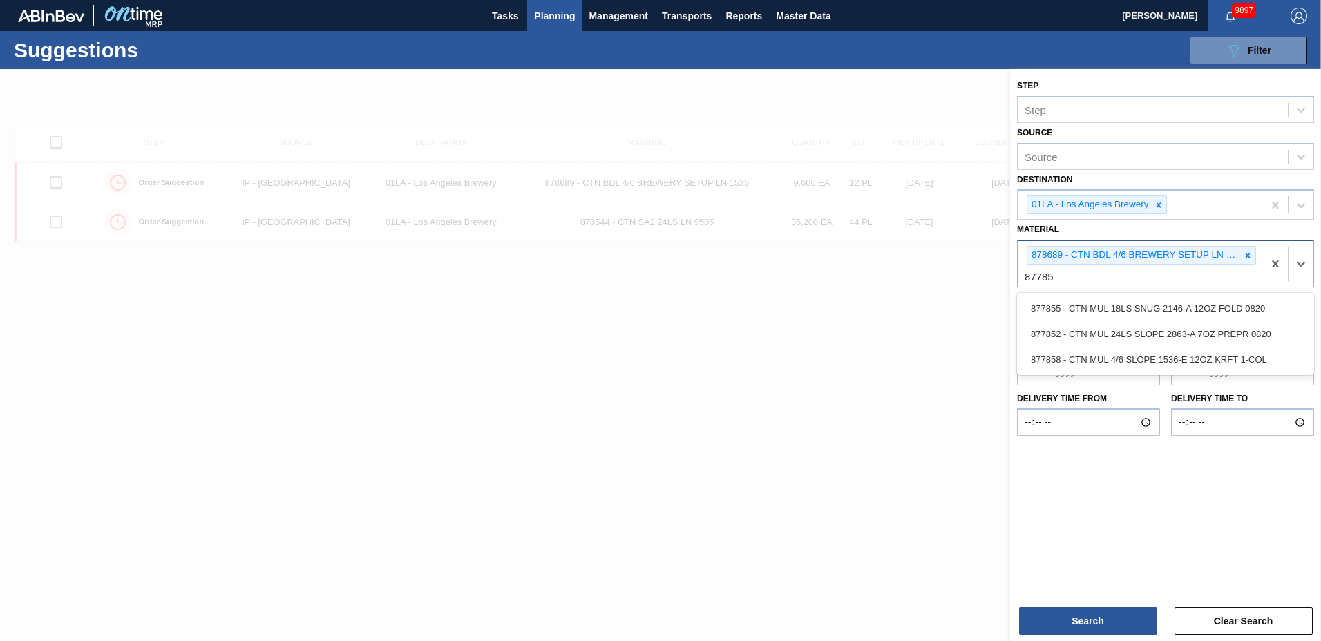
type input "877858"
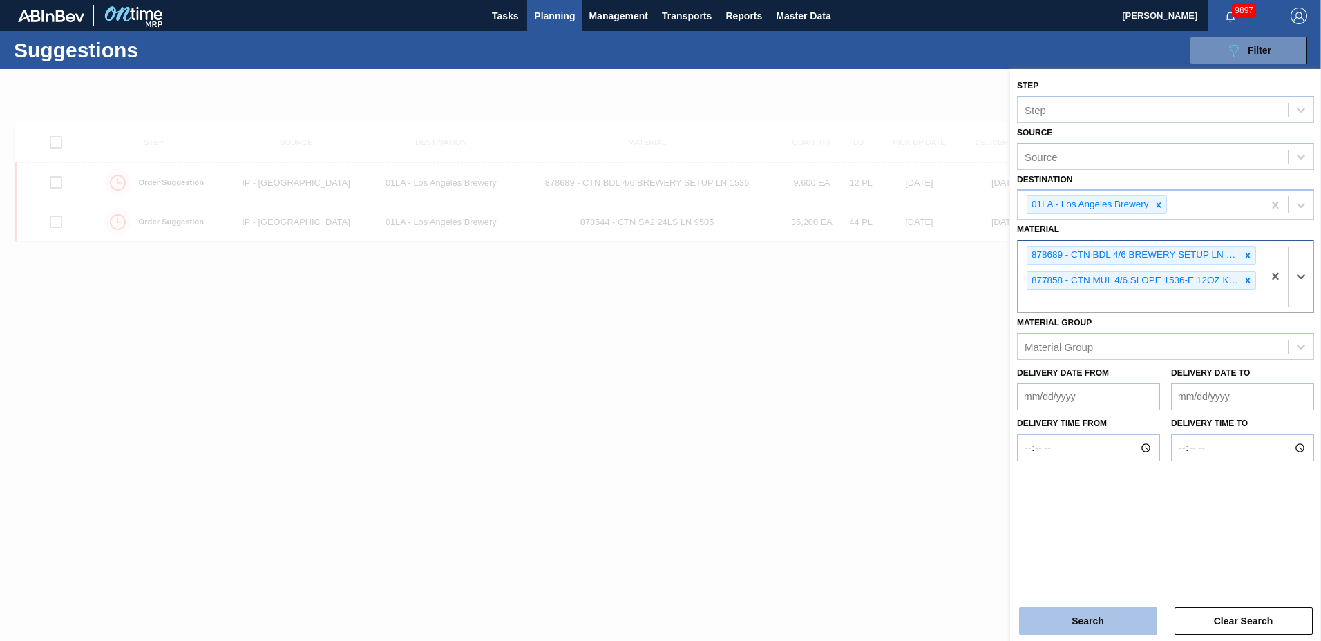
click at [1099, 622] on button "Search" at bounding box center [1088, 621] width 138 height 28
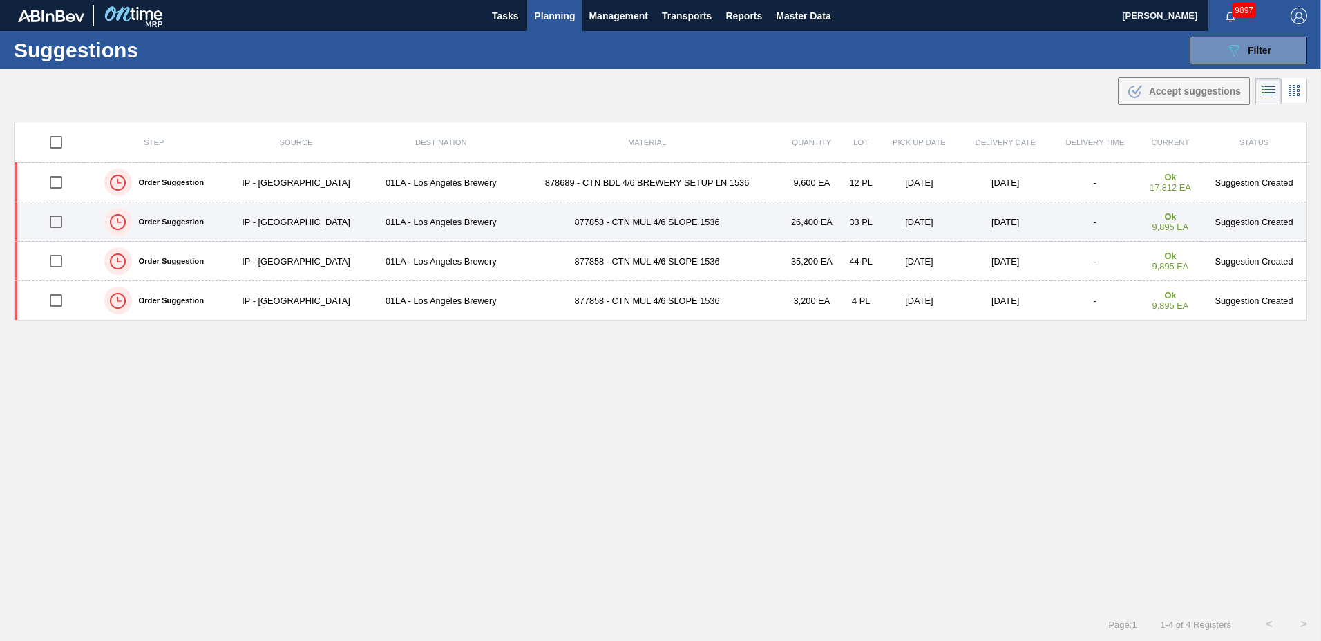
click at [59, 221] on input "checkbox" at bounding box center [55, 221] width 29 height 29
checkbox input "true"
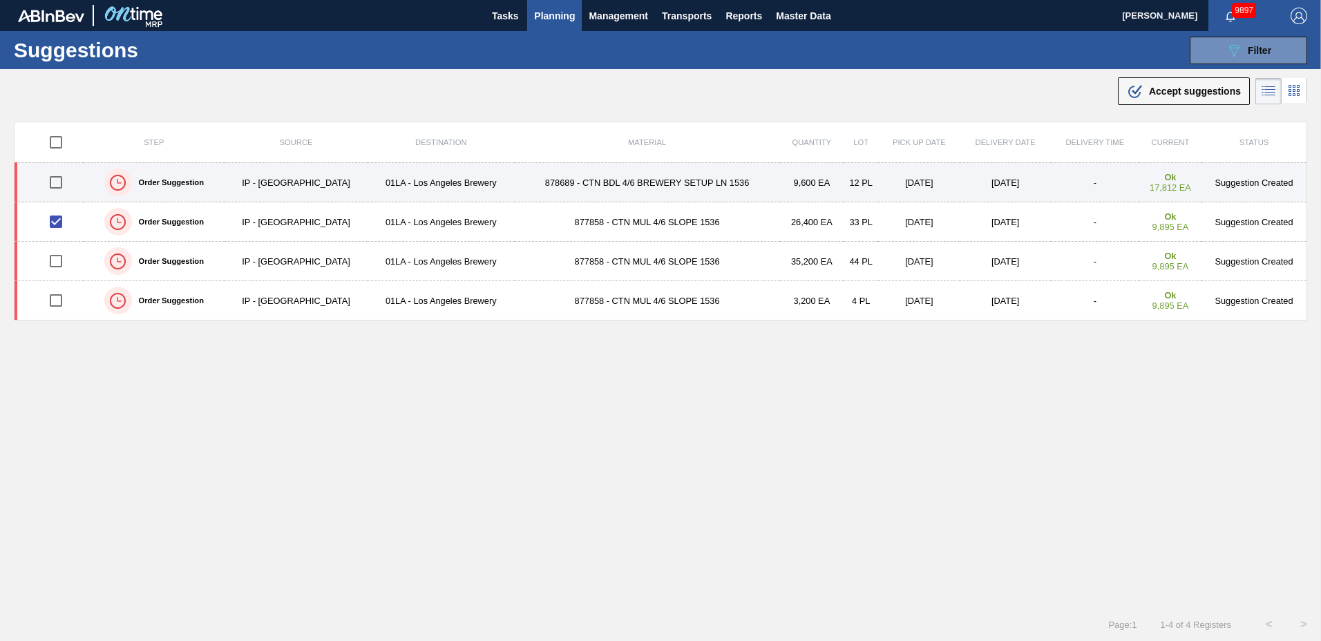
click at [55, 182] on input "checkbox" at bounding box center [55, 182] width 29 height 29
checkbox input "true"
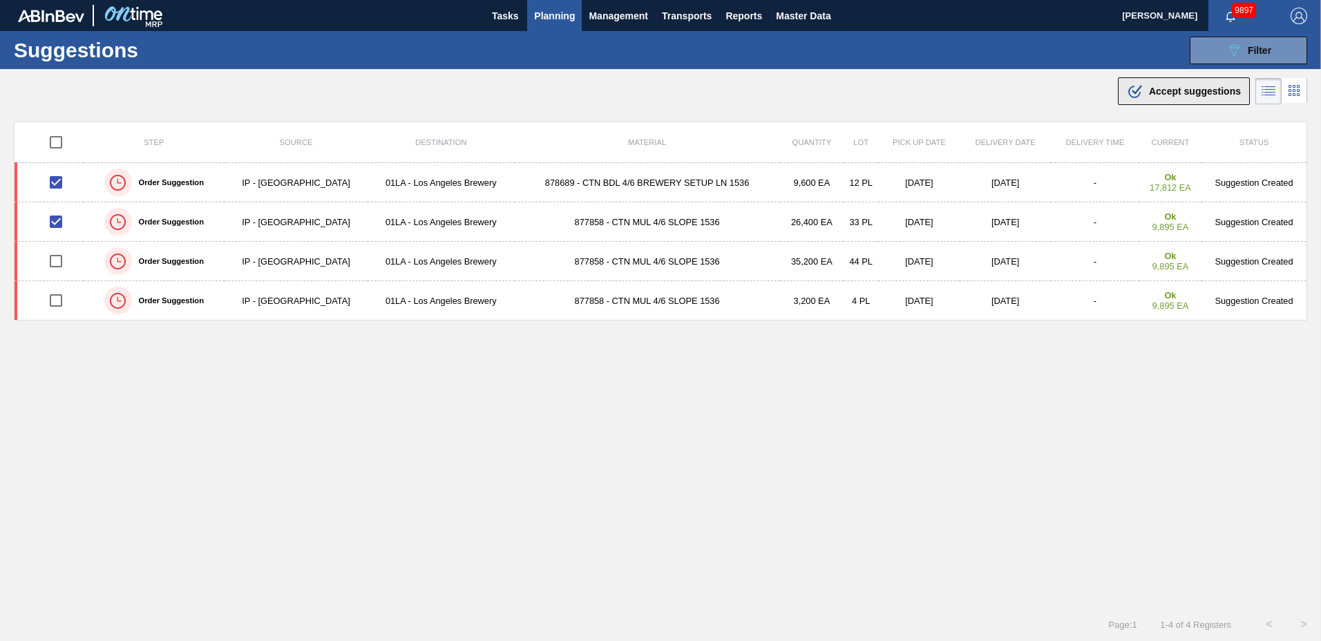
click at [1178, 88] on span "Accept suggestions" at bounding box center [1195, 91] width 92 height 11
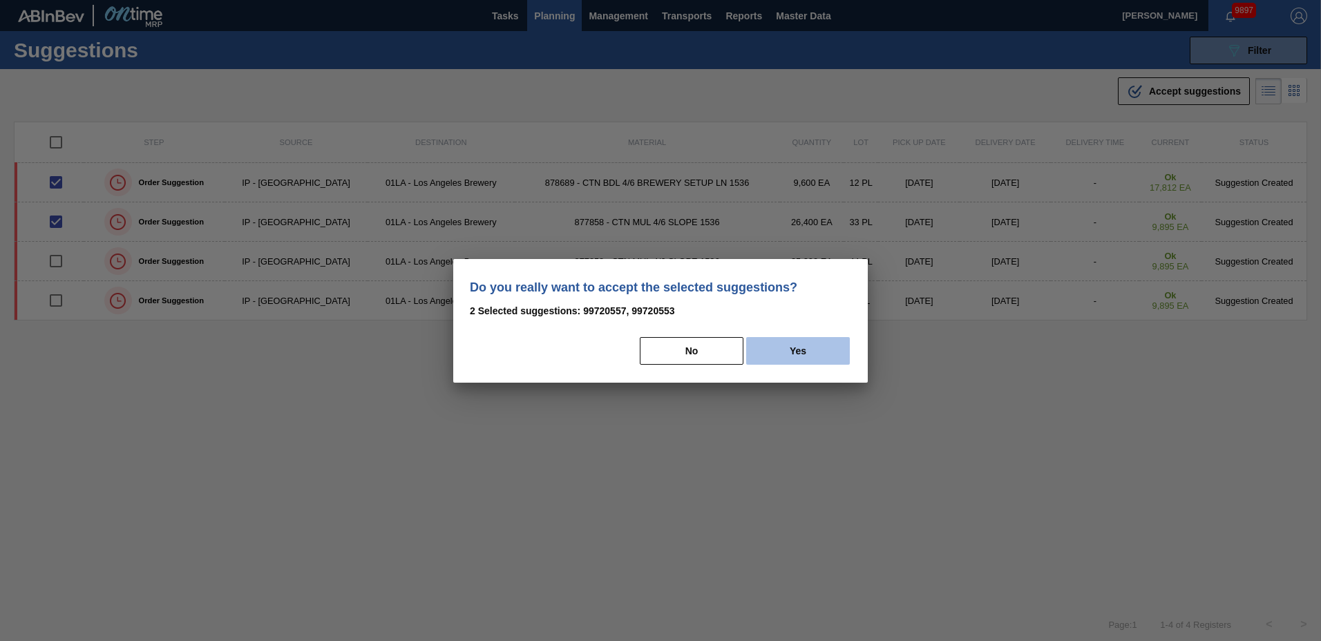
click at [822, 354] on button "Yes" at bounding box center [798, 351] width 104 height 28
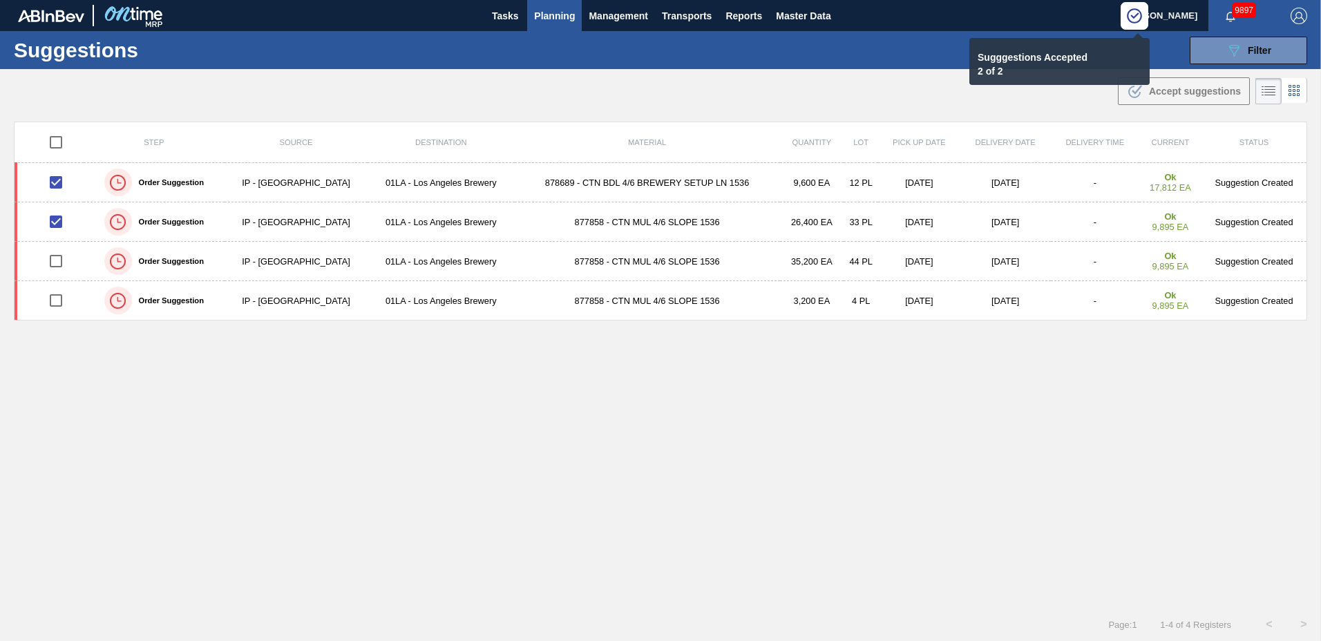
click at [567, 19] on span "Planning" at bounding box center [554, 16] width 41 height 17
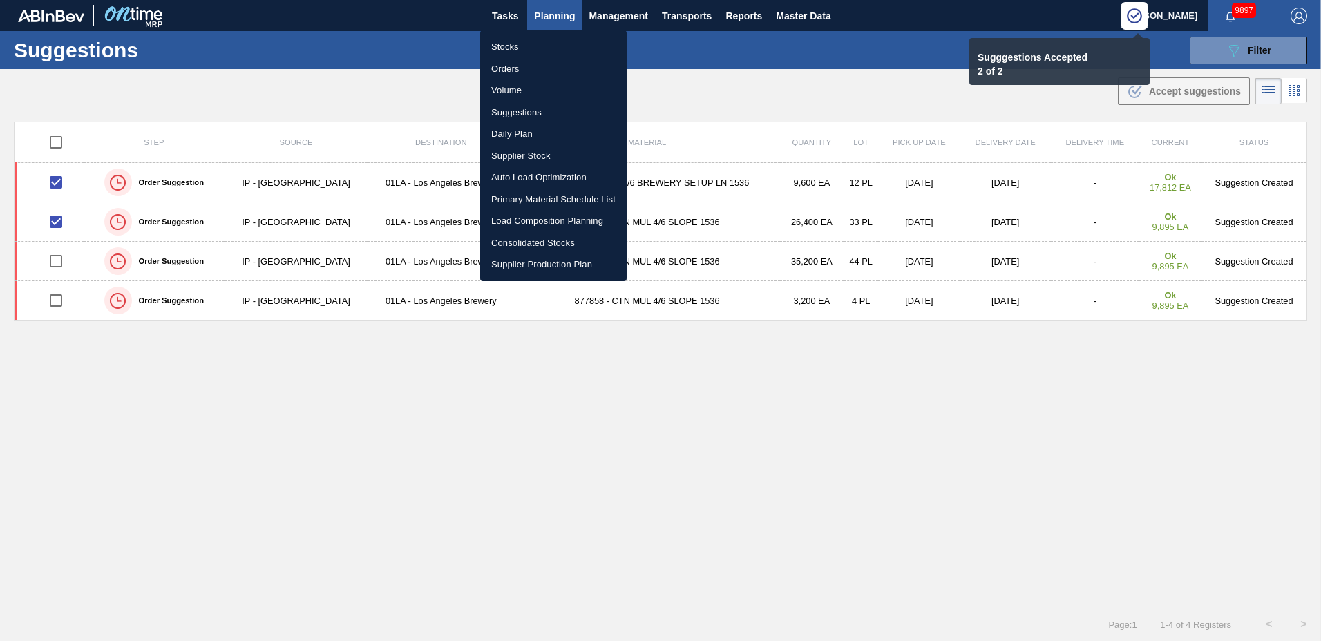
click at [502, 223] on li "Load Composition Planning" at bounding box center [553, 221] width 147 height 22
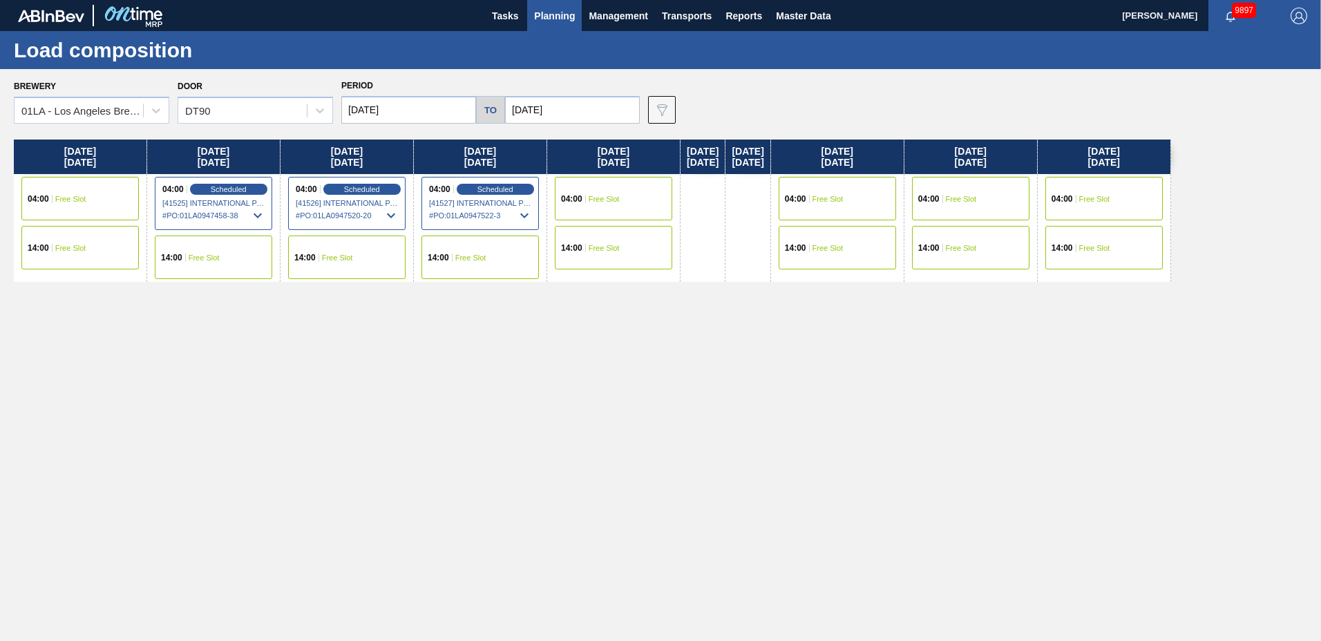
click at [623, 252] on div "14:00 Free Slot" at bounding box center [613, 248] width 117 height 44
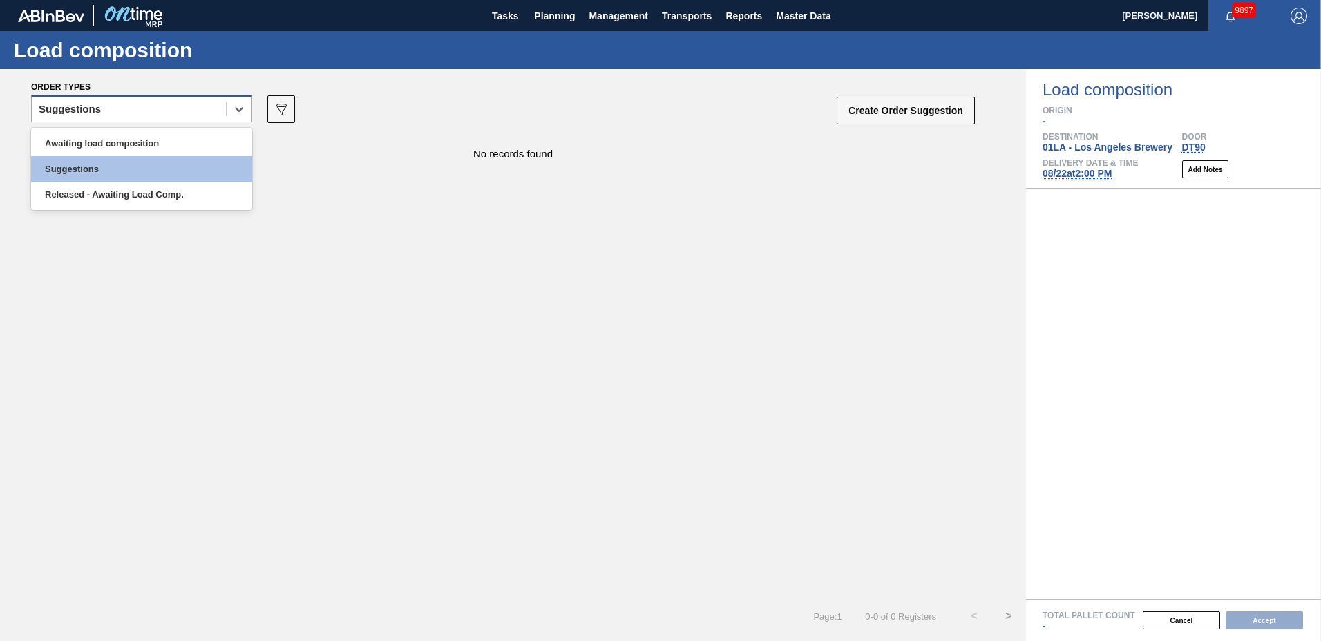
click at [97, 111] on div "Suggestions" at bounding box center [70, 109] width 62 height 10
click at [101, 140] on div "Awaiting load composition" at bounding box center [141, 144] width 221 height 26
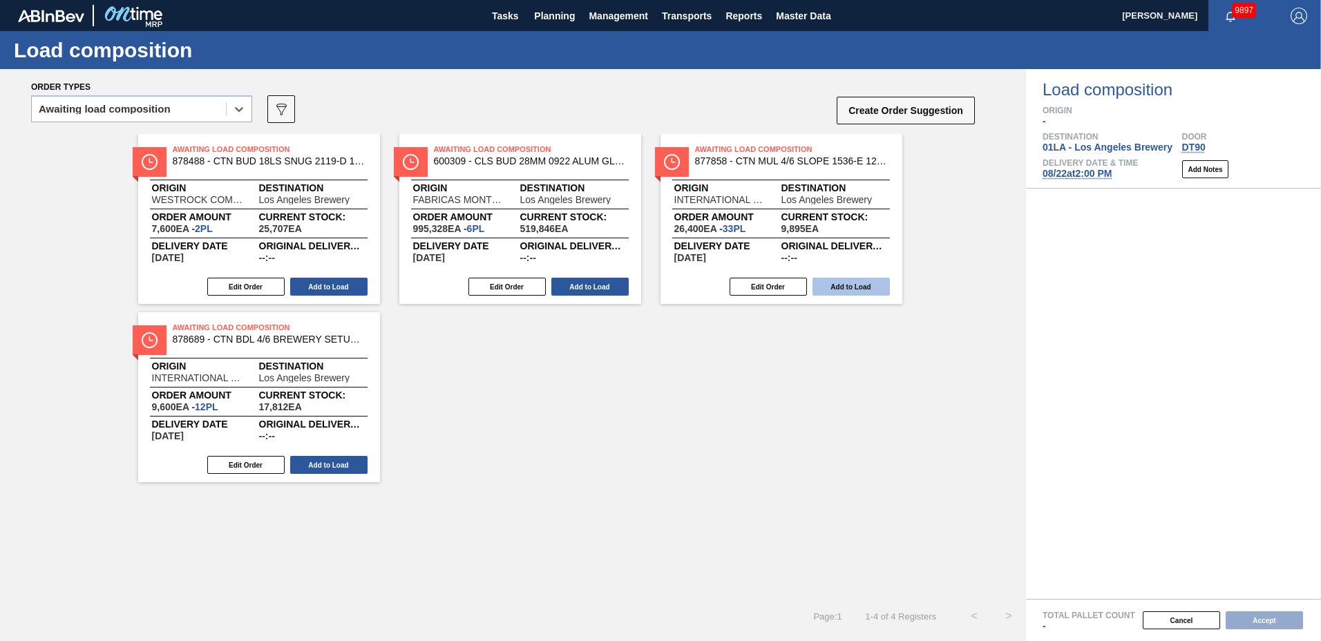
click at [865, 283] on button "Add to Load" at bounding box center [851, 287] width 77 height 18
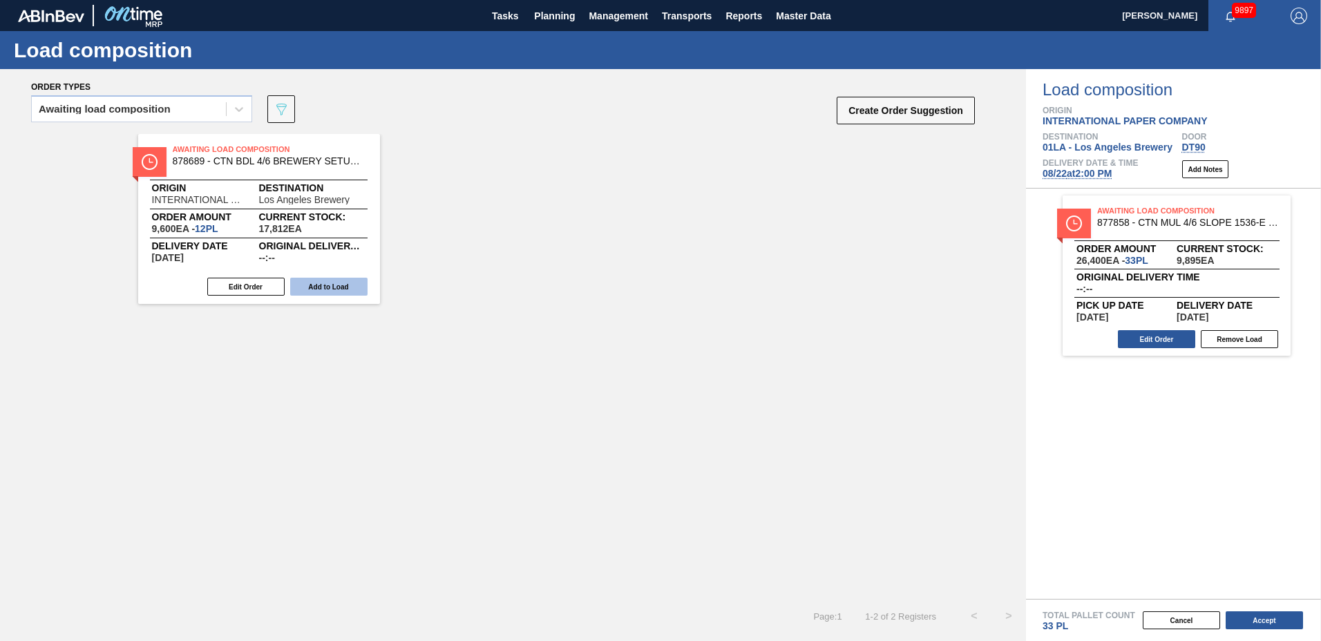
click at [332, 290] on button "Add to Load" at bounding box center [328, 287] width 77 height 18
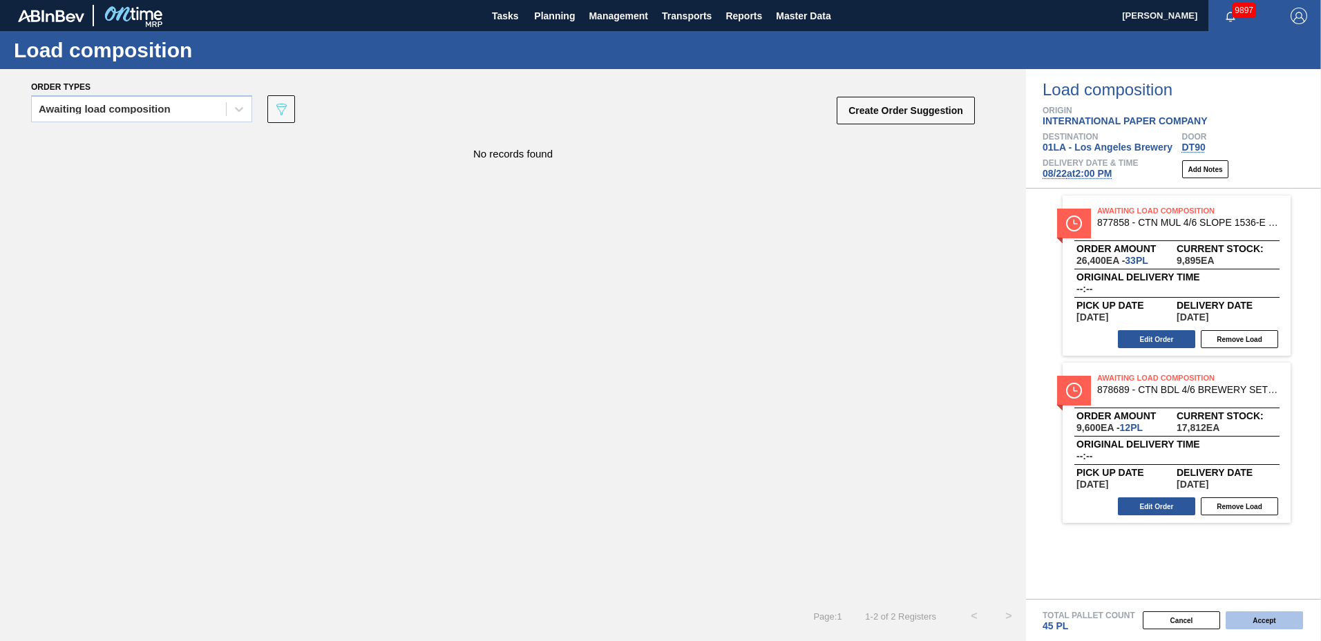
click at [1270, 620] on button "Accept" at bounding box center [1264, 621] width 77 height 18
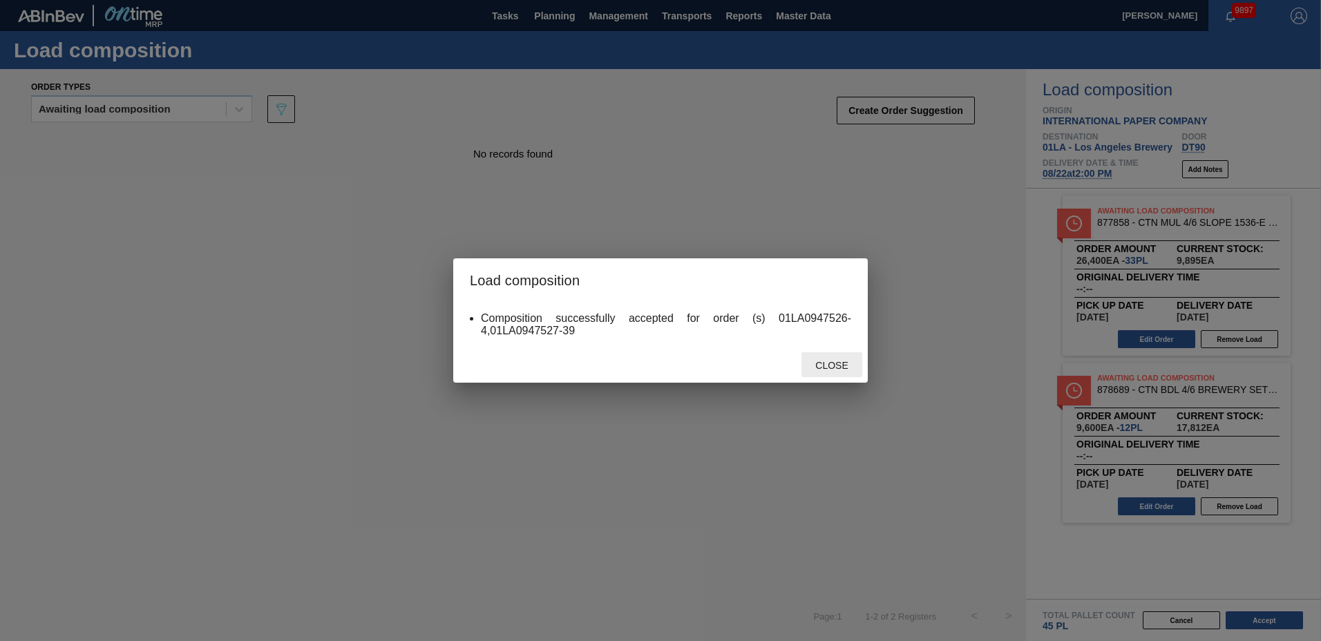
click at [832, 369] on span "Close" at bounding box center [831, 365] width 55 height 11
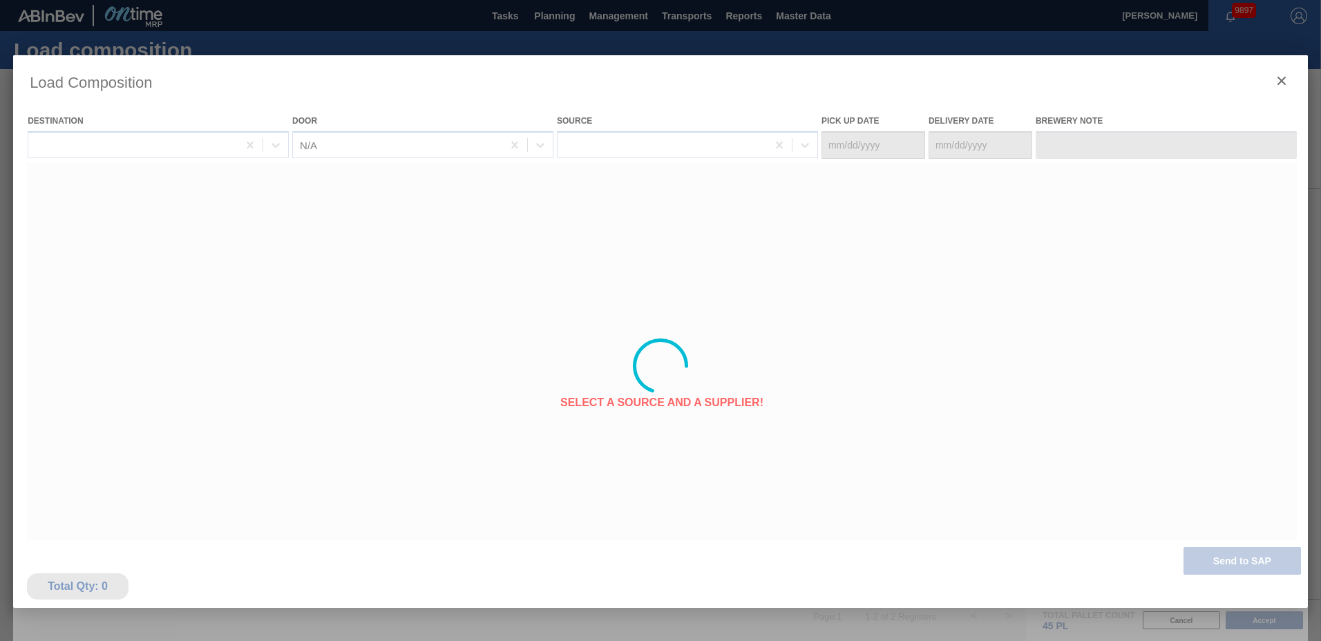
type Date "[DATE]"
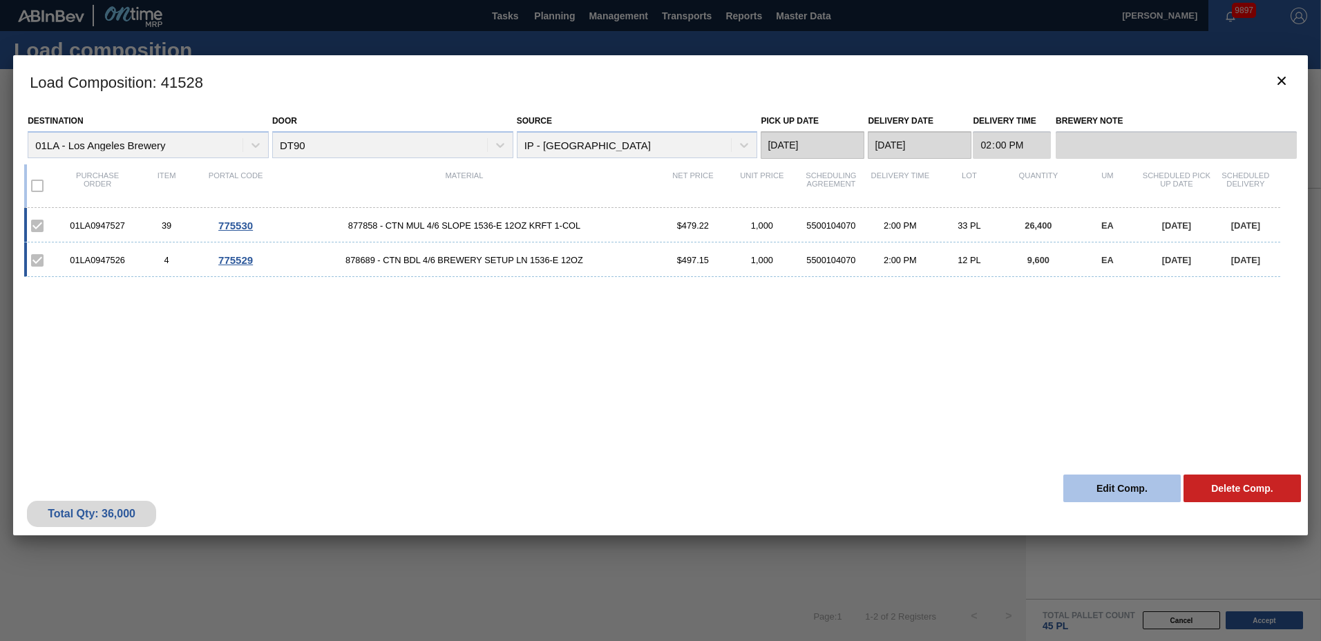
click at [1142, 488] on button "Edit Comp." at bounding box center [1122, 489] width 117 height 28
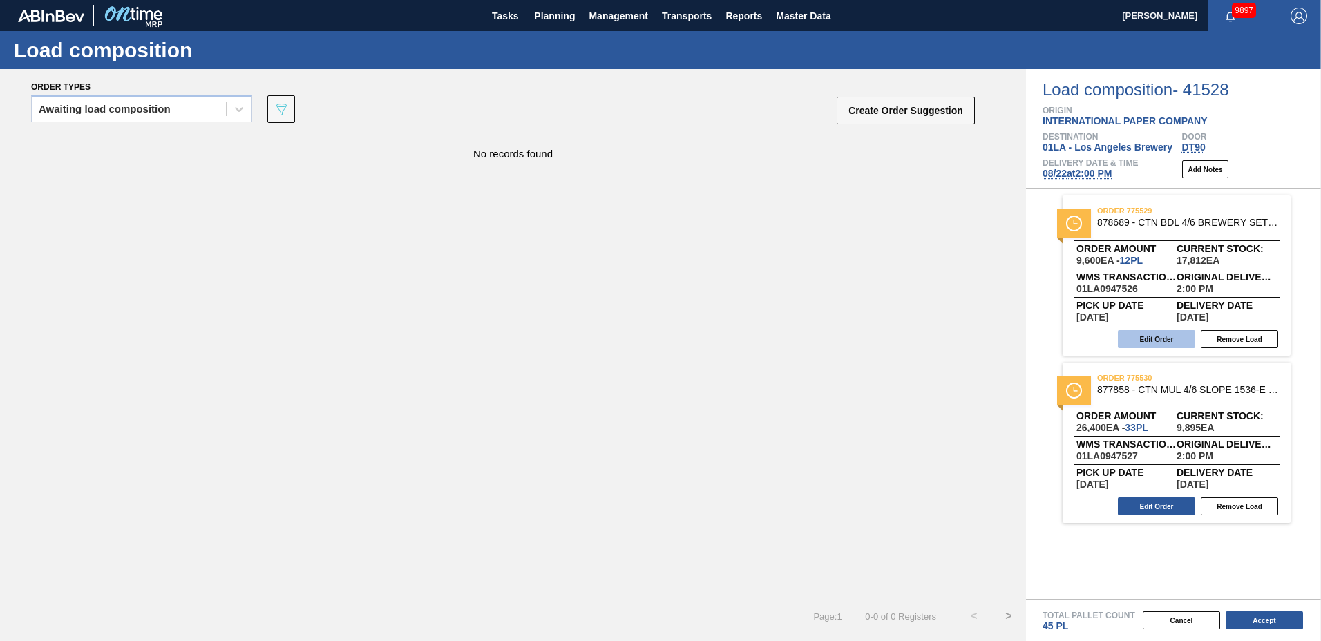
click at [1169, 337] on button "Edit Order" at bounding box center [1156, 339] width 77 height 18
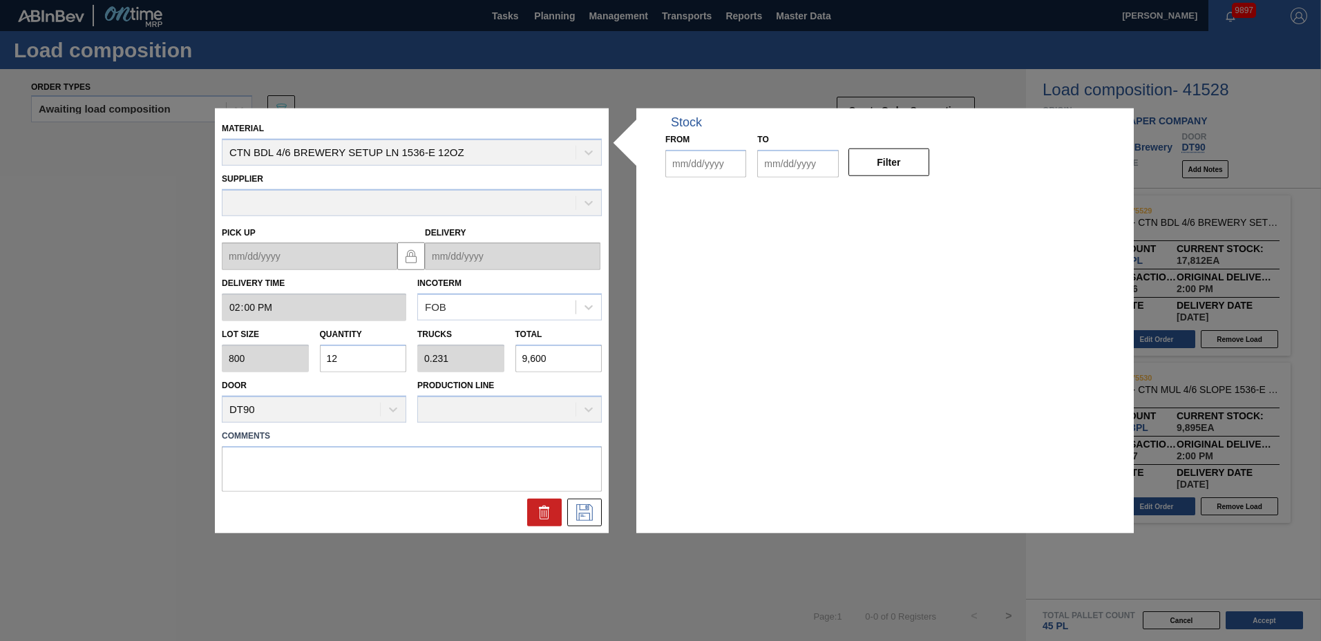
type input "14:00:00"
type input "800"
type input "12"
type input "0.231"
type input "9,600"
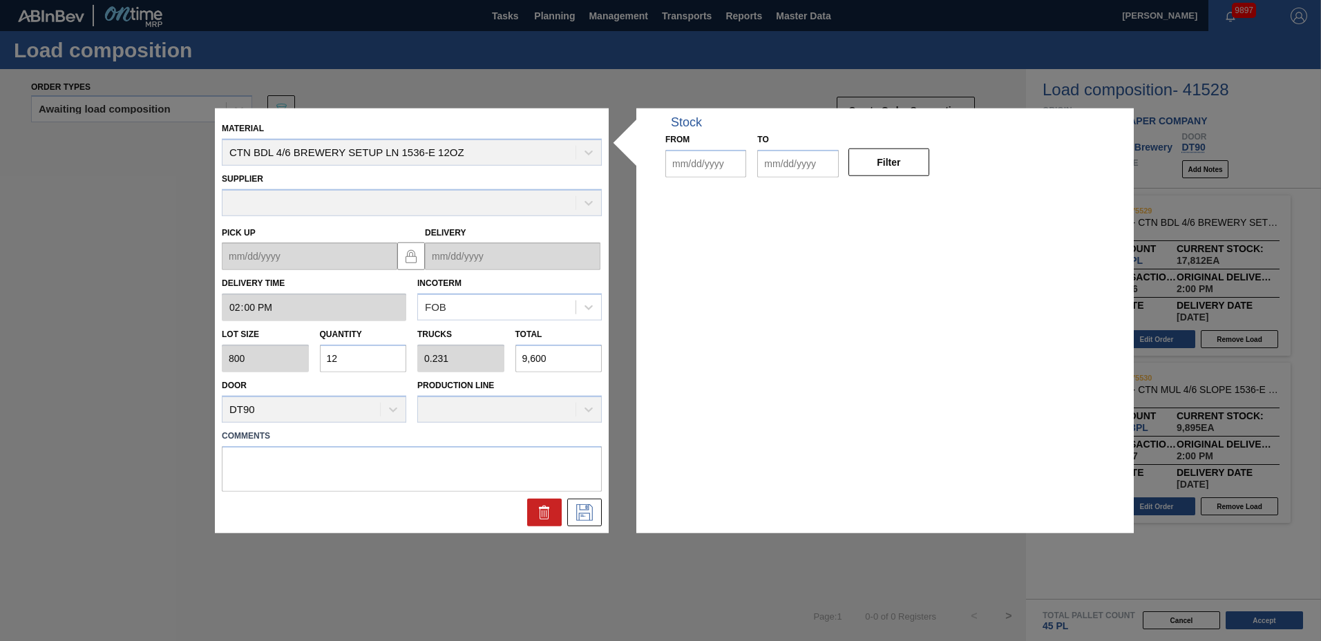
type up "[DATE]"
type input "[DATE]"
click at [385, 359] on input "12" at bounding box center [363, 359] width 87 height 28
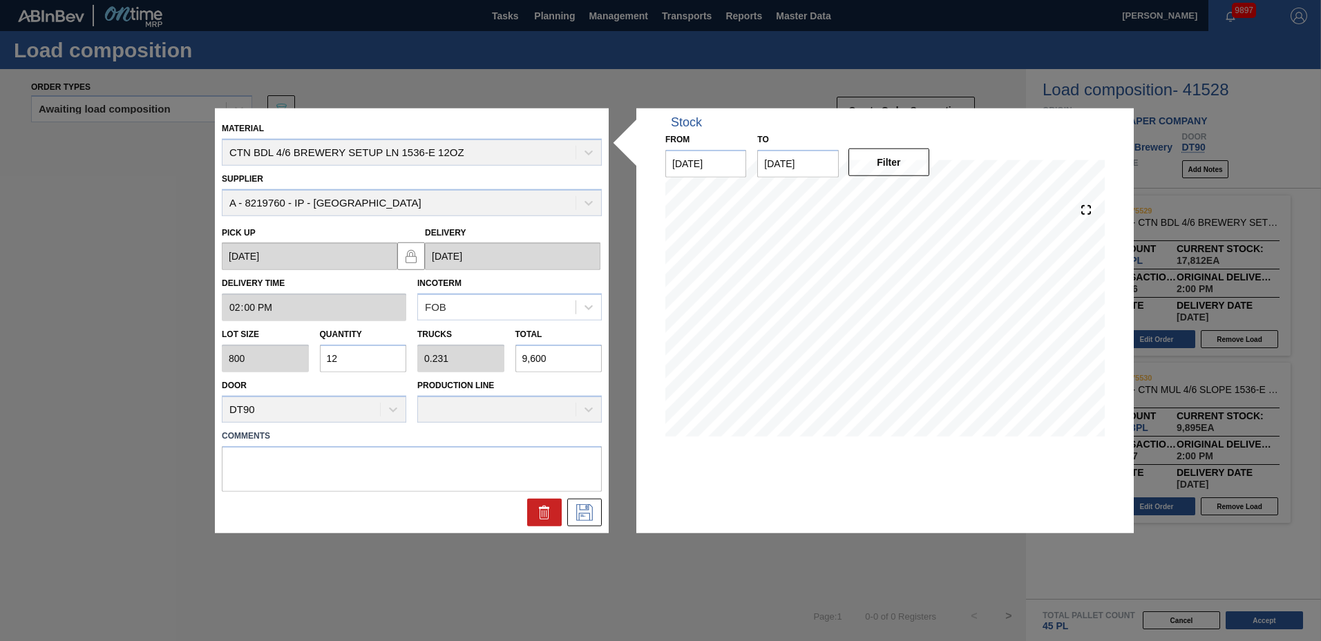
type input "1"
type input "0.019"
type input "800"
type input "0"
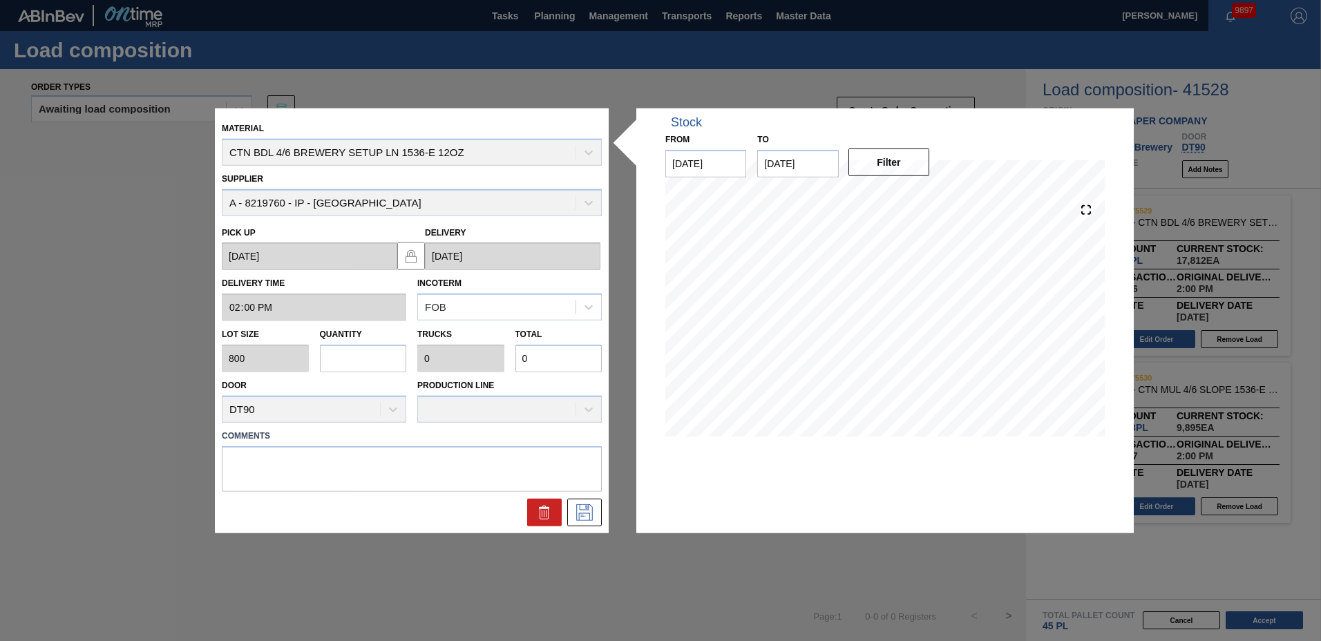
type input "2"
type input "0.038"
type input "1,600"
type input "20"
type input "0.385"
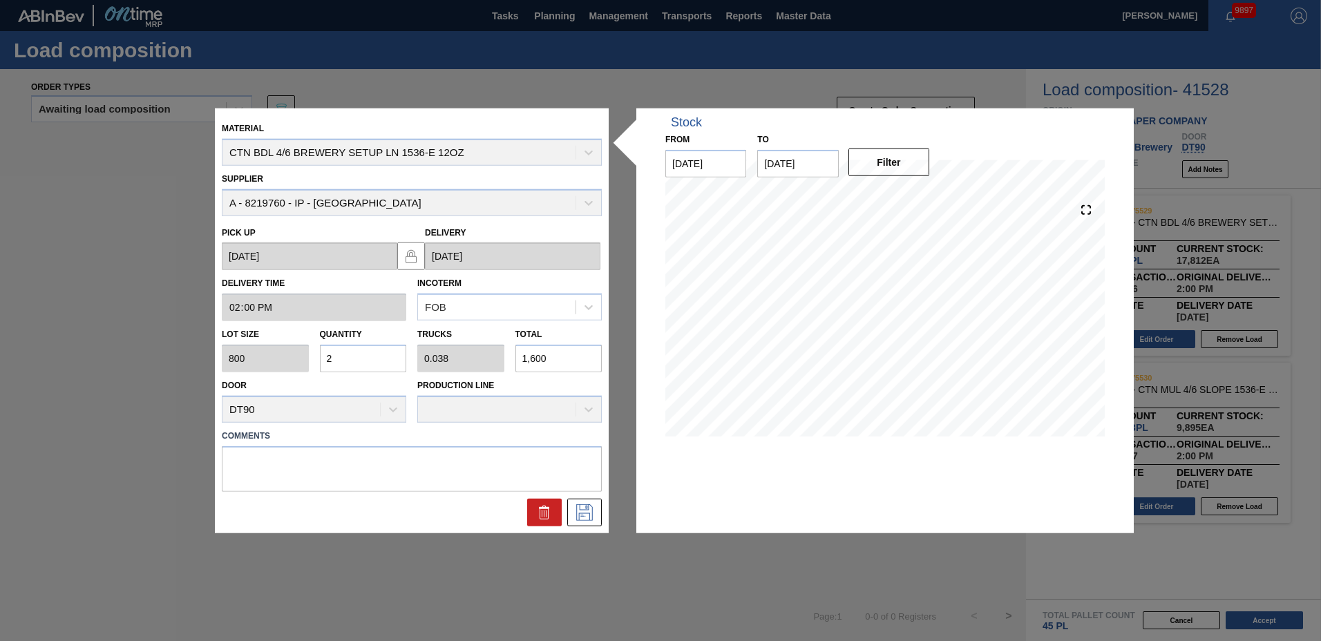
type input "16,000"
type input "20"
click at [378, 454] on textarea at bounding box center [412, 469] width 380 height 46
type textarea "TAIL"
drag, startPoint x: 573, startPoint y: 502, endPoint x: 577, endPoint y: 513, distance: 11.2
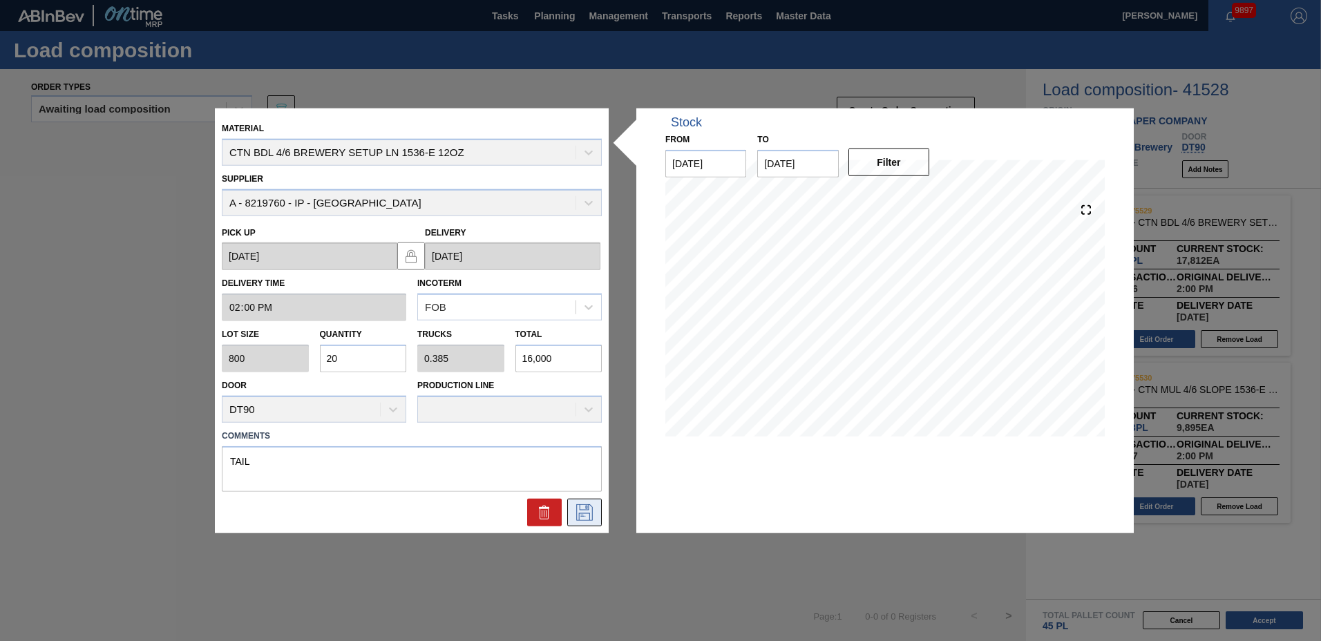
click at [577, 513] on button at bounding box center [584, 512] width 35 height 28
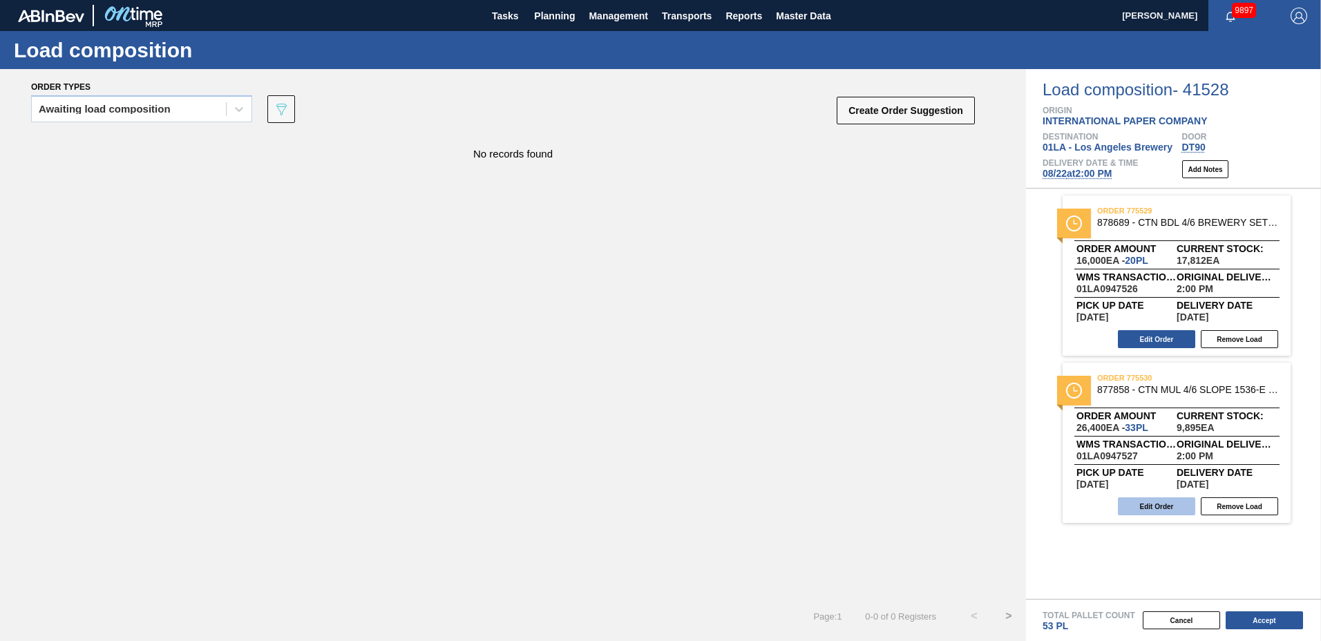
click at [1161, 501] on button "Edit Order" at bounding box center [1156, 507] width 77 height 18
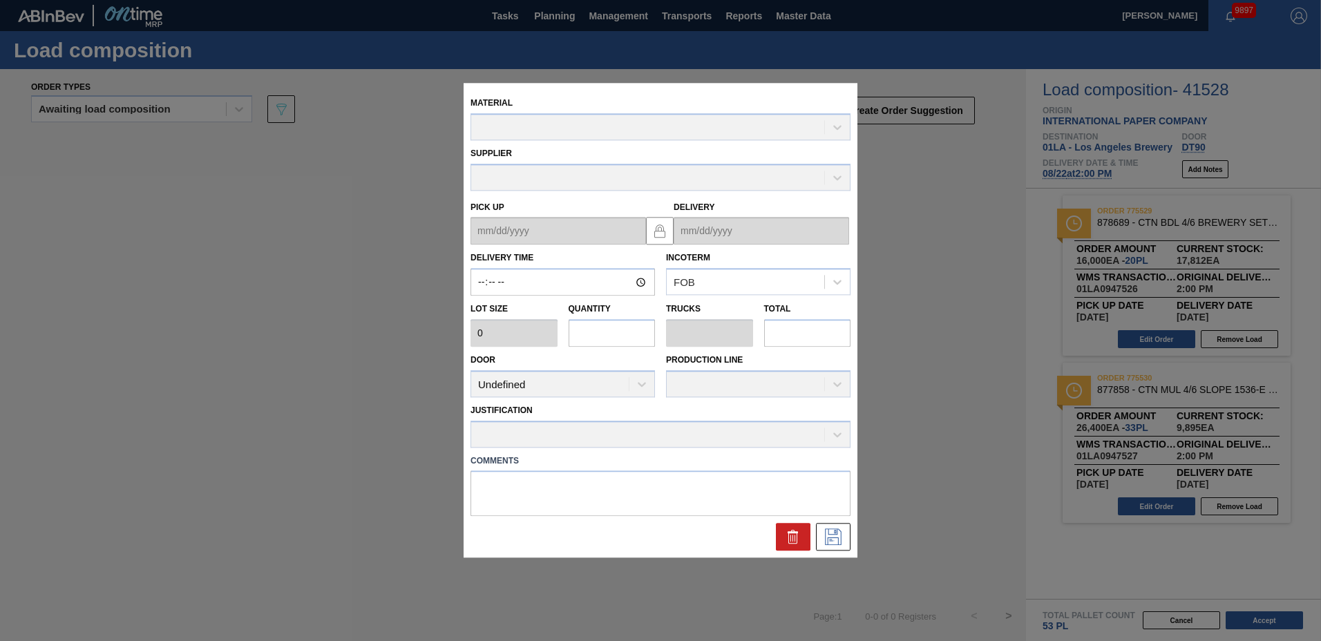
type input "14:00:00"
type input "800"
type input "33"
type input "0.75"
type input "26,400"
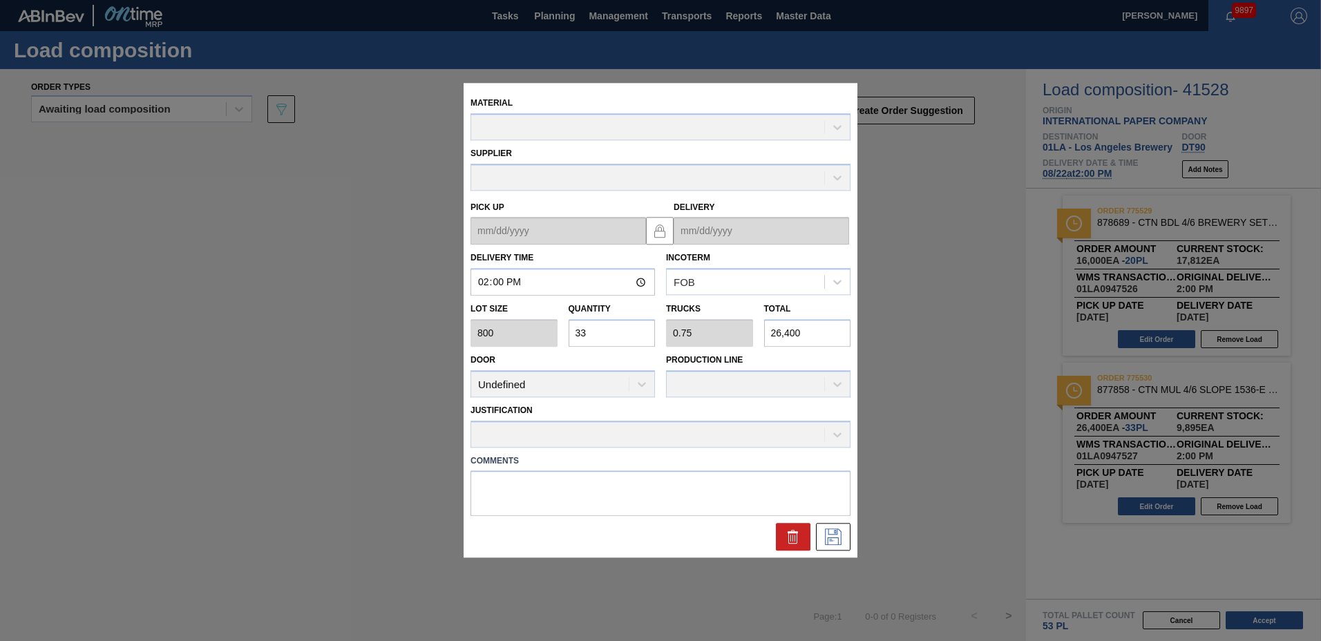
type up "[DATE]"
type input "[DATE]"
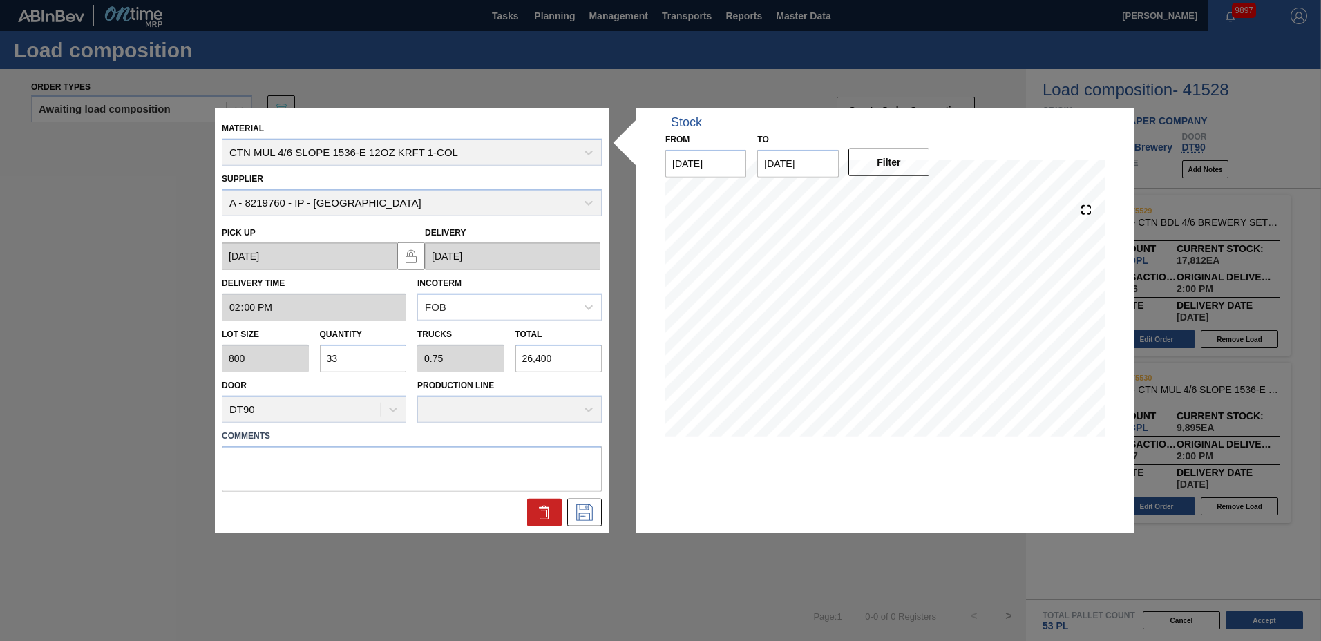
click at [361, 359] on input "33" at bounding box center [363, 359] width 87 height 28
type input "3"
type input "0.068"
type input "2,400"
type input "32"
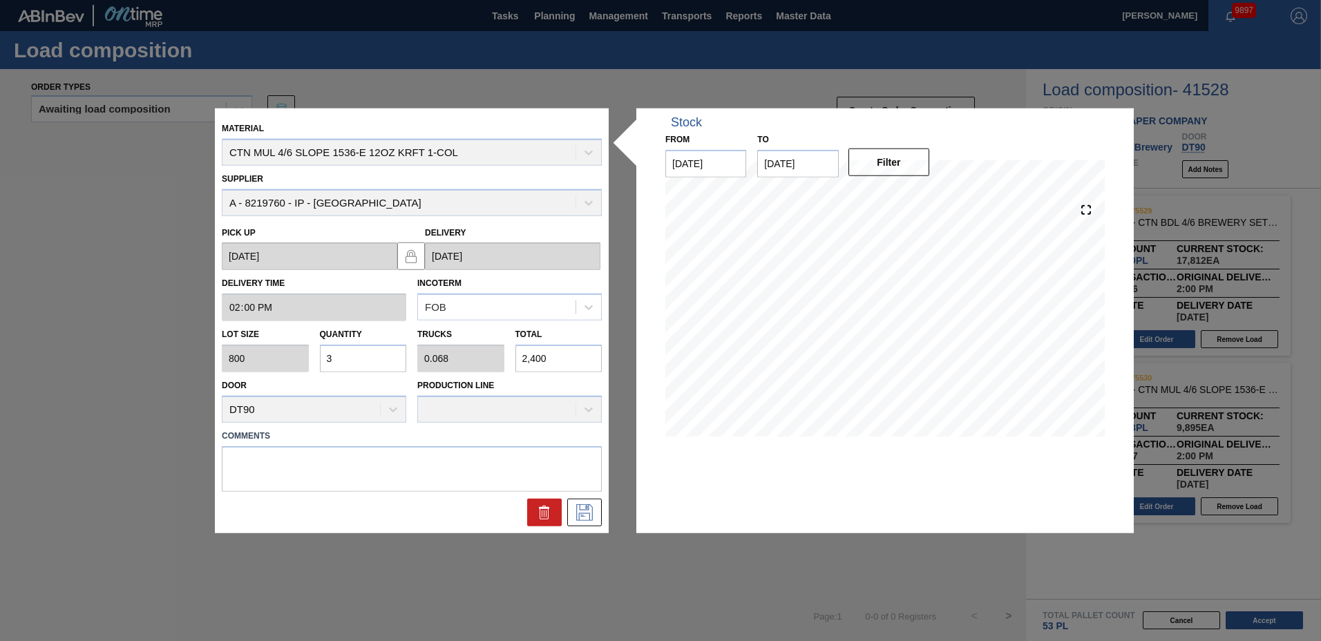
type input "0.727"
type input "25,600"
type input "32"
click at [321, 462] on textarea at bounding box center [412, 469] width 380 height 46
type textarea "NOSE"
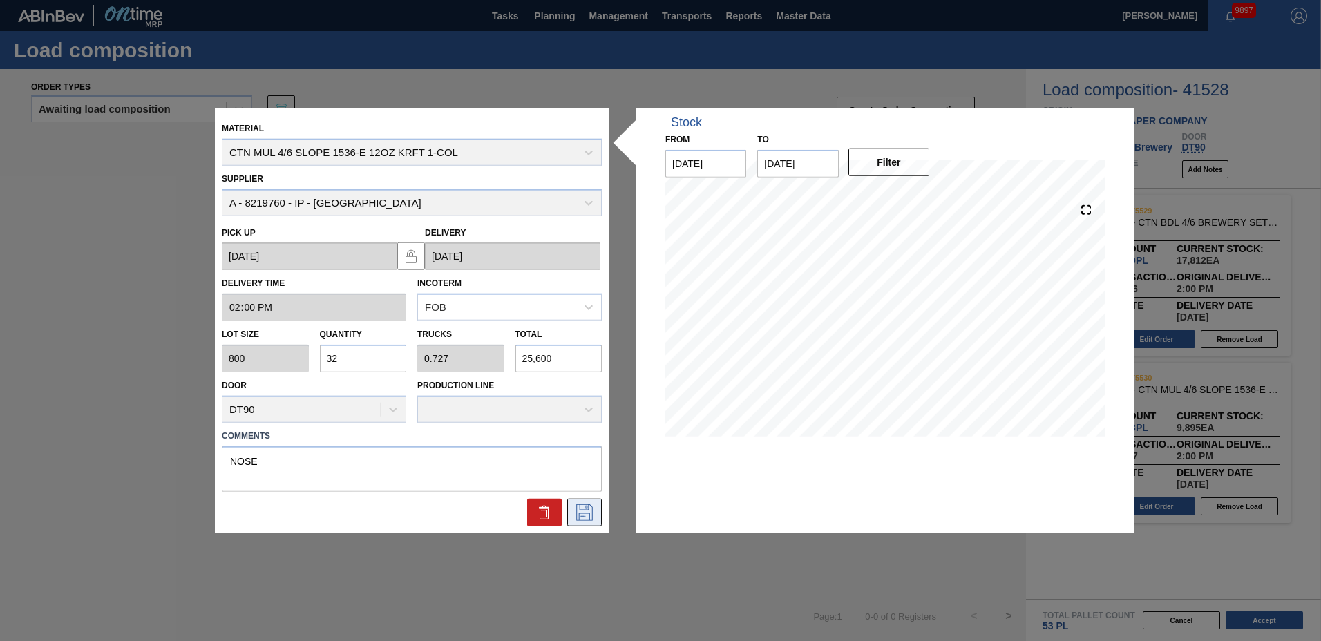
click at [582, 522] on button at bounding box center [584, 512] width 35 height 28
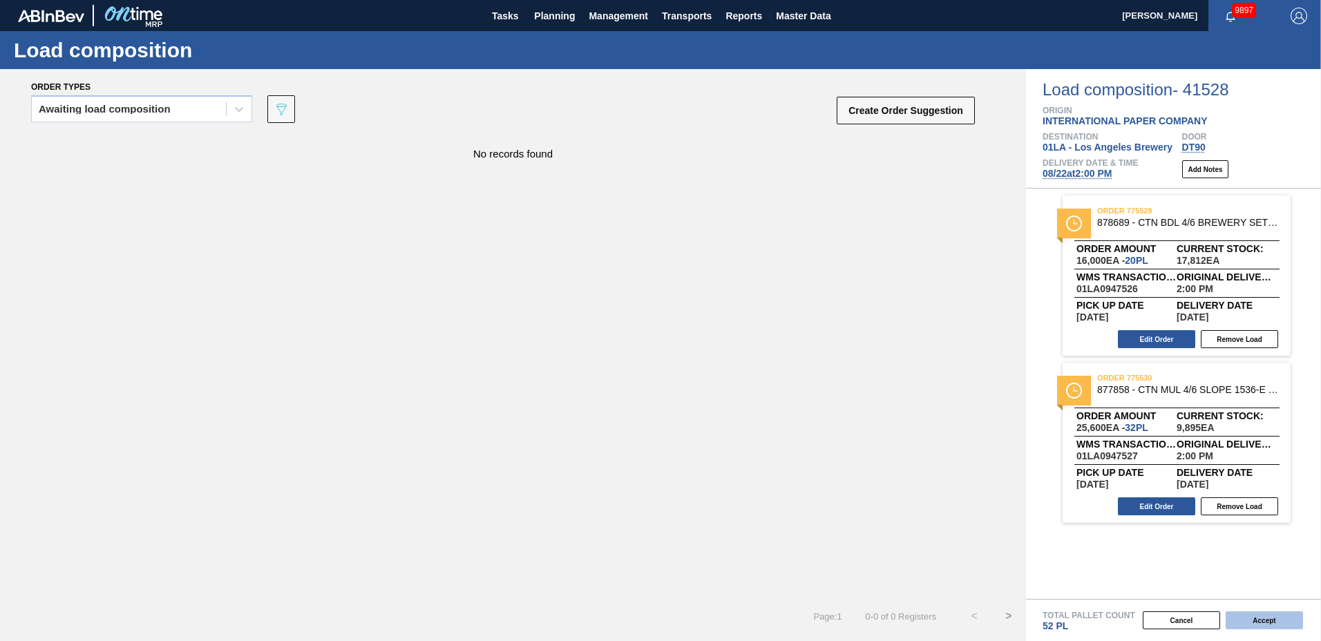
click at [1250, 616] on button "Accept" at bounding box center [1264, 621] width 77 height 18
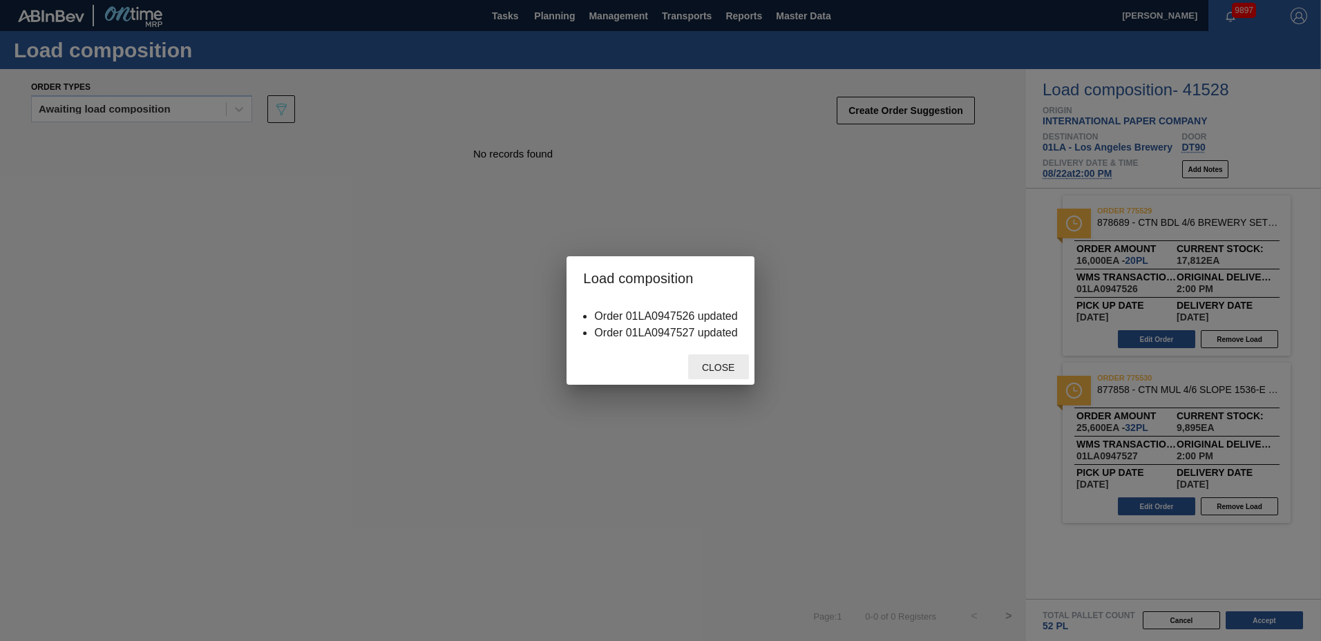
click at [719, 363] on span "Close" at bounding box center [718, 367] width 55 height 11
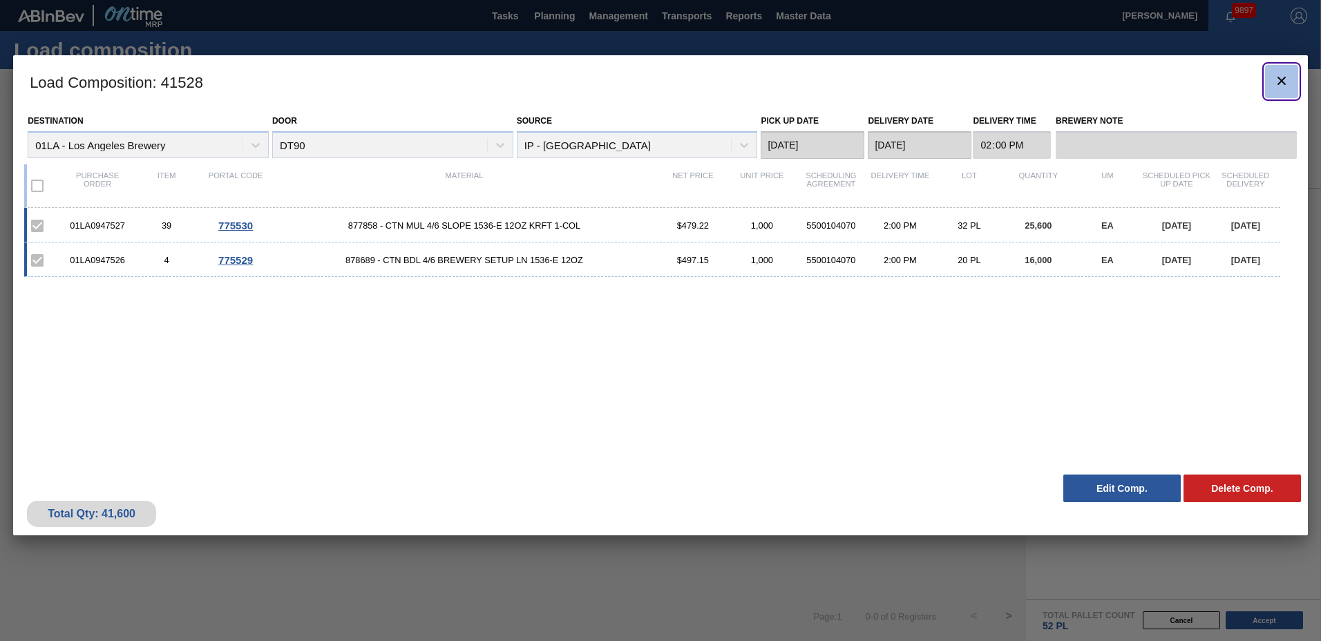
click at [1281, 73] on icon "botão de ícone" at bounding box center [1282, 81] width 17 height 17
